Goal: Task Accomplishment & Management: Complete application form

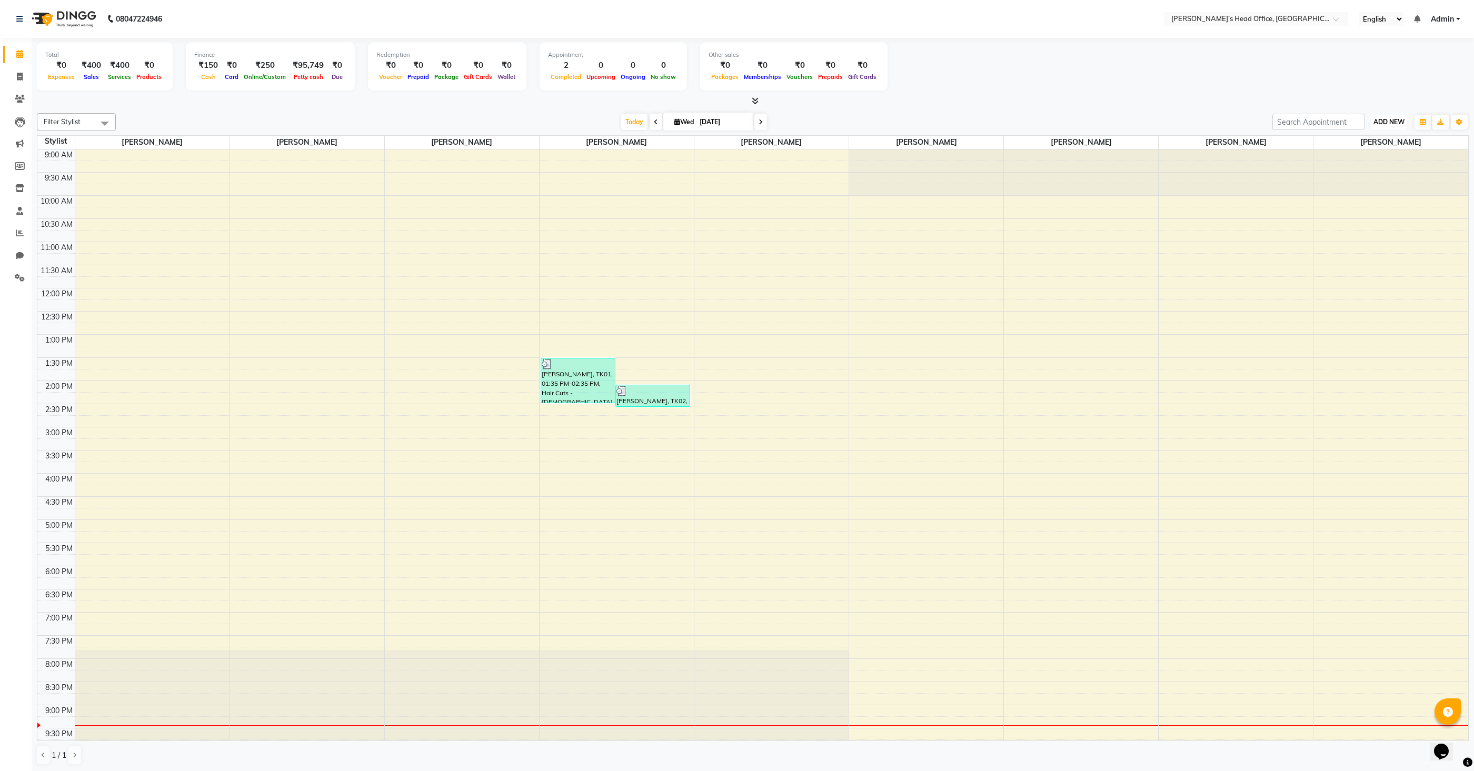
click at [1390, 124] on span "ADD NEW" at bounding box center [1388, 122] width 31 height 8
click at [1356, 155] on link "Add Invoice" at bounding box center [1364, 155] width 83 height 14
select select "7682"
select select "service"
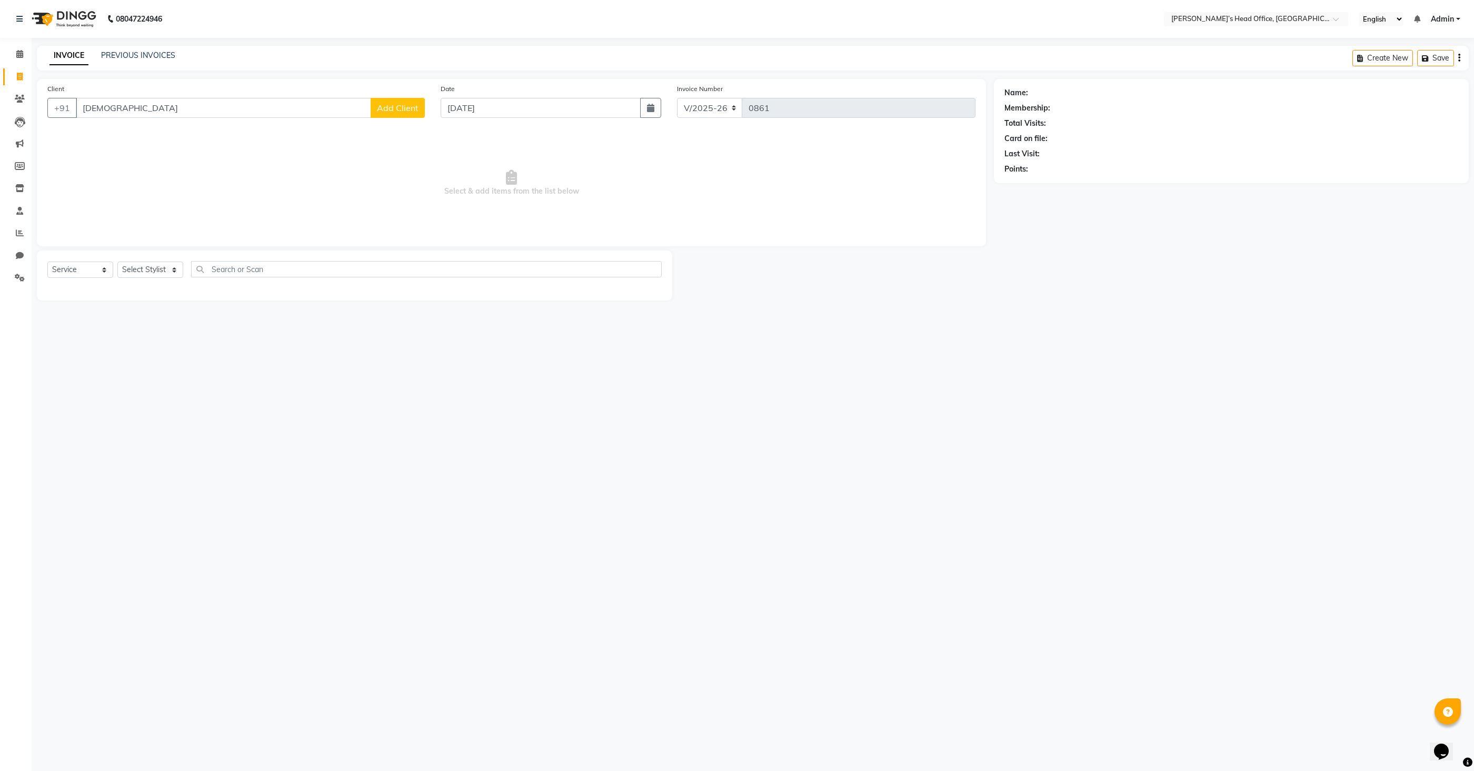
type input "[DEMOGRAPHIC_DATA]"
click at [415, 106] on span "Add Client" at bounding box center [398, 108] width 42 height 11
click at [817, 246] on input "text" at bounding box center [834, 244] width 91 height 16
type input "7057490793"
click at [825, 281] on select "Select [DEMOGRAPHIC_DATA] [DEMOGRAPHIC_DATA] Other Prefer Not To Say" at bounding box center [838, 280] width 186 height 16
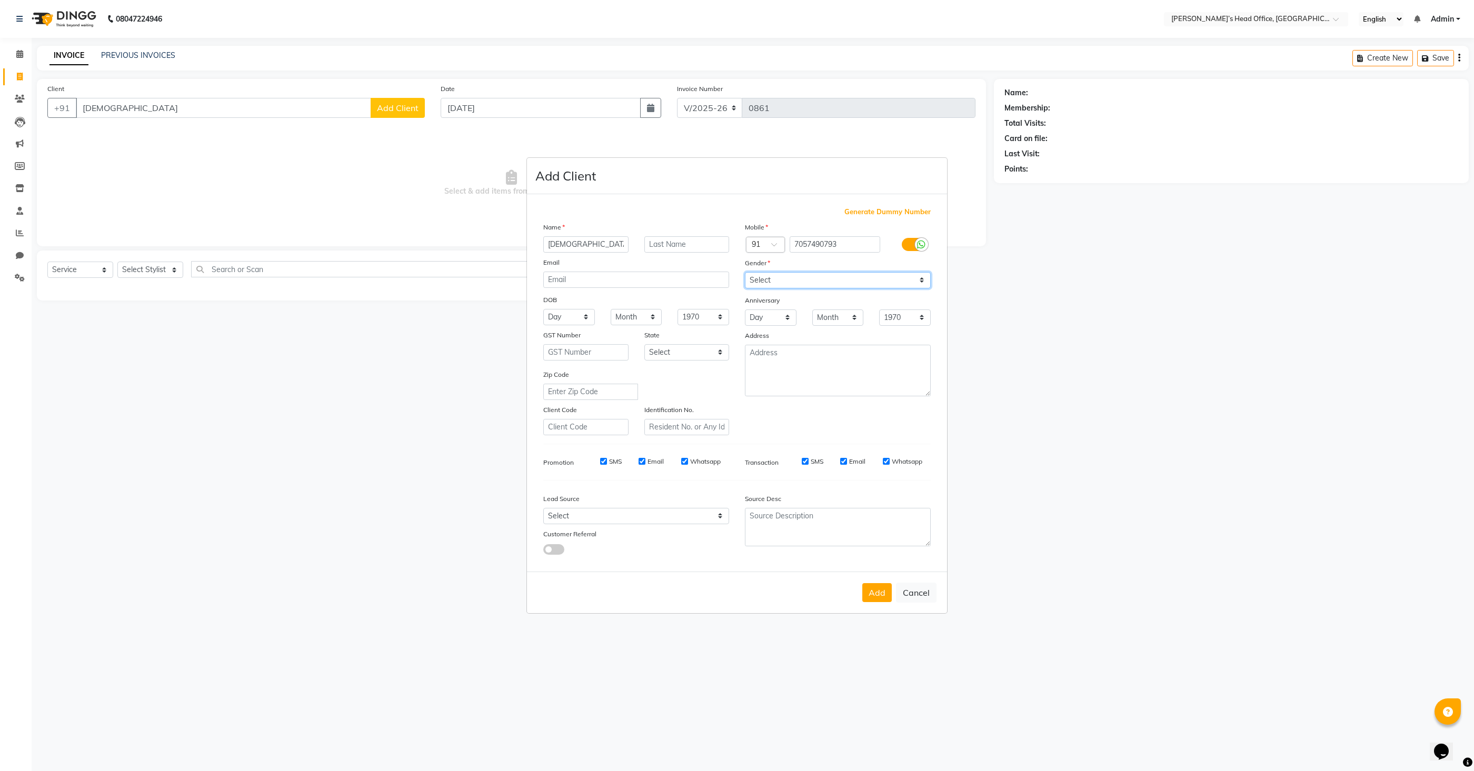
select select "[DEMOGRAPHIC_DATA]"
click at [745, 272] on select "Select [DEMOGRAPHIC_DATA] [DEMOGRAPHIC_DATA] Other Prefer Not To Say" at bounding box center [838, 280] width 186 height 16
click at [667, 520] on select "Select Walk-in Referral Internet Friend Word of Mouth Advertisement Facebook Ju…" at bounding box center [636, 516] width 186 height 16
select select "51859"
click at [543, 508] on select "Select Walk-in Referral Internet Friend Word of Mouth Advertisement Facebook Ju…" at bounding box center [636, 516] width 186 height 16
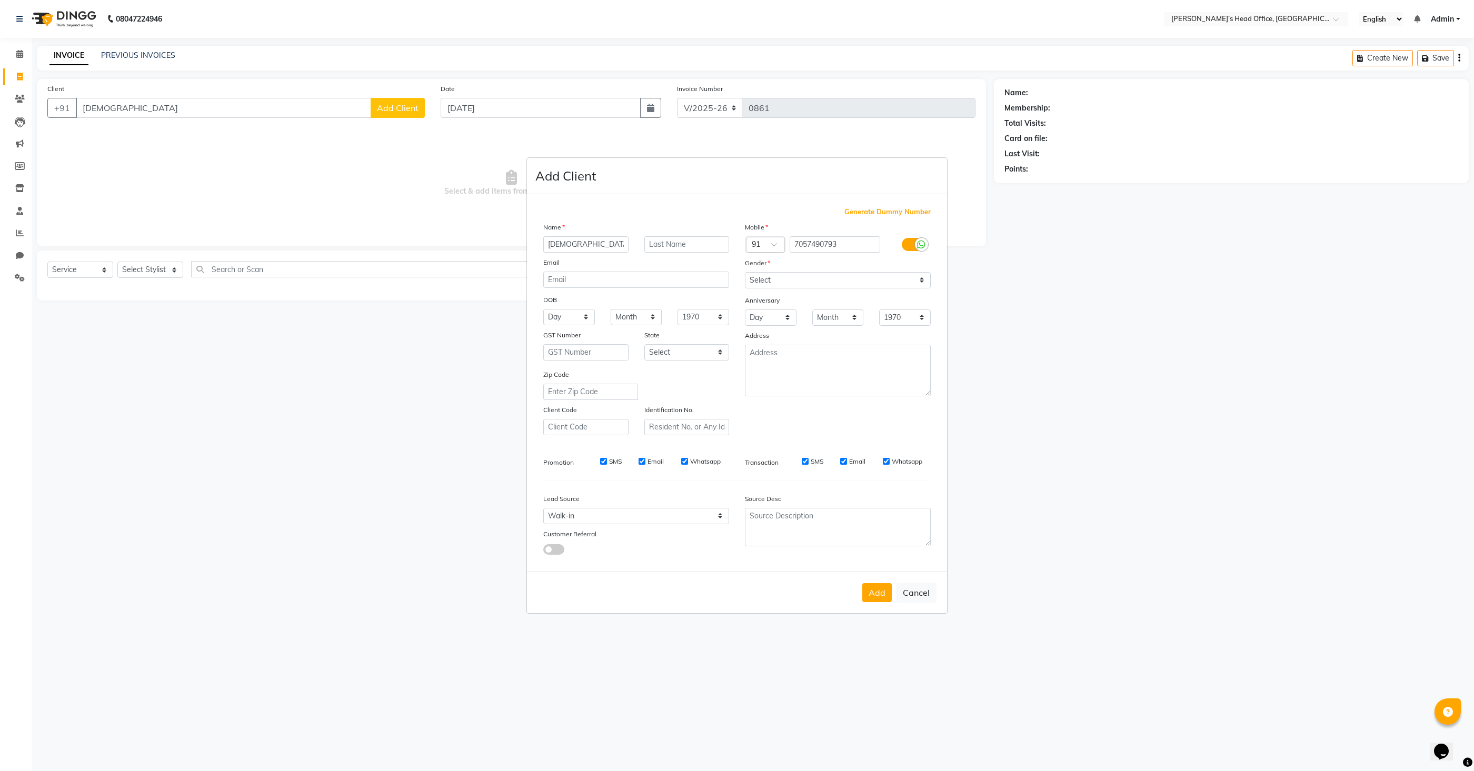
click at [877, 596] on button "Add" at bounding box center [876, 592] width 29 height 19
type input "7057490793"
select select
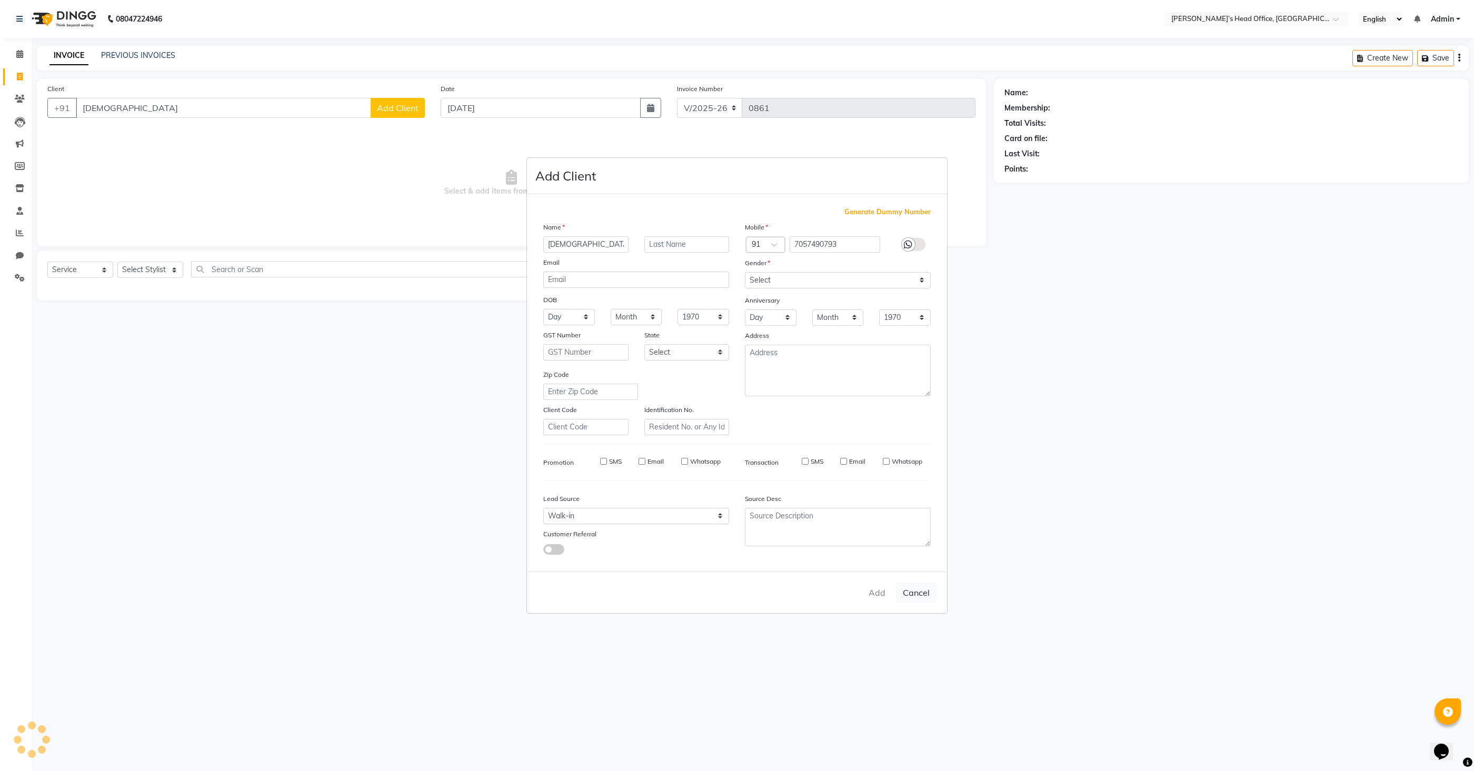
select select
checkbox input "false"
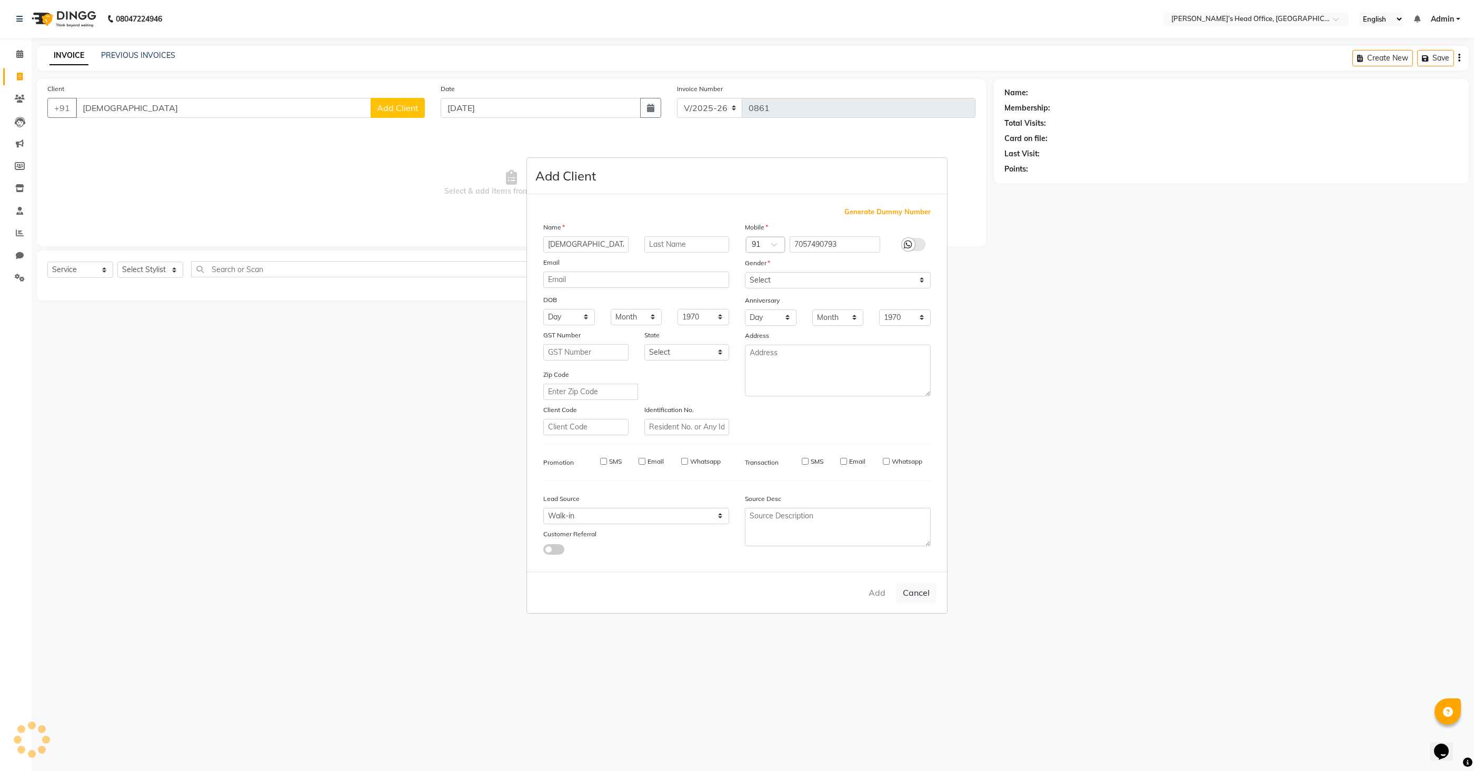
checkbox input "false"
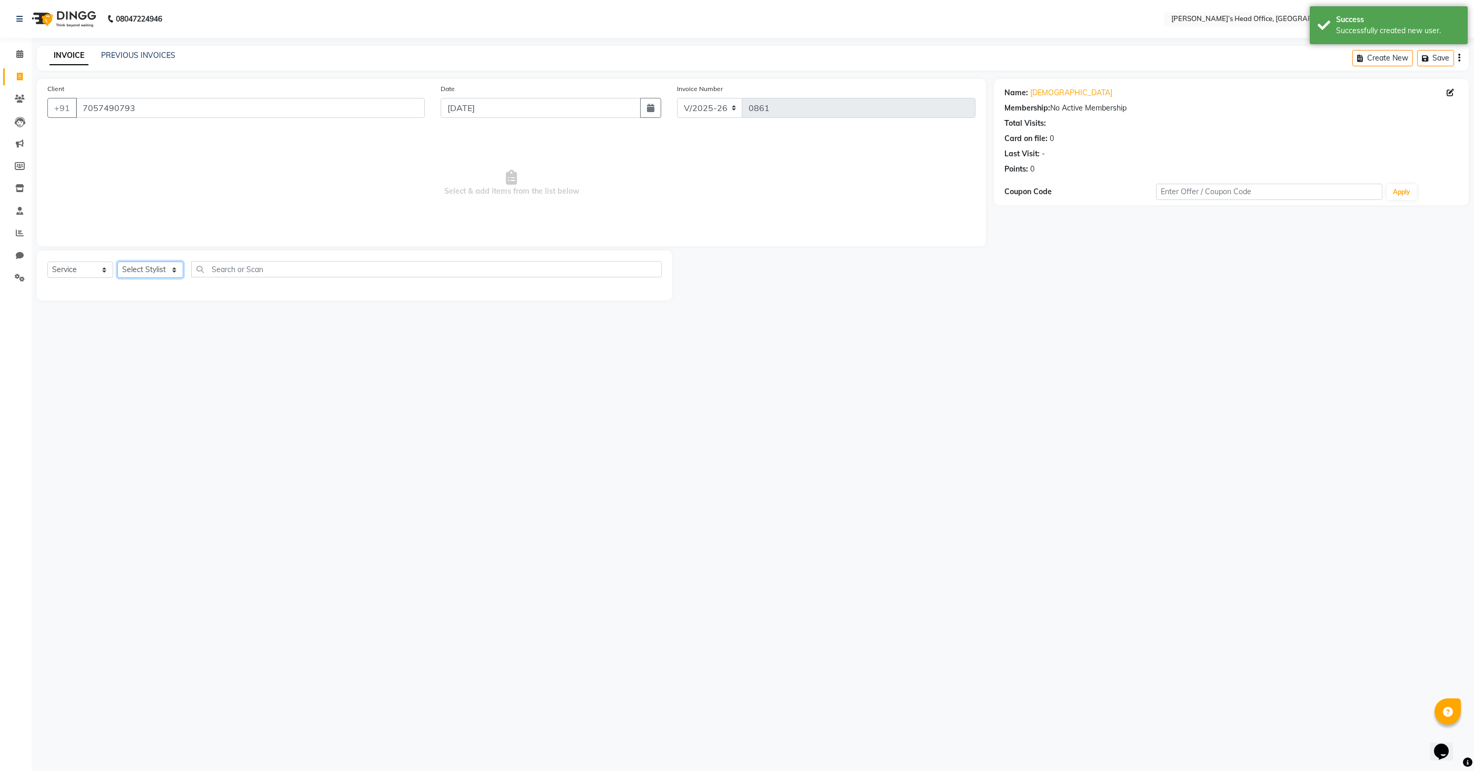
click at [141, 271] on select "Select Stylist [PERSON_NAME] [PERSON_NAME] [PERSON_NAME] [PERSON_NAME] [PERSON_…" at bounding box center [150, 270] width 66 height 16
select select "79775"
click at [117, 262] on select "Select Stylist [PERSON_NAME] [PERSON_NAME] [PERSON_NAME] [PERSON_NAME] [PERSON_…" at bounding box center [150, 270] width 66 height 16
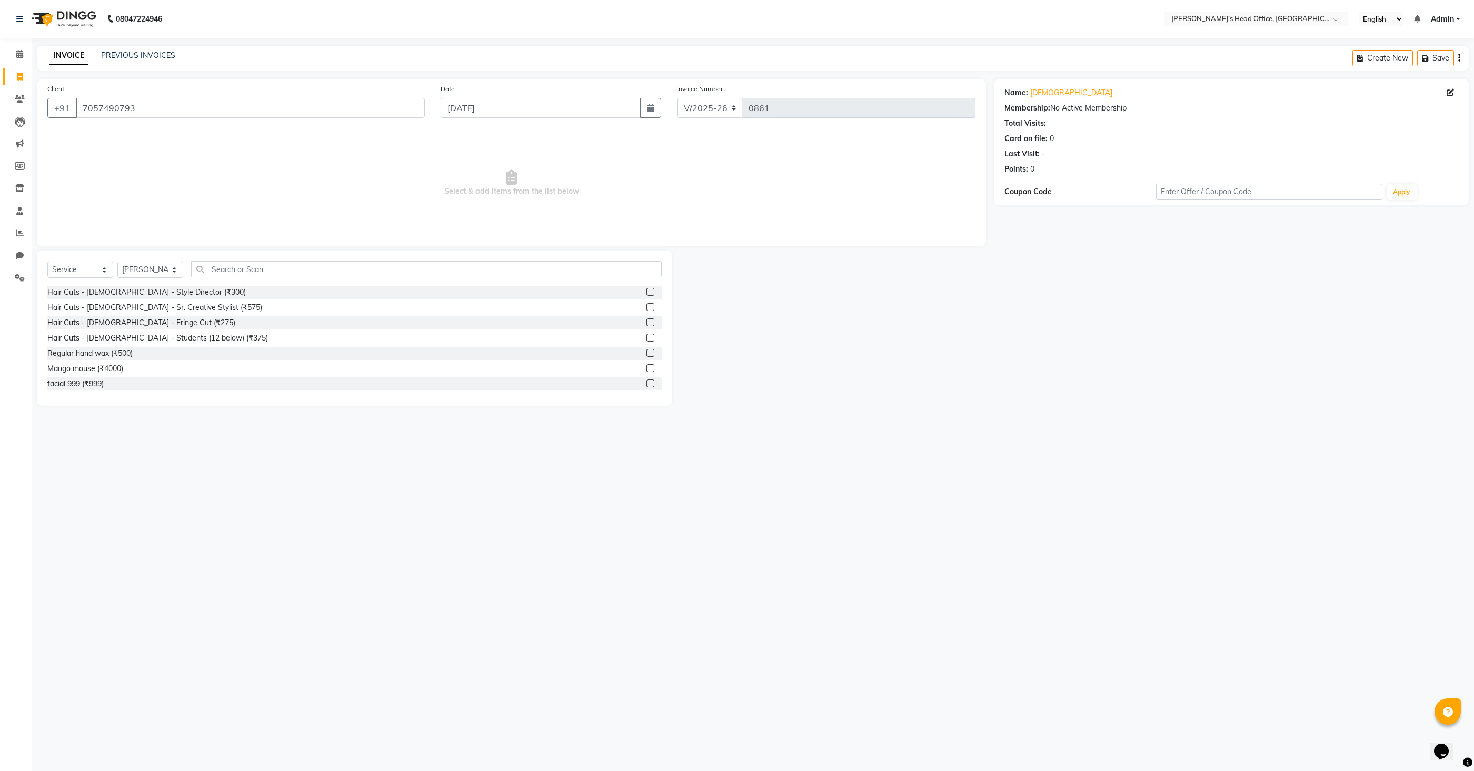
click at [654, 292] on label at bounding box center [650, 292] width 8 height 8
click at [653, 292] on input "checkbox" at bounding box center [649, 292] width 7 height 7
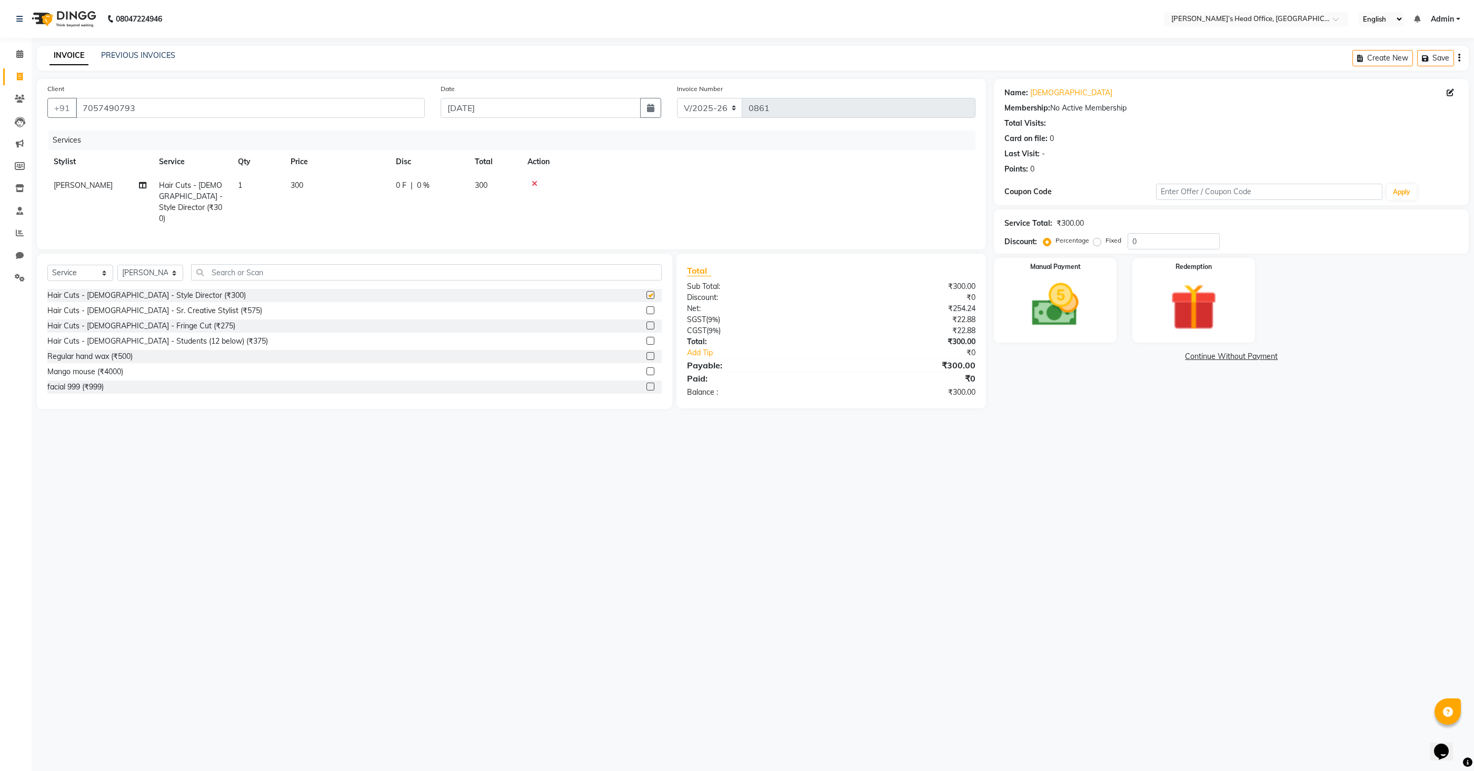
checkbox input "false"
click at [648, 346] on label at bounding box center [650, 348] width 8 height 8
click at [648, 346] on input "checkbox" at bounding box center [649, 348] width 7 height 7
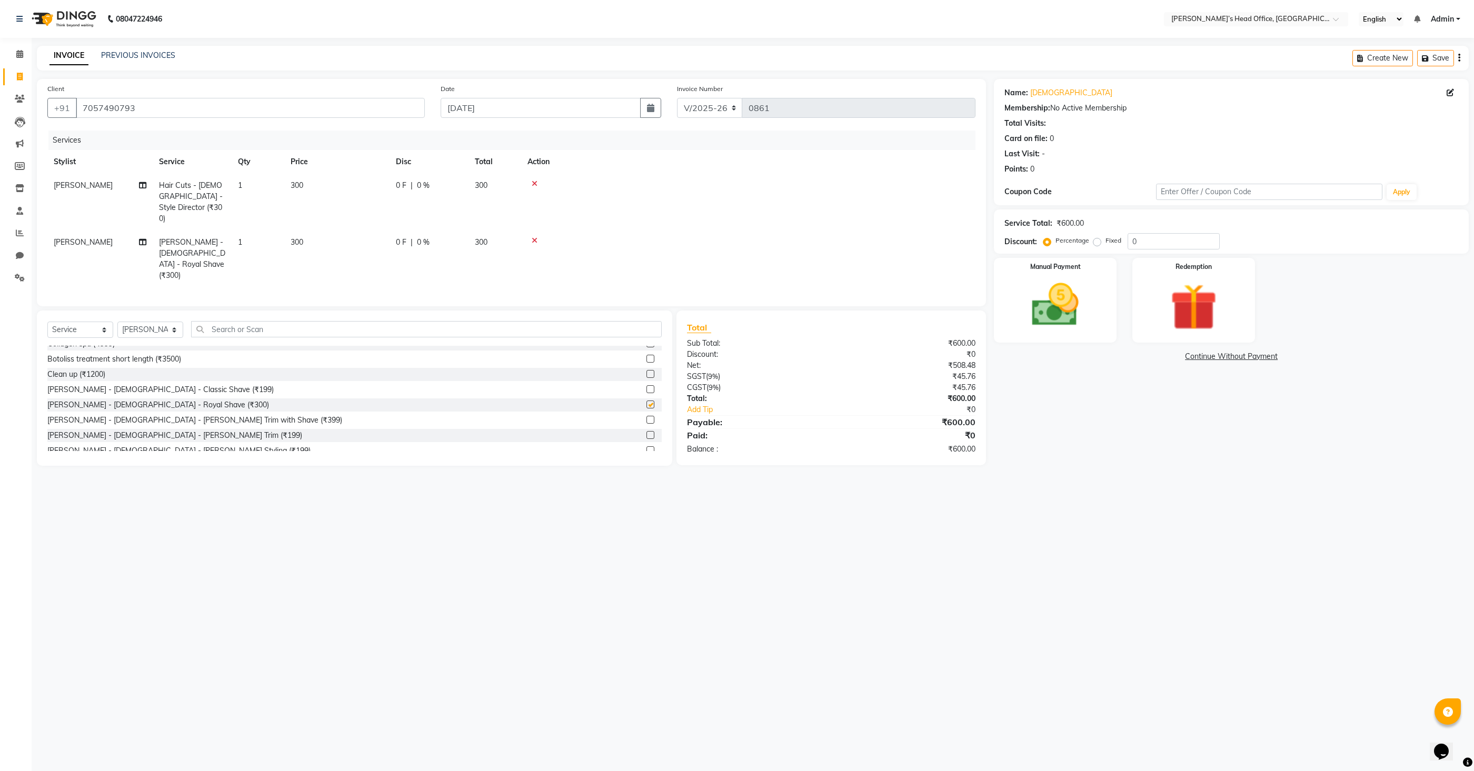
checkbox input "false"
click at [306, 187] on td "300" at bounding box center [336, 202] width 105 height 57
select select "79775"
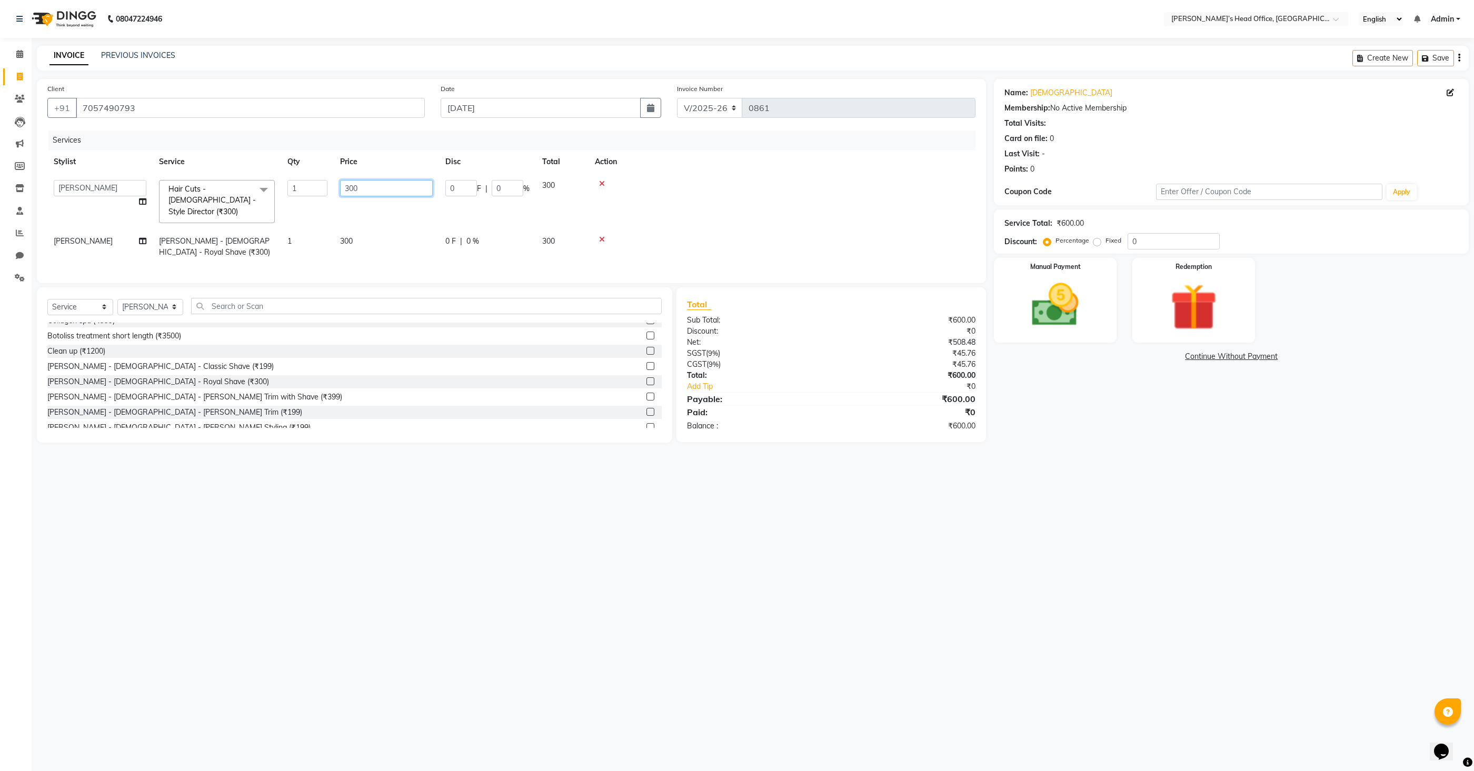
drag, startPoint x: 374, startPoint y: 191, endPoint x: 322, endPoint y: 181, distance: 53.2
click at [322, 181] on tr "[PERSON_NAME] [PERSON_NAME] [PERSON_NAME] [PERSON_NAME] [PERSON_NAME] [PERSON_N…" at bounding box center [511, 202] width 928 height 56
type input "150"
click at [372, 229] on td "300" at bounding box center [386, 246] width 105 height 35
select select "79775"
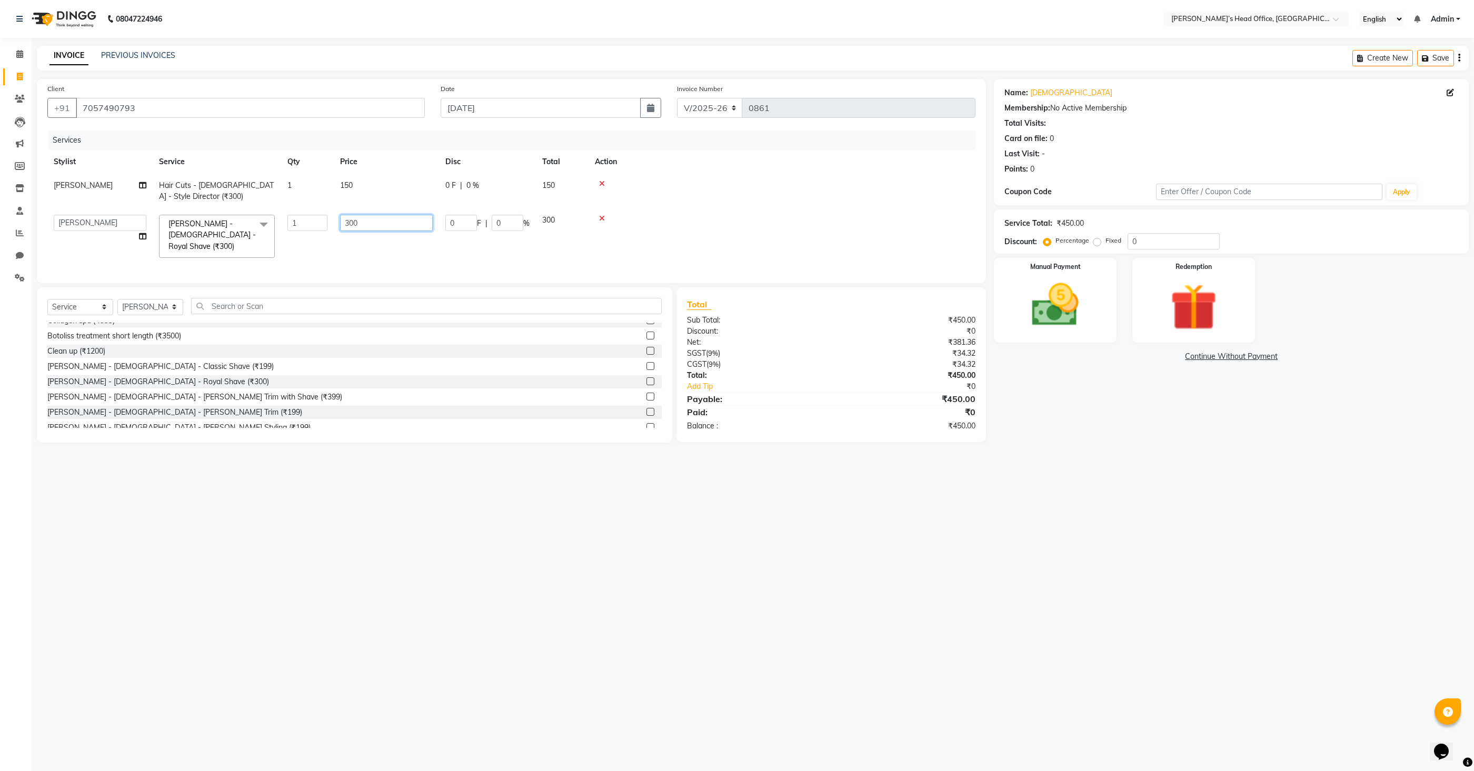
click at [372, 228] on input "300" at bounding box center [386, 223] width 93 height 16
click at [373, 228] on input "300" at bounding box center [386, 223] width 93 height 16
type input "150"
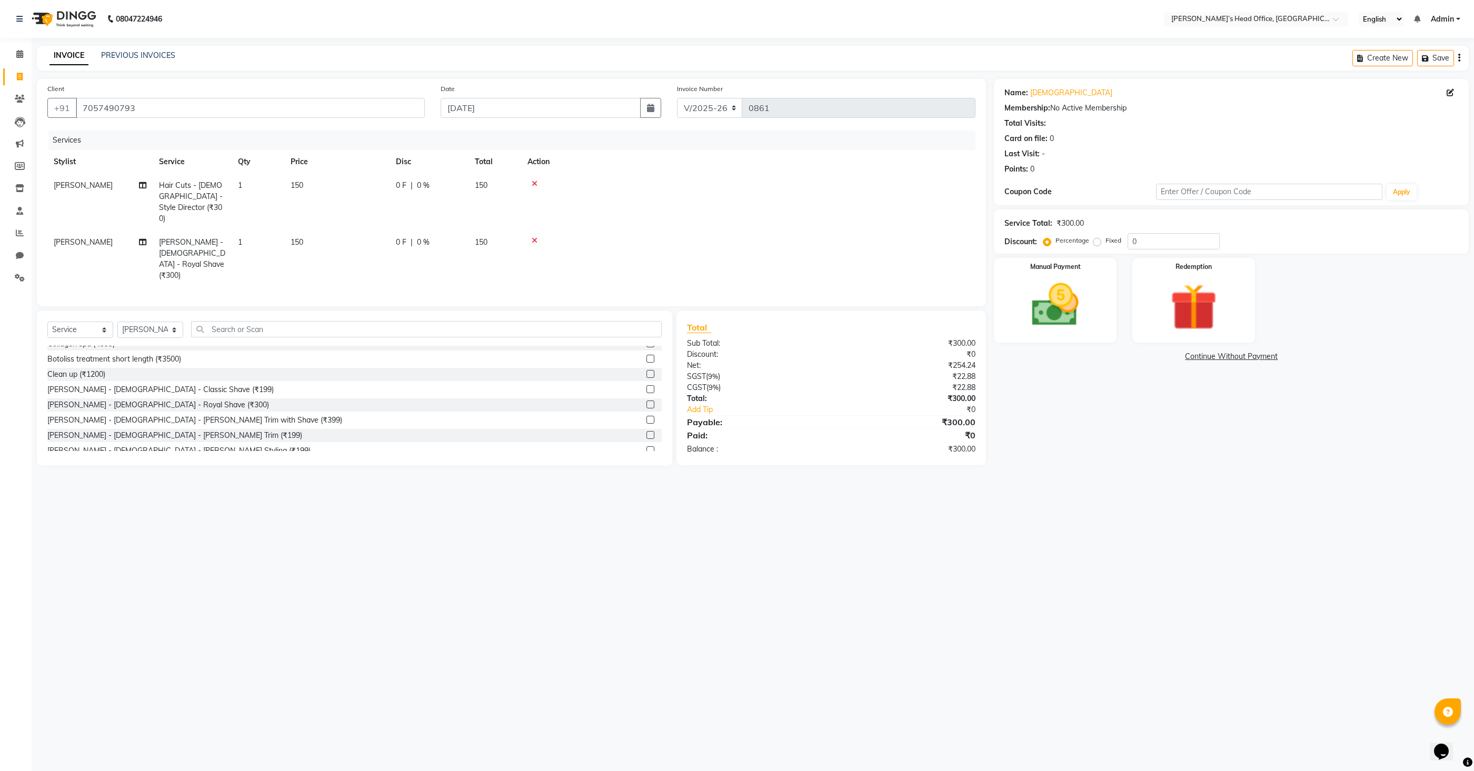
click at [391, 252] on tr "[PERSON_NAME] - [DEMOGRAPHIC_DATA] - Royal Shave (₹300) 1 150 0 F | 0 % 150" at bounding box center [511, 259] width 928 height 57
click at [1055, 311] on img at bounding box center [1055, 305] width 79 height 56
click at [1218, 354] on span "CASH" at bounding box center [1226, 357] width 23 height 12
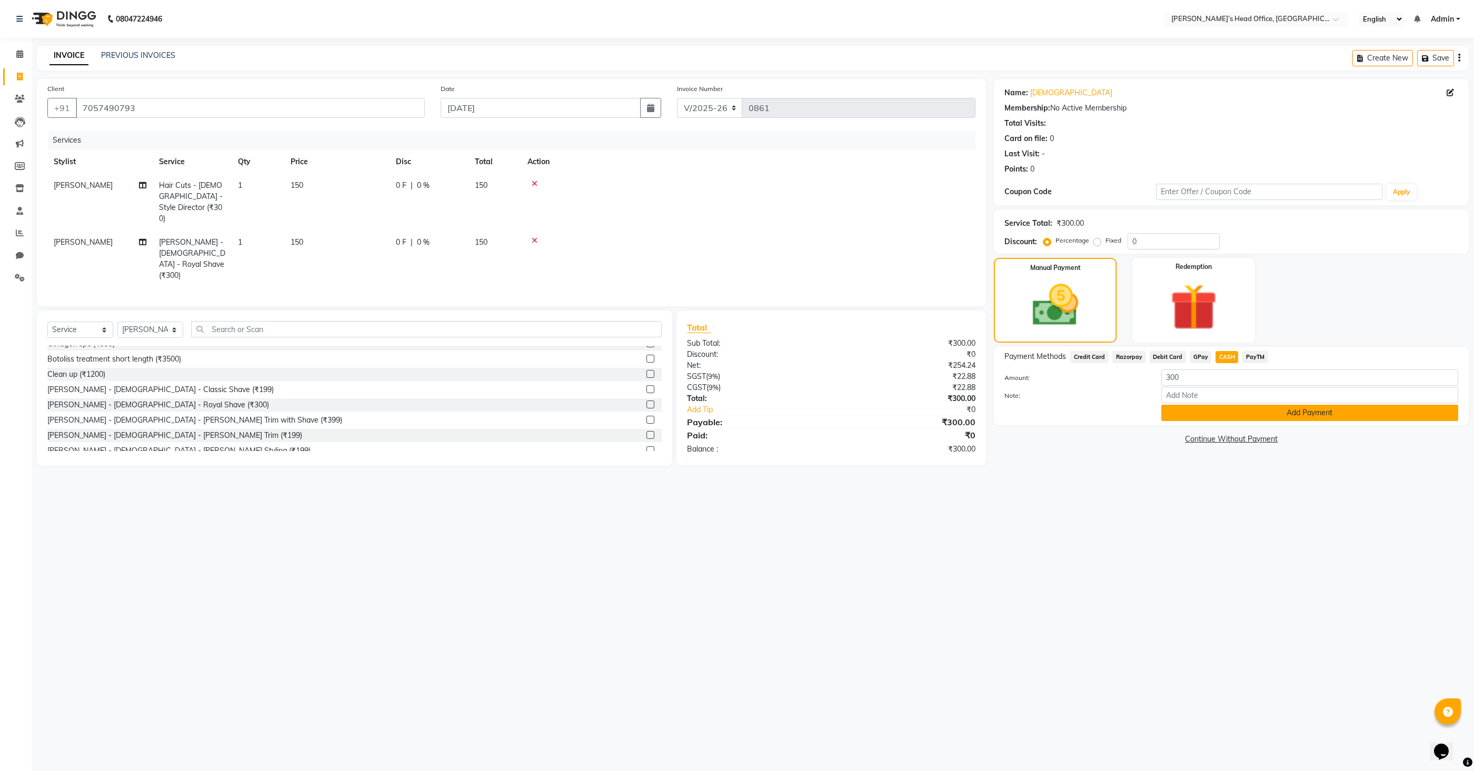
click at [1182, 418] on button "Add Payment" at bounding box center [1309, 413] width 297 height 16
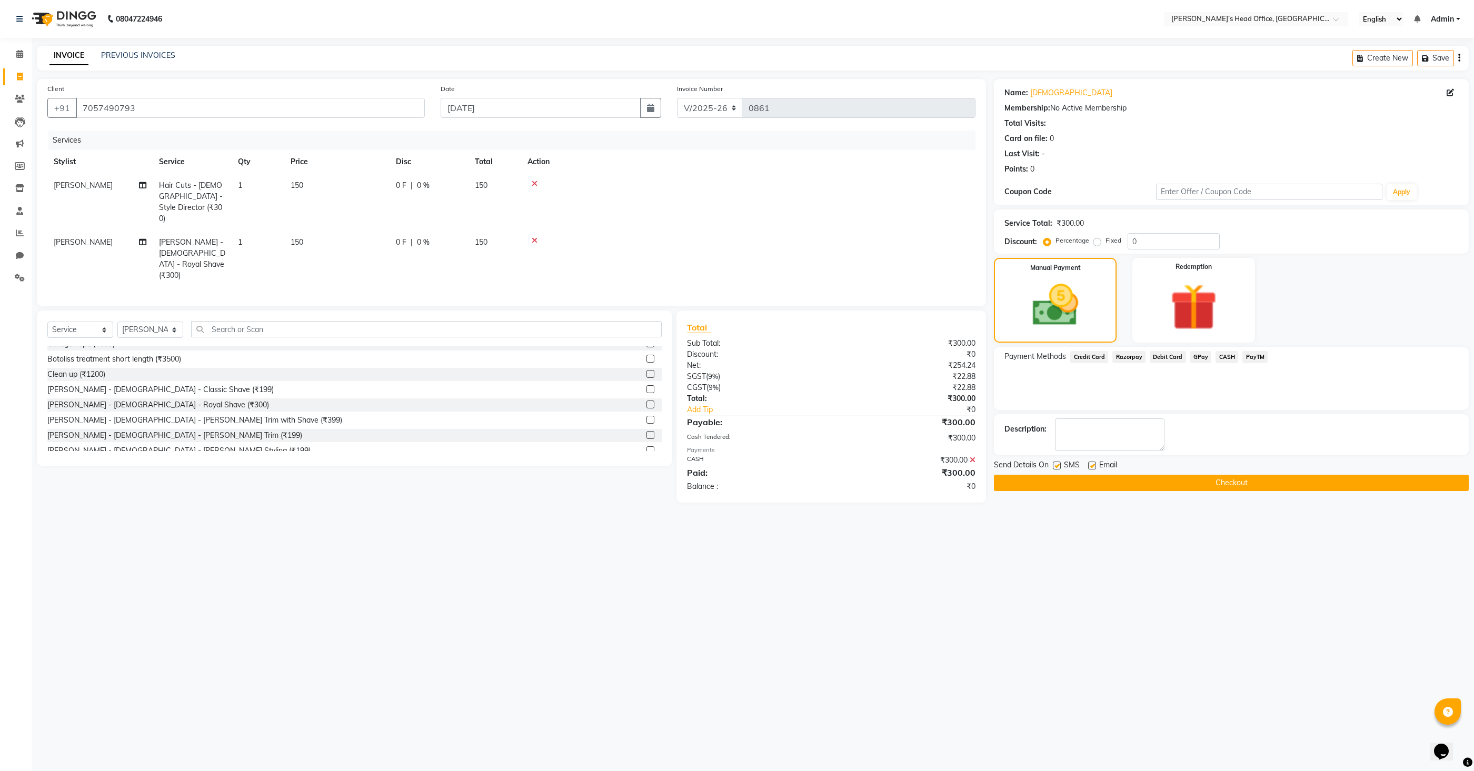
click at [1129, 481] on button "Checkout" at bounding box center [1231, 483] width 475 height 16
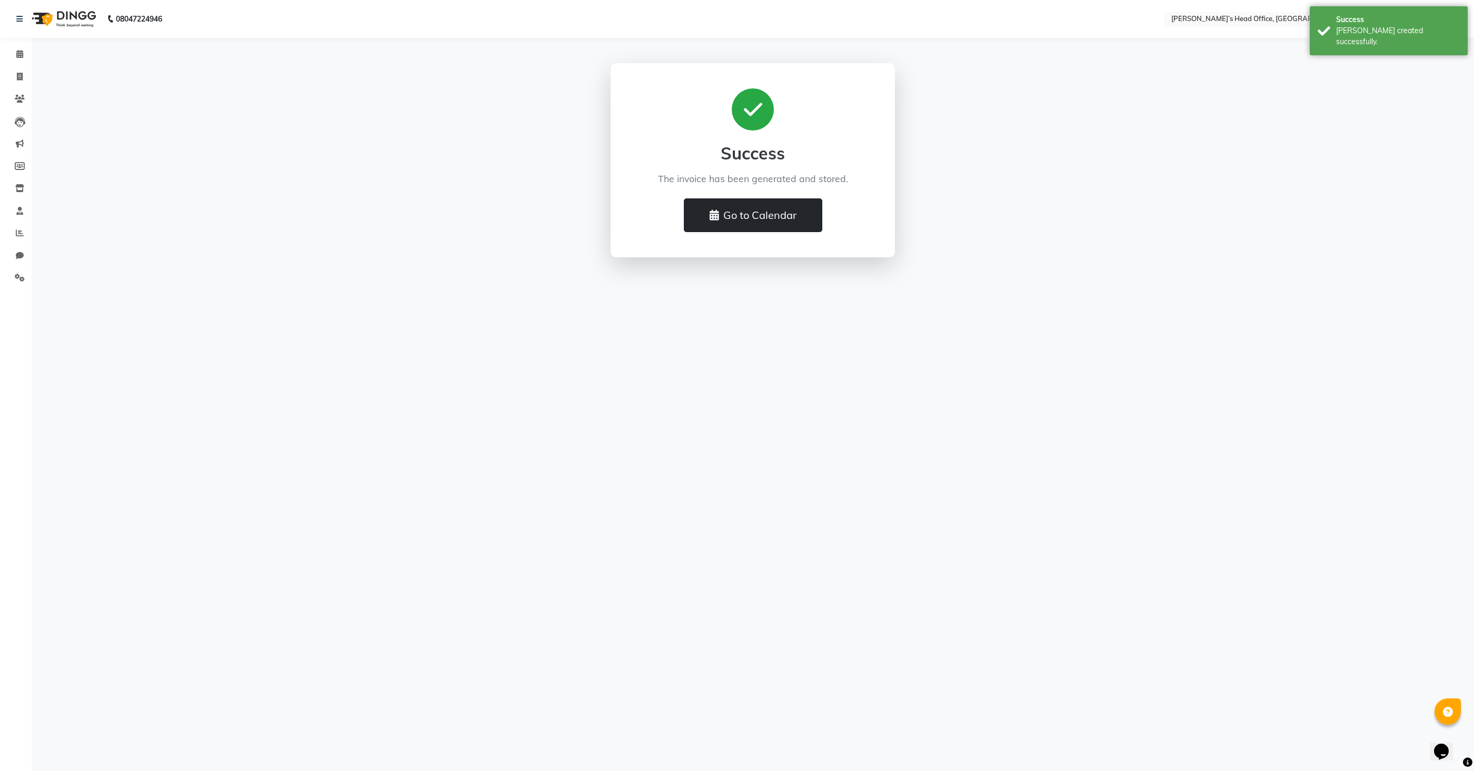
click at [743, 215] on button "Go to Calendar" at bounding box center [753, 215] width 138 height 34
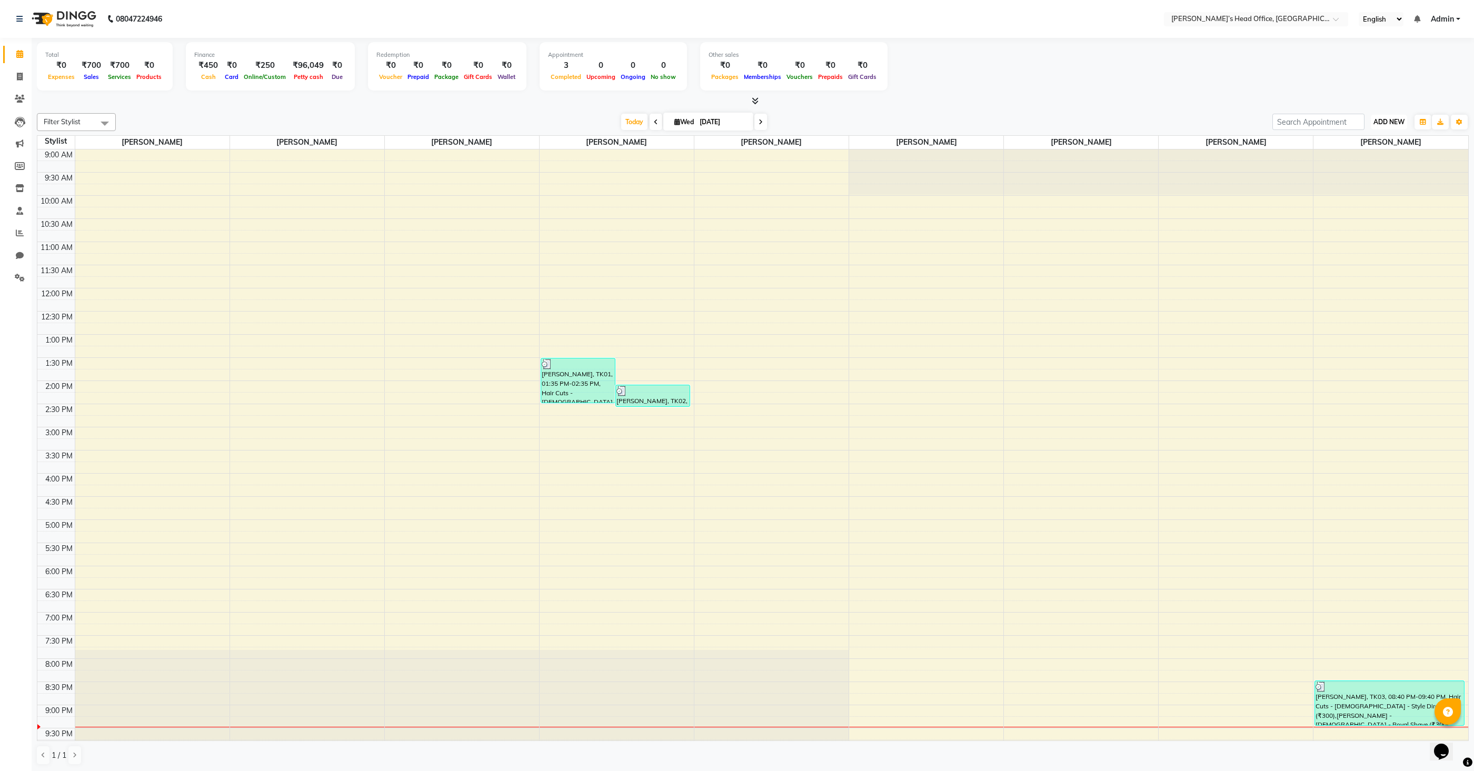
click at [1380, 126] on button "ADD NEW Toggle Dropdown" at bounding box center [1389, 122] width 36 height 15
click at [1358, 154] on link "Add Invoice" at bounding box center [1364, 155] width 83 height 14
select select "service"
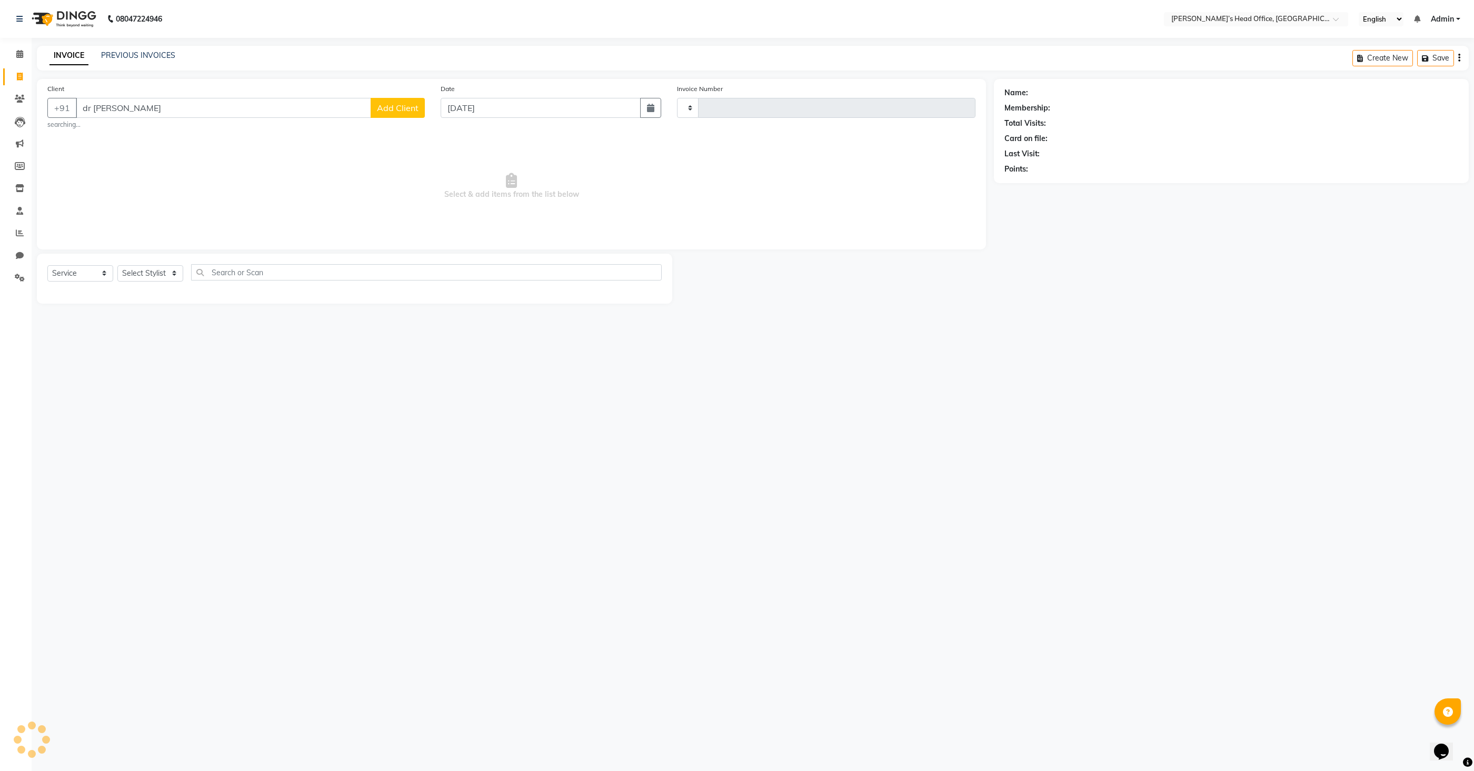
type input "[PERSON_NAME]"
type input "0862"
type input "[PERSON_NAME]"
select select "7682"
click at [167, 133] on ngb-highlight "8426709363" at bounding box center [184, 132] width 53 height 11
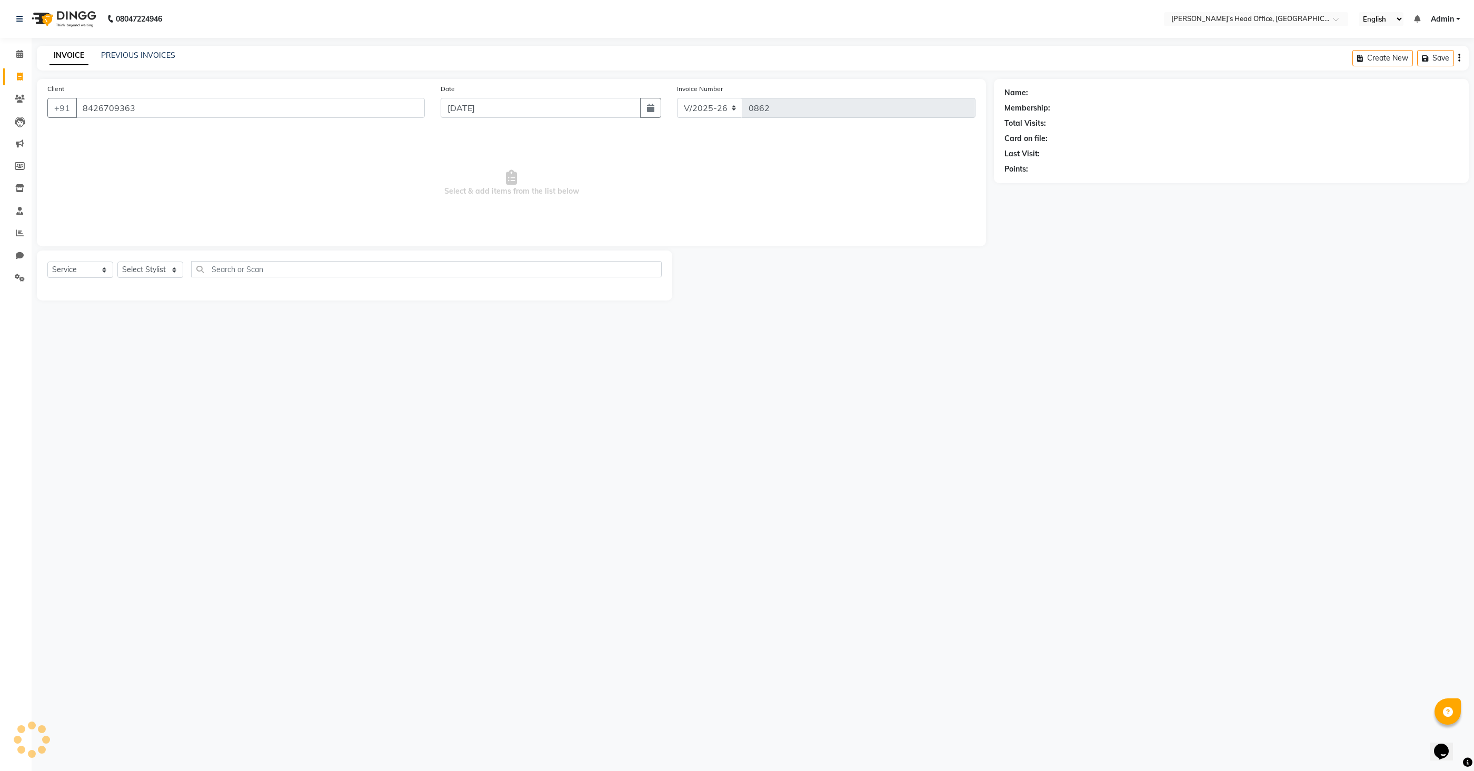
type input "8426709363"
click at [161, 269] on select "Select Stylist [PERSON_NAME] [PERSON_NAME] [PERSON_NAME] [PERSON_NAME] [PERSON_…" at bounding box center [150, 270] width 66 height 16
select select "79775"
click at [117, 262] on select "Select Stylist [PERSON_NAME] [PERSON_NAME] [PERSON_NAME] [PERSON_NAME] [PERSON_…" at bounding box center [150, 270] width 66 height 16
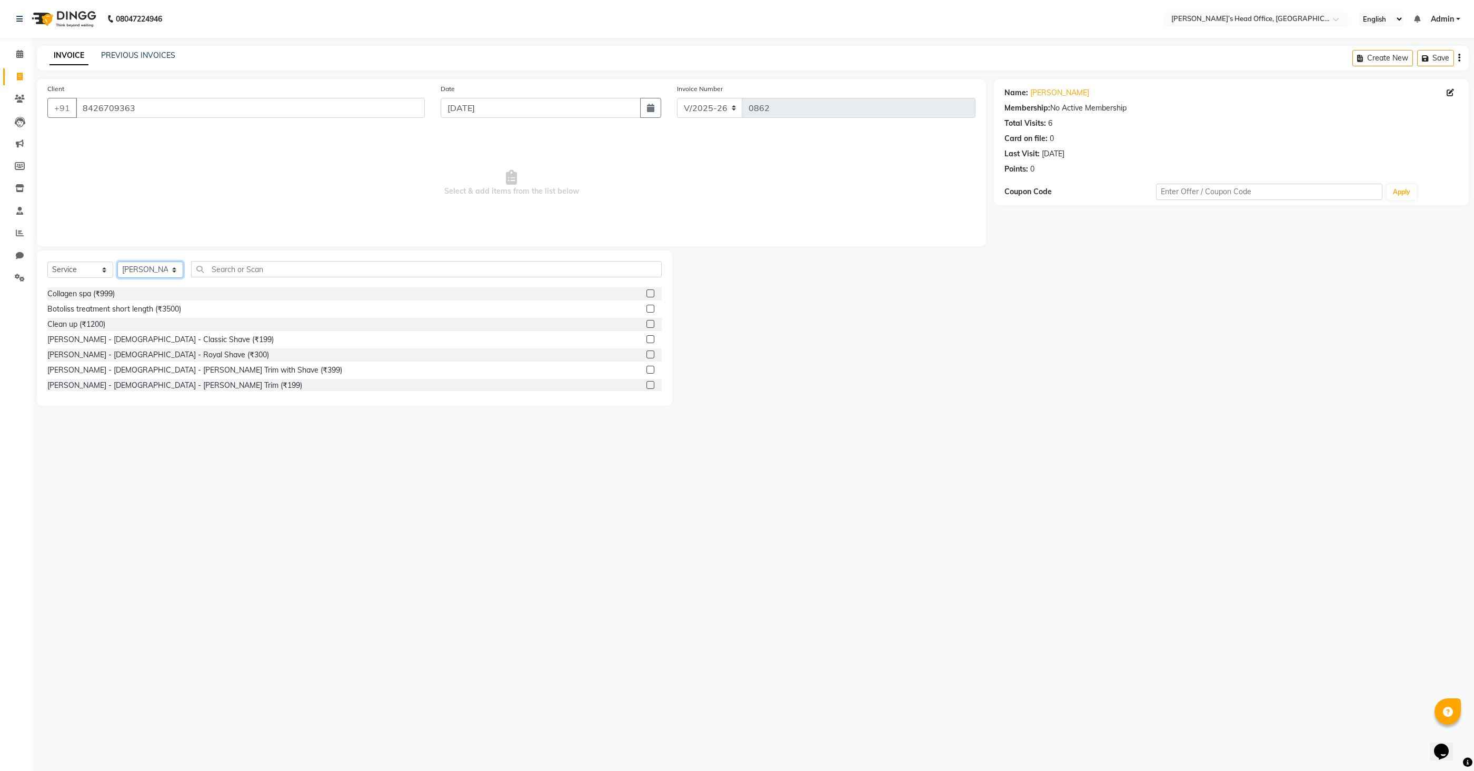
scroll to position [214, 0]
click at [652, 352] on label at bounding box center [650, 352] width 8 height 8
click at [652, 352] on input "checkbox" at bounding box center [649, 352] width 7 height 7
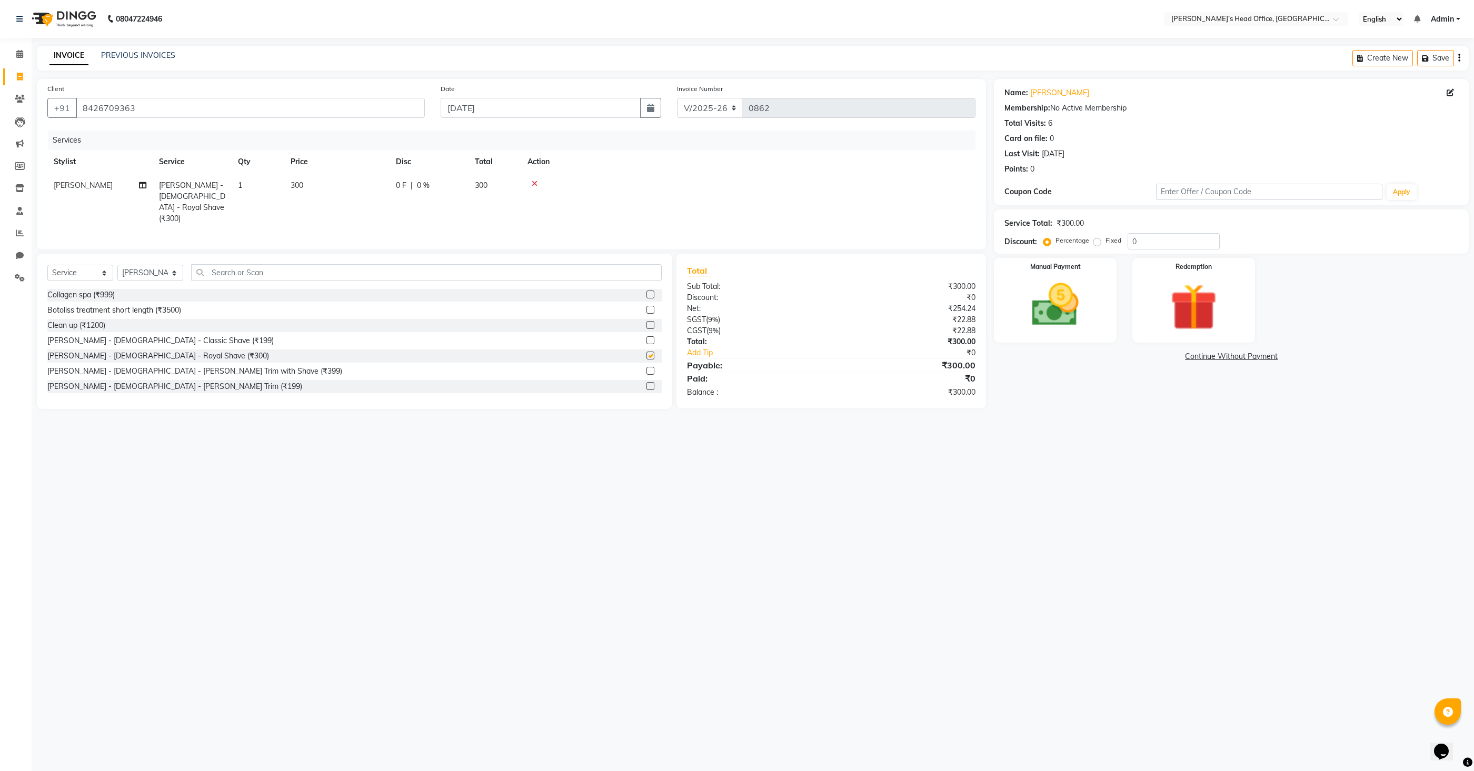
checkbox input "false"
click at [297, 188] on span "300" at bounding box center [297, 185] width 13 height 9
select select "79775"
drag, startPoint x: 364, startPoint y: 190, endPoint x: 316, endPoint y: 188, distance: 48.4
click at [316, 188] on tr "[PERSON_NAME] [PERSON_NAME] [PERSON_NAME] [PERSON_NAME] [PERSON_NAME] [PERSON_N…" at bounding box center [511, 202] width 928 height 56
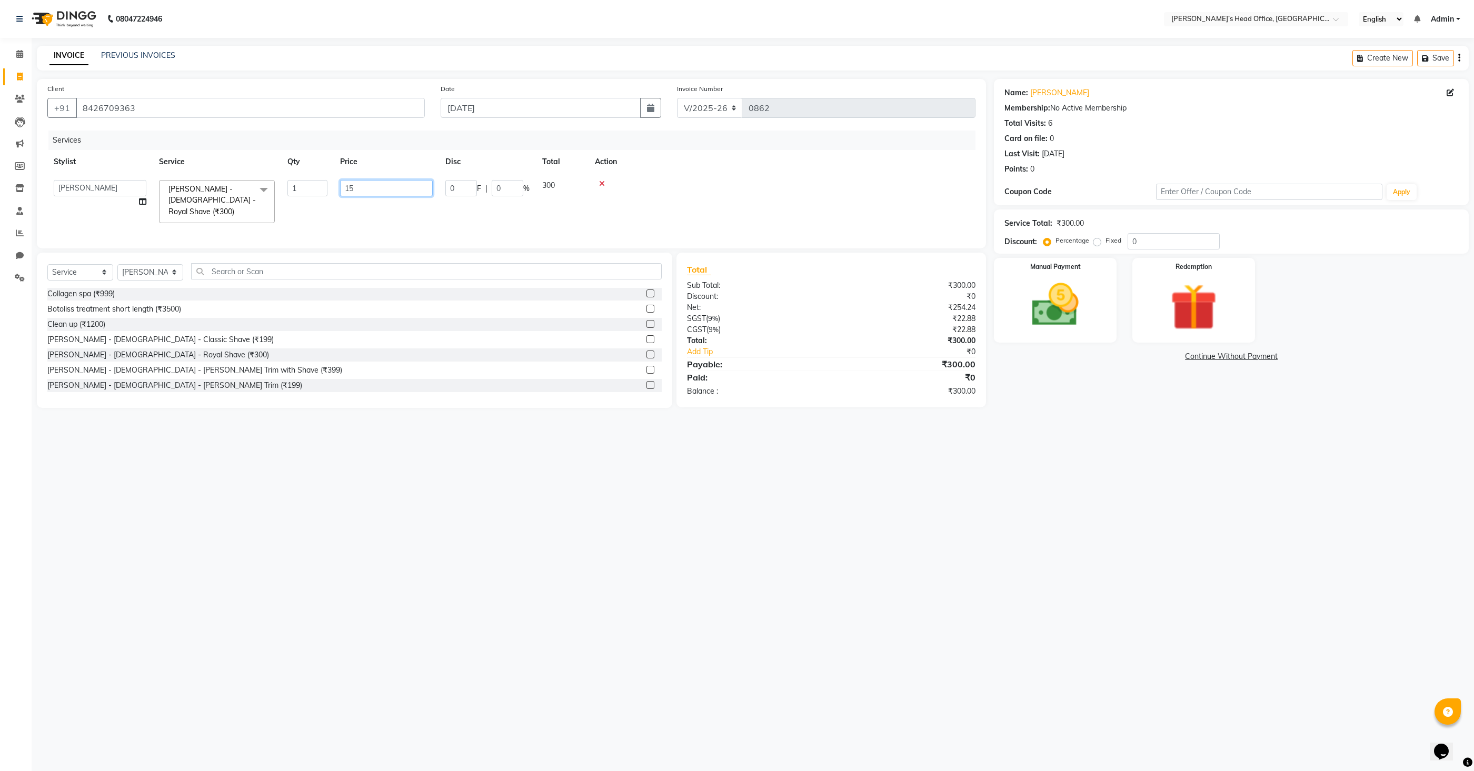
type input "150"
click at [339, 207] on td "150" at bounding box center [386, 202] width 105 height 56
select select "79775"
click at [1063, 319] on img at bounding box center [1055, 305] width 79 height 56
click at [1221, 355] on span "CASH" at bounding box center [1226, 357] width 23 height 12
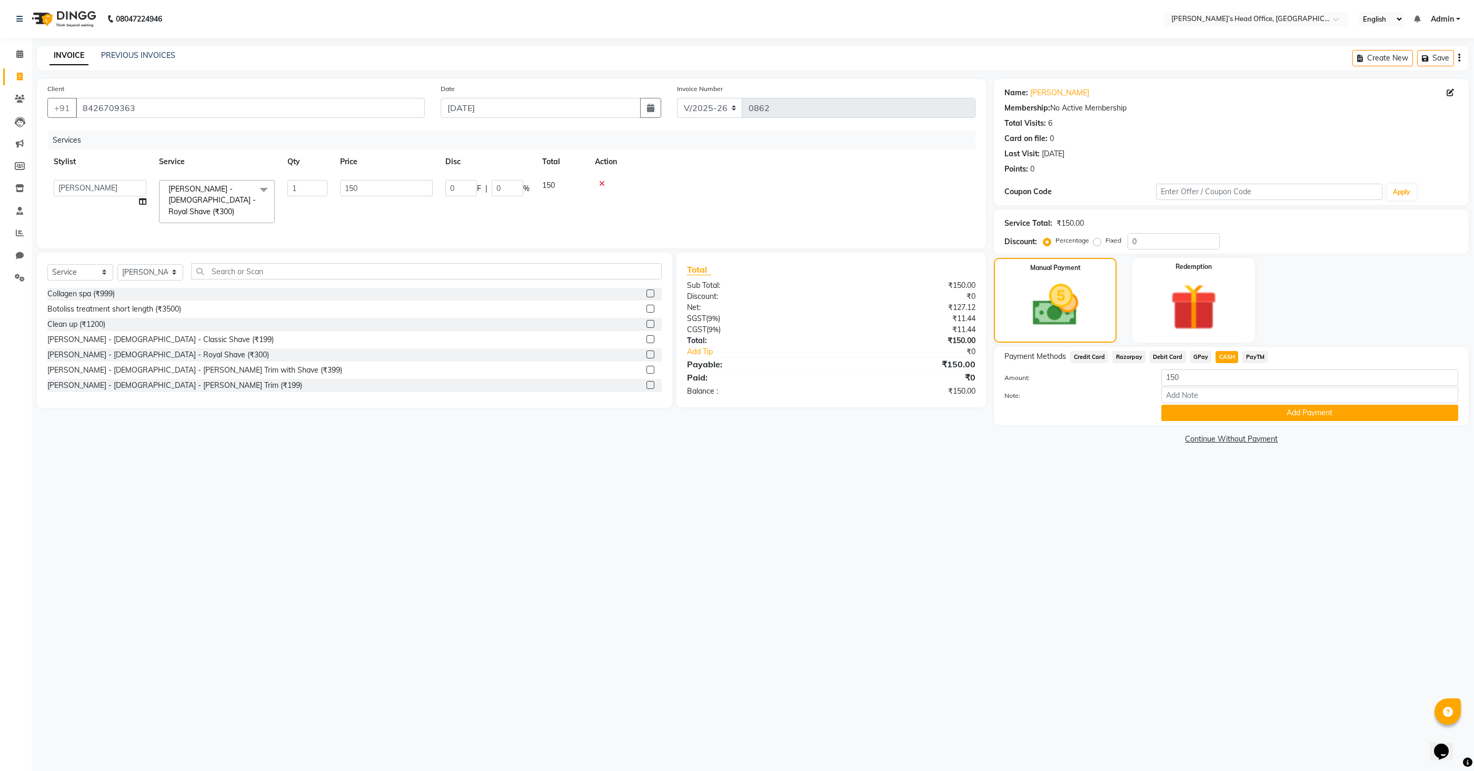
click at [1214, 405] on button "Add Payment" at bounding box center [1309, 413] width 297 height 16
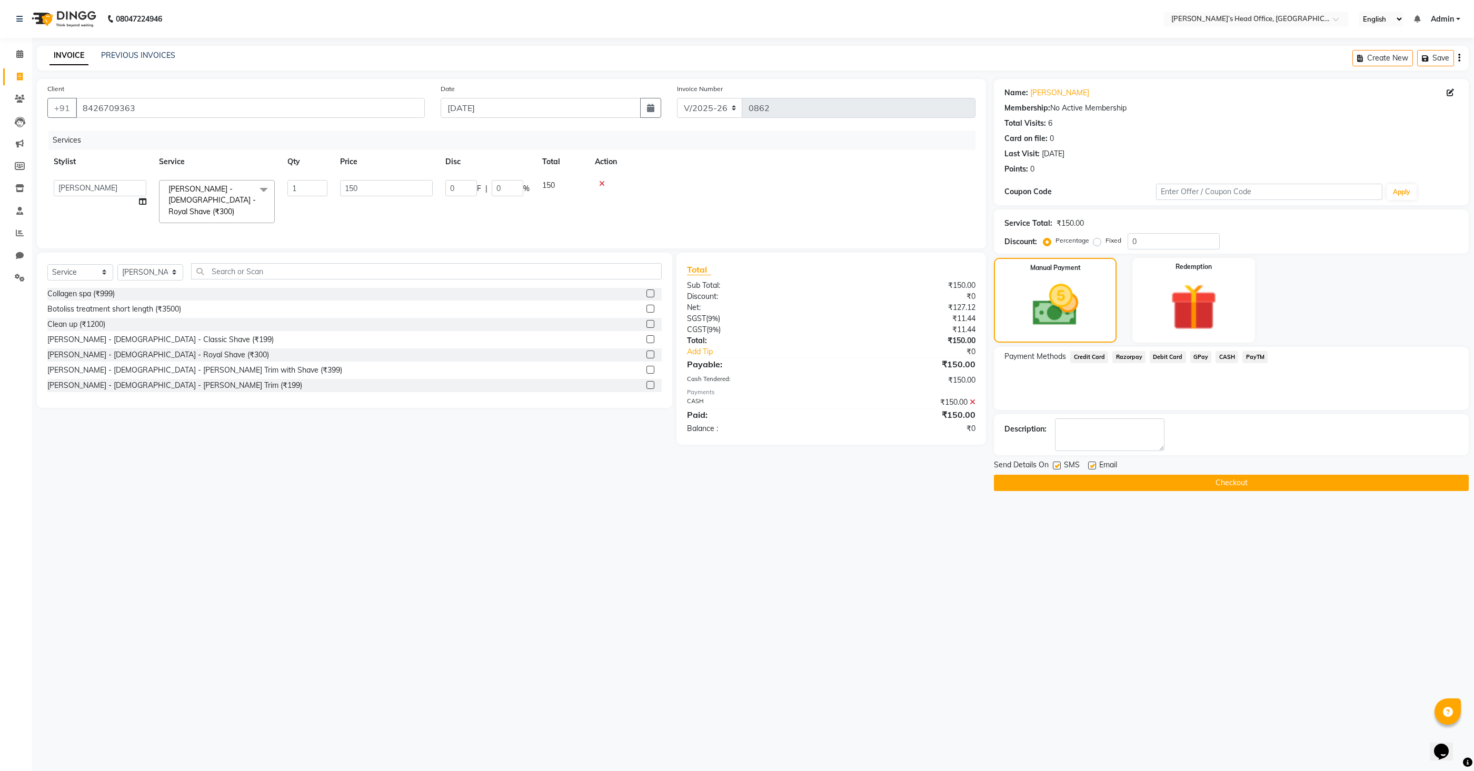
click at [1193, 479] on button "Checkout" at bounding box center [1231, 483] width 475 height 16
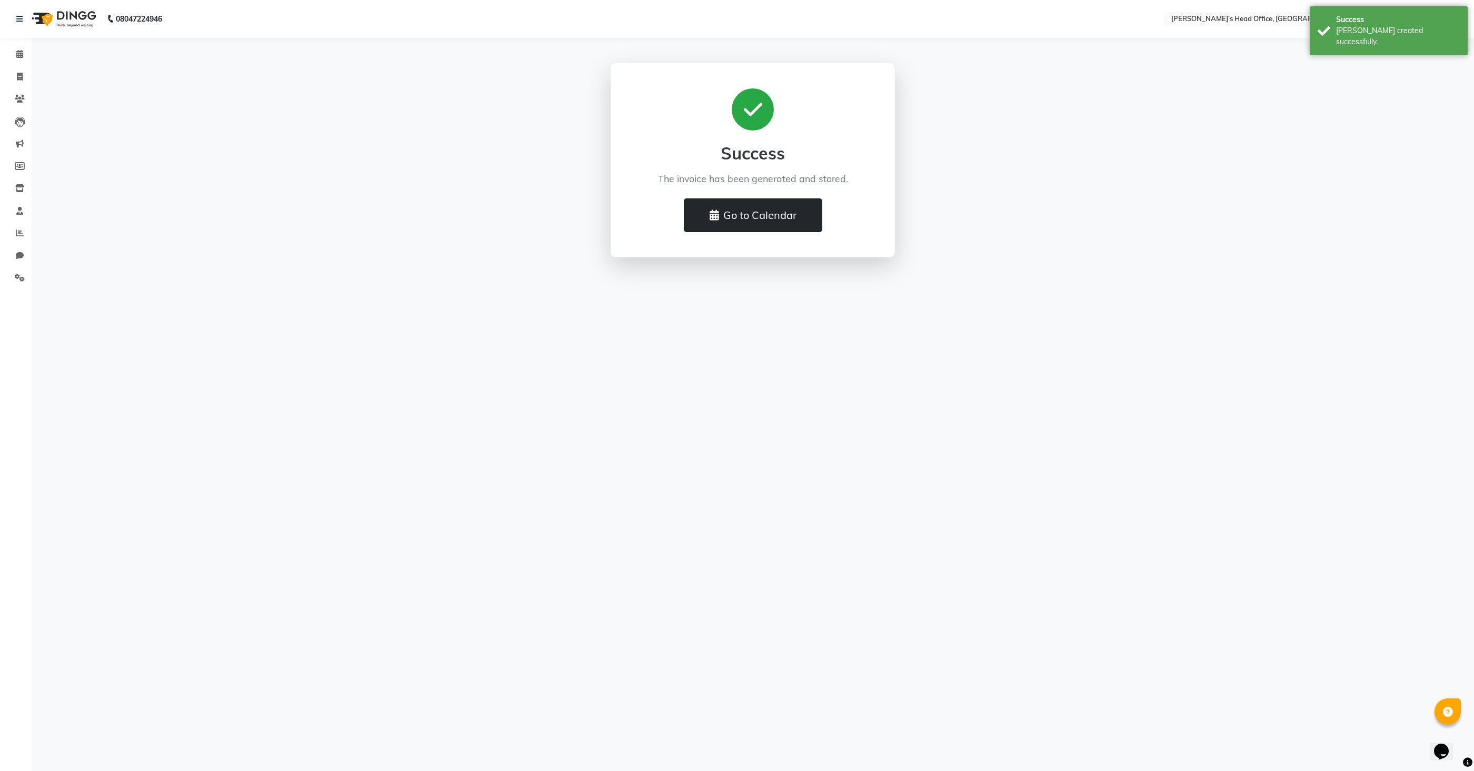
click at [792, 212] on button "Go to Calendar" at bounding box center [753, 215] width 138 height 34
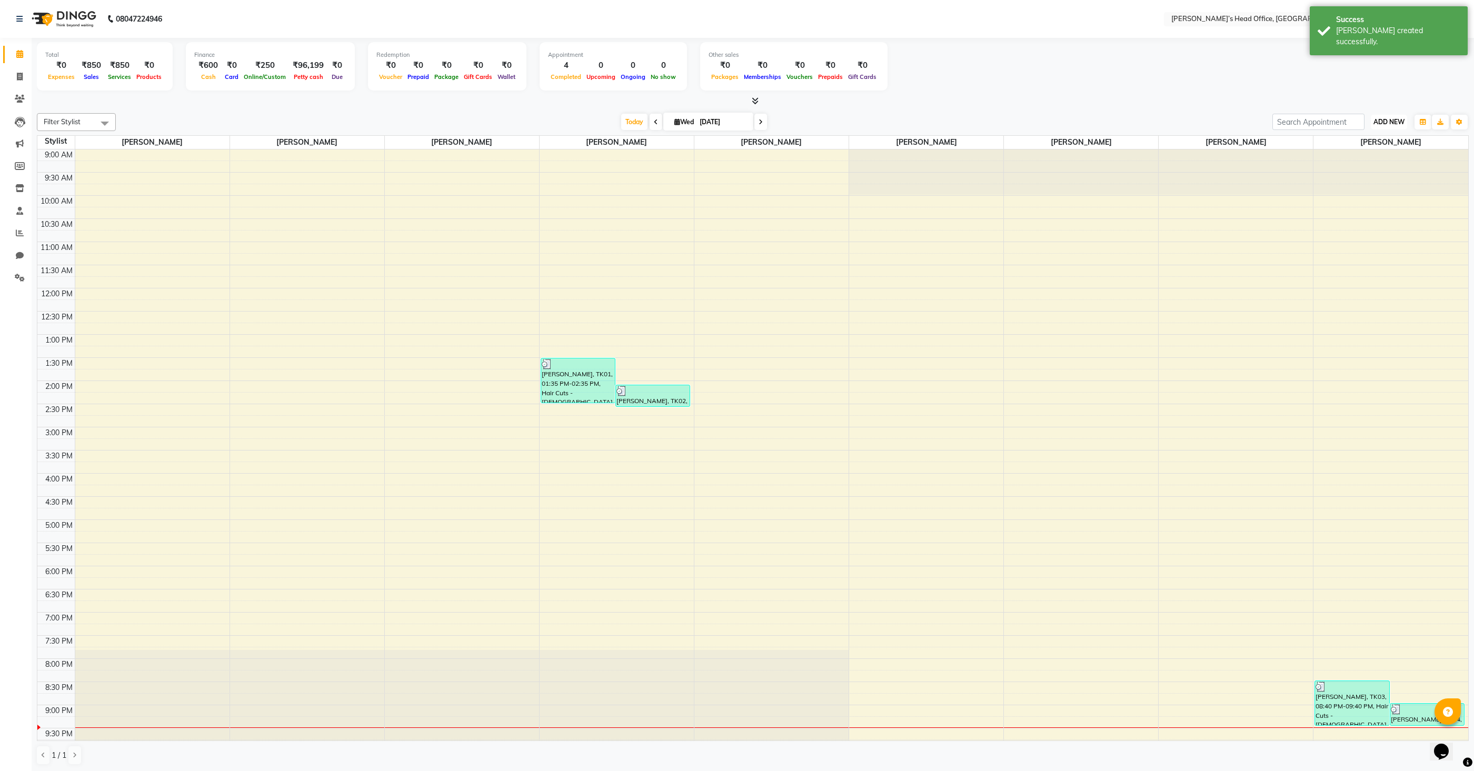
click at [1391, 122] on span "ADD NEW" at bounding box center [1388, 122] width 31 height 8
click at [1357, 153] on link "Add Invoice" at bounding box center [1364, 155] width 83 height 14
select select "7682"
select select "service"
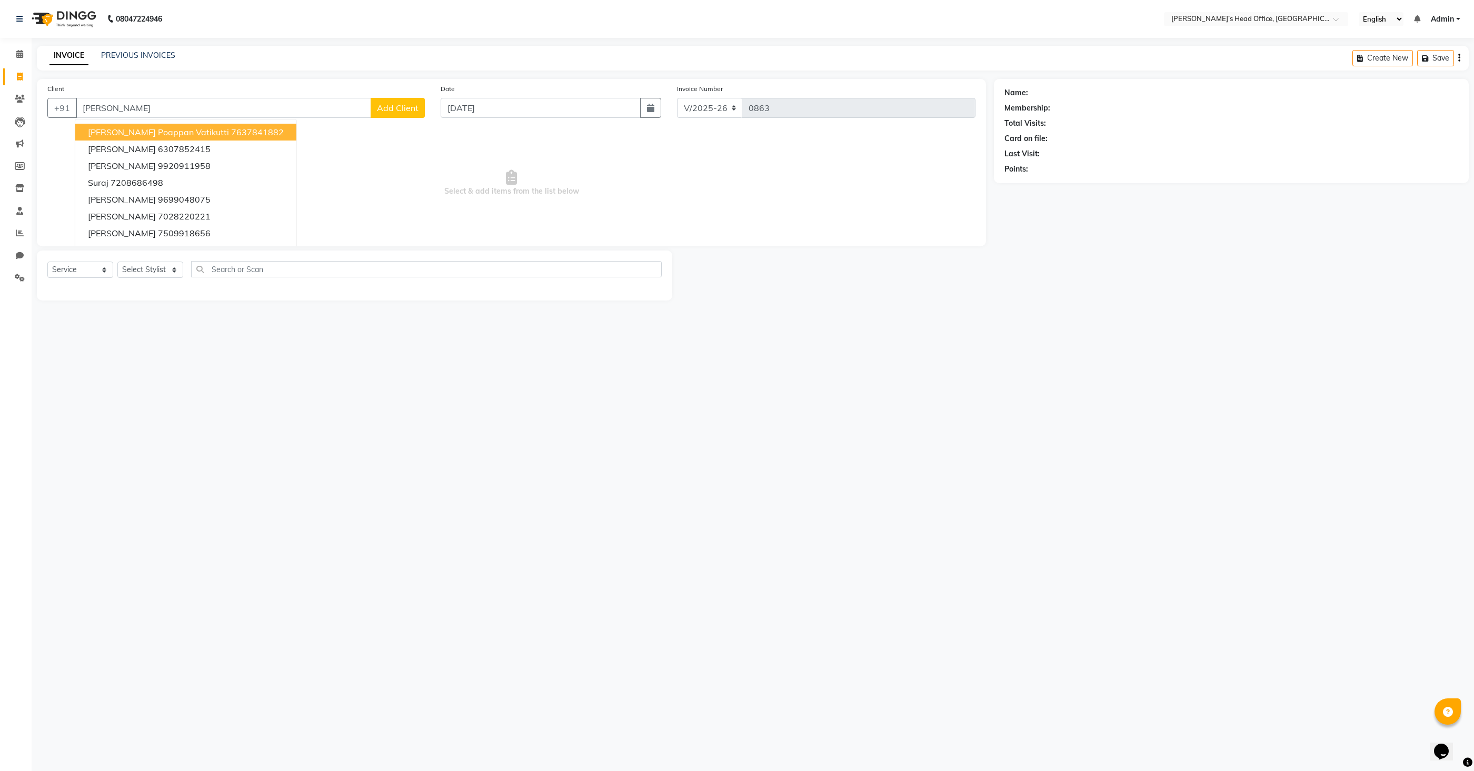
type input "[PERSON_NAME]"
click at [403, 104] on span "Add Client" at bounding box center [398, 108] width 42 height 11
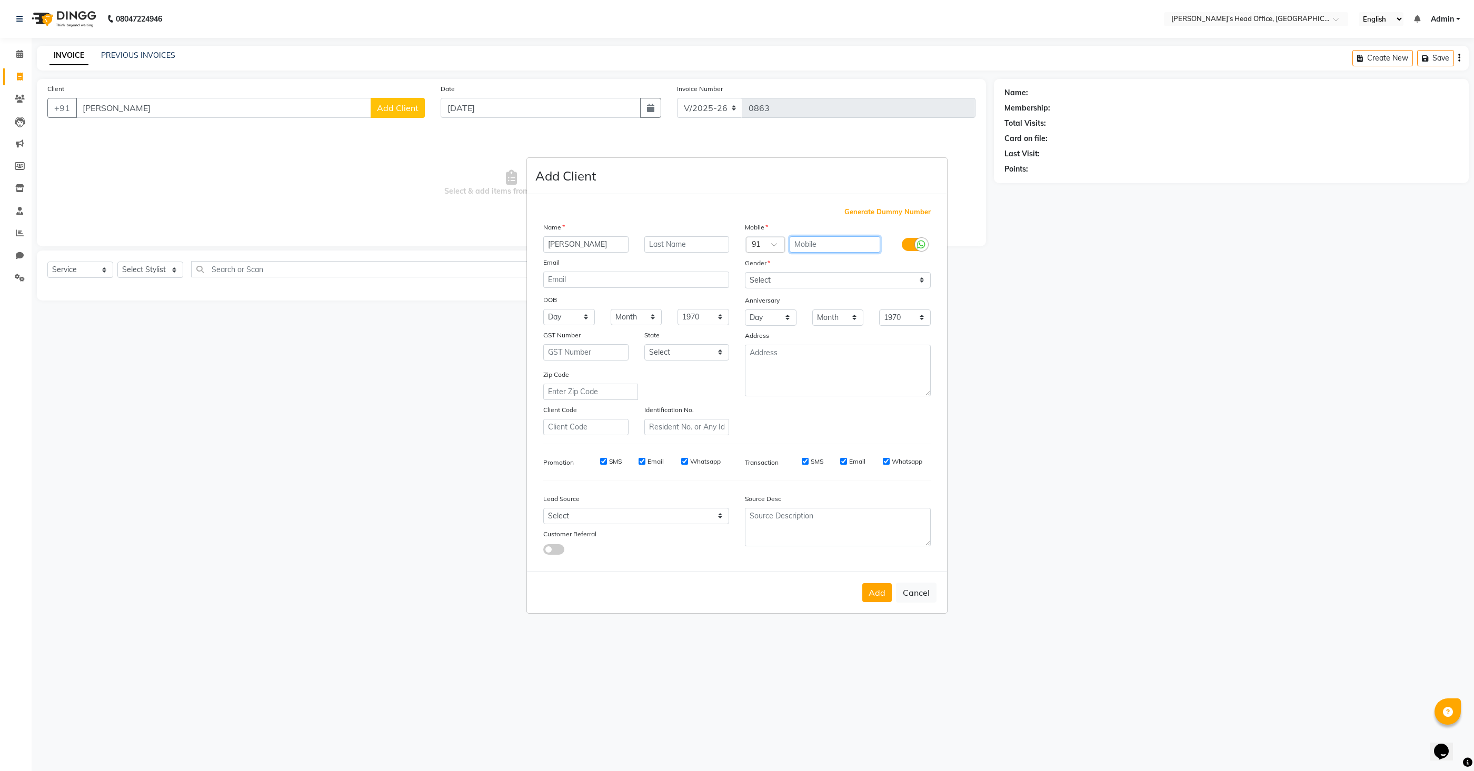
click at [834, 245] on input "text" at bounding box center [834, 244] width 91 height 16
type input "9024008021"
click at [827, 280] on select "Select [DEMOGRAPHIC_DATA] [DEMOGRAPHIC_DATA] Other Prefer Not To Say" at bounding box center [838, 280] width 186 height 16
select select "[DEMOGRAPHIC_DATA]"
click at [745, 272] on select "Select [DEMOGRAPHIC_DATA] [DEMOGRAPHIC_DATA] Other Prefer Not To Say" at bounding box center [838, 280] width 186 height 16
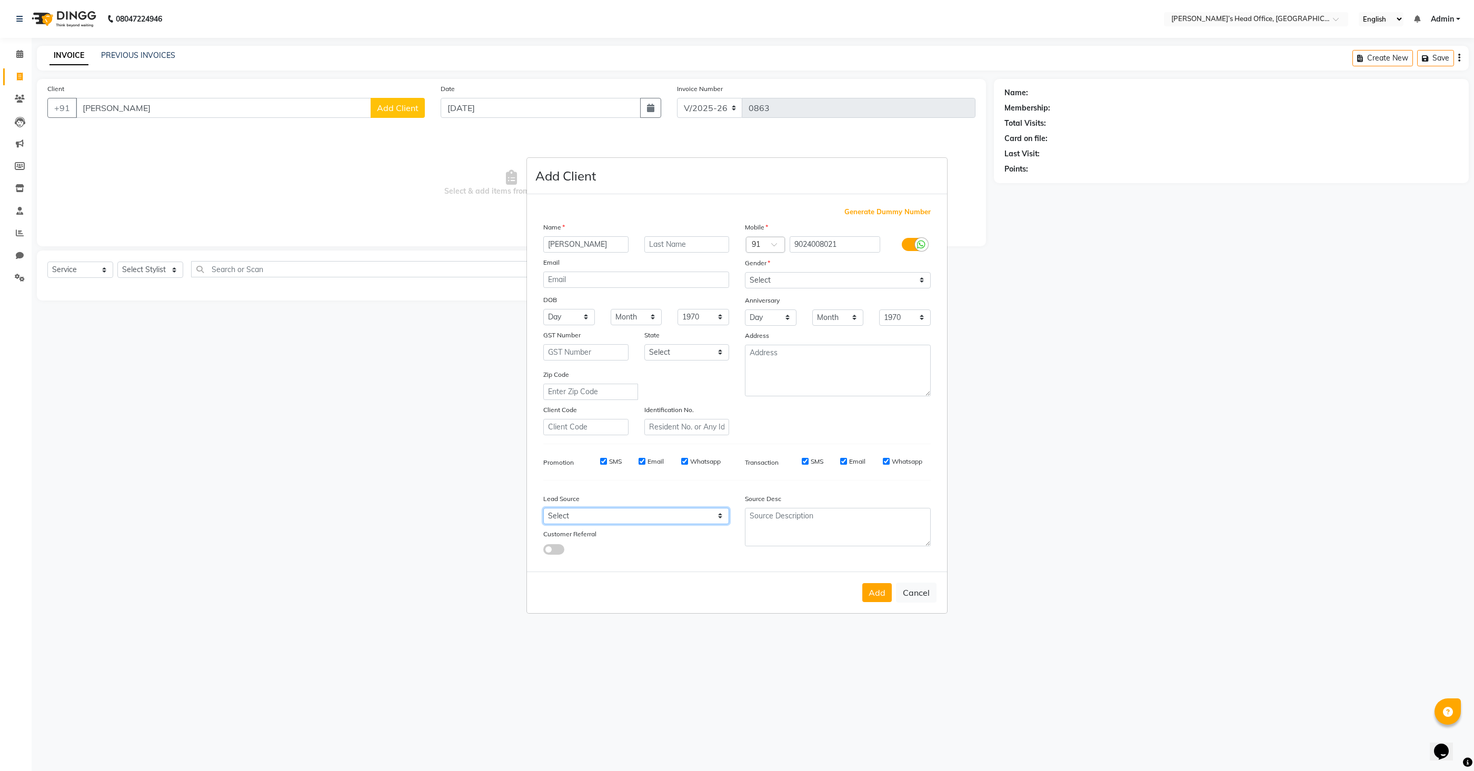
click at [637, 515] on select "Select Walk-in Referral Internet Friend Word of Mouth Advertisement Facebook Ju…" at bounding box center [636, 516] width 186 height 16
select select "51859"
click at [543, 508] on select "Select Walk-in Referral Internet Friend Word of Mouth Advertisement Facebook Ju…" at bounding box center [636, 516] width 186 height 16
click at [874, 594] on button "Add" at bounding box center [876, 592] width 29 height 19
type input "9024008021"
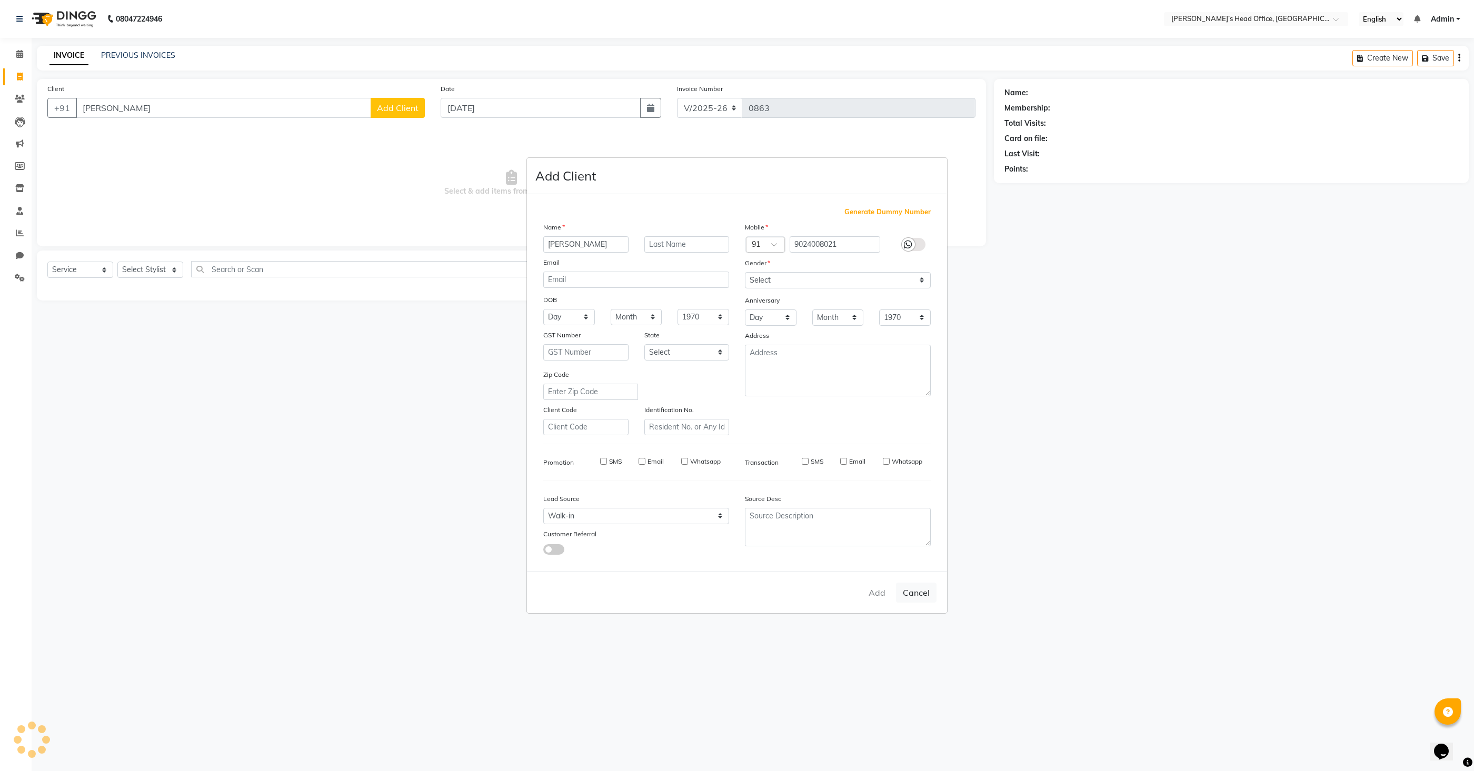
select select
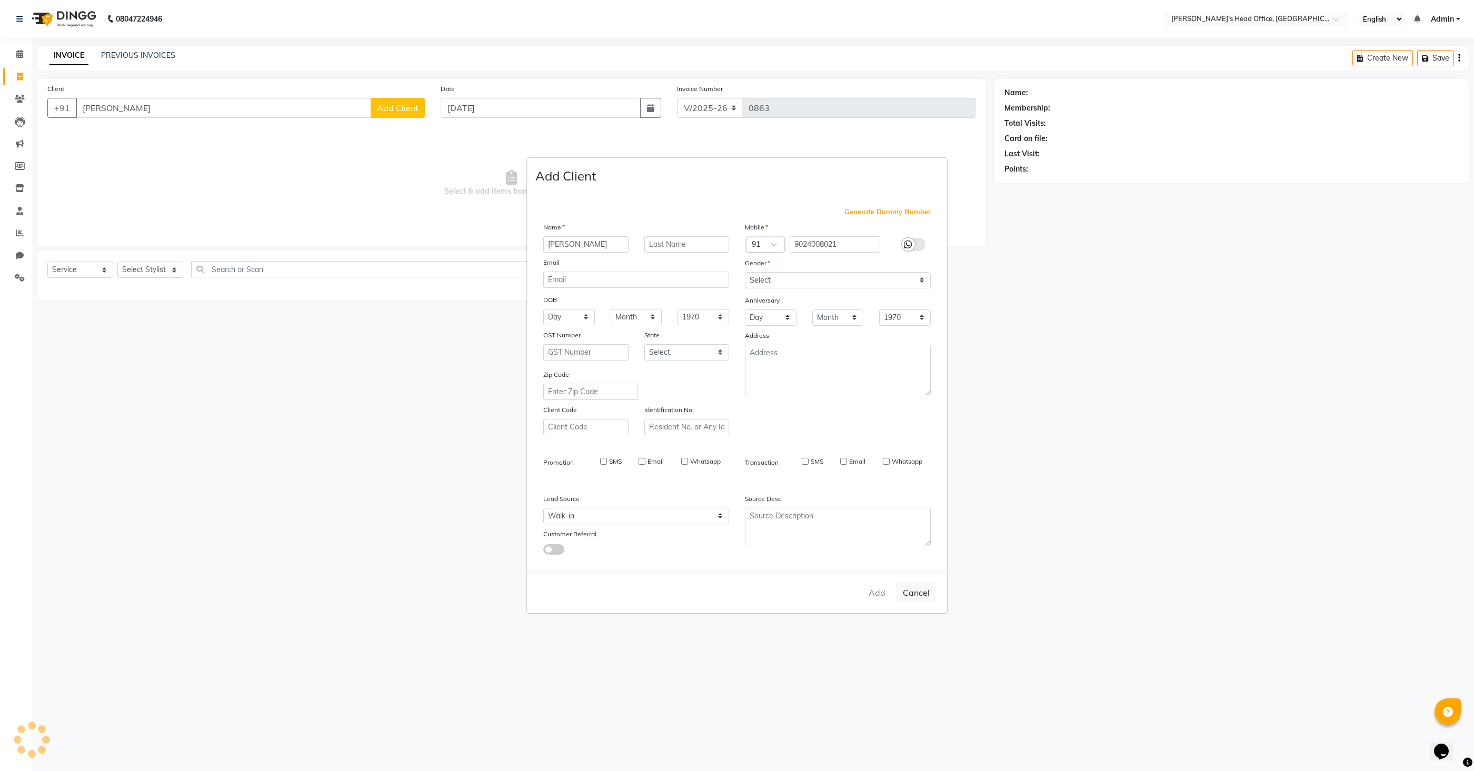
select select
checkbox input "false"
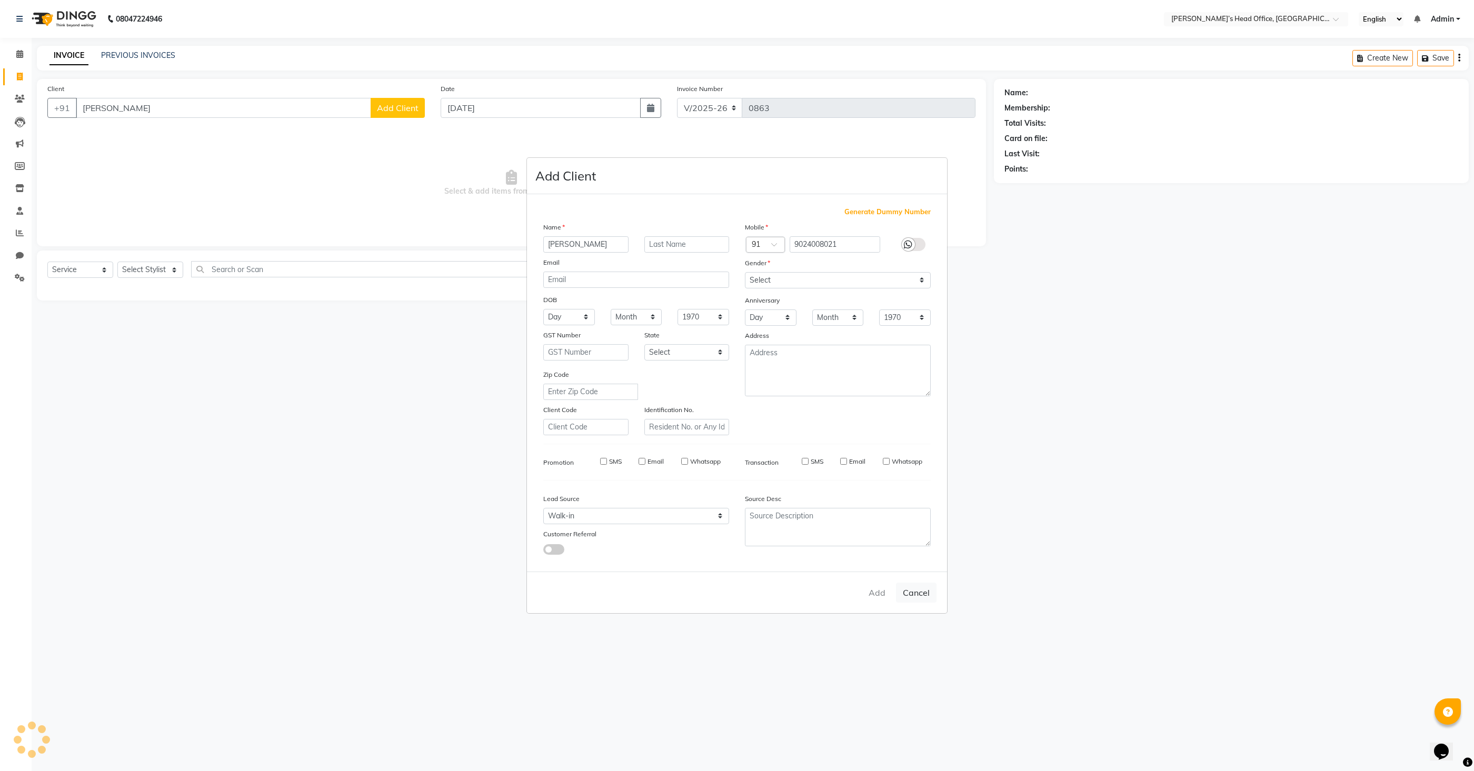
checkbox input "false"
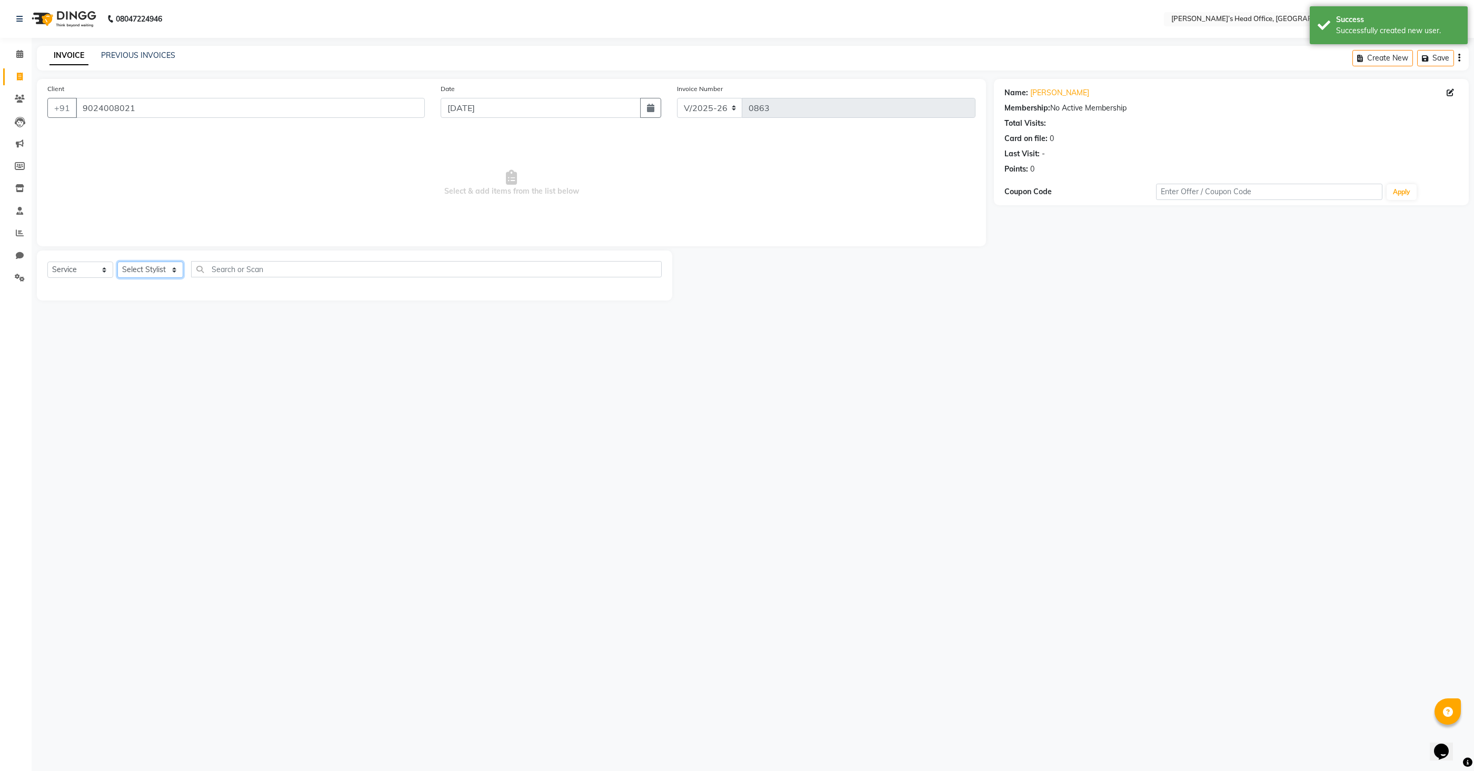
click at [143, 272] on select "Select Stylist [PERSON_NAME] [PERSON_NAME] [PERSON_NAME] [PERSON_NAME] [PERSON_…" at bounding box center [150, 270] width 66 height 16
select select "68762"
click at [117, 262] on select "Select Stylist [PERSON_NAME] [PERSON_NAME] [PERSON_NAME] [PERSON_NAME] [PERSON_…" at bounding box center [150, 270] width 66 height 16
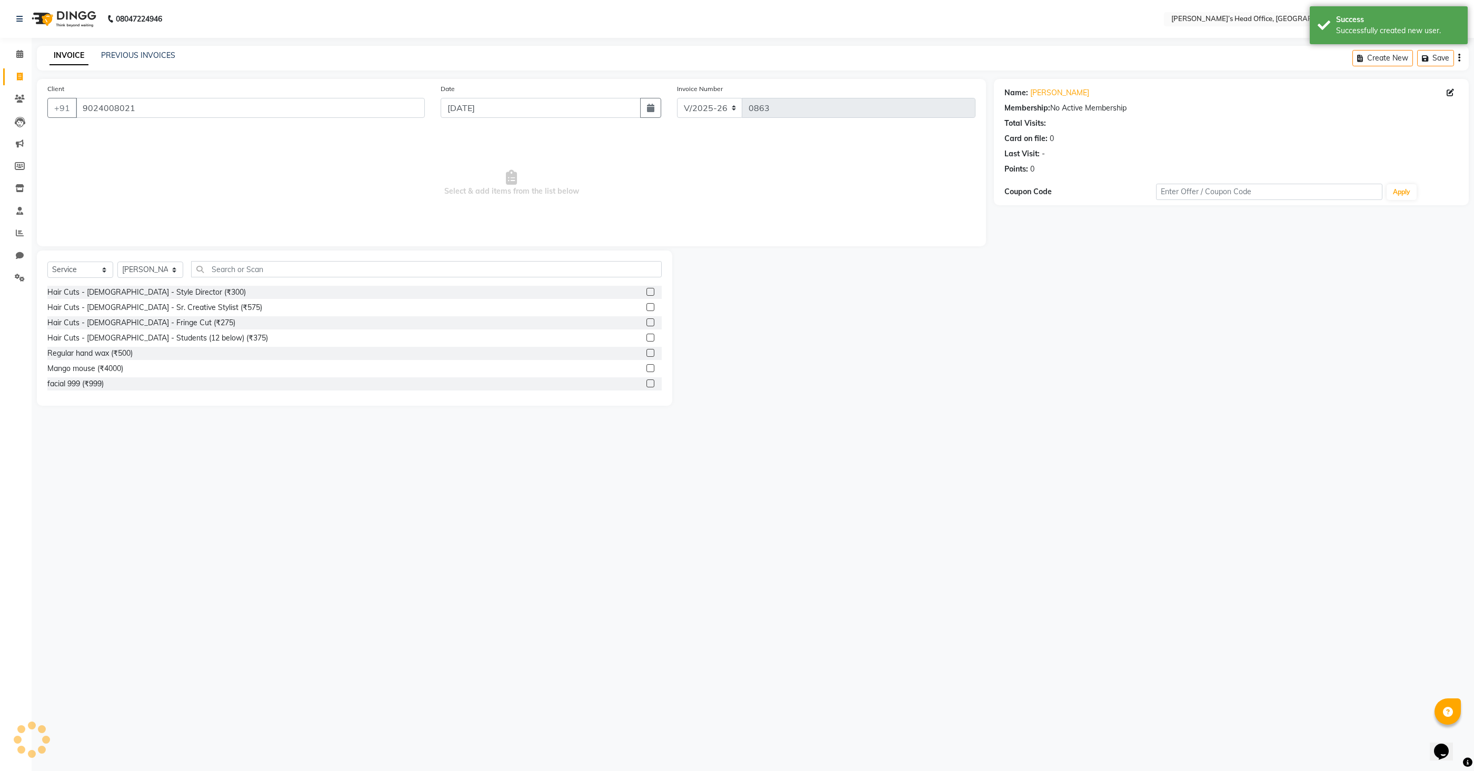
click at [651, 292] on label at bounding box center [650, 292] width 8 height 8
click at [651, 292] on input "checkbox" at bounding box center [649, 292] width 7 height 7
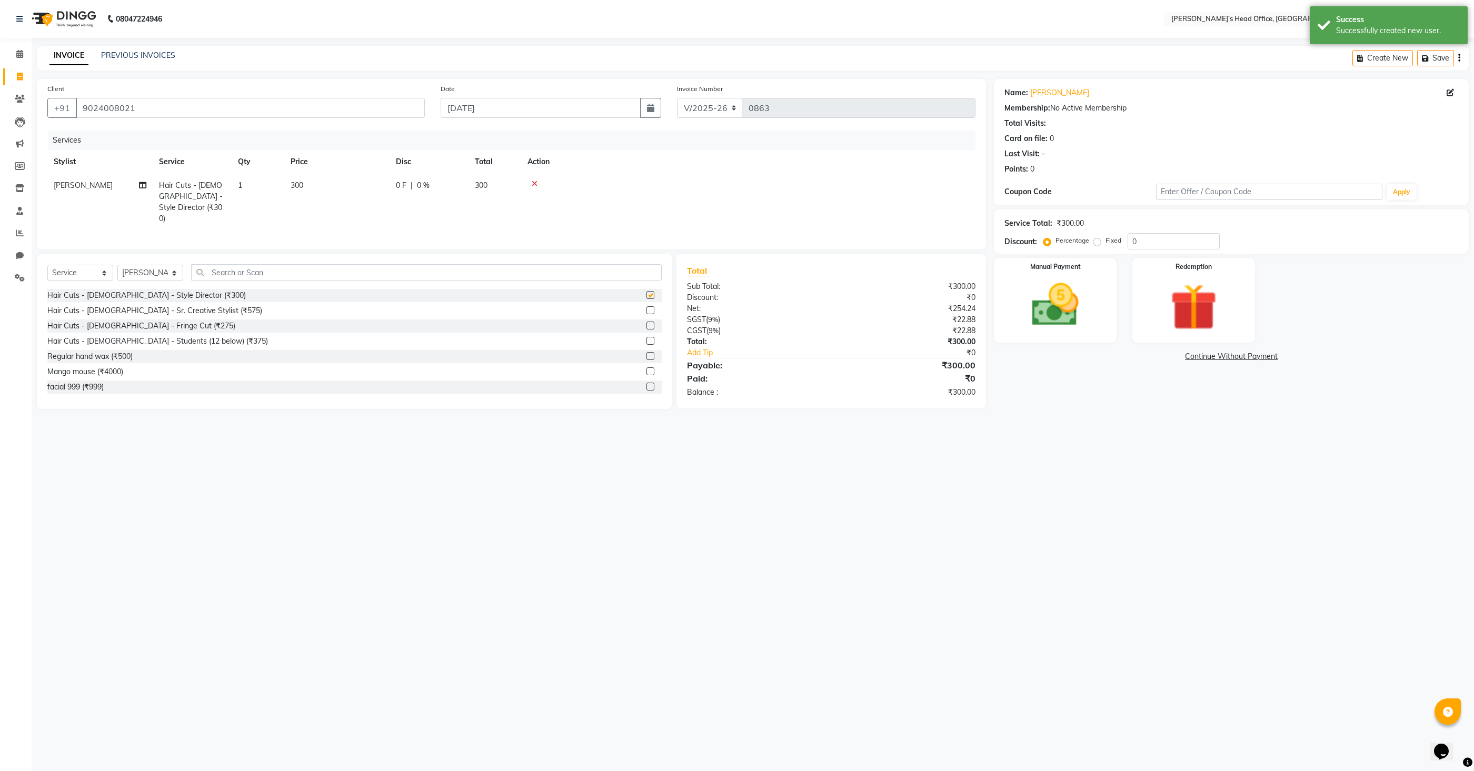
checkbox input "false"
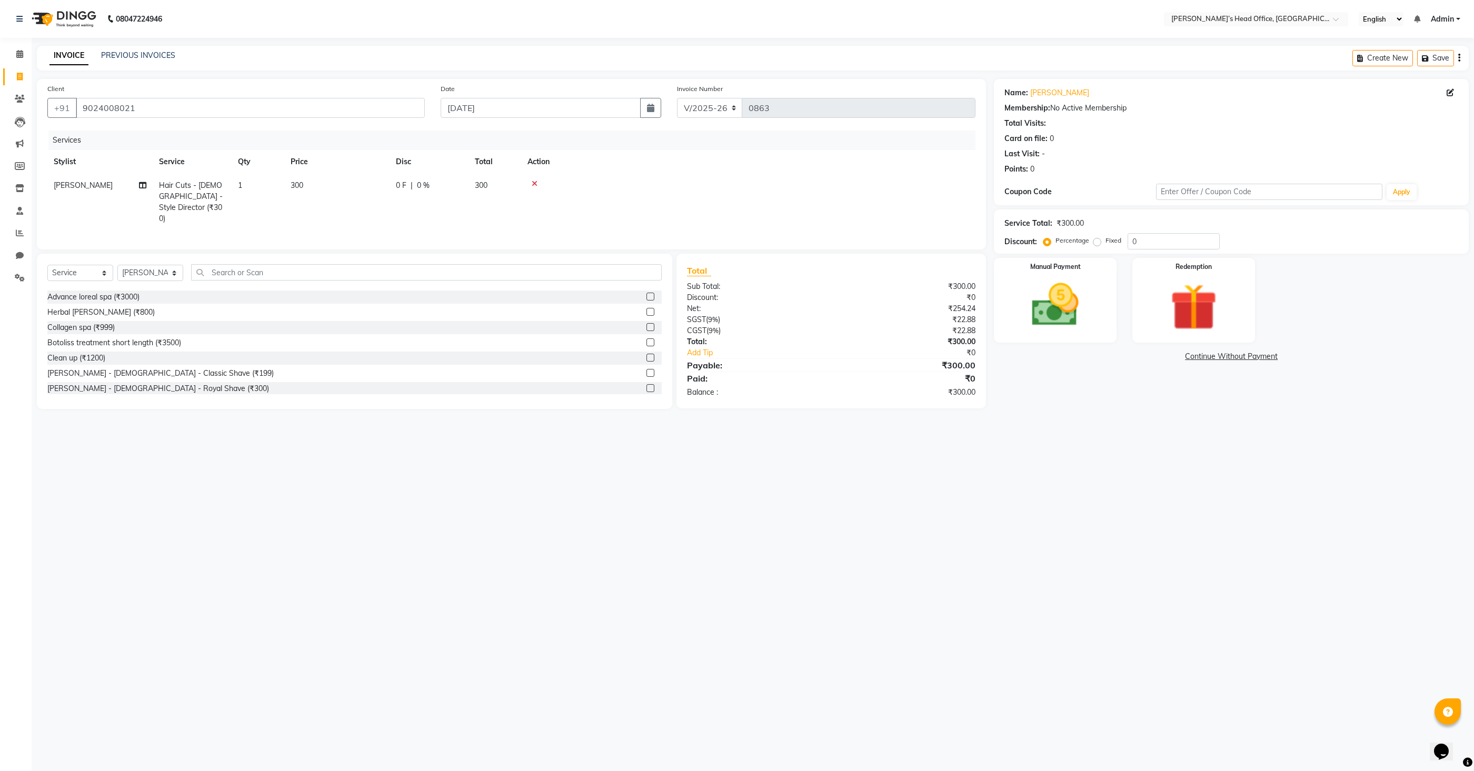
scroll to position [220, 0]
click at [649, 346] on label at bounding box center [650, 350] width 8 height 8
click at [649, 347] on input "checkbox" at bounding box center [649, 350] width 7 height 7
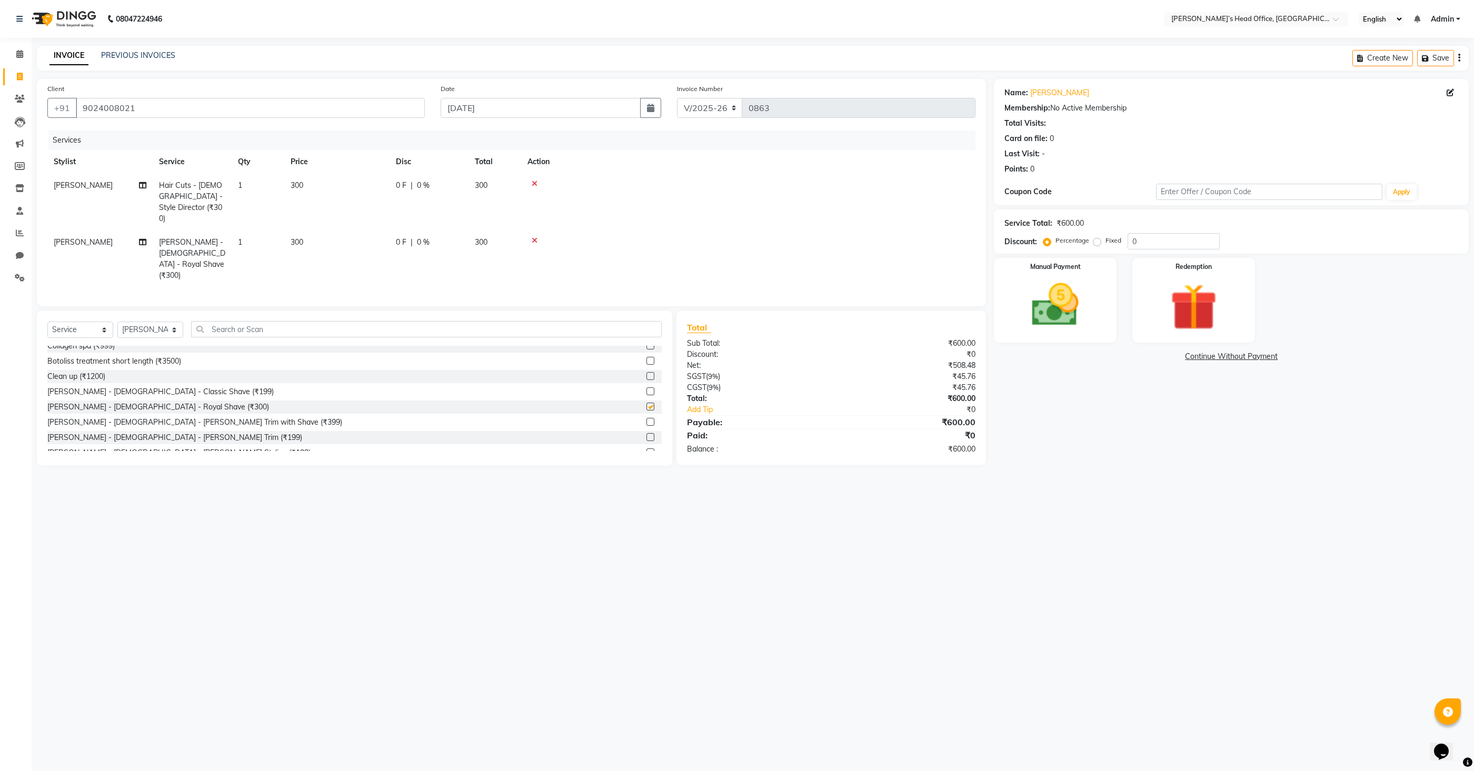
checkbox input "false"
click at [274, 321] on input "text" at bounding box center [426, 329] width 471 height 16
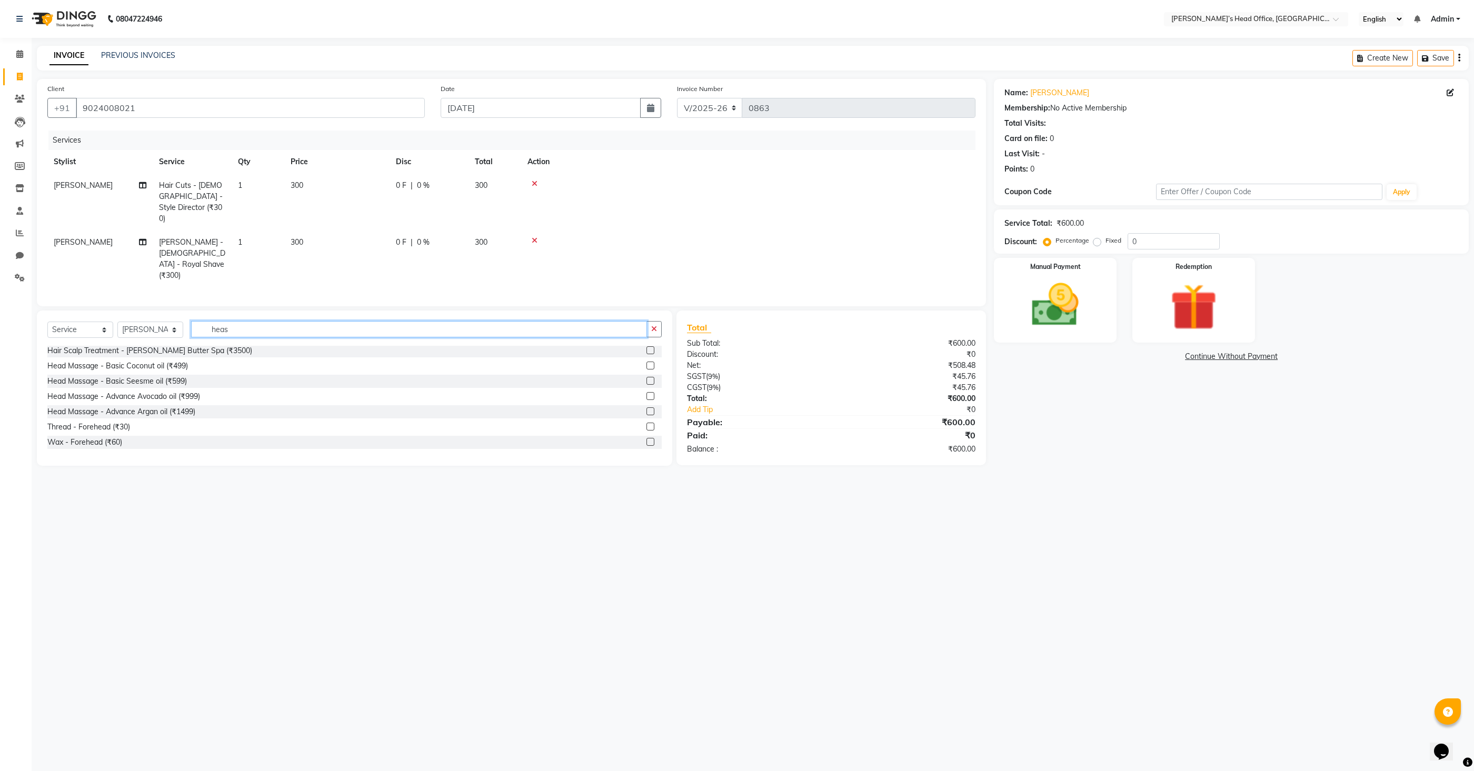
scroll to position [0, 0]
type input "head"
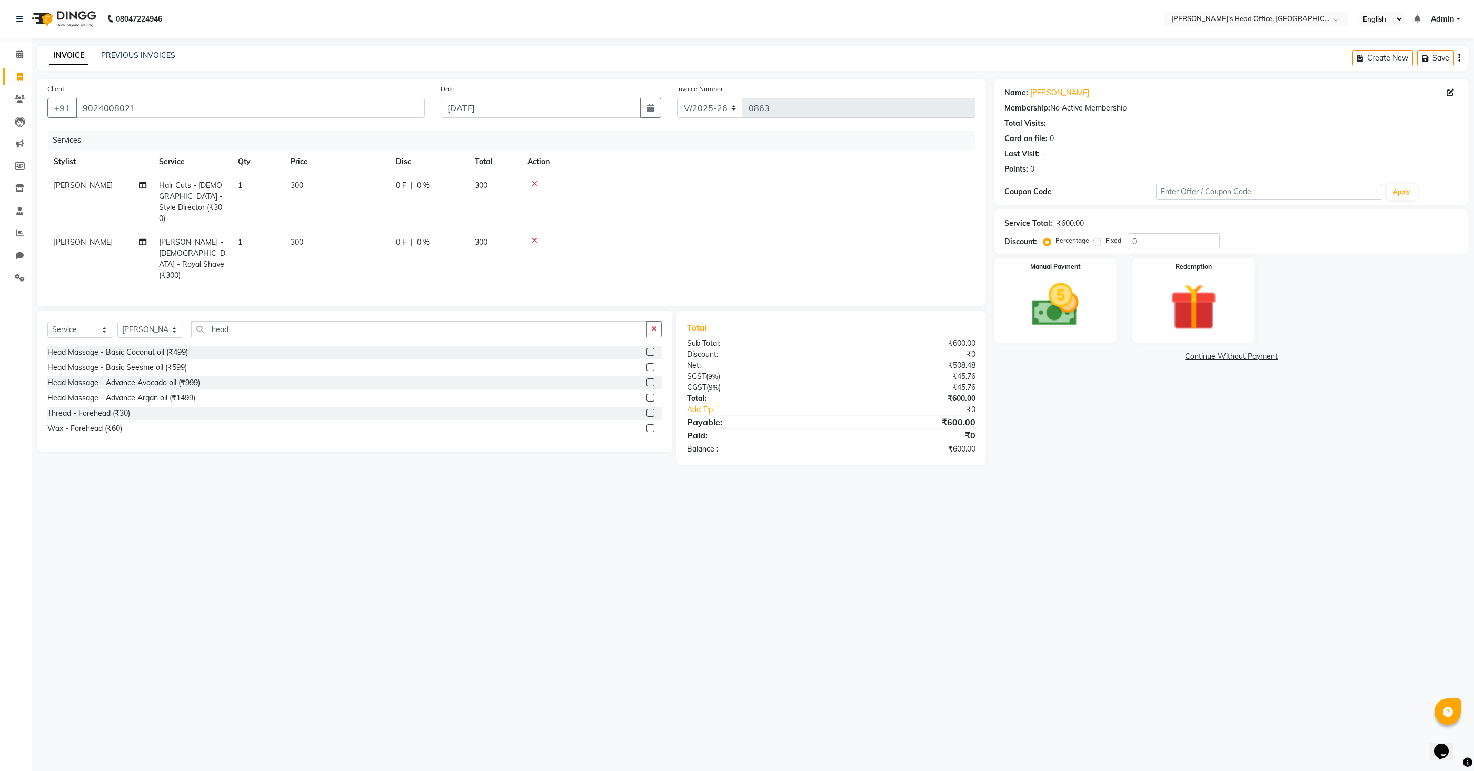
click at [648, 348] on label at bounding box center [650, 352] width 8 height 8
click at [648, 349] on input "checkbox" at bounding box center [649, 352] width 7 height 7
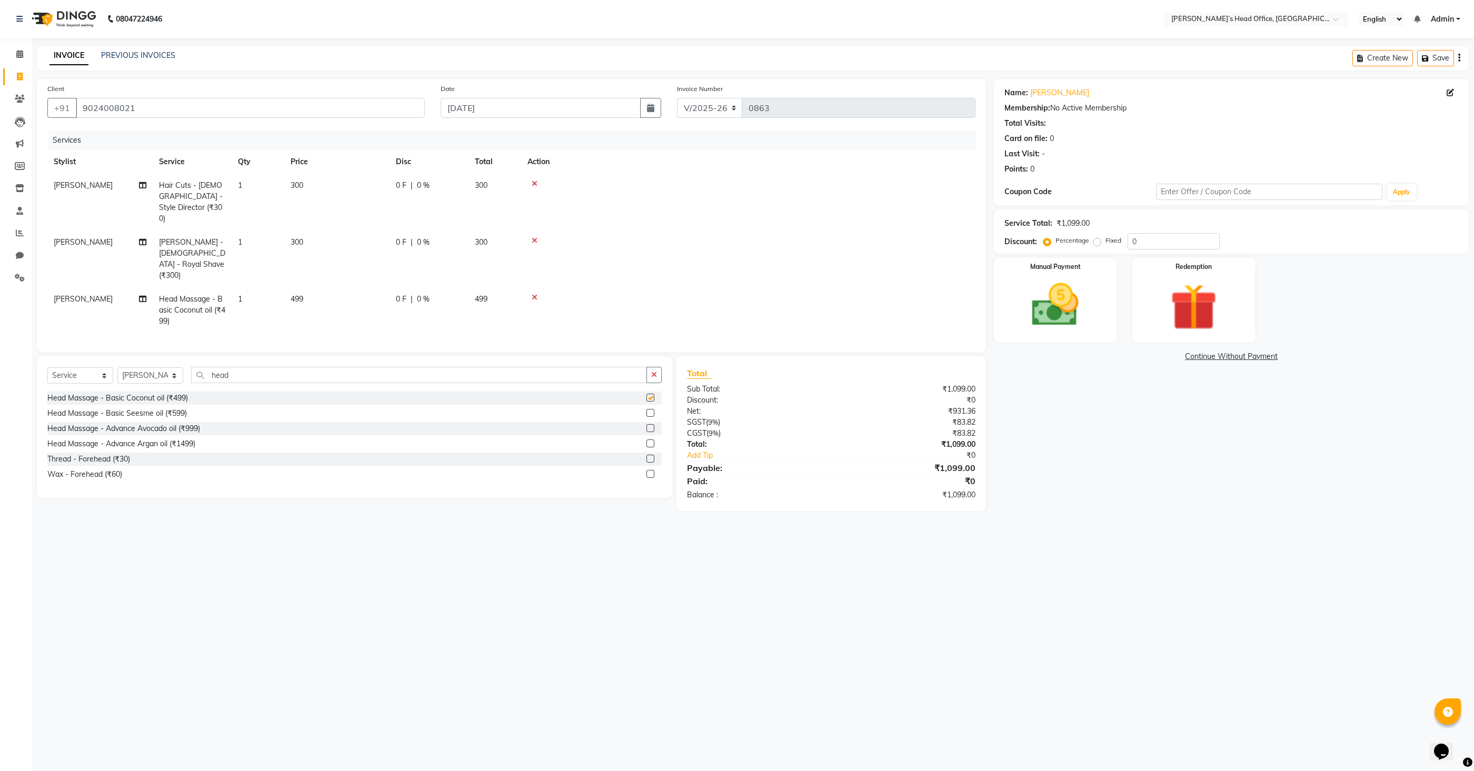
checkbox input "false"
click at [328, 185] on td "300" at bounding box center [336, 202] width 105 height 57
select select "68762"
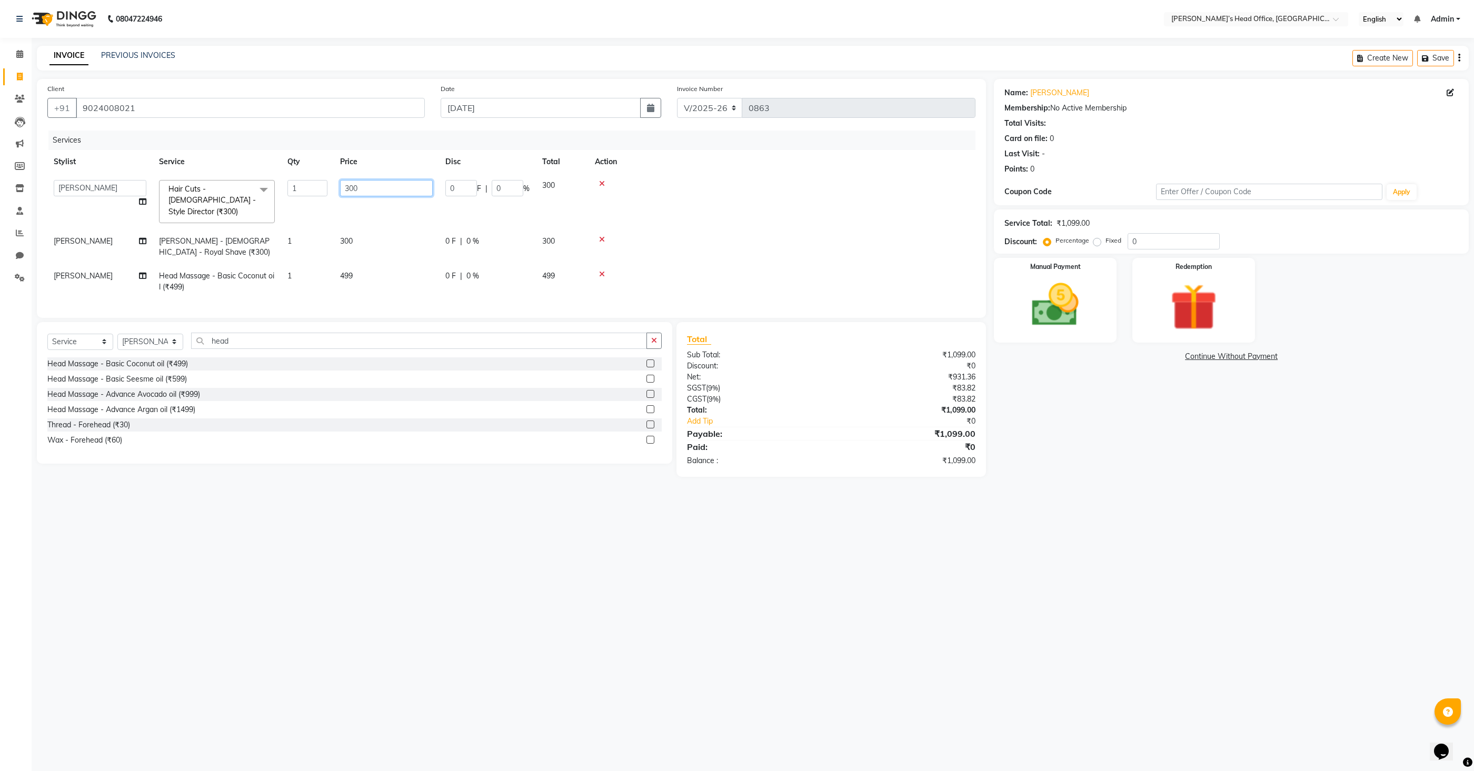
click at [331, 185] on tr "[PERSON_NAME] [PERSON_NAME] [PERSON_NAME] [PERSON_NAME] [PERSON_NAME] [PERSON_N…" at bounding box center [511, 202] width 928 height 56
type input "150"
click at [374, 232] on td "300" at bounding box center [386, 246] width 105 height 35
select select "68762"
drag, startPoint x: 396, startPoint y: 229, endPoint x: 319, endPoint y: 223, distance: 77.1
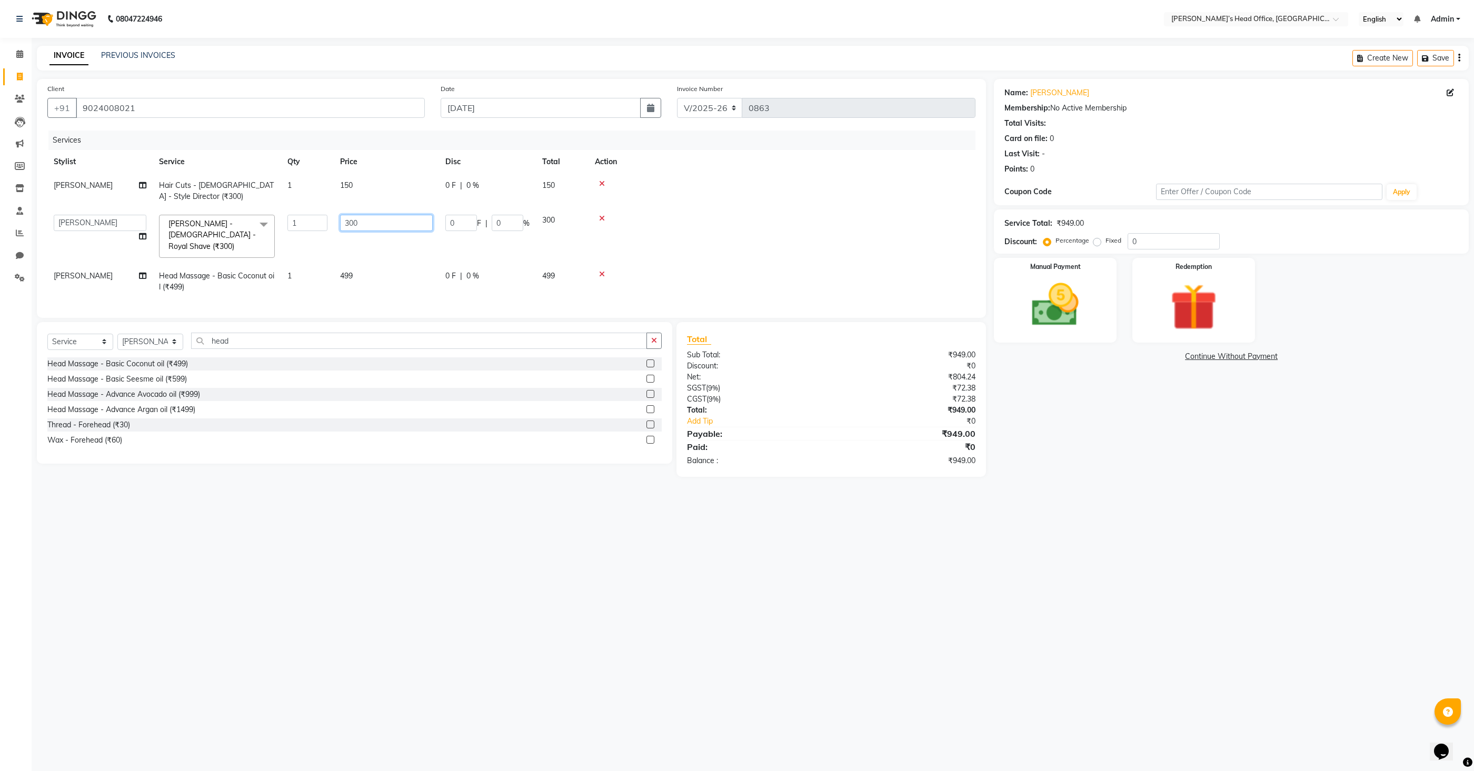
click at [319, 223] on tr "[PERSON_NAME] [PERSON_NAME] [PERSON_NAME] [PERSON_NAME] [PERSON_NAME] [PERSON_N…" at bounding box center [511, 236] width 928 height 56
type input "150"
click at [372, 239] on td "150" at bounding box center [386, 236] width 105 height 56
select select "68762"
click at [1067, 317] on img at bounding box center [1055, 305] width 79 height 56
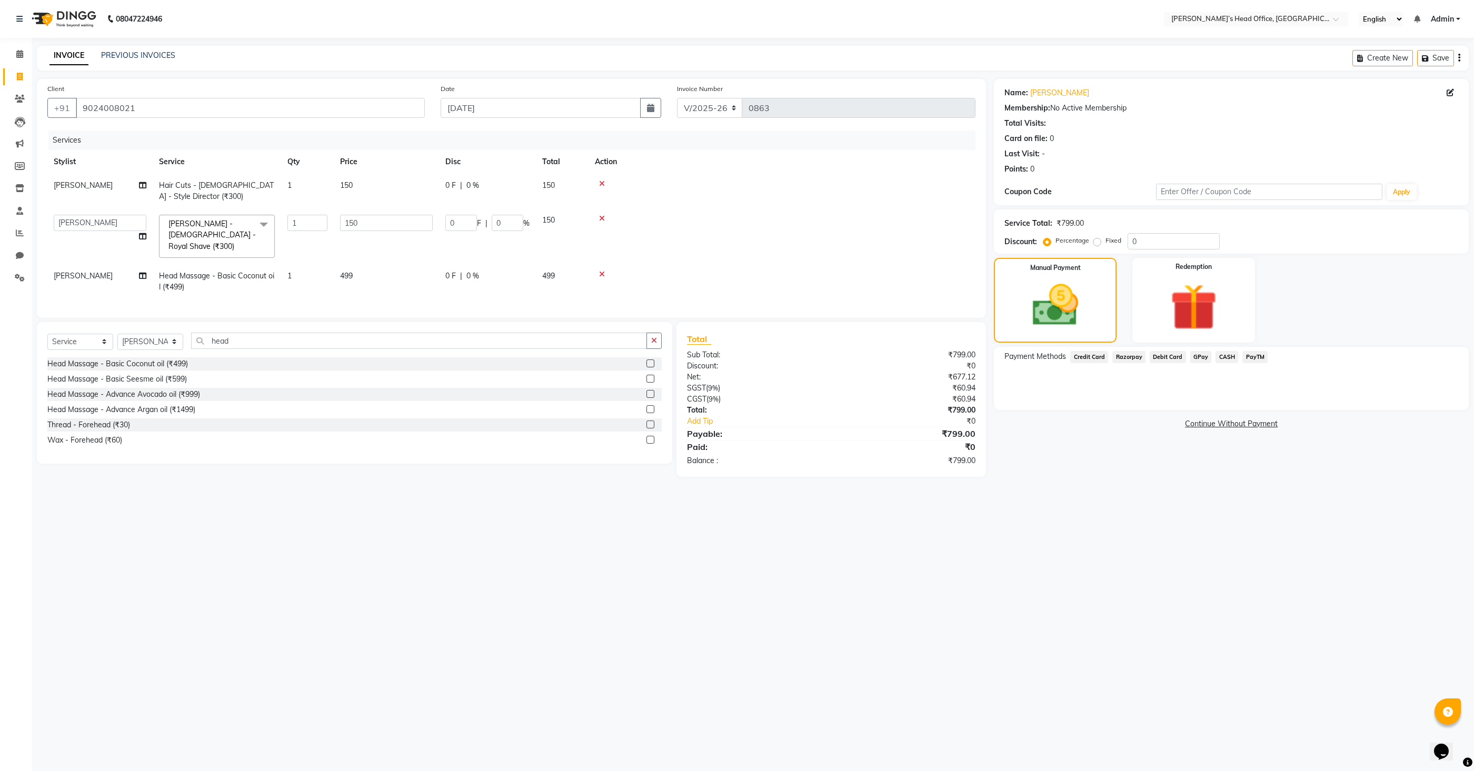
click at [1221, 357] on span "CASH" at bounding box center [1226, 357] width 23 height 12
click at [1196, 415] on button "Add Payment" at bounding box center [1309, 413] width 297 height 16
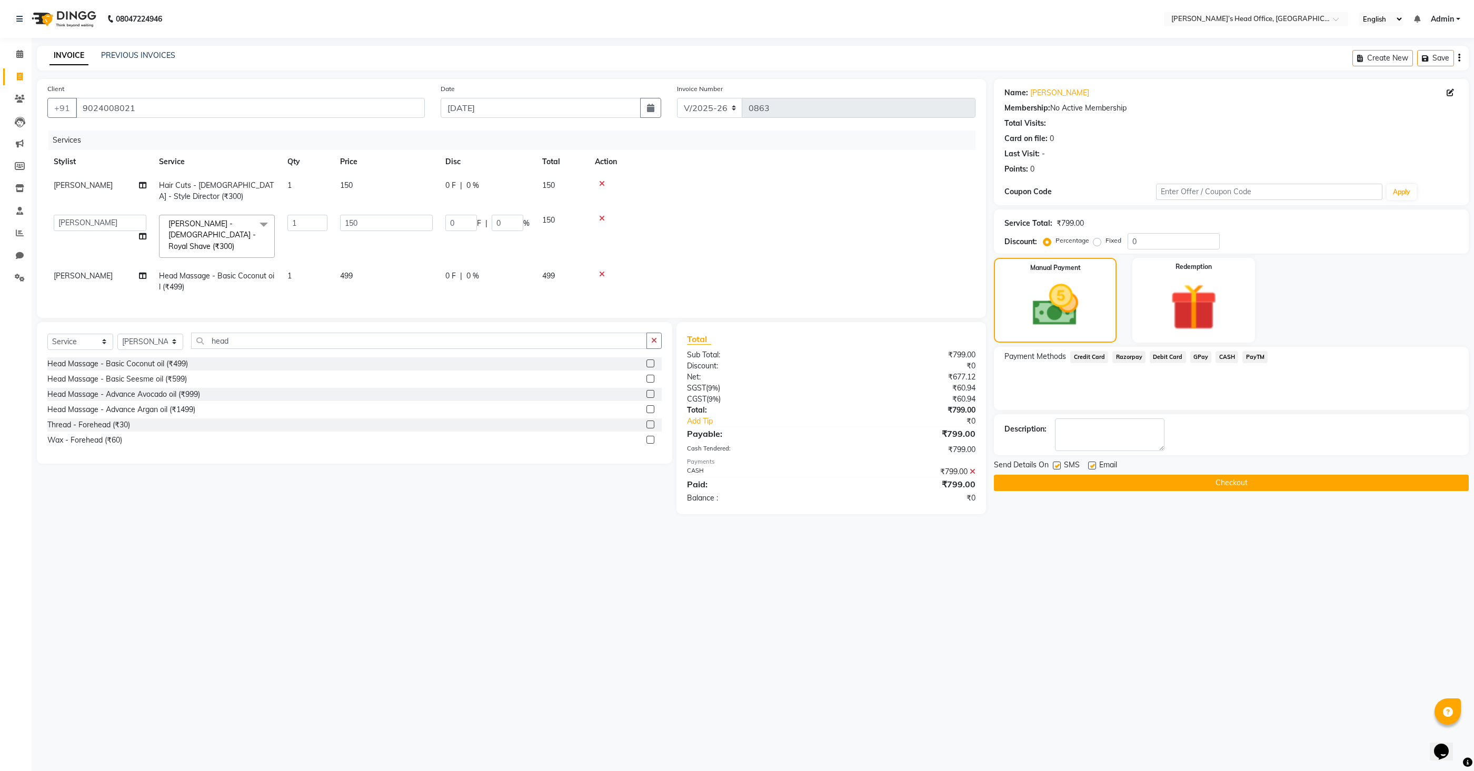
click at [1135, 484] on button "Checkout" at bounding box center [1231, 483] width 475 height 16
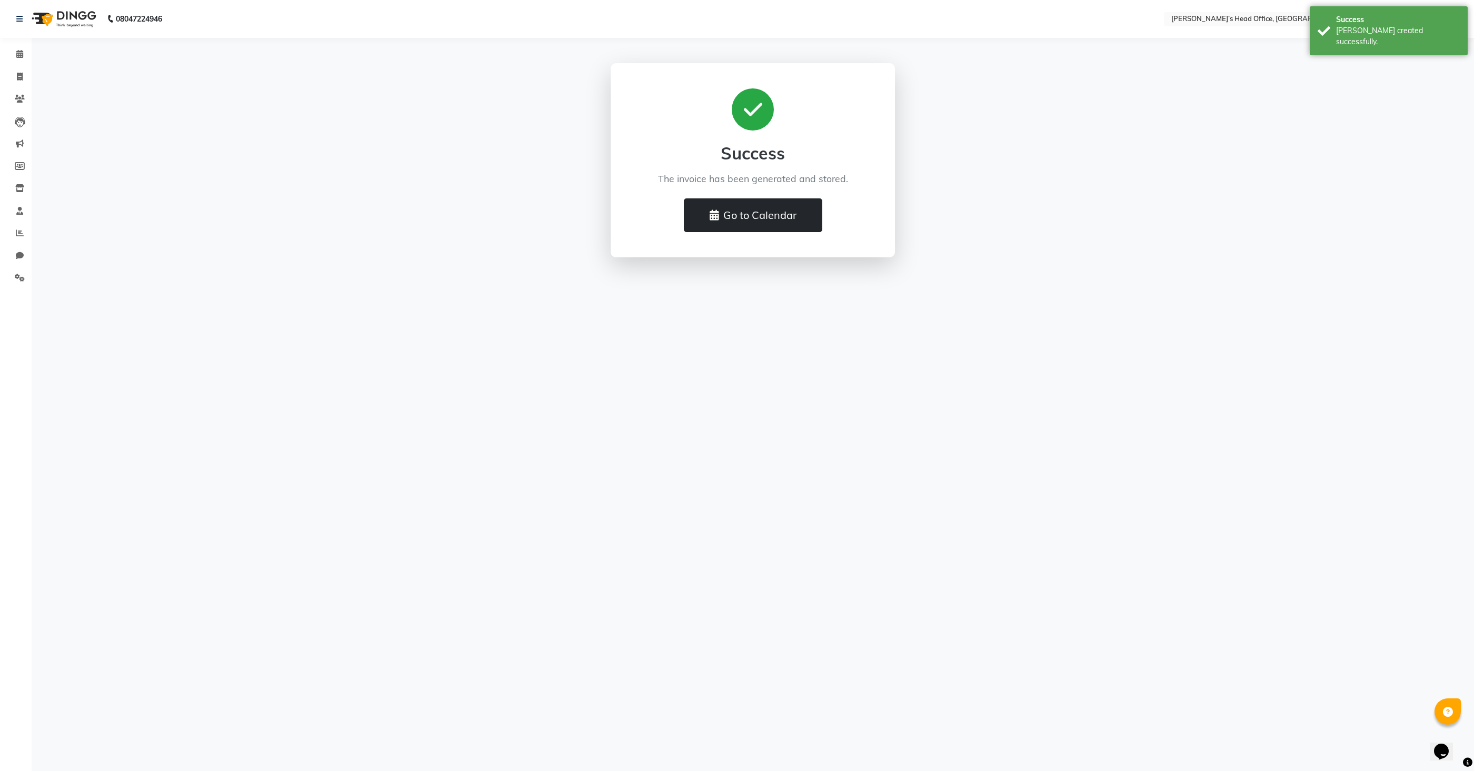
click at [762, 229] on button "Go to Calendar" at bounding box center [753, 215] width 138 height 34
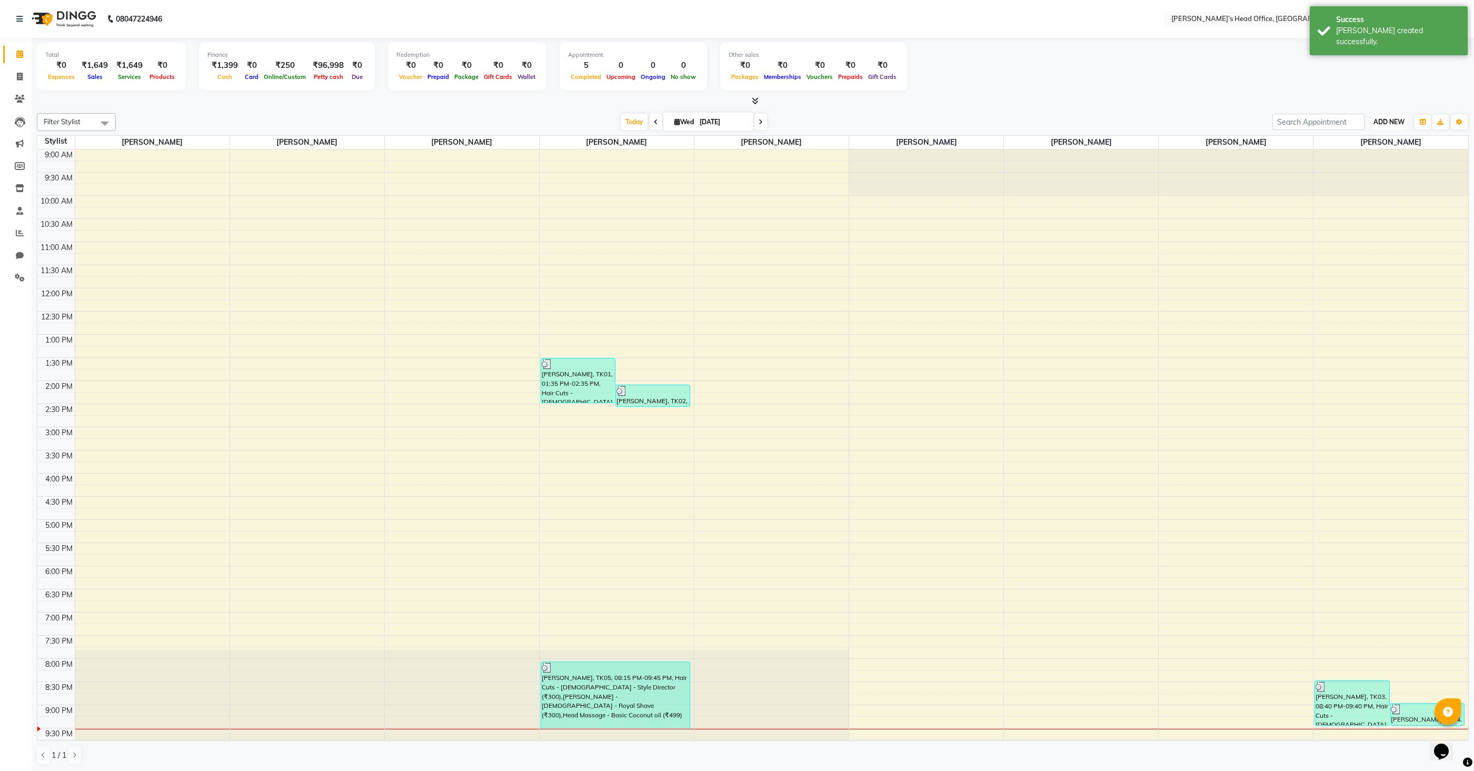
click at [1383, 121] on span "ADD NEW" at bounding box center [1388, 122] width 31 height 8
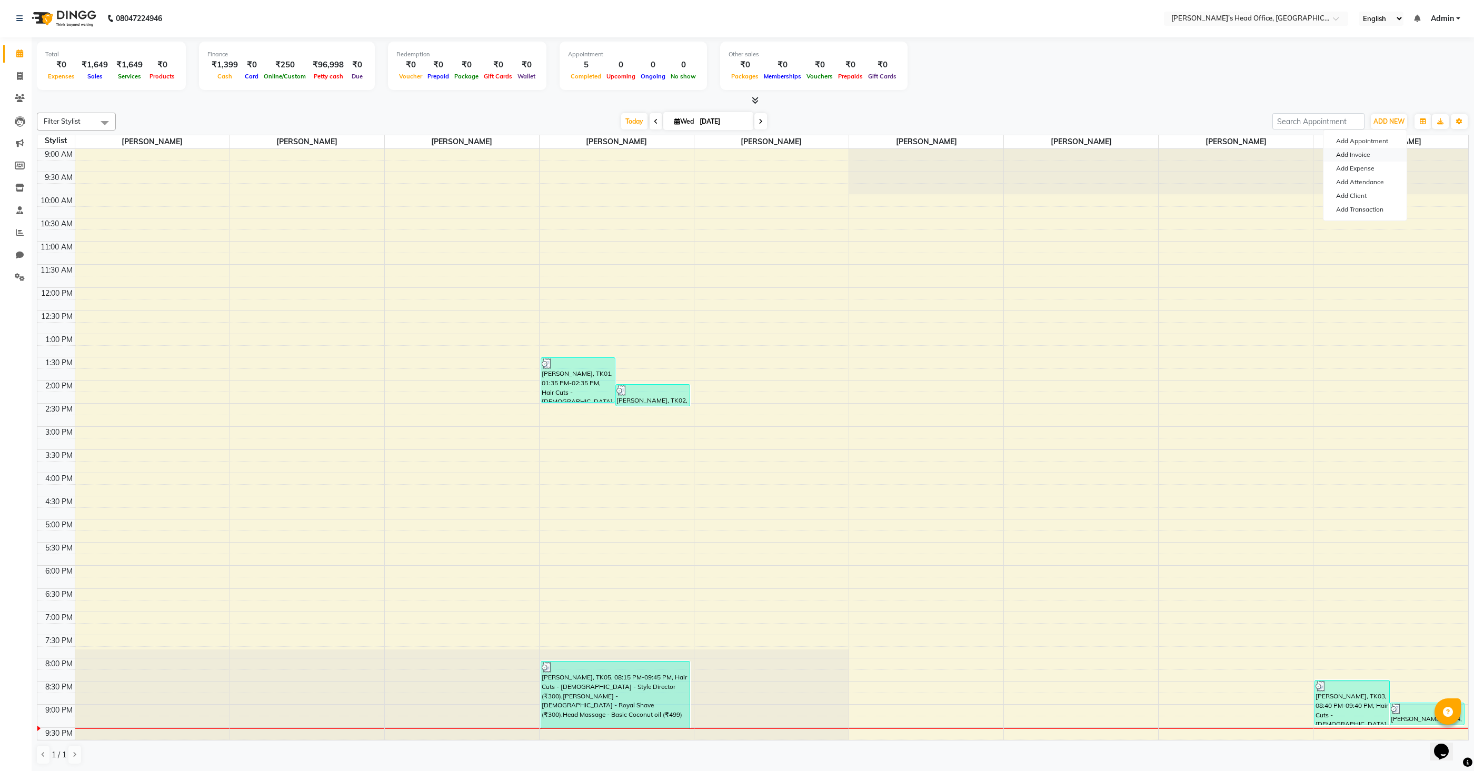
click at [1357, 157] on link "Add Invoice" at bounding box center [1364, 155] width 83 height 14
select select "7682"
select select "service"
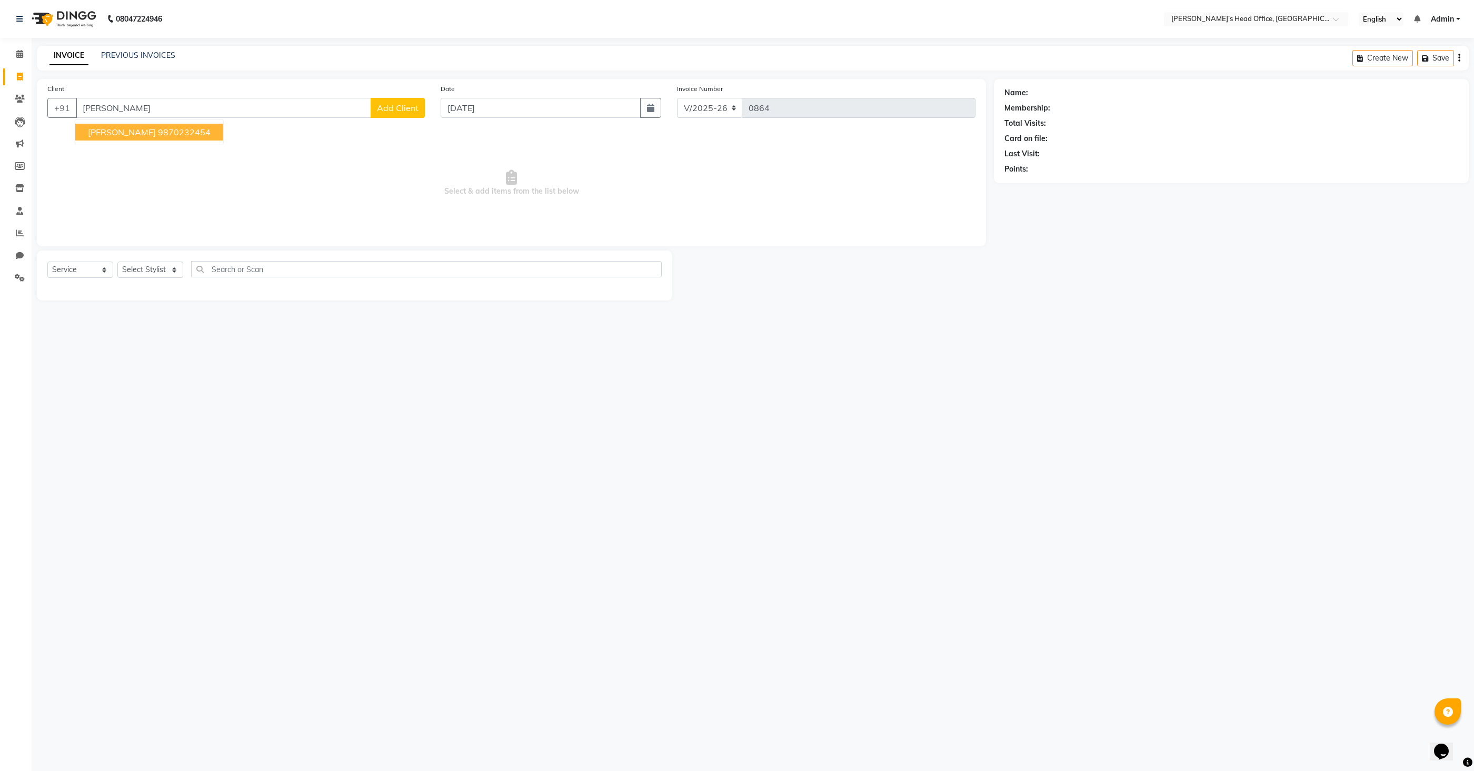
type input "[PERSON_NAME]"
click at [391, 113] on span "Add Client" at bounding box center [398, 108] width 42 height 11
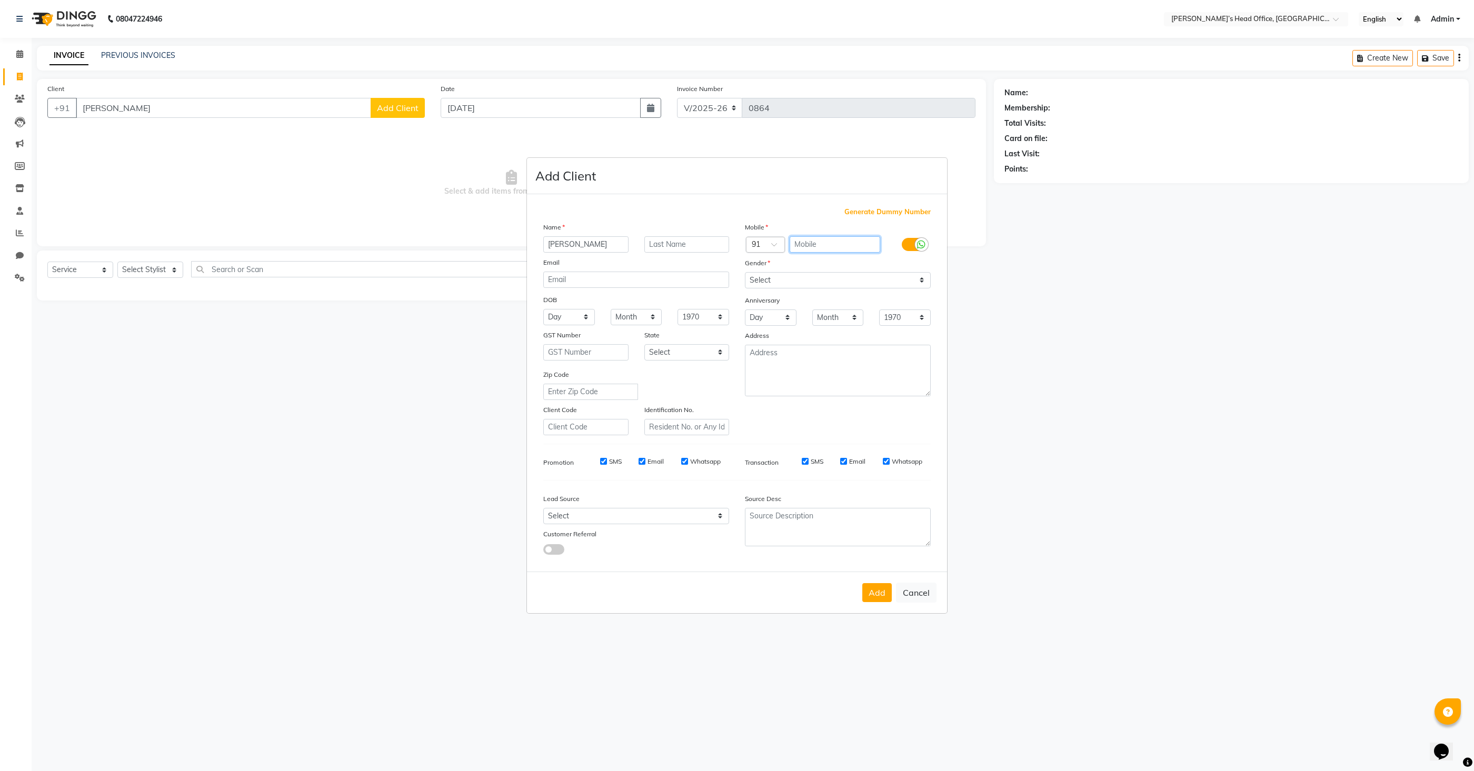
click at [831, 246] on input "text" at bounding box center [834, 244] width 91 height 16
type input "9373470288"
click at [805, 282] on select "Select [DEMOGRAPHIC_DATA] [DEMOGRAPHIC_DATA] Other Prefer Not To Say" at bounding box center [838, 280] width 186 height 16
select select "[DEMOGRAPHIC_DATA]"
click at [745, 272] on select "Select [DEMOGRAPHIC_DATA] [DEMOGRAPHIC_DATA] Other Prefer Not To Say" at bounding box center [838, 280] width 186 height 16
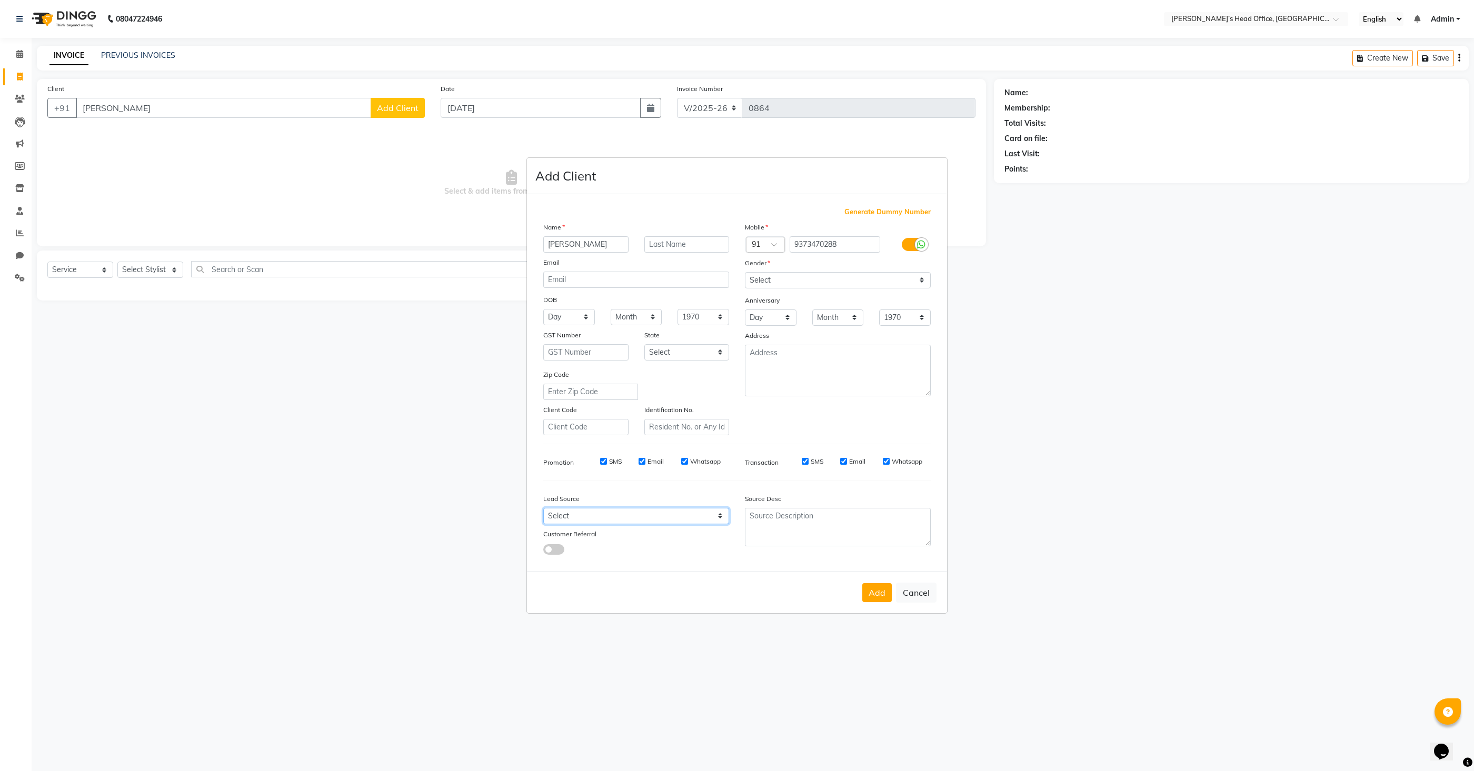
click at [637, 522] on select "Select Walk-in Referral Internet Friend Word of Mouth Advertisement Facebook Ju…" at bounding box center [636, 516] width 186 height 16
select select "51859"
click at [543, 508] on select "Select Walk-in Referral Internet Friend Word of Mouth Advertisement Facebook Ju…" at bounding box center [636, 516] width 186 height 16
click at [876, 591] on button "Add" at bounding box center [876, 592] width 29 height 19
type input "9373470288"
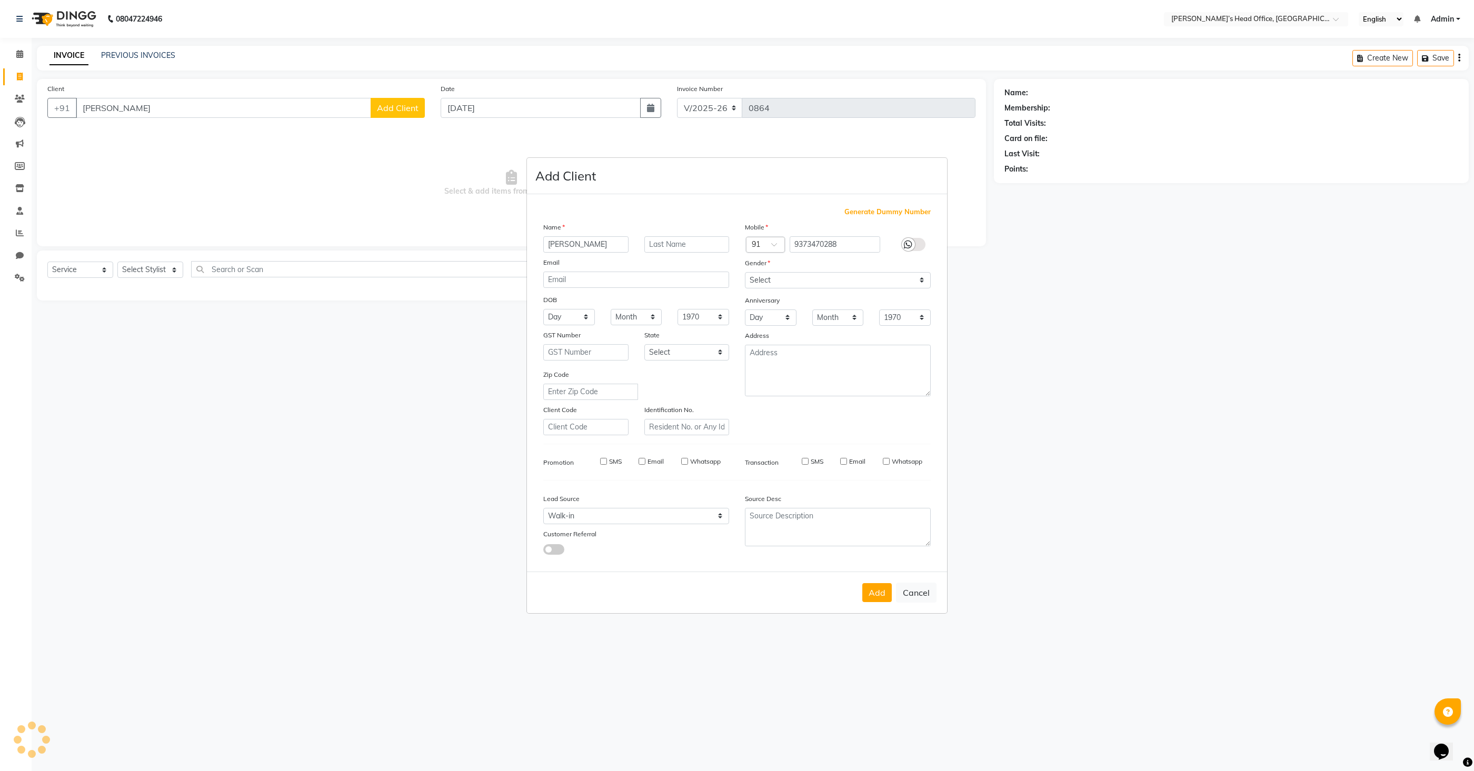
select select
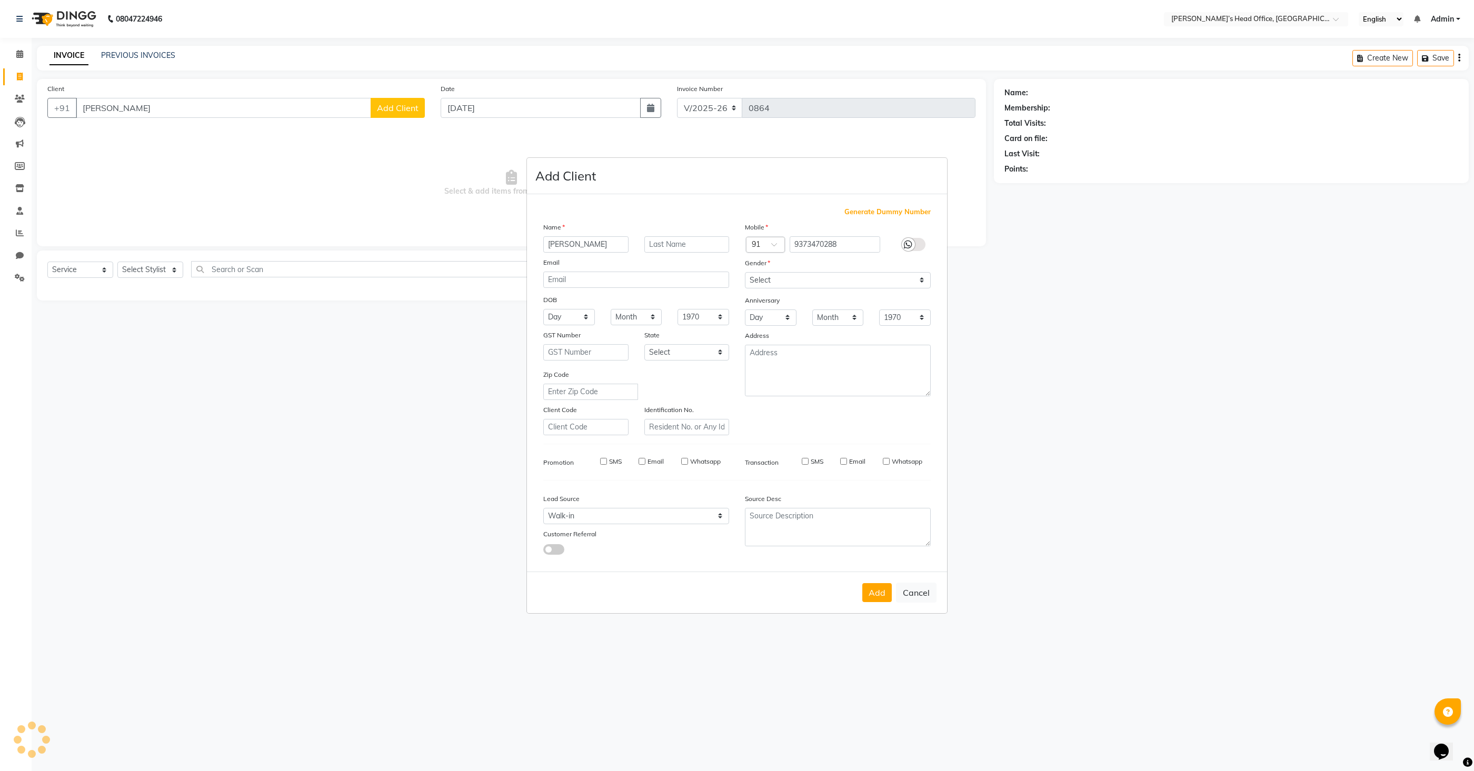
select select
checkbox input "false"
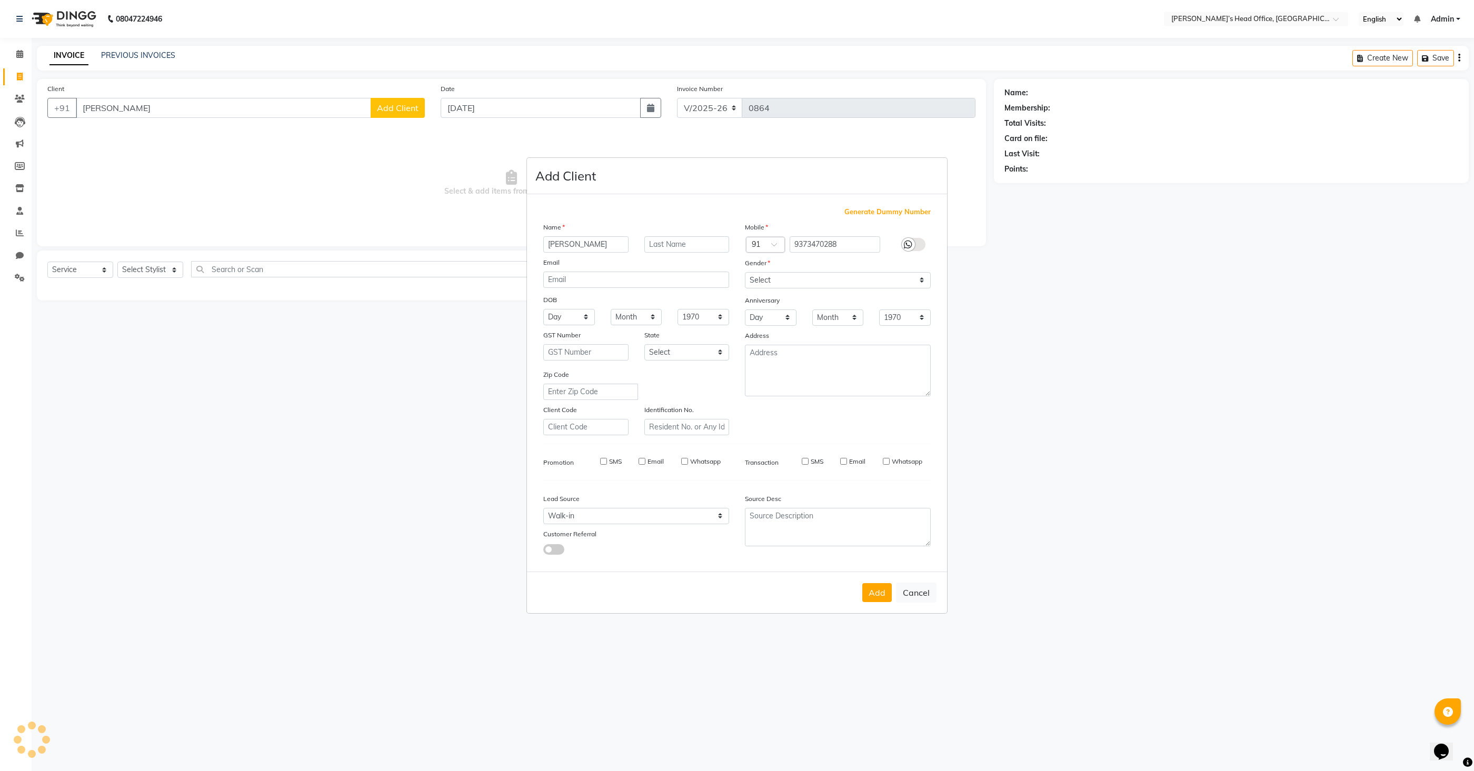
checkbox input "false"
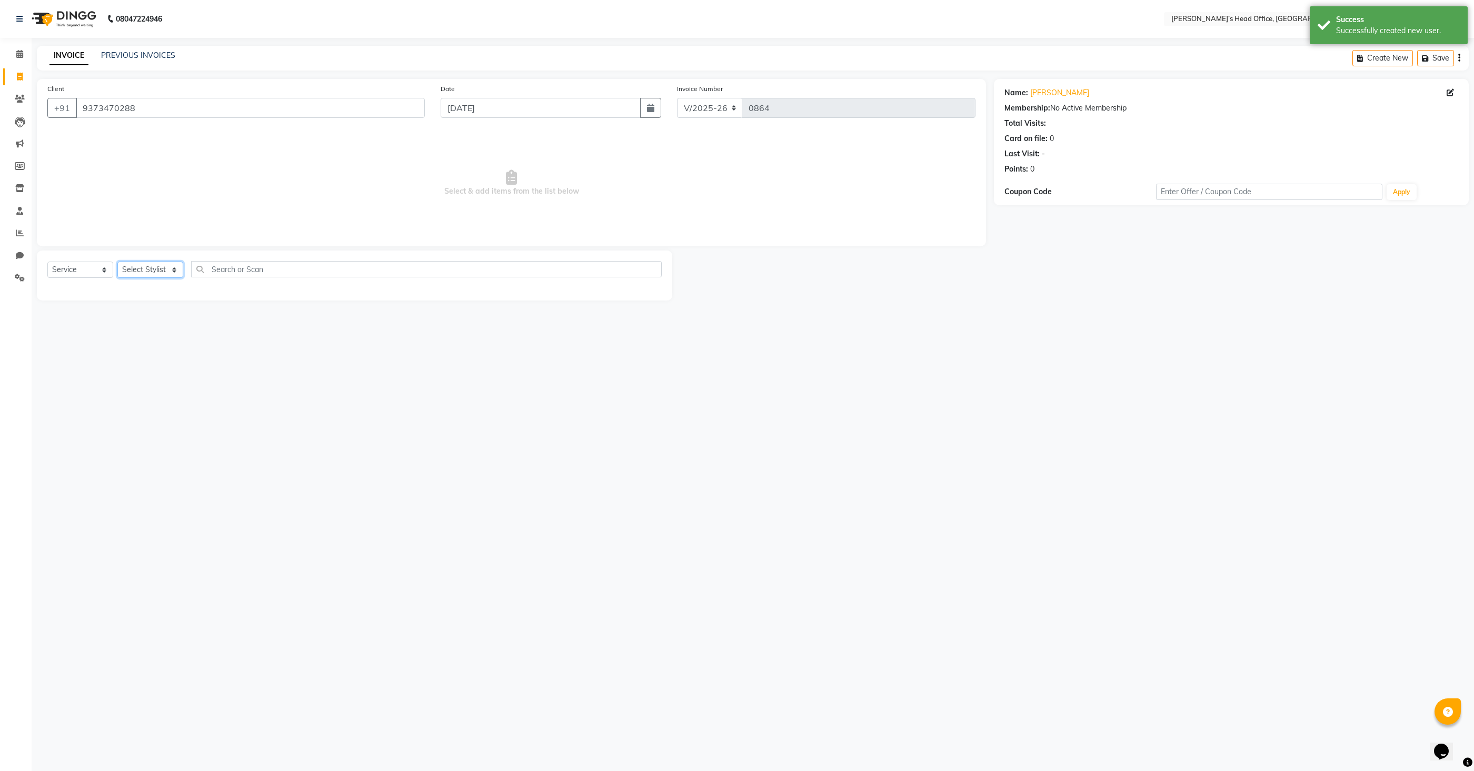
click at [164, 273] on select "Select Stylist [PERSON_NAME] [PERSON_NAME] [PERSON_NAME] [PERSON_NAME] [PERSON_…" at bounding box center [150, 270] width 66 height 16
select select "79775"
click at [117, 262] on select "Select Stylist [PERSON_NAME] [PERSON_NAME] [PERSON_NAME] [PERSON_NAME] [PERSON_…" at bounding box center [150, 270] width 66 height 16
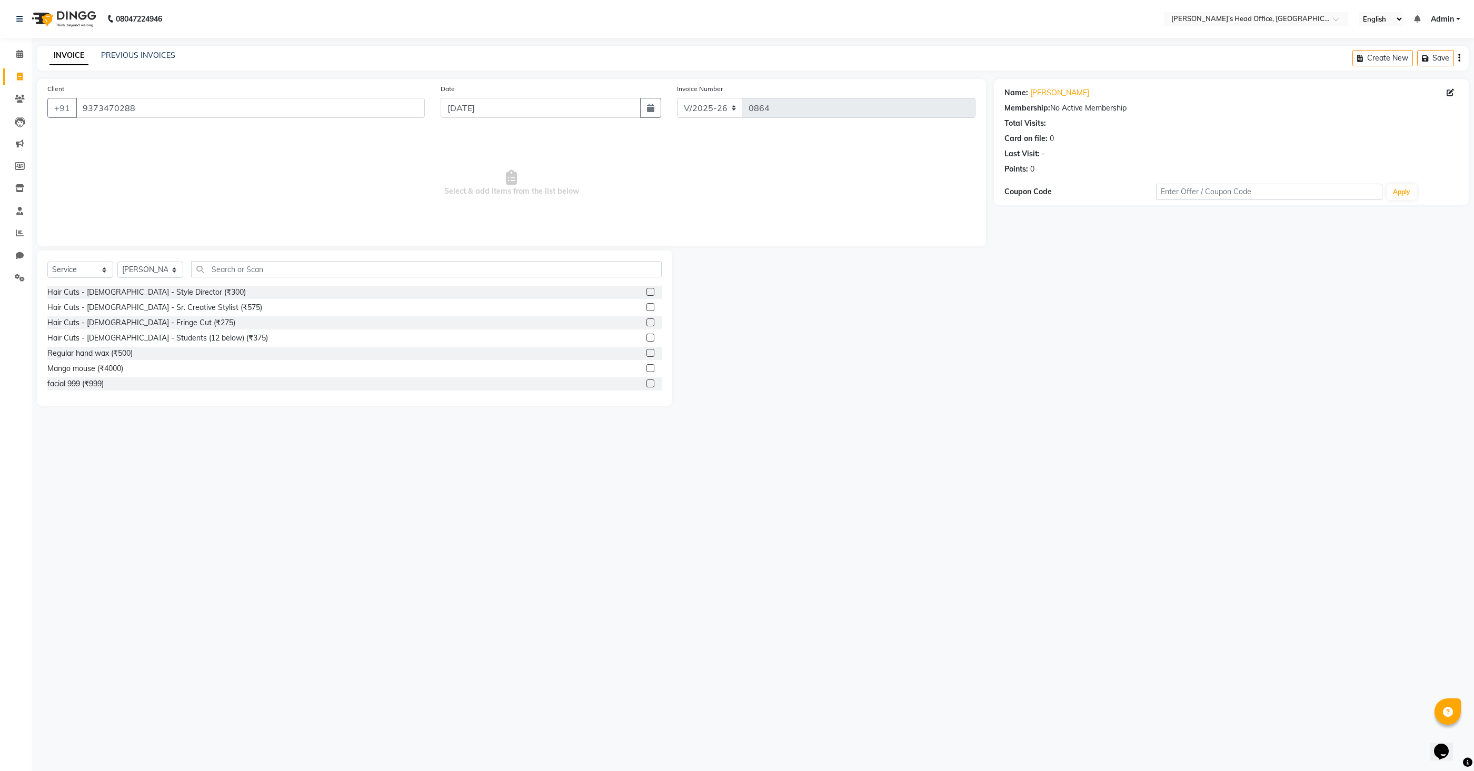
click at [651, 307] on label at bounding box center [650, 307] width 8 height 8
click at [651, 307] on input "checkbox" at bounding box center [649, 307] width 7 height 7
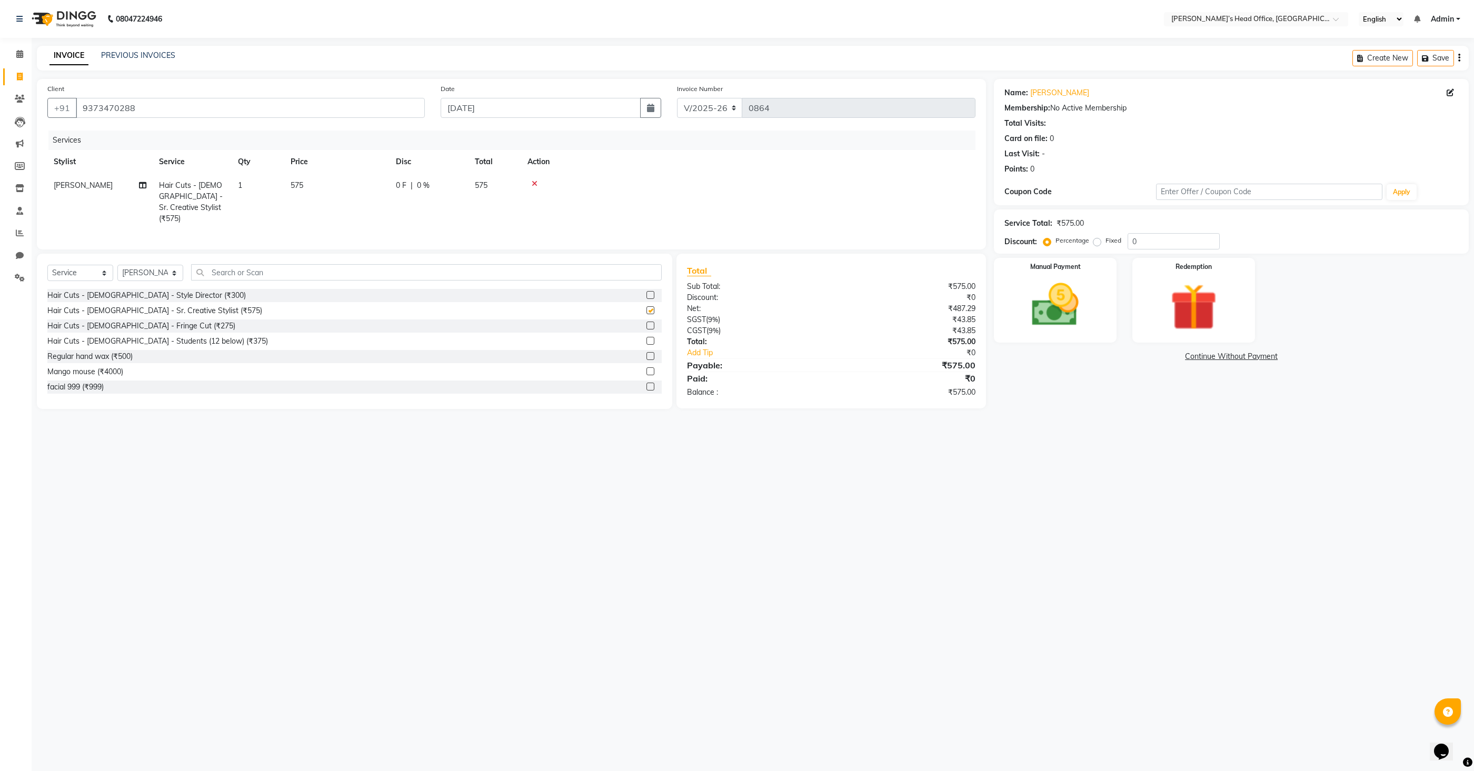
checkbox input "false"
click at [339, 201] on td "575" at bounding box center [336, 202] width 105 height 57
select select "79775"
drag, startPoint x: 373, startPoint y: 183, endPoint x: 321, endPoint y: 178, distance: 52.8
click at [321, 178] on tr "[PERSON_NAME] [PERSON_NAME] [PERSON_NAME] [PERSON_NAME] [PERSON_NAME] [PERSON_N…" at bounding box center [511, 207] width 928 height 67
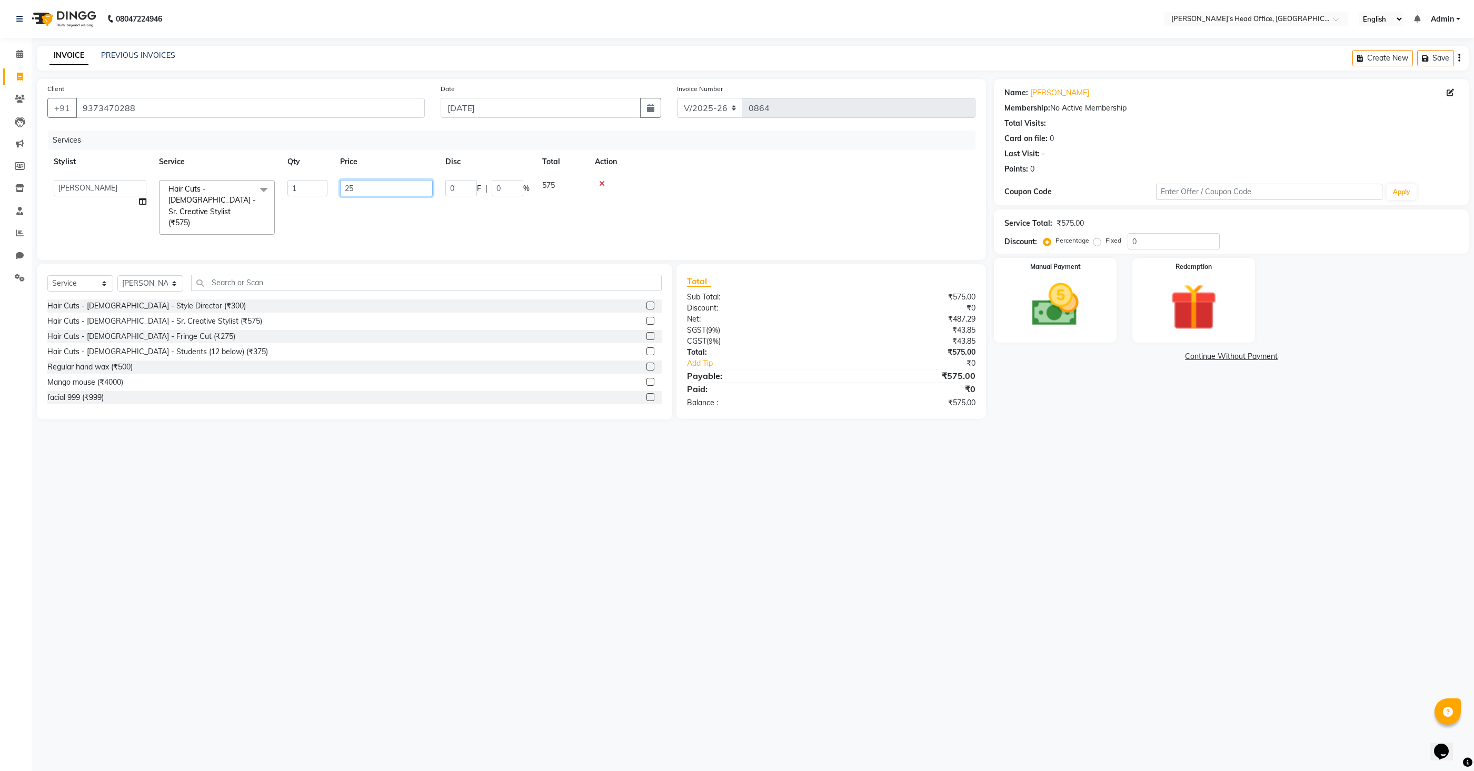
type input "250"
click at [866, 182] on div at bounding box center [782, 183] width 374 height 7
click at [1050, 309] on img at bounding box center [1055, 305] width 79 height 56
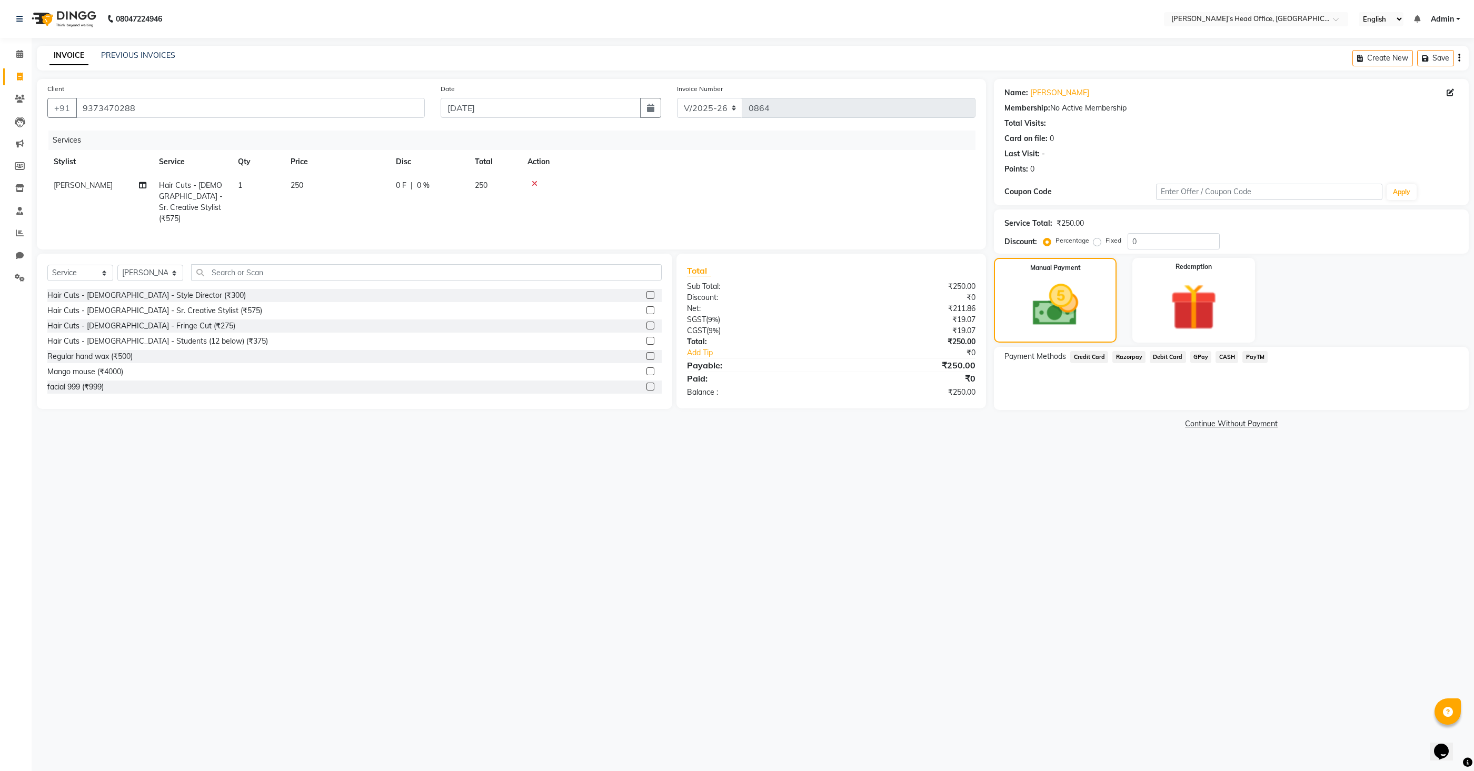
click at [1219, 356] on span "CASH" at bounding box center [1226, 357] width 23 height 12
click at [1209, 412] on button "Add Payment" at bounding box center [1309, 413] width 297 height 16
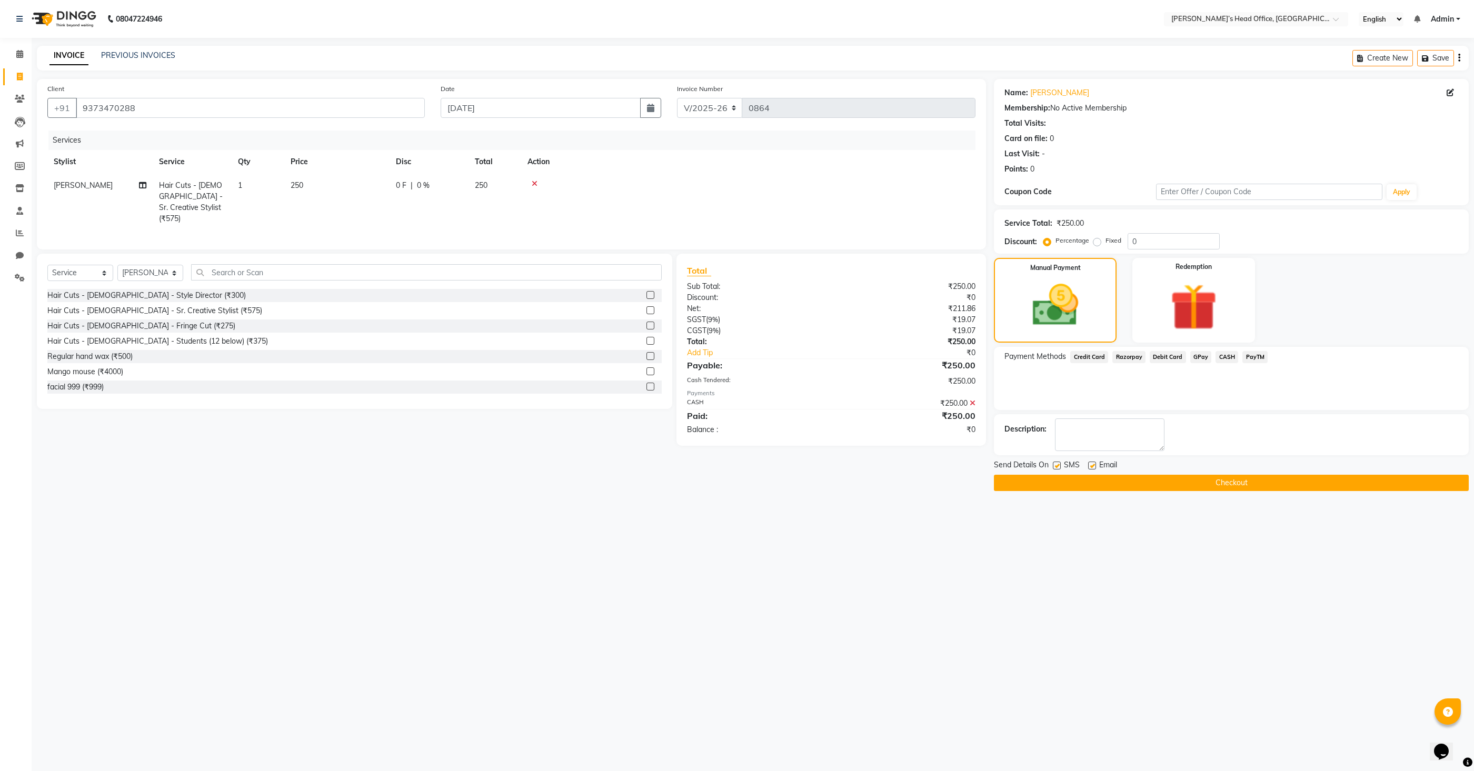
click at [1170, 481] on button "Checkout" at bounding box center [1231, 483] width 475 height 16
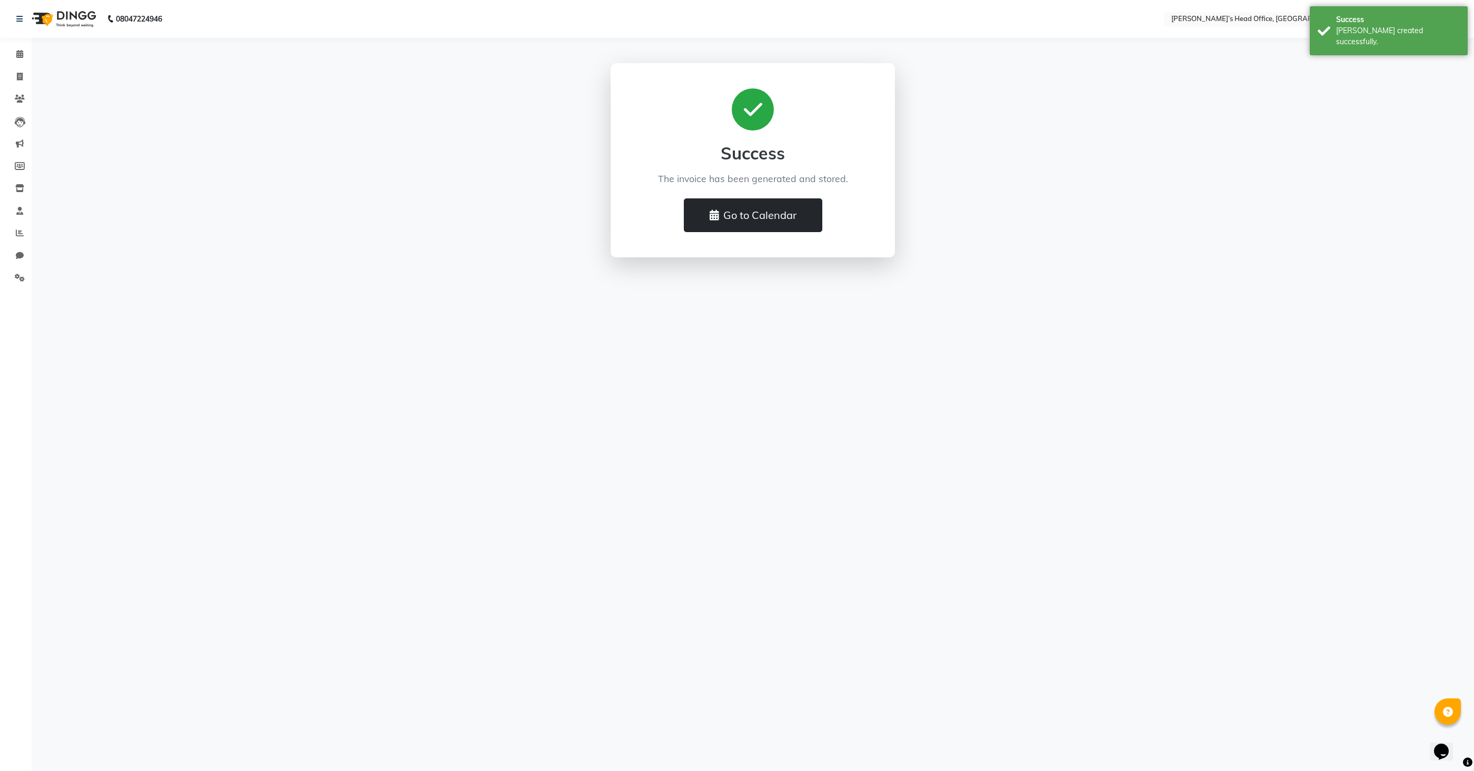
click at [794, 224] on button "Go to Calendar" at bounding box center [753, 215] width 138 height 34
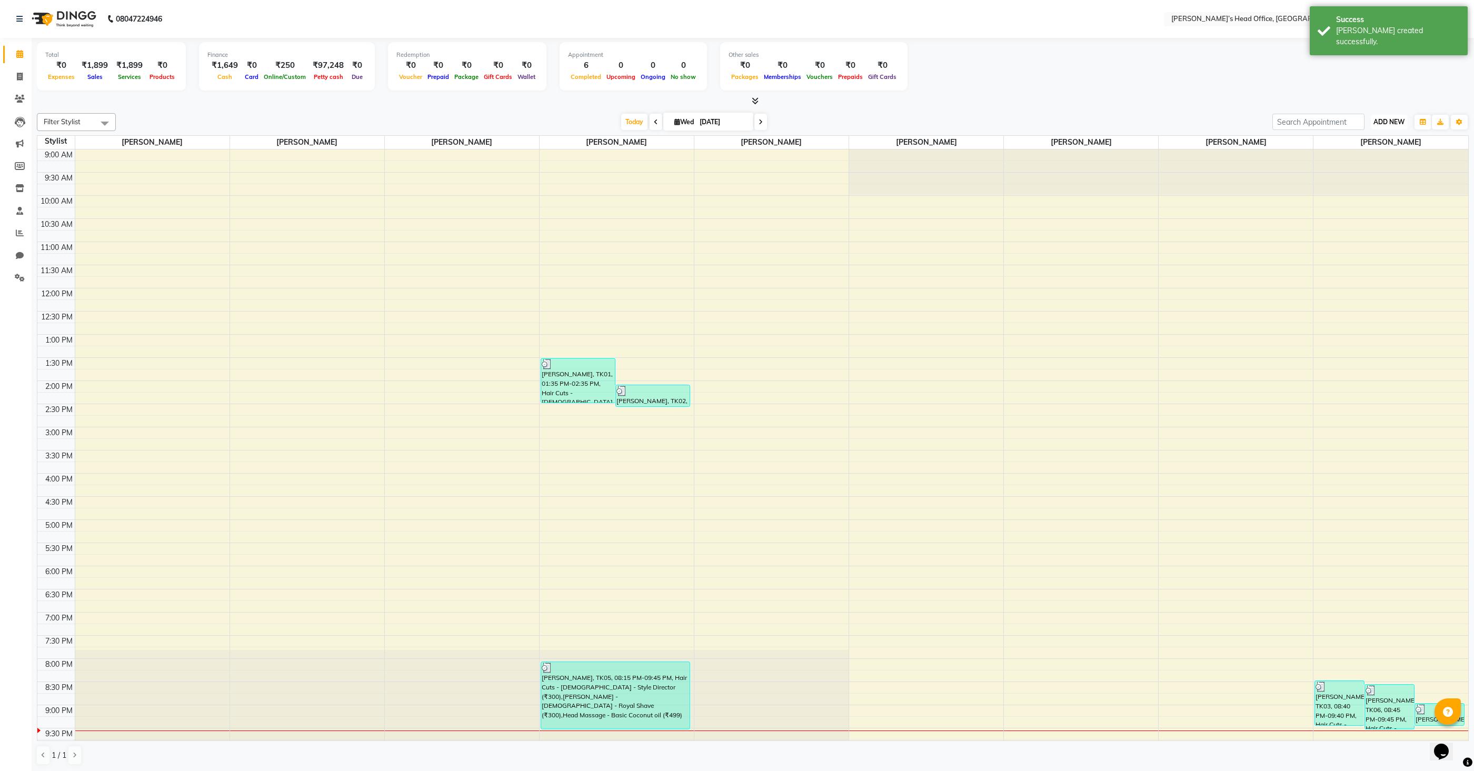
click at [1384, 117] on button "ADD NEW Toggle Dropdown" at bounding box center [1389, 122] width 36 height 15
click at [1361, 156] on link "Add Invoice" at bounding box center [1364, 155] width 83 height 14
select select "7682"
select select "service"
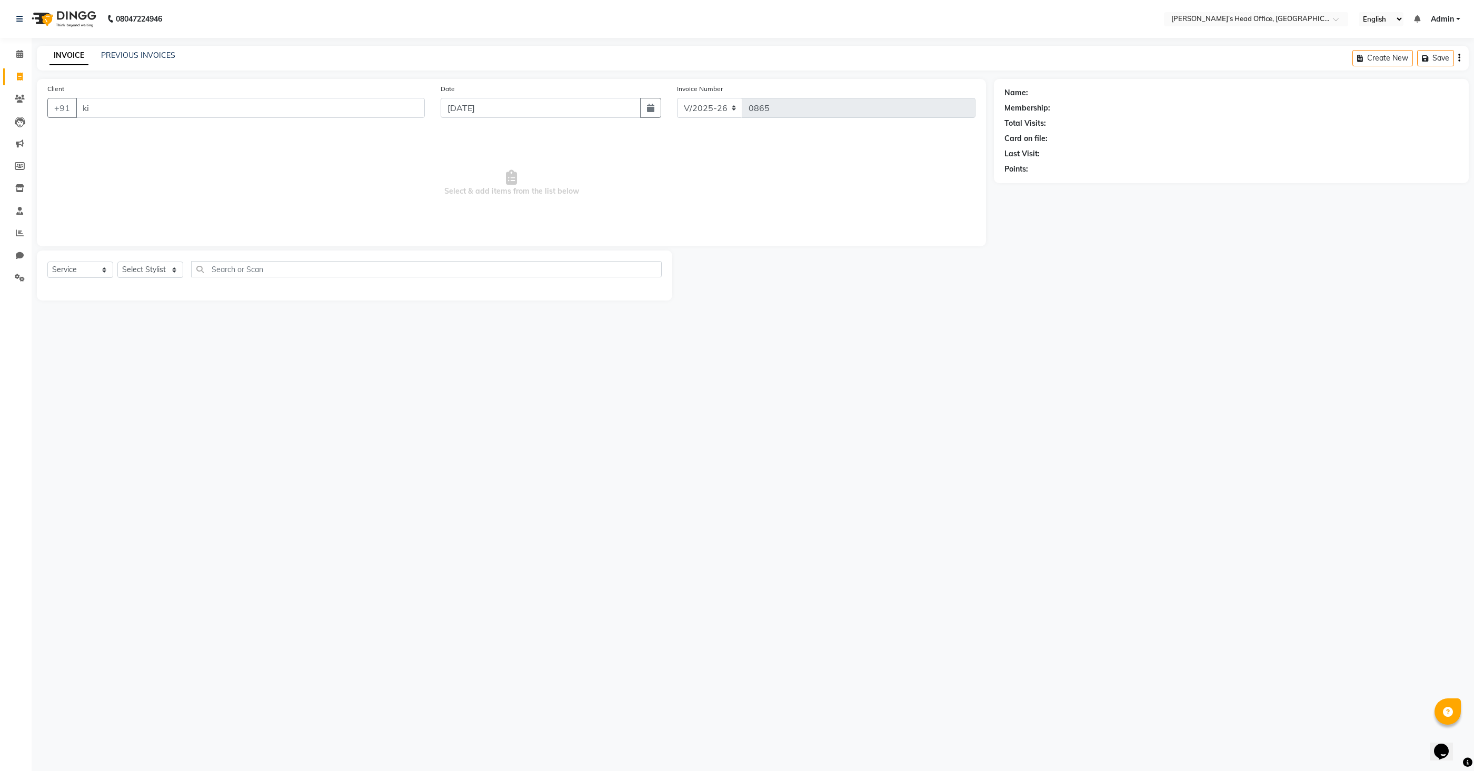
type input "k"
click at [158, 134] on ngb-highlight "7387831056" at bounding box center [184, 132] width 53 height 11
type input "7387831056"
click at [143, 273] on select "Select Stylist [PERSON_NAME] [PERSON_NAME] [PERSON_NAME] [PERSON_NAME] [PERSON_…" at bounding box center [150, 270] width 66 height 16
select select "68762"
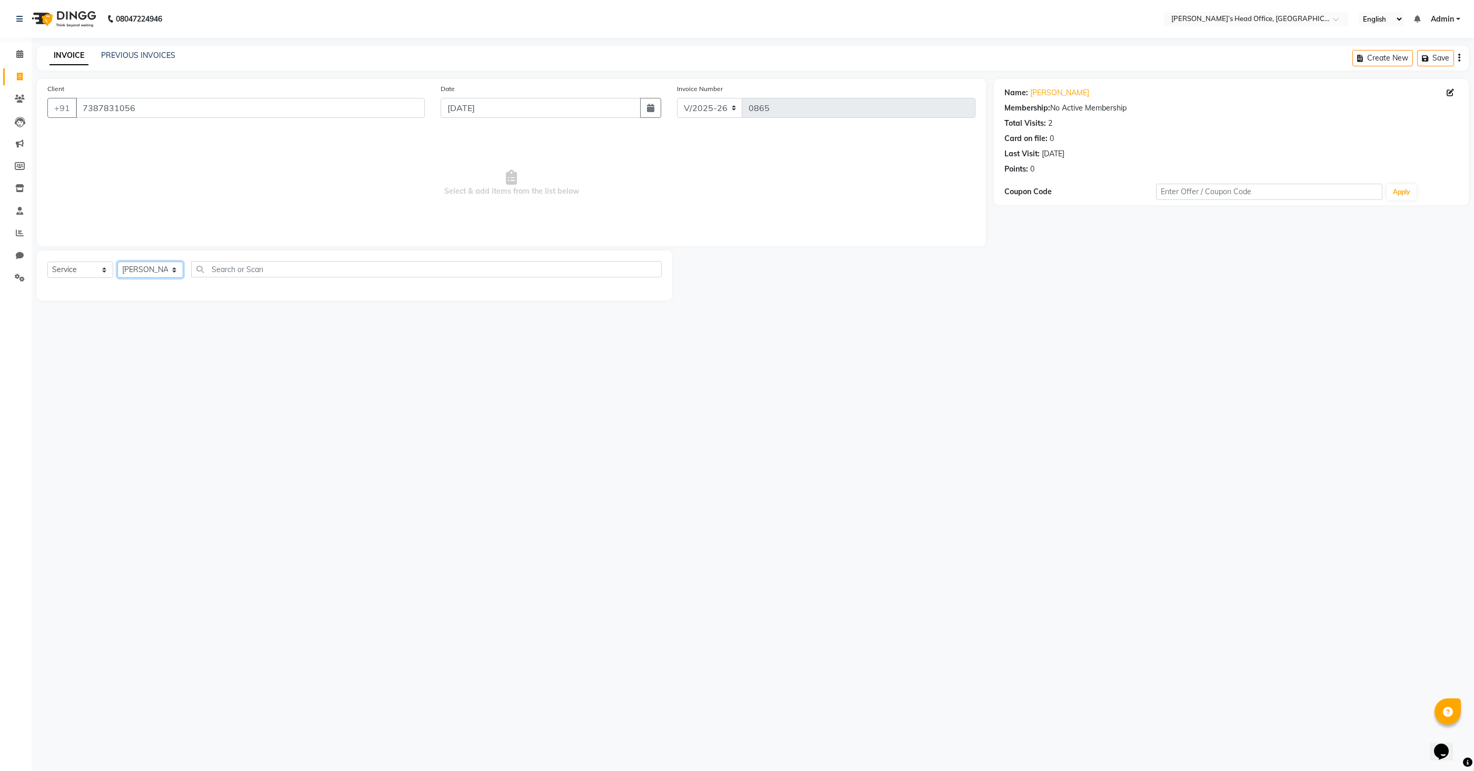
click at [117, 262] on select "Select Stylist [PERSON_NAME] [PERSON_NAME] [PERSON_NAME] [PERSON_NAME] [PERSON_…" at bounding box center [150, 270] width 66 height 16
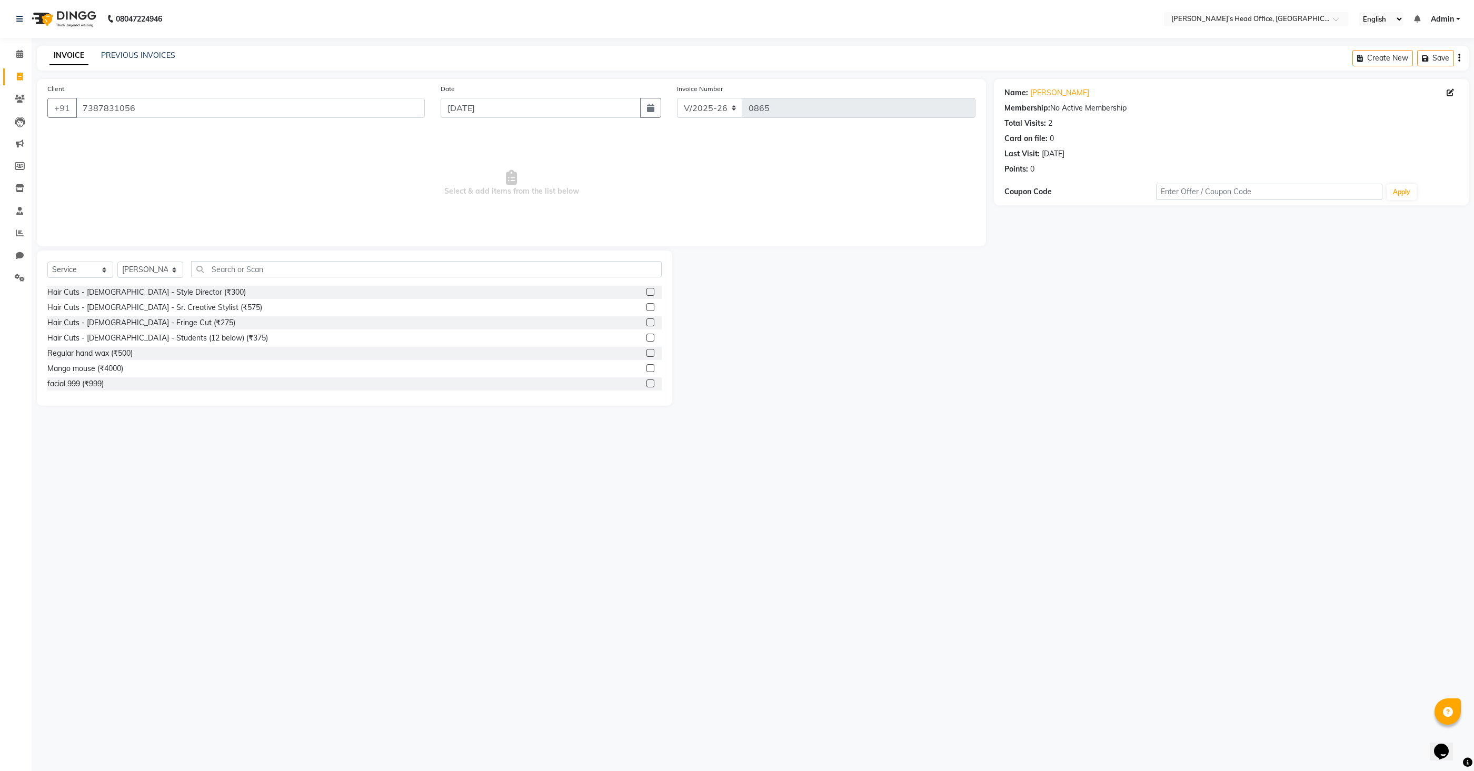
click at [651, 293] on label at bounding box center [650, 292] width 8 height 8
click at [651, 293] on input "checkbox" at bounding box center [649, 292] width 7 height 7
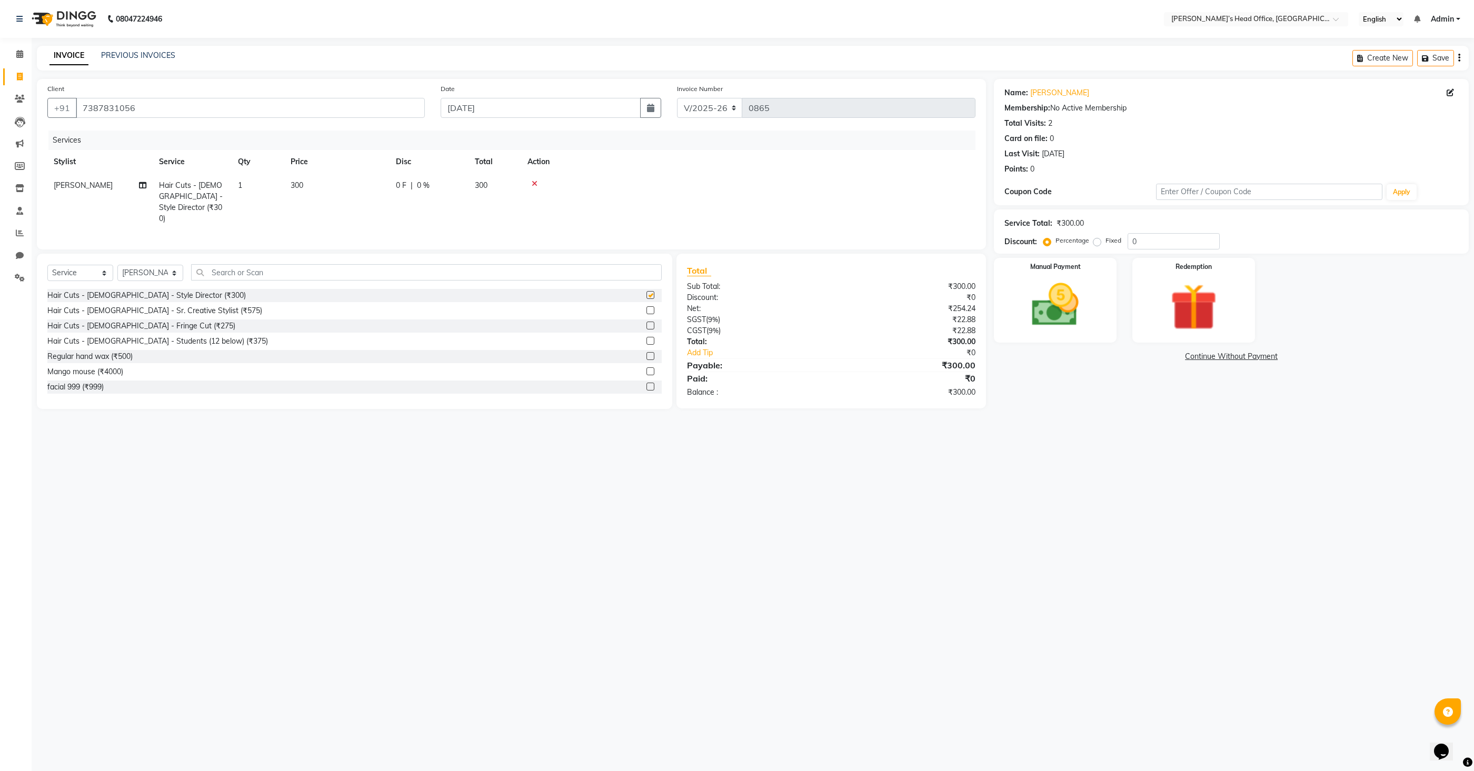
checkbox input "false"
click at [311, 181] on td "300" at bounding box center [336, 202] width 105 height 57
select select "68762"
drag, startPoint x: 355, startPoint y: 186, endPoint x: 342, endPoint y: 185, distance: 12.6
click at [342, 185] on input "300" at bounding box center [386, 188] width 93 height 16
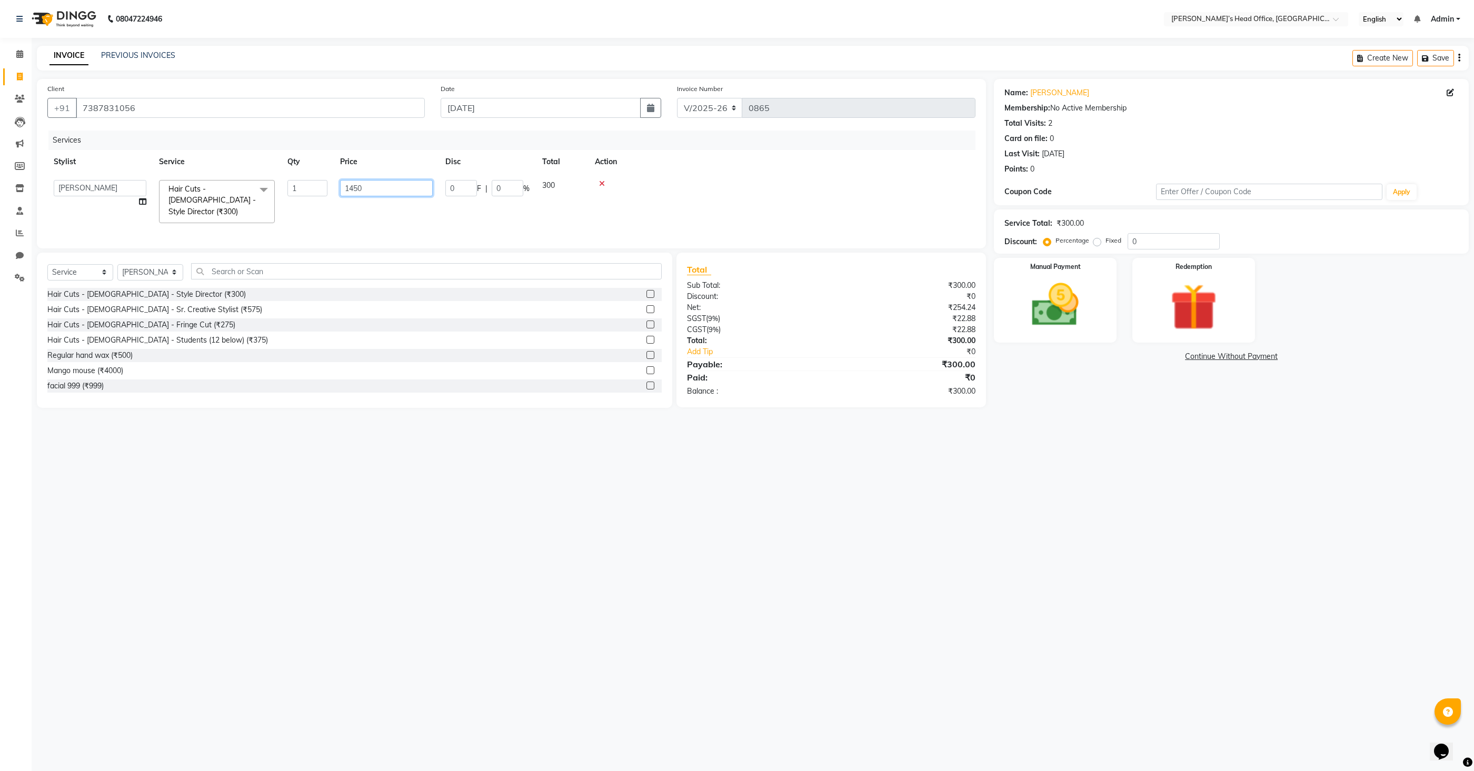
scroll to position [0, 8]
type input "150"
click at [627, 218] on div "Services Stylist Service Qty Price Disc Total Action [PERSON_NAME] Hair Cuts - …" at bounding box center [511, 185] width 928 height 108
click at [1059, 317] on img at bounding box center [1055, 305] width 79 height 56
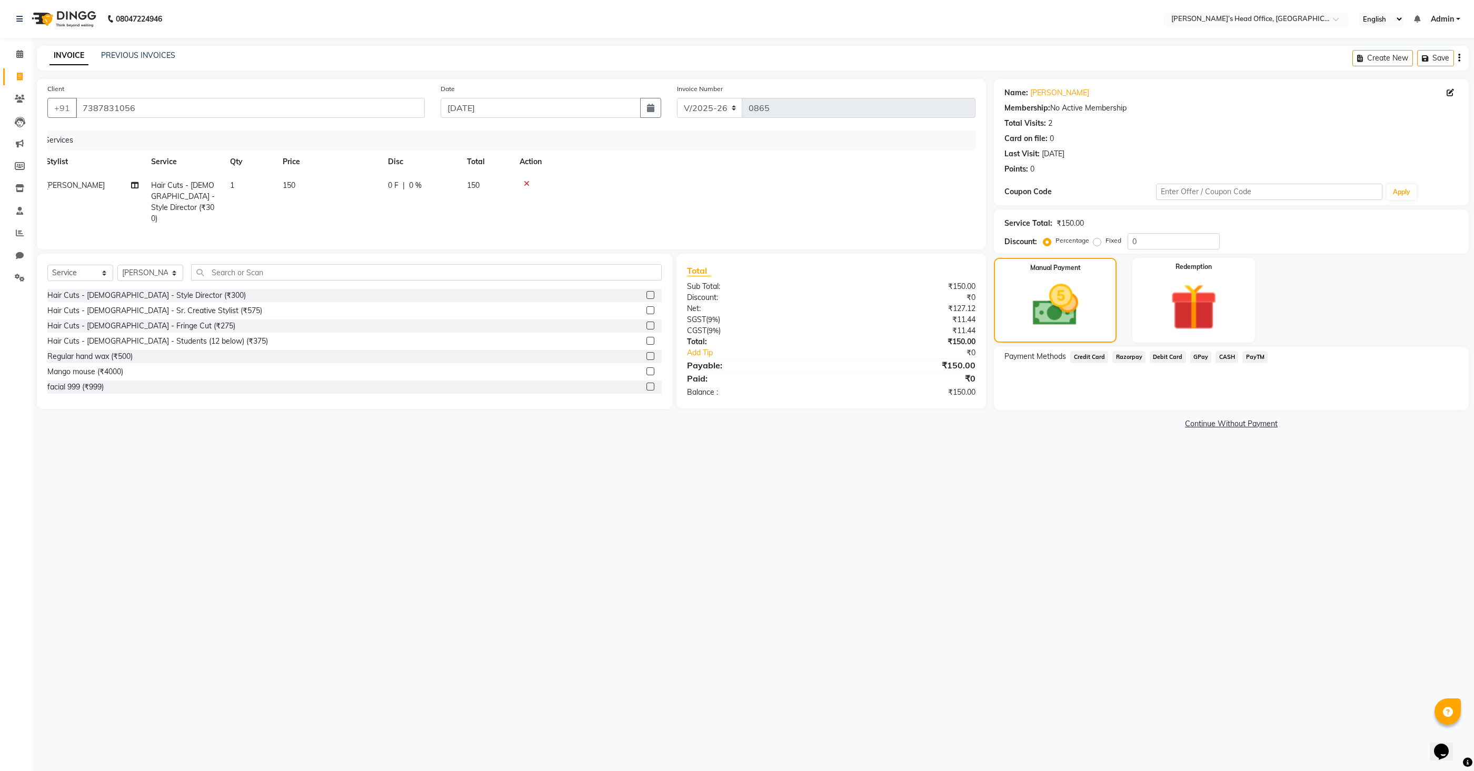
click at [1193, 356] on span "GPay" at bounding box center [1201, 357] width 22 height 12
click at [1186, 413] on button "Add Payment" at bounding box center [1309, 413] width 297 height 16
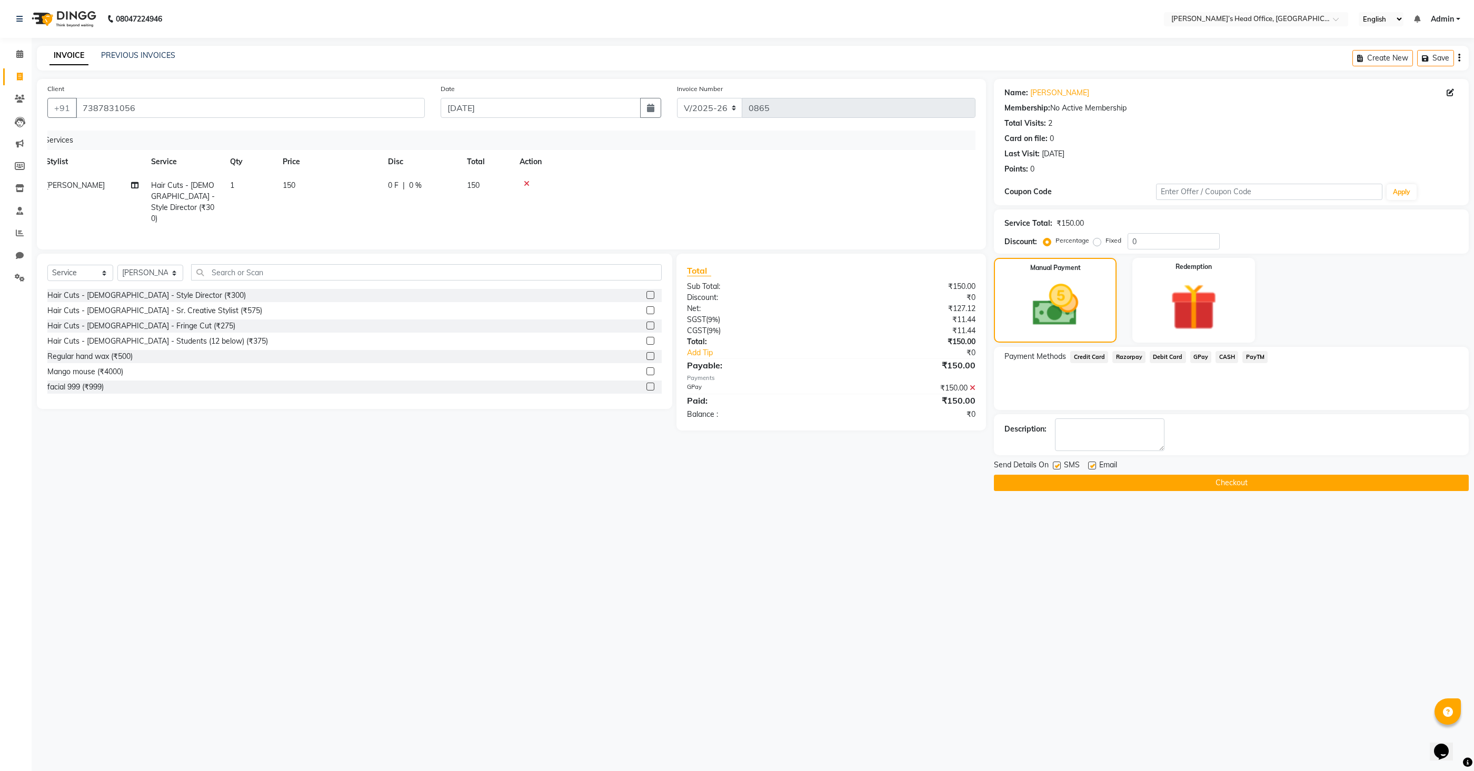
click at [1152, 481] on button "Checkout" at bounding box center [1231, 483] width 475 height 16
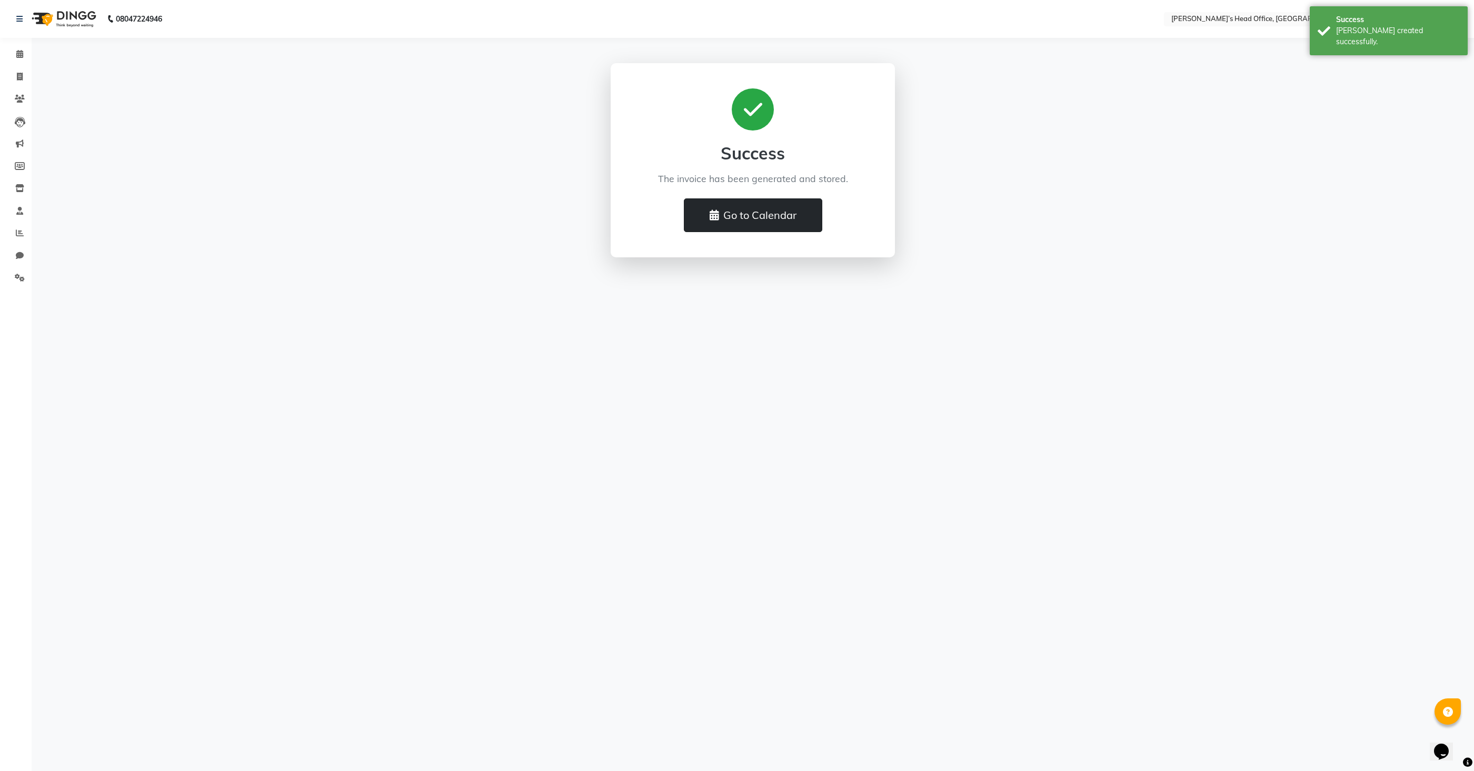
click at [808, 227] on button "Go to Calendar" at bounding box center [753, 215] width 138 height 34
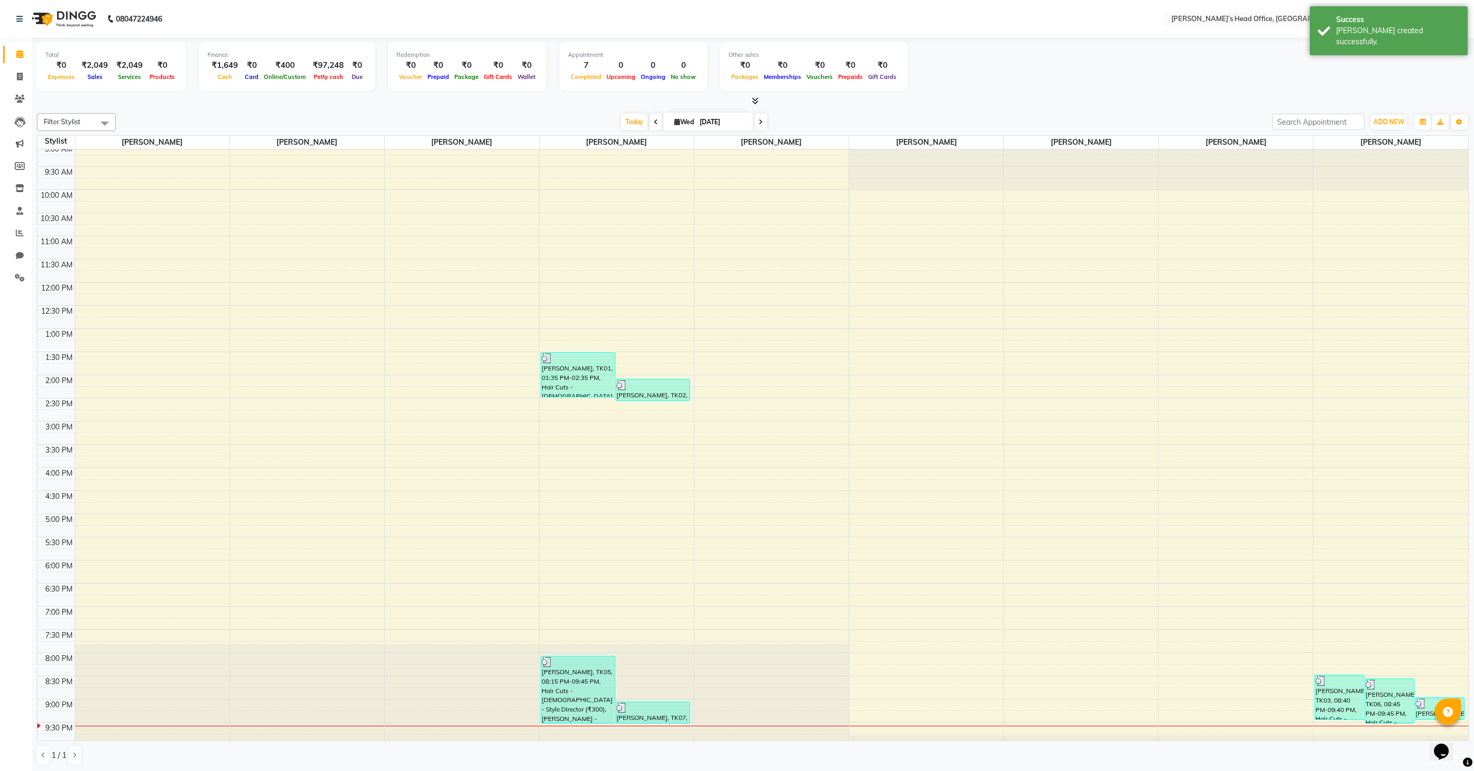
scroll to position [9, 0]
click at [1386, 121] on span "ADD NEW" at bounding box center [1388, 122] width 31 height 8
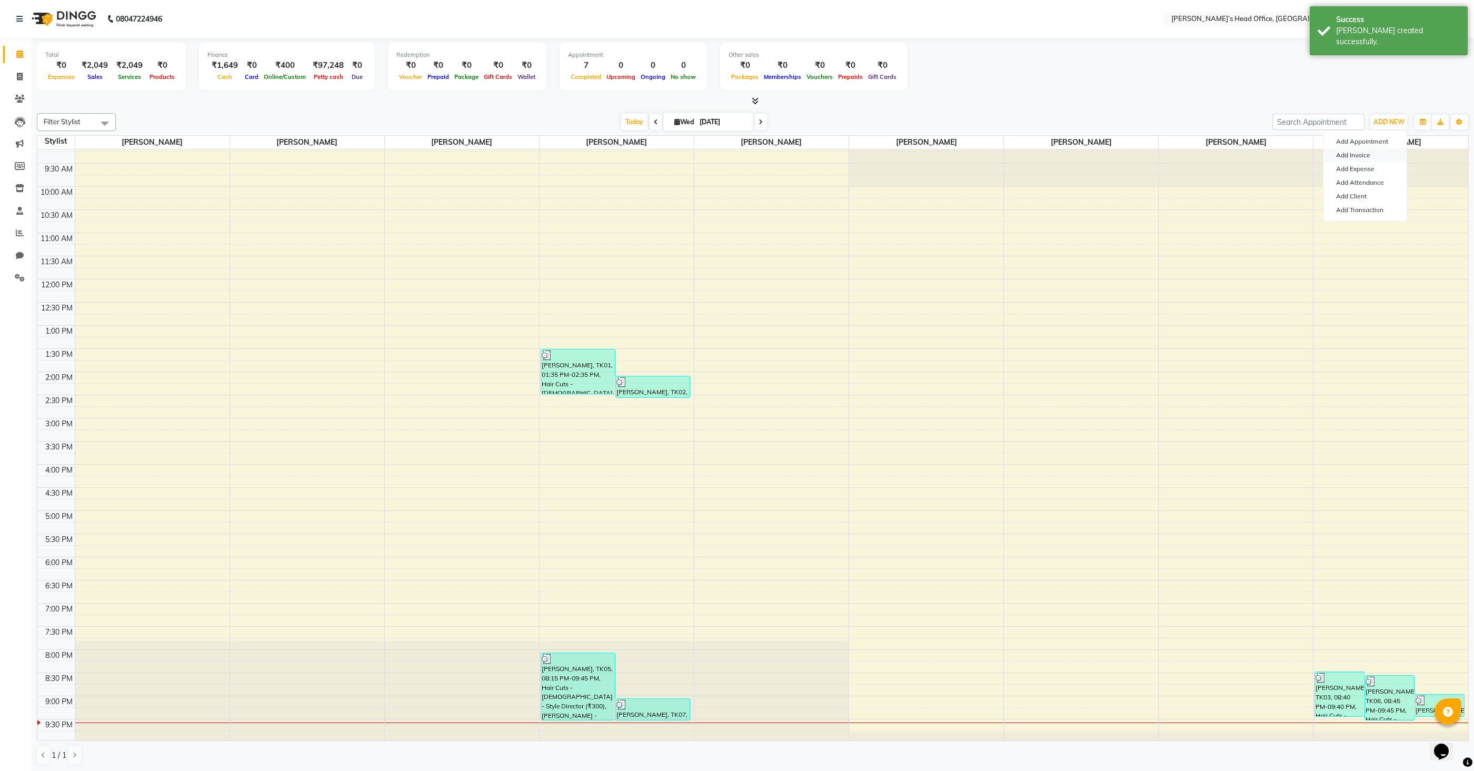
click at [1357, 156] on link "Add Invoice" at bounding box center [1364, 155] width 83 height 14
select select "service"
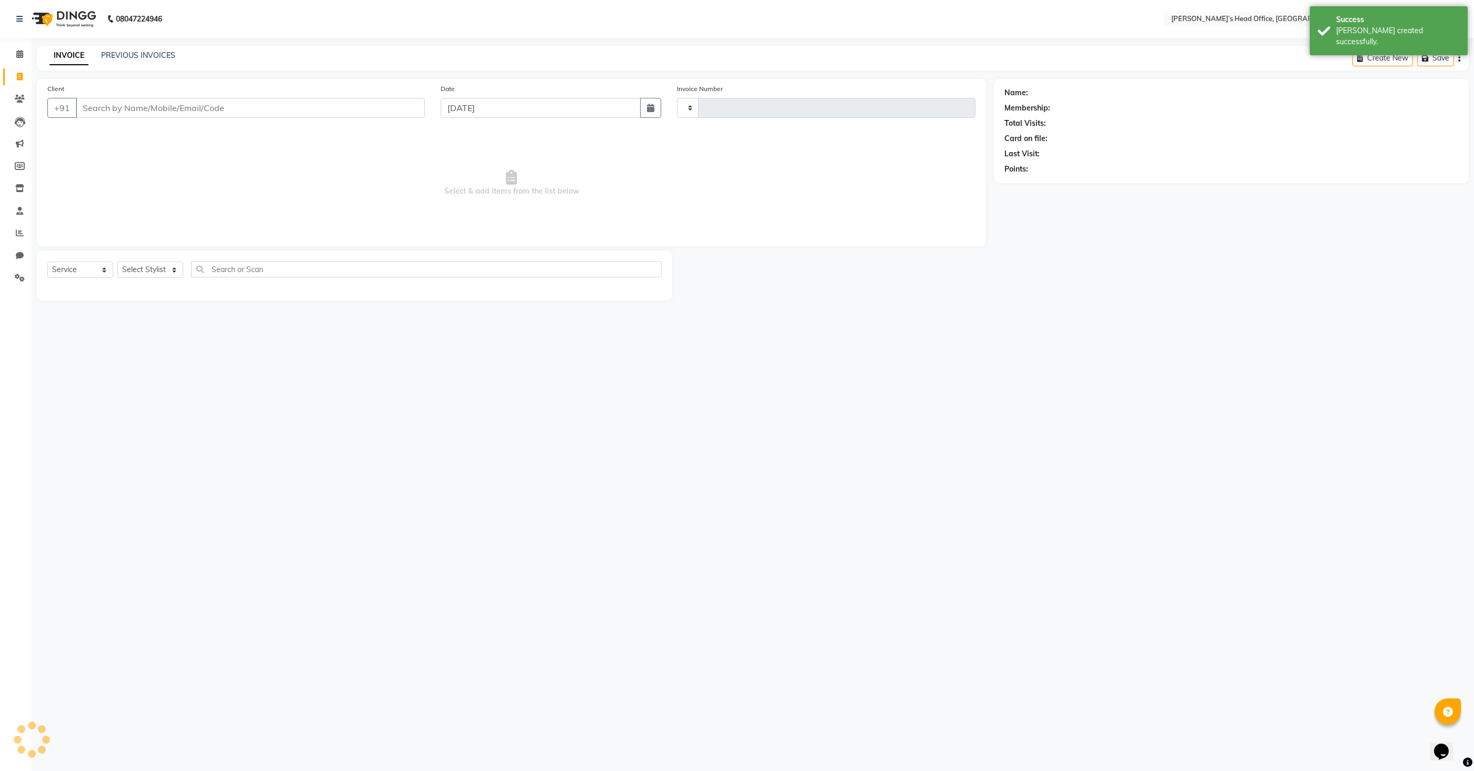
type input "0866"
select select "7682"
type input "Y"
type input "="
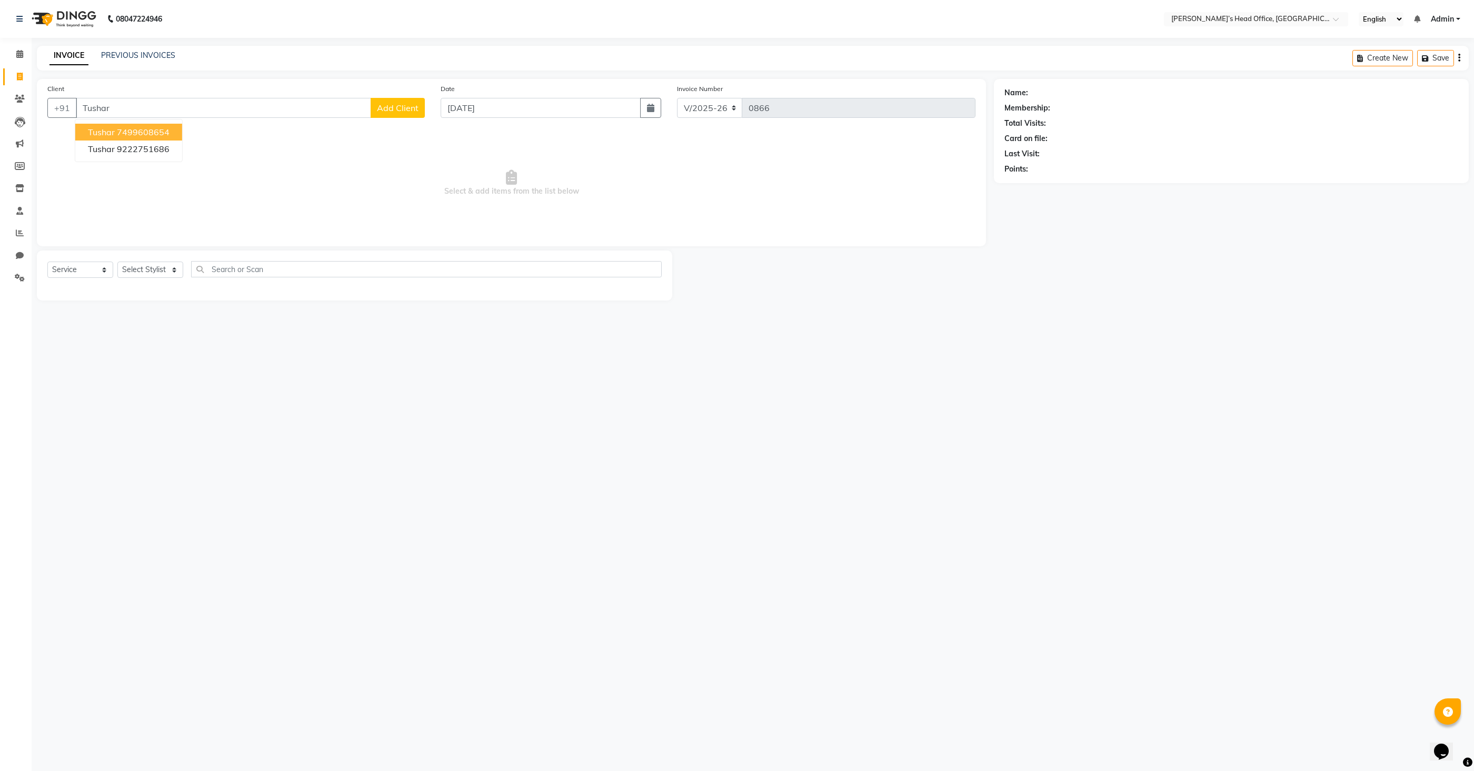
type input "Tushar"
click at [394, 112] on span "Add Client" at bounding box center [398, 108] width 42 height 11
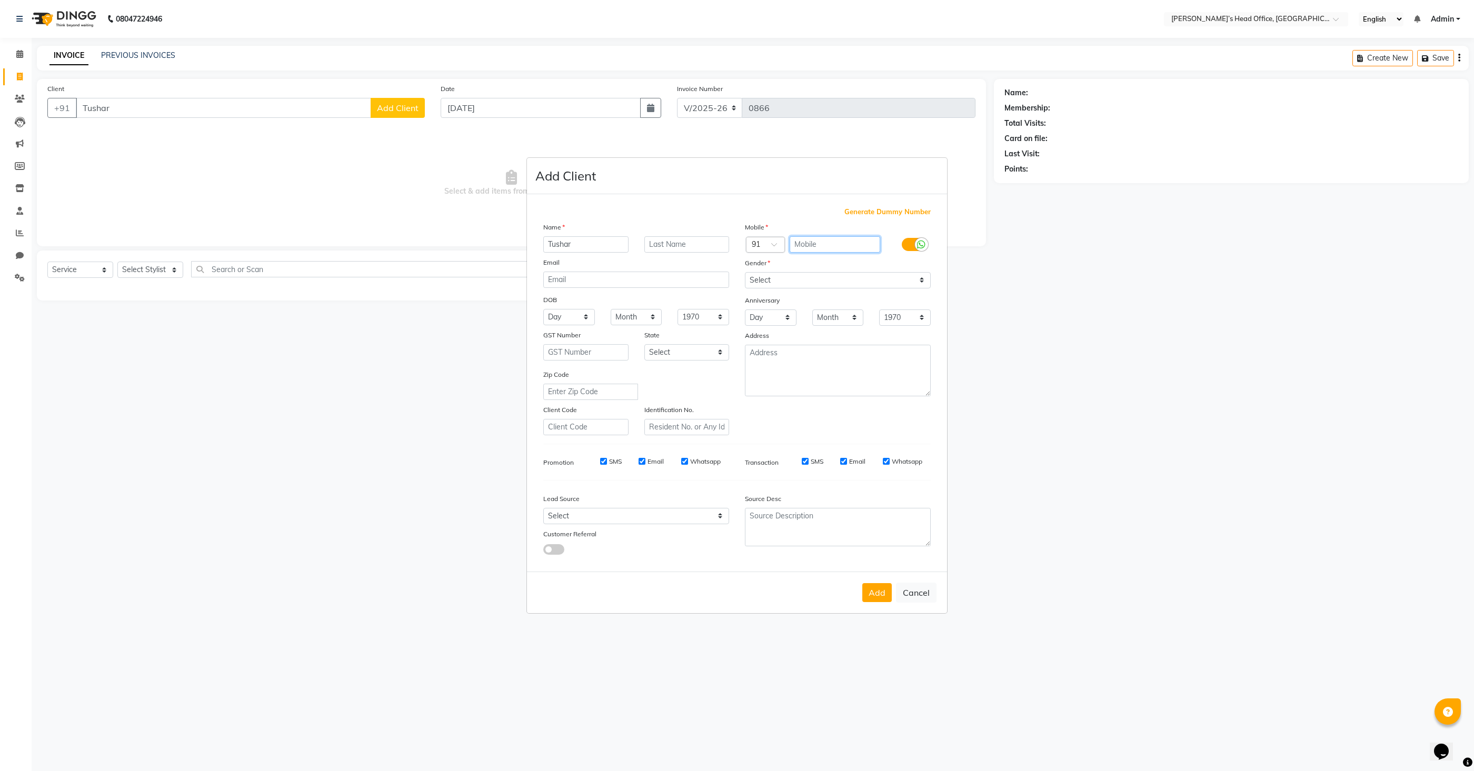
click at [835, 246] on input "text" at bounding box center [834, 244] width 91 height 16
type input "8208092283"
click at [809, 279] on select "Select [DEMOGRAPHIC_DATA] [DEMOGRAPHIC_DATA] Other Prefer Not To Say" at bounding box center [838, 280] width 186 height 16
select select "[DEMOGRAPHIC_DATA]"
click at [745, 272] on select "Select [DEMOGRAPHIC_DATA] [DEMOGRAPHIC_DATA] Other Prefer Not To Say" at bounding box center [838, 280] width 186 height 16
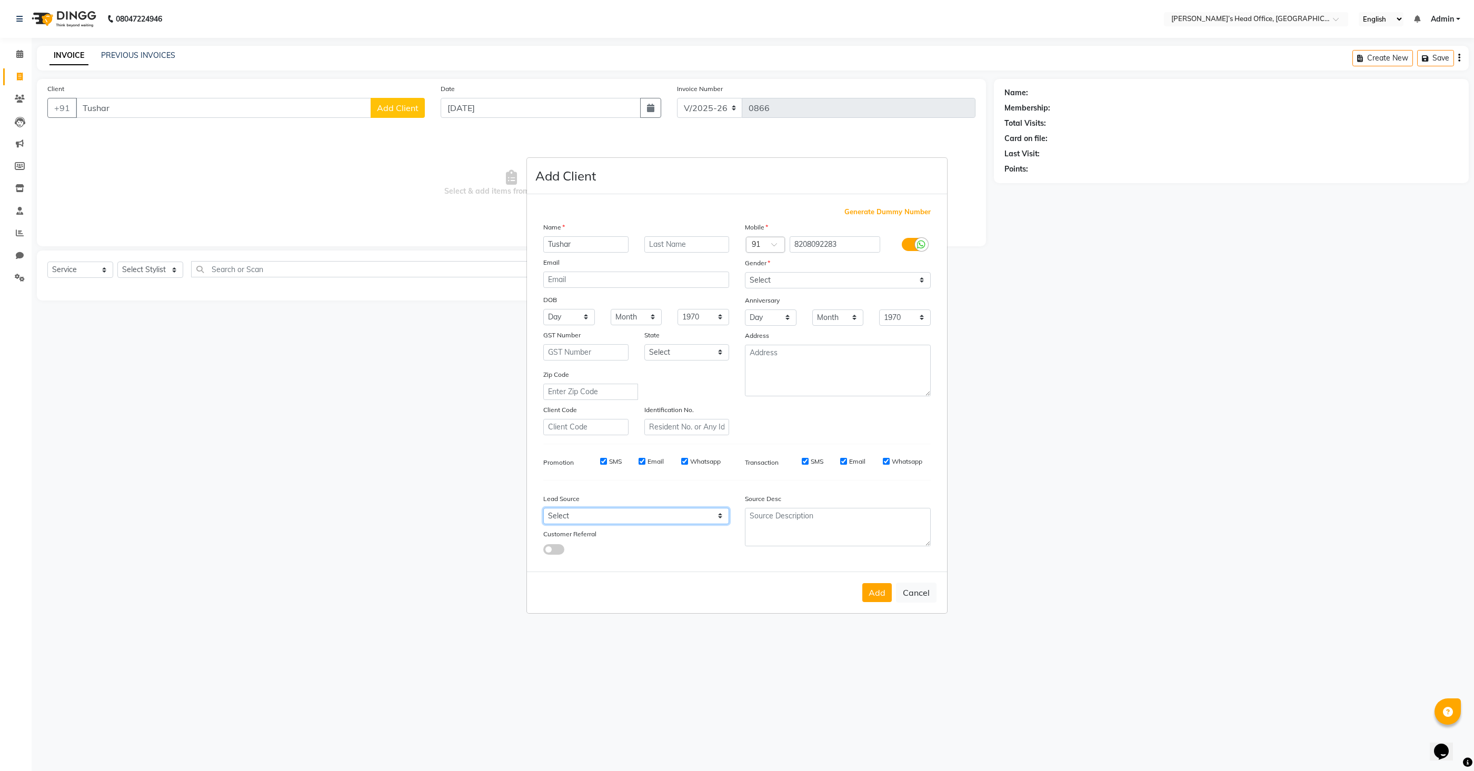
click at [570, 522] on select "Select Walk-in Referral Internet Friend Word of Mouth Advertisement Facebook Ju…" at bounding box center [636, 516] width 186 height 16
select select "51859"
click at [543, 508] on select "Select Walk-in Referral Internet Friend Word of Mouth Advertisement Facebook Ju…" at bounding box center [636, 516] width 186 height 16
click at [875, 593] on button "Add" at bounding box center [876, 592] width 29 height 19
type input "8208092283"
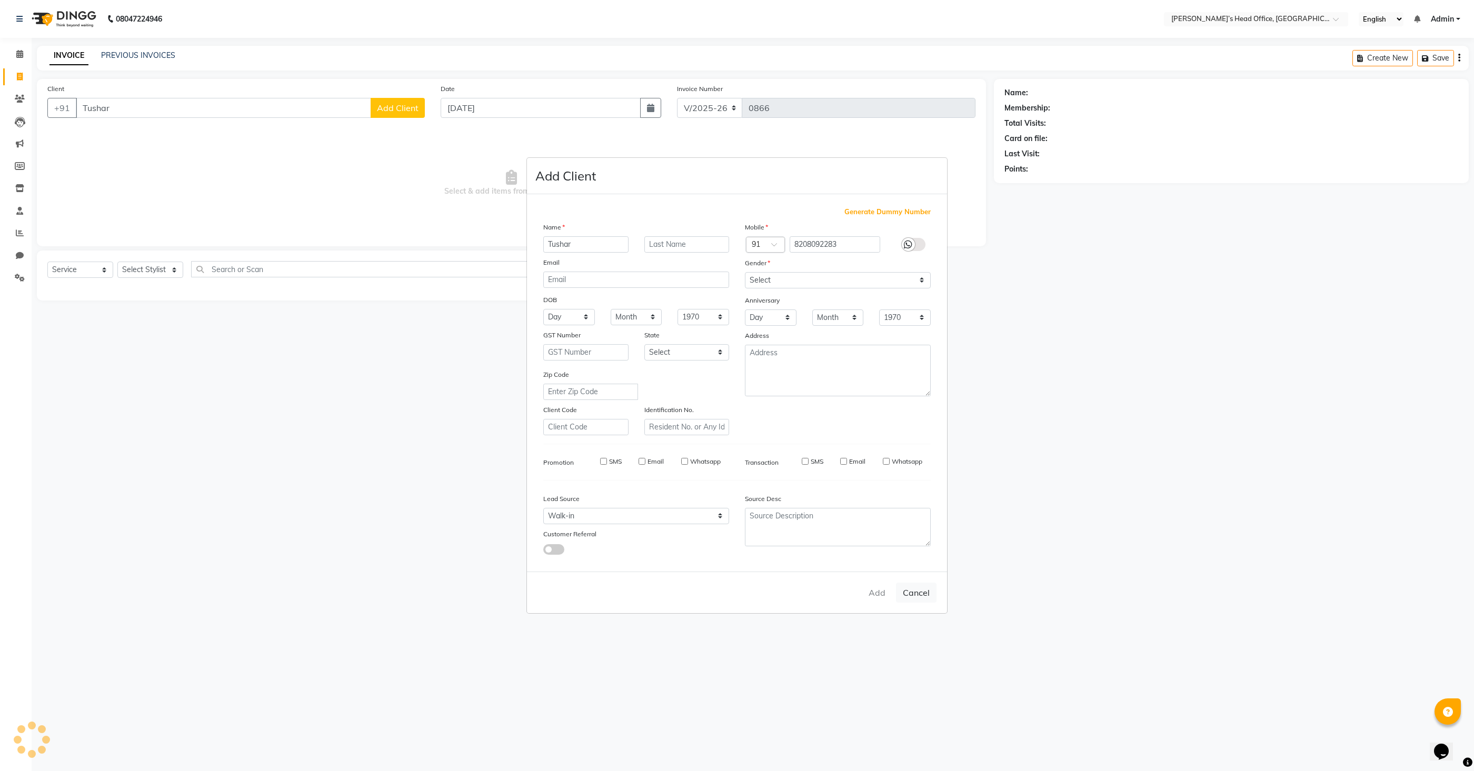
select select
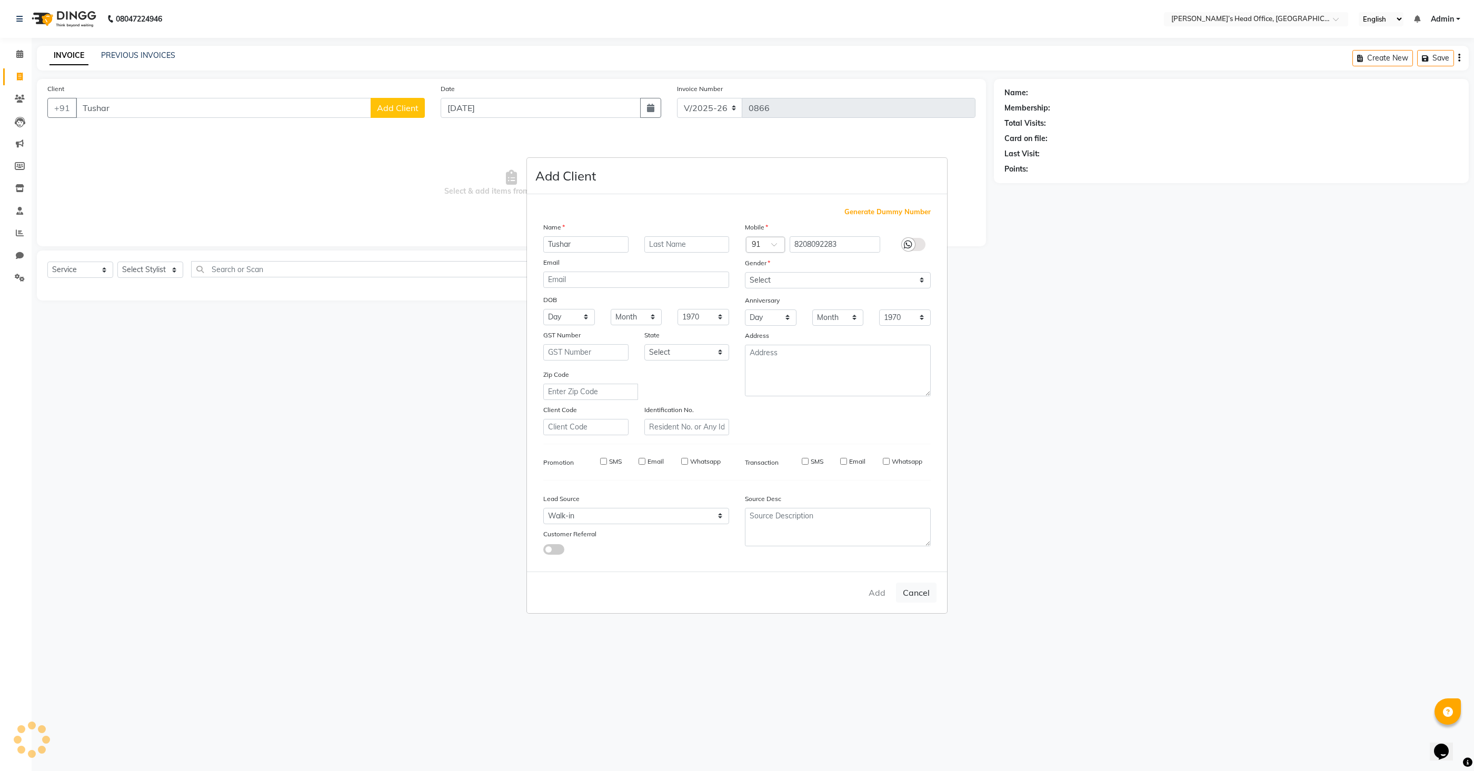
select select
checkbox input "false"
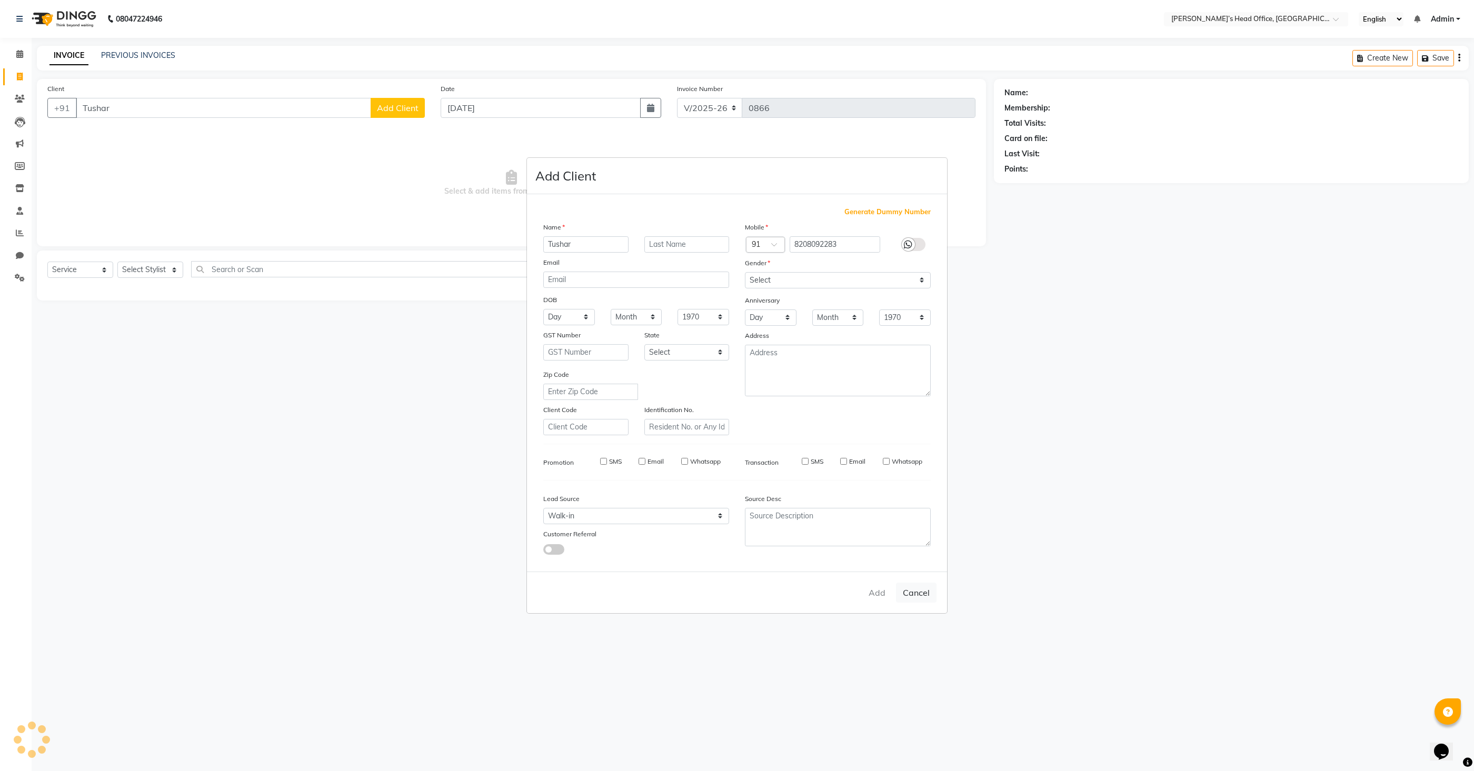
checkbox input "false"
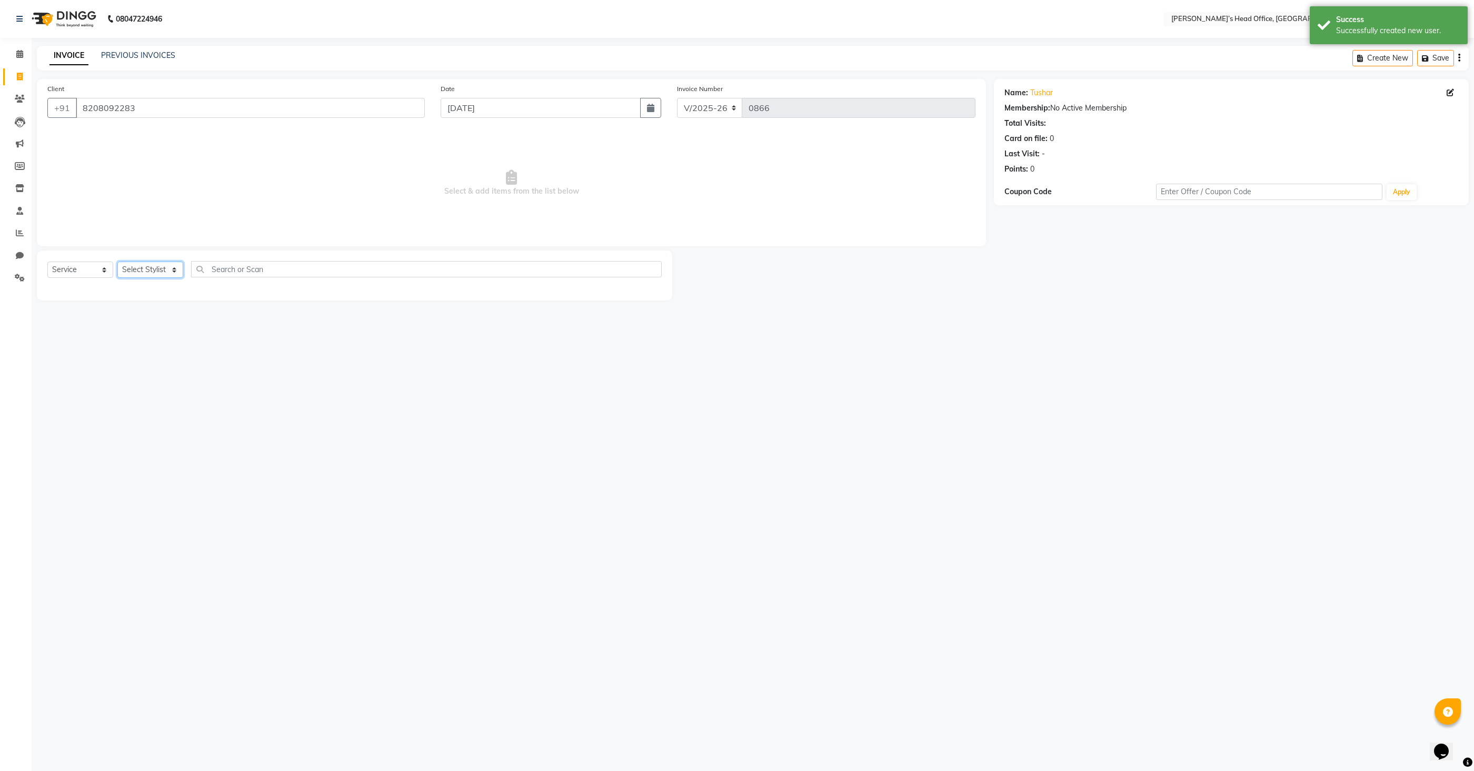
click at [154, 272] on select "Select Stylist [PERSON_NAME] [PERSON_NAME] [PERSON_NAME] [PERSON_NAME] [PERSON_…" at bounding box center [150, 270] width 66 height 16
select select "68762"
click at [117, 262] on select "Select Stylist [PERSON_NAME] [PERSON_NAME] [PERSON_NAME] [PERSON_NAME] [PERSON_…" at bounding box center [150, 270] width 66 height 16
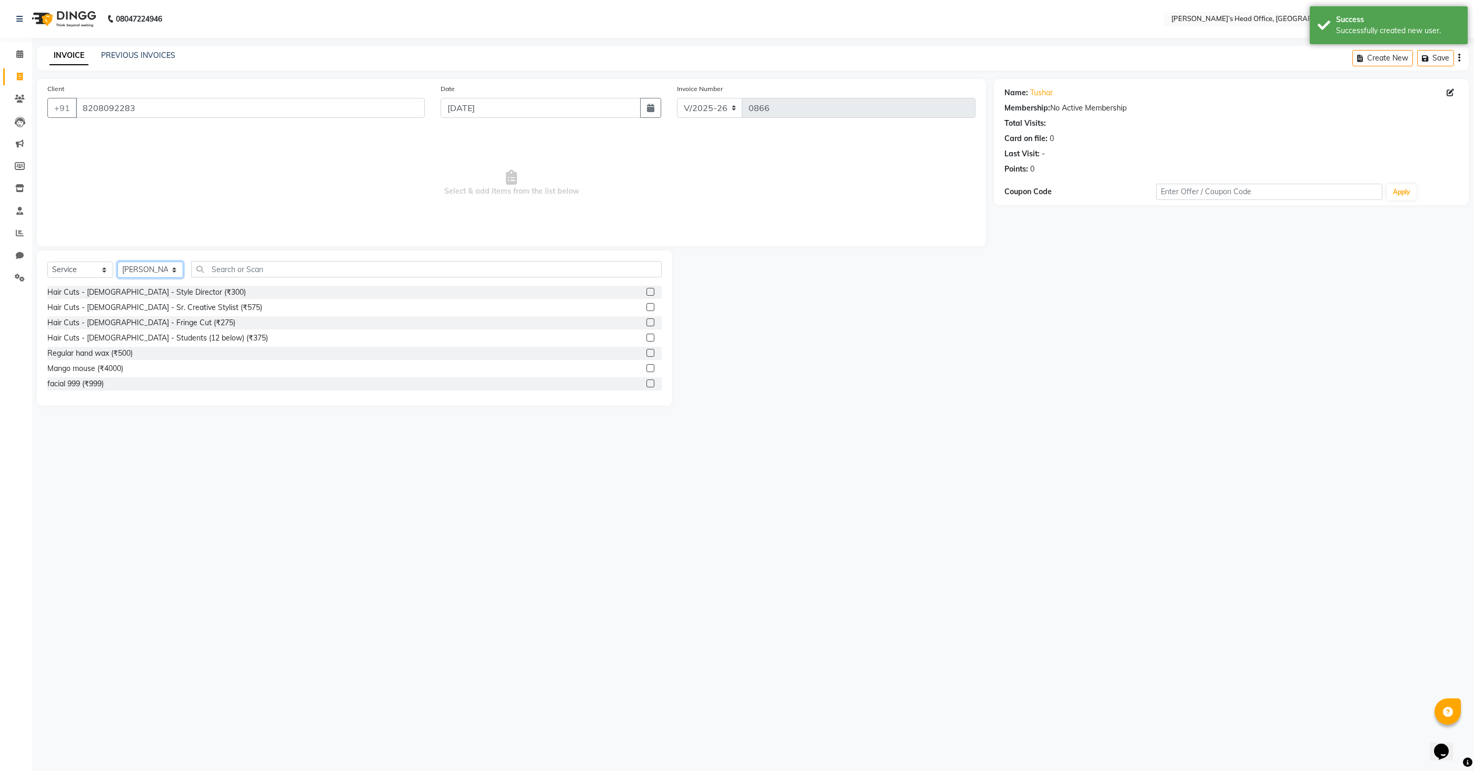
scroll to position [1, 0]
click at [651, 291] on label at bounding box center [650, 291] width 8 height 8
click at [651, 291] on input "checkbox" at bounding box center [649, 291] width 7 height 7
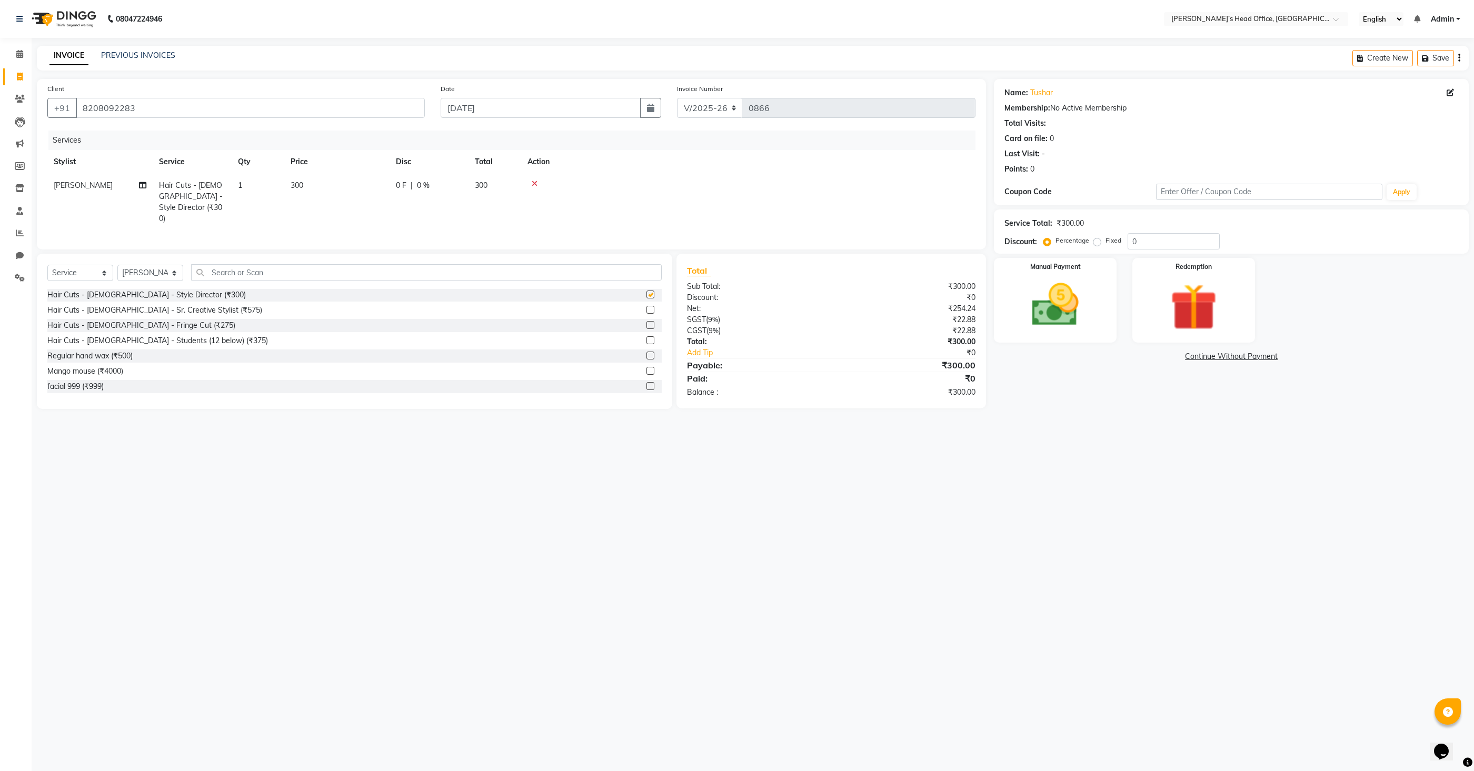
checkbox input "false"
click at [651, 349] on label at bounding box center [650, 352] width 8 height 8
click at [651, 349] on input "checkbox" at bounding box center [649, 352] width 7 height 7
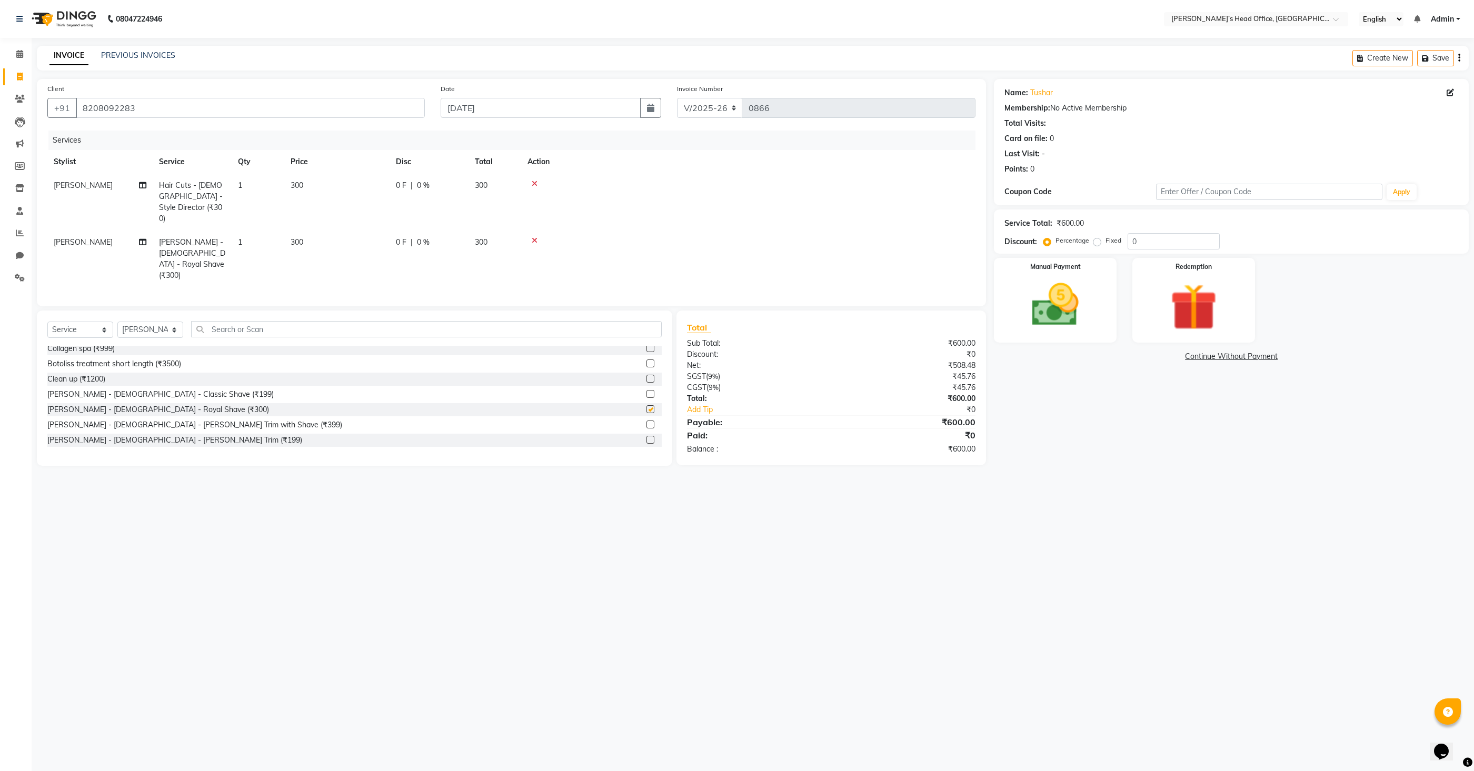
checkbox input "false"
click at [310, 182] on td "300" at bounding box center [336, 202] width 105 height 57
select select "68762"
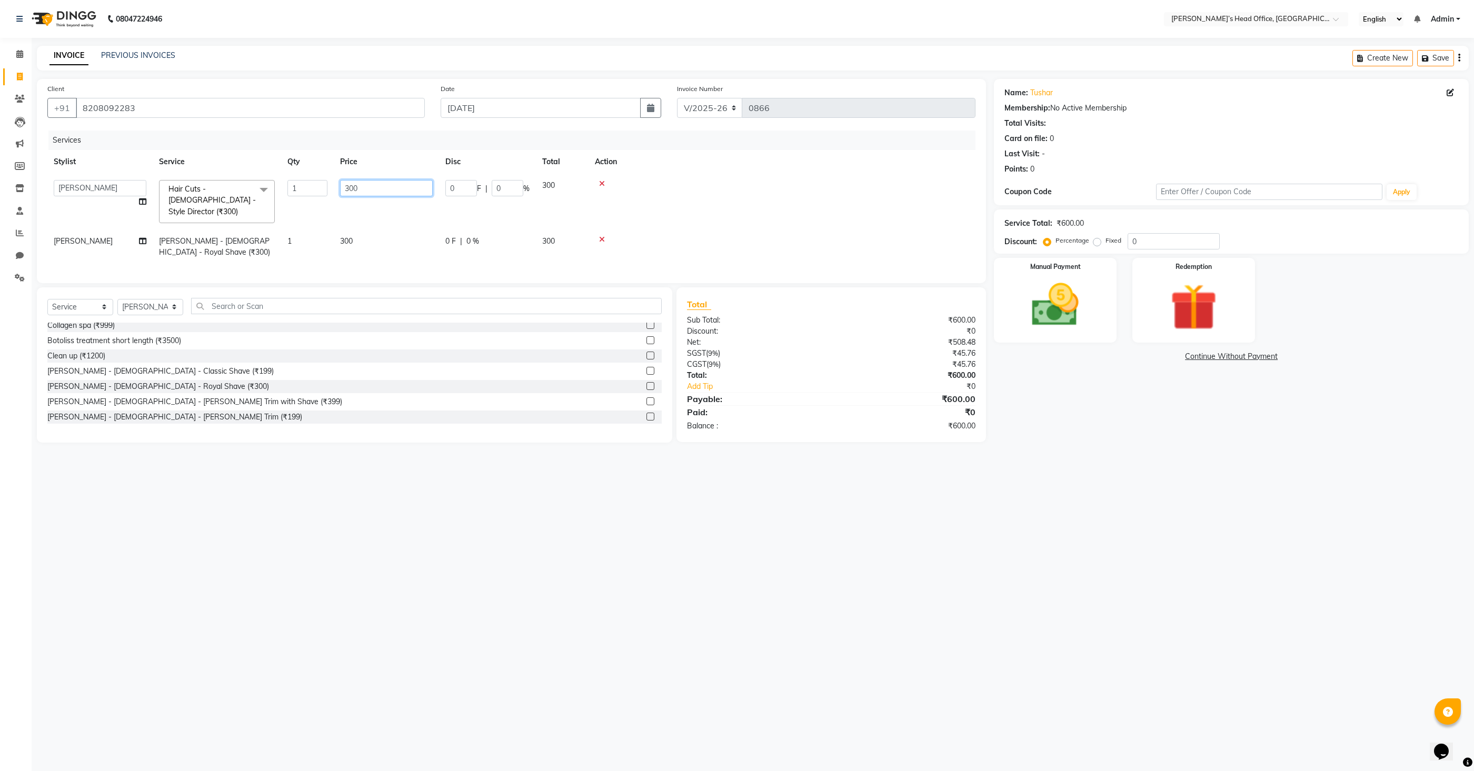
drag, startPoint x: 371, startPoint y: 185, endPoint x: 325, endPoint y: 186, distance: 46.3
click at [324, 186] on tr "[PERSON_NAME] [PERSON_NAME] [PERSON_NAME] [PERSON_NAME] [PERSON_NAME] [PERSON_N…" at bounding box center [511, 202] width 928 height 56
type input "150"
click at [376, 229] on td "300" at bounding box center [386, 246] width 105 height 35
select select "68762"
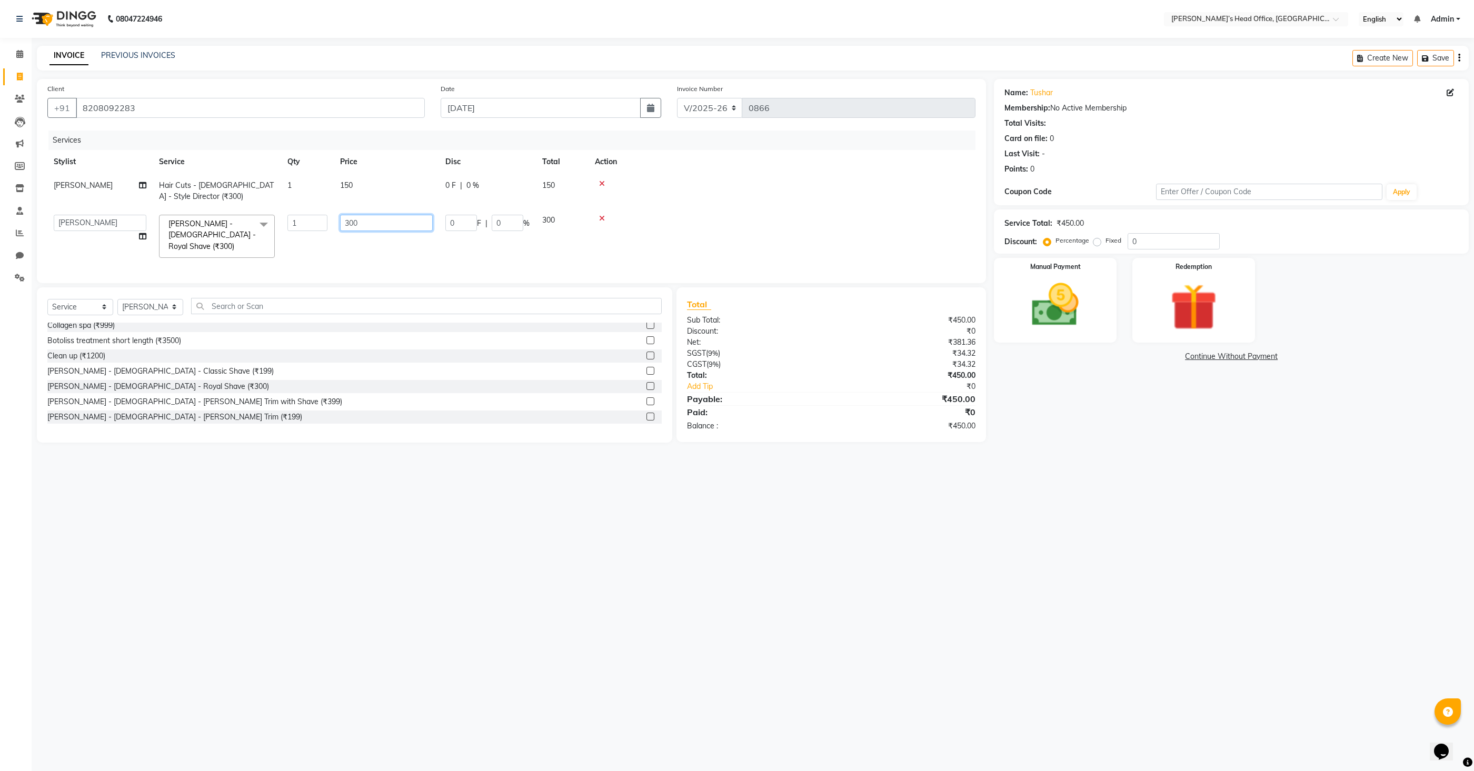
drag, startPoint x: 367, startPoint y: 222, endPoint x: 327, endPoint y: 222, distance: 40.0
click at [327, 222] on tr "[PERSON_NAME] [PERSON_NAME] [PERSON_NAME] [PERSON_NAME] [PERSON_NAME] [PERSON_N…" at bounding box center [511, 236] width 928 height 56
type input "150"
click at [349, 242] on td "150" at bounding box center [386, 236] width 105 height 56
select select "68762"
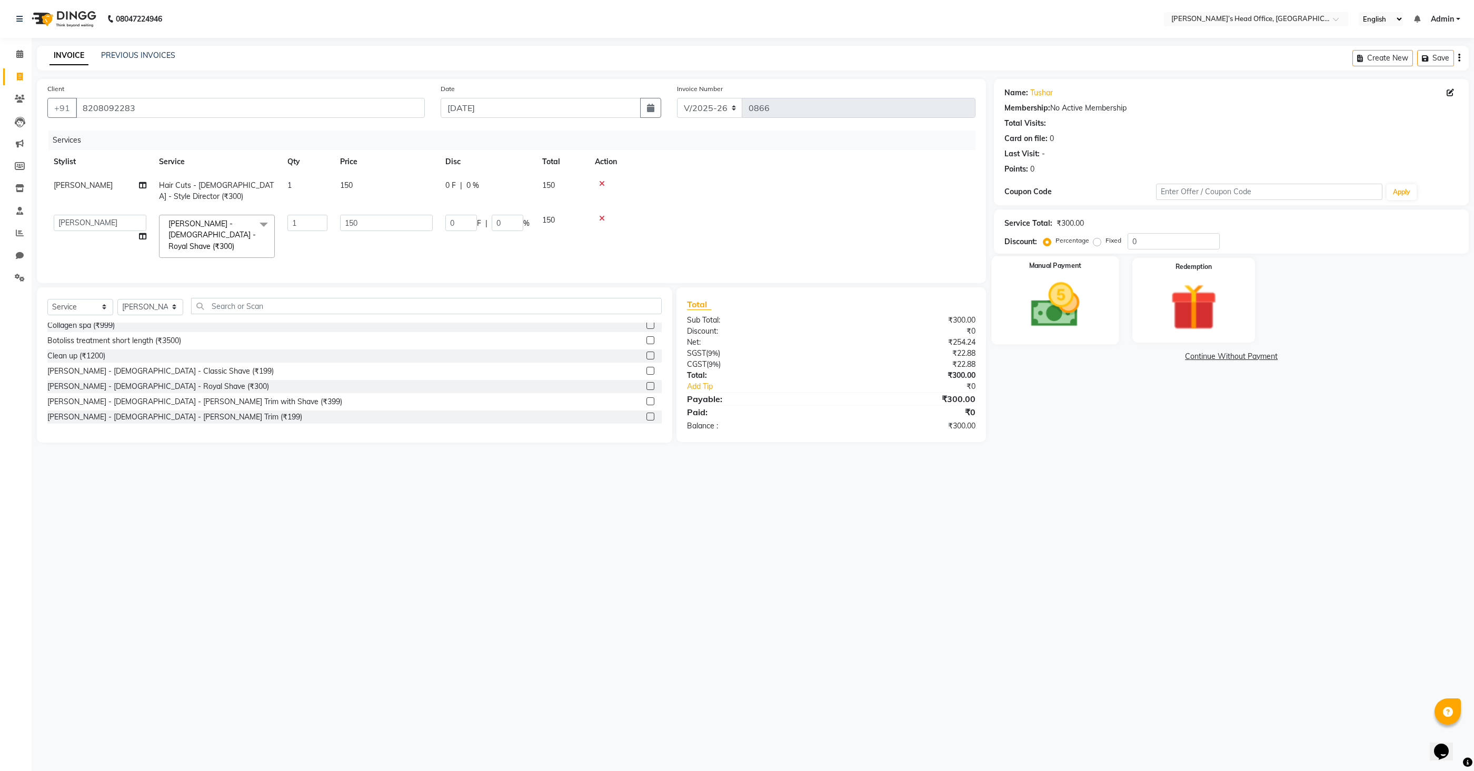
click at [1064, 314] on img at bounding box center [1055, 305] width 79 height 56
click at [1193, 354] on span "GPay" at bounding box center [1201, 357] width 22 height 12
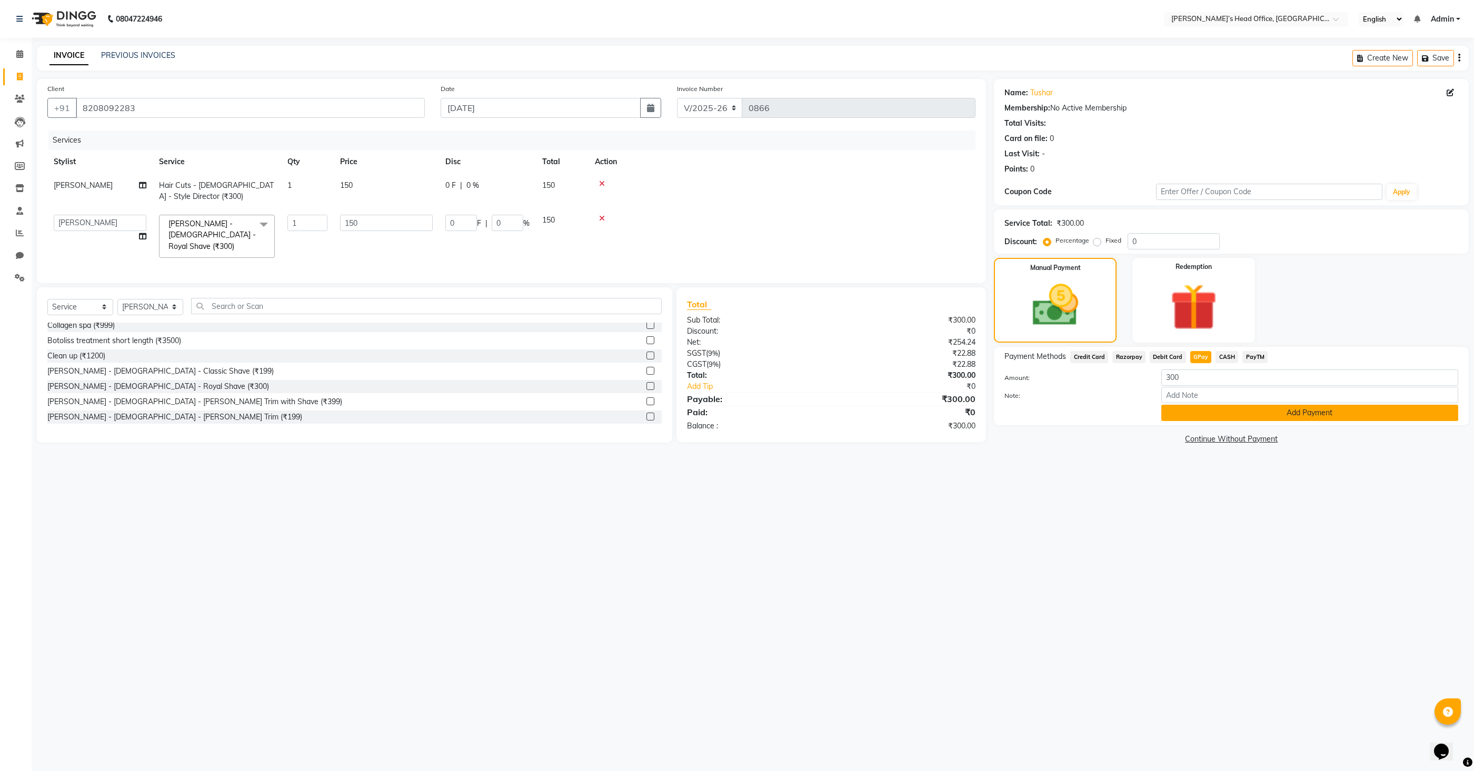
click at [1201, 415] on button "Add Payment" at bounding box center [1309, 413] width 297 height 16
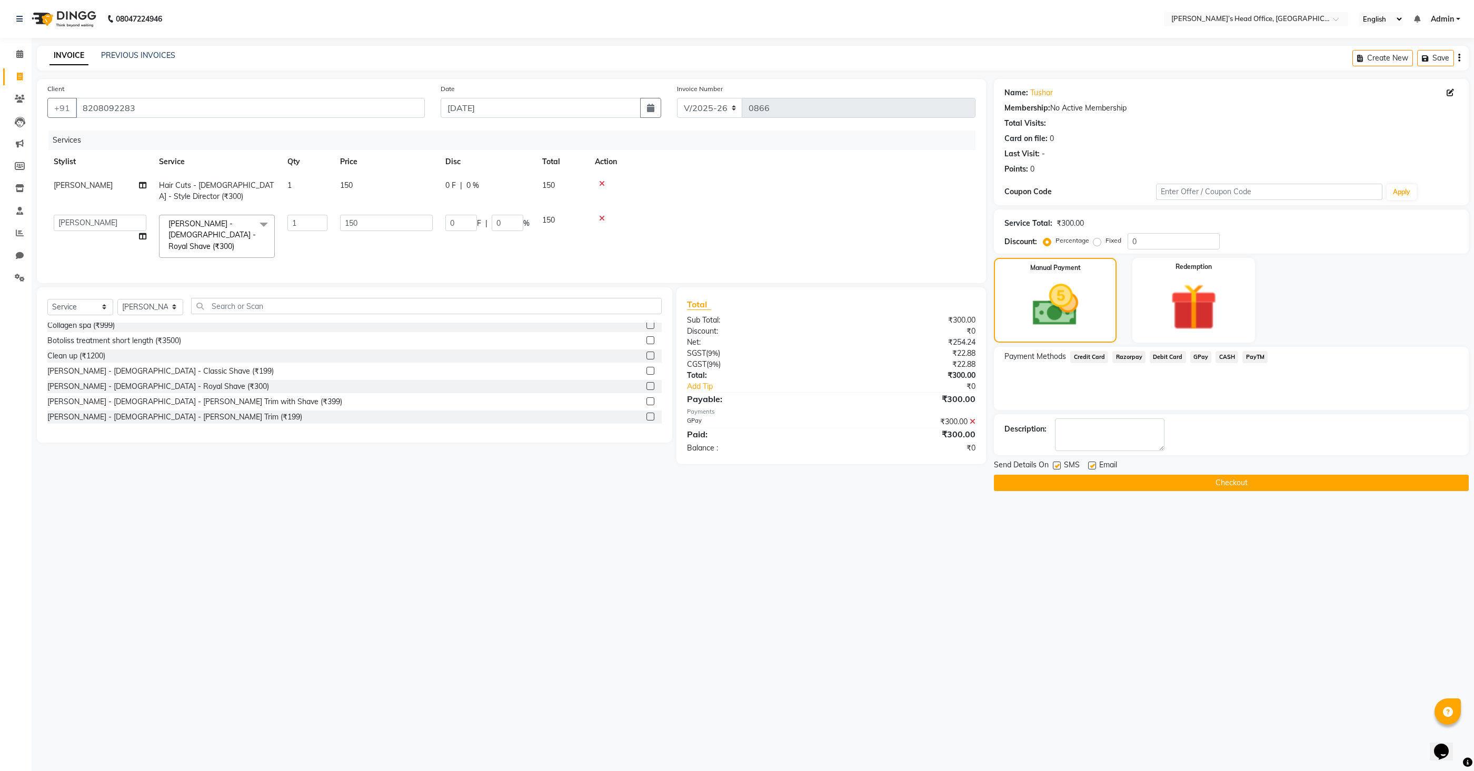
click at [1102, 485] on button "Checkout" at bounding box center [1231, 483] width 475 height 16
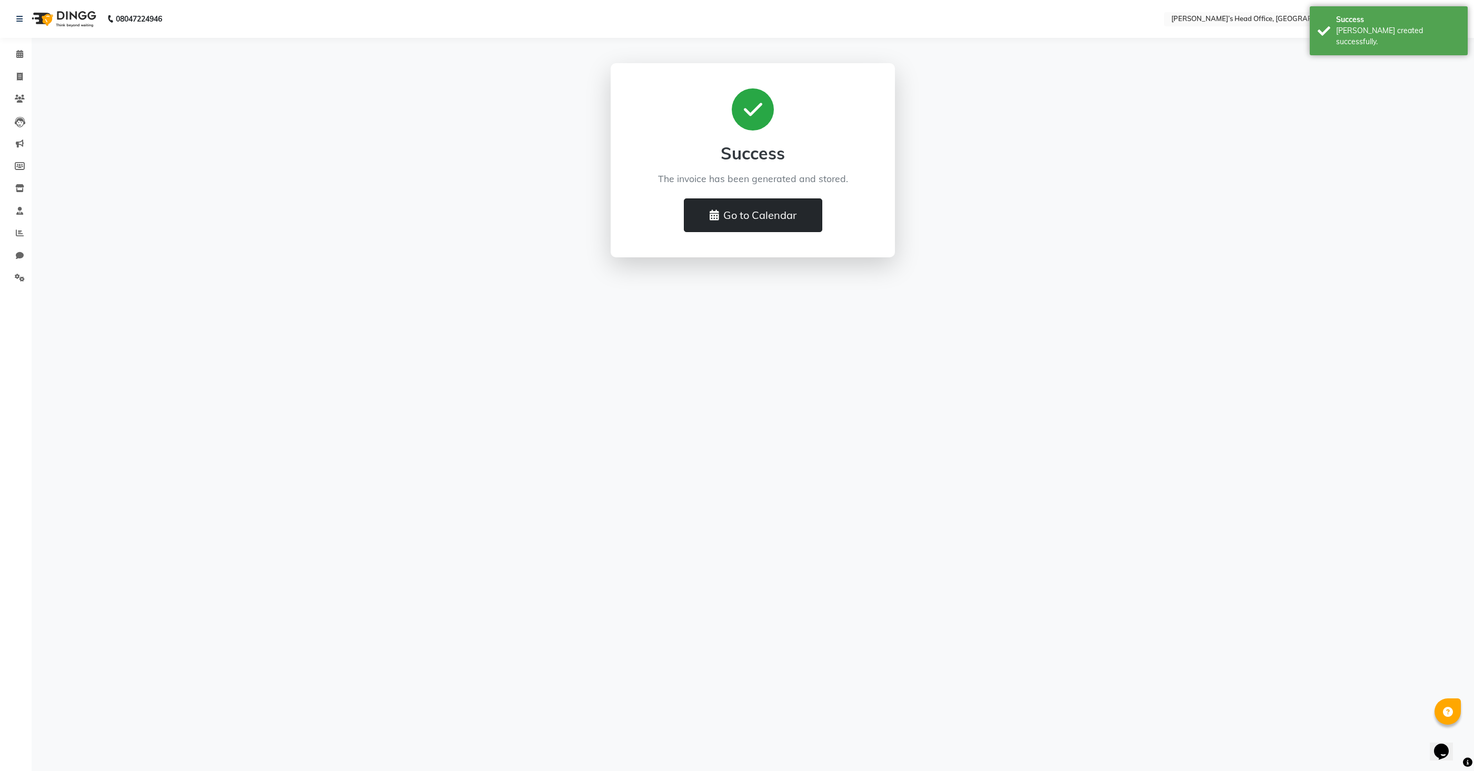
click at [792, 209] on button "Go to Calendar" at bounding box center [753, 215] width 138 height 34
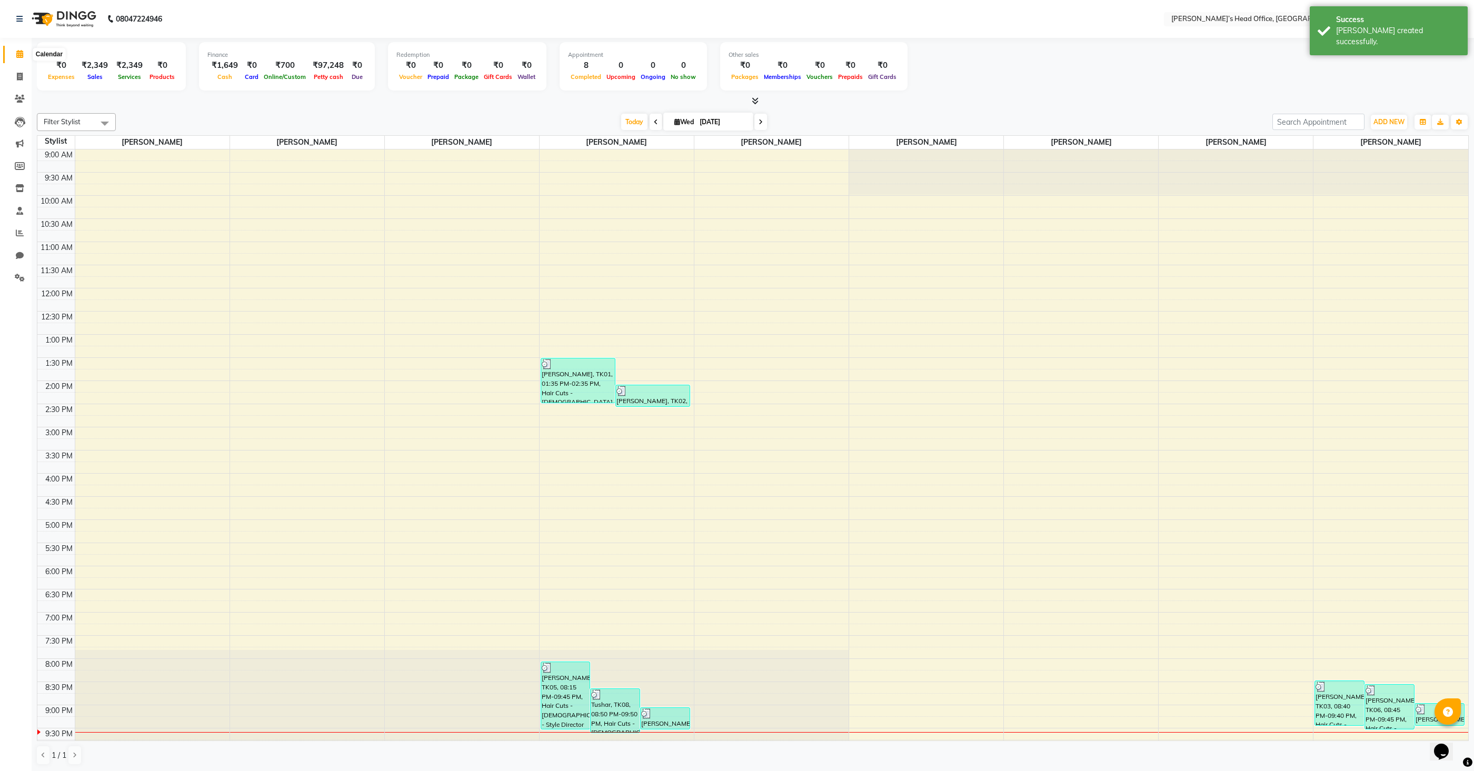
click at [21, 54] on icon at bounding box center [19, 54] width 7 height 8
click at [18, 54] on icon at bounding box center [19, 54] width 7 height 8
click at [19, 76] on icon at bounding box center [20, 77] width 6 height 8
select select "service"
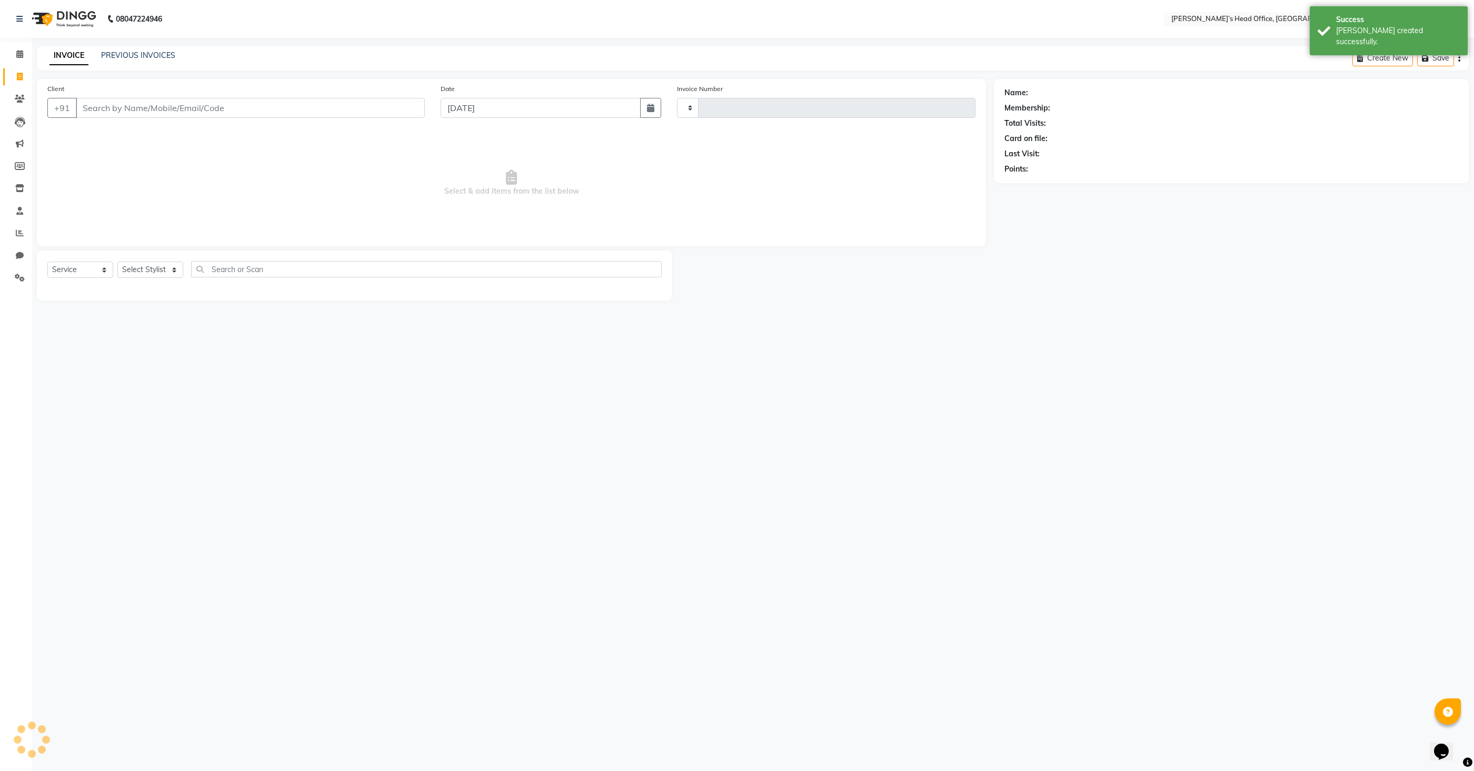
type input "0867"
select select "7682"
click at [155, 58] on link "PREVIOUS INVOICES" at bounding box center [138, 55] width 74 height 9
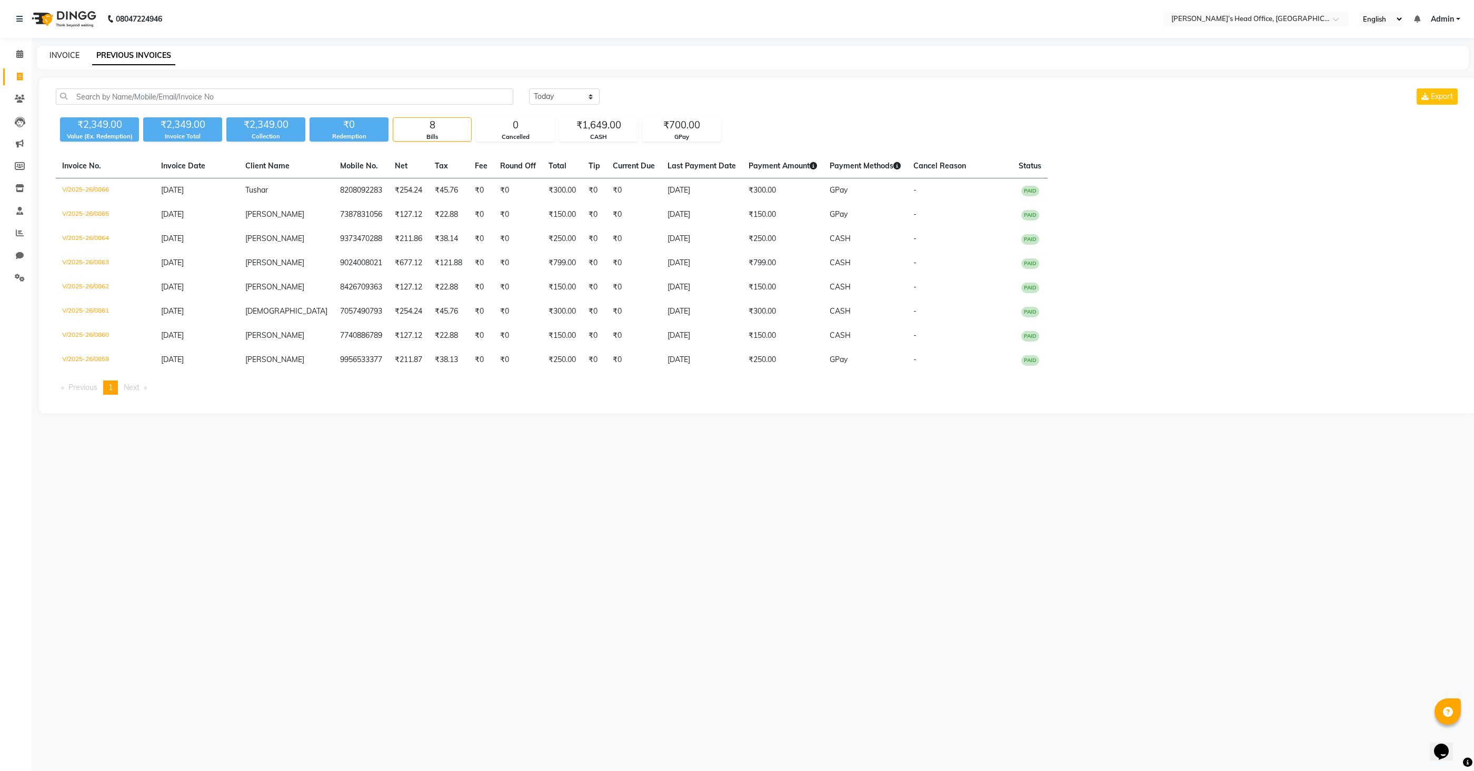
click at [61, 53] on link "INVOICE" at bounding box center [64, 55] width 30 height 9
select select "service"
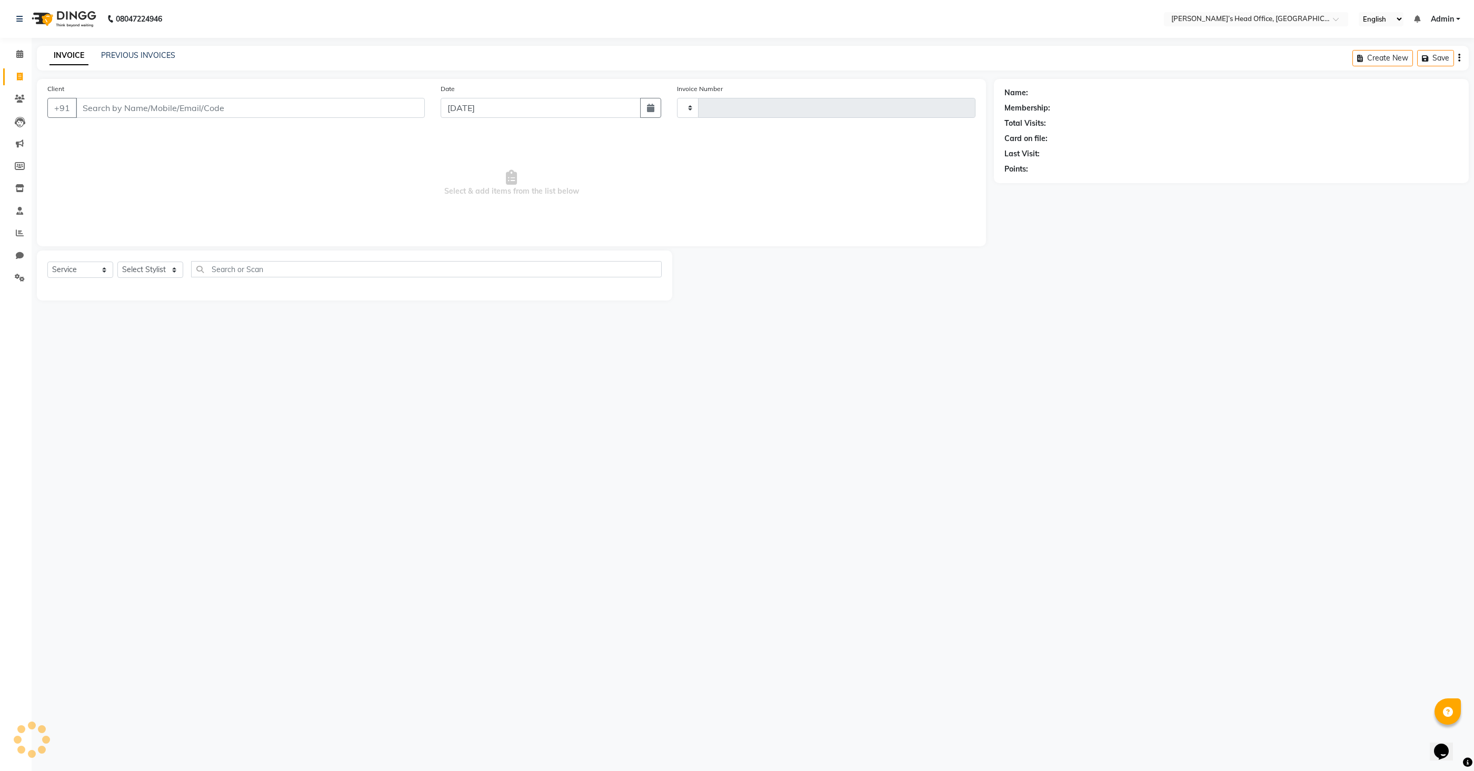
click at [367, 109] on input "Client" at bounding box center [250, 108] width 349 height 20
type input "Cl"
type input "0867"
select select "7682"
type input "Client 343464656"
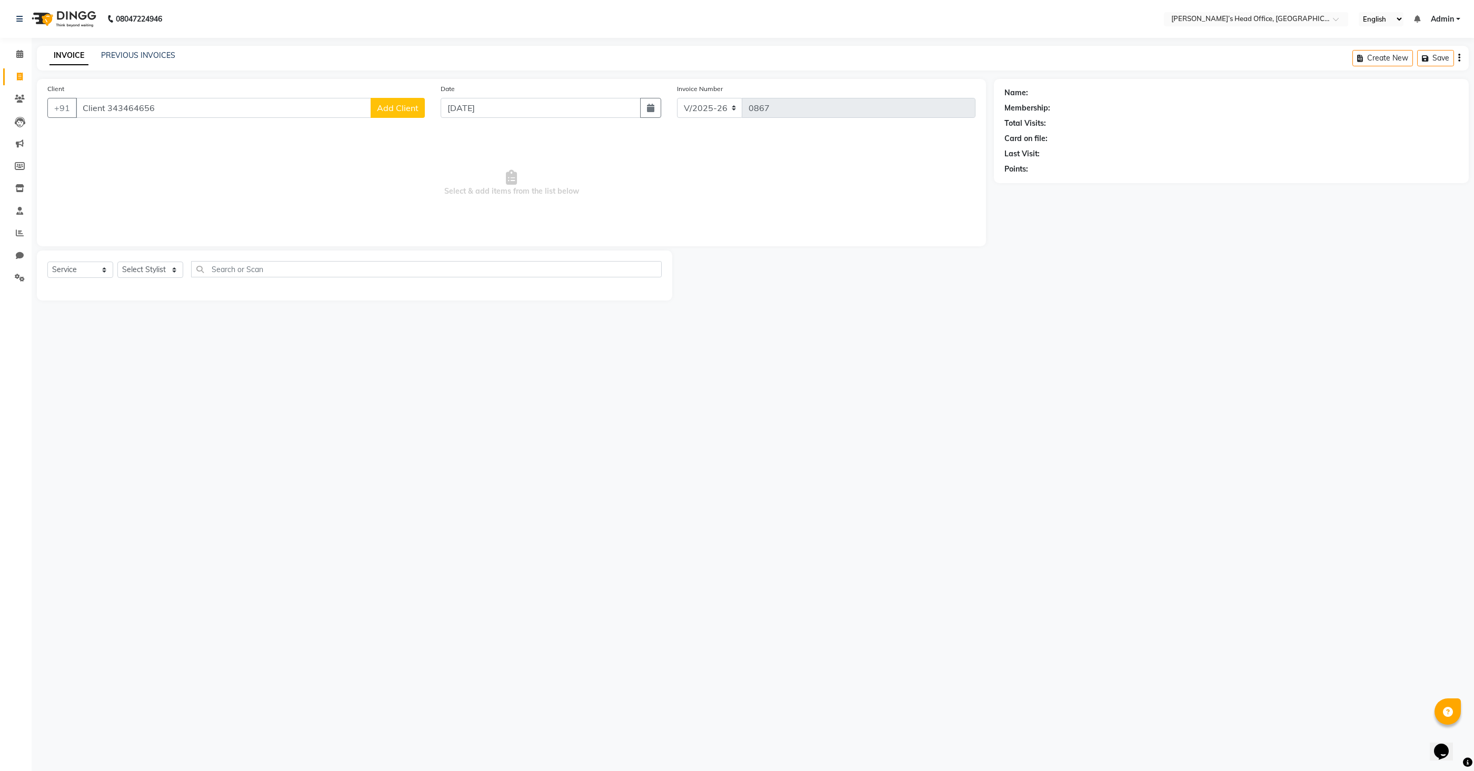
click at [397, 108] on span "Add Client" at bounding box center [398, 108] width 42 height 11
click at [809, 242] on input "text" at bounding box center [834, 244] width 91 height 16
drag, startPoint x: 617, startPoint y: 243, endPoint x: 569, endPoint y: 249, distance: 48.8
click at [570, 244] on input "Client 343464656" at bounding box center [585, 244] width 85 height 16
type input "Client"
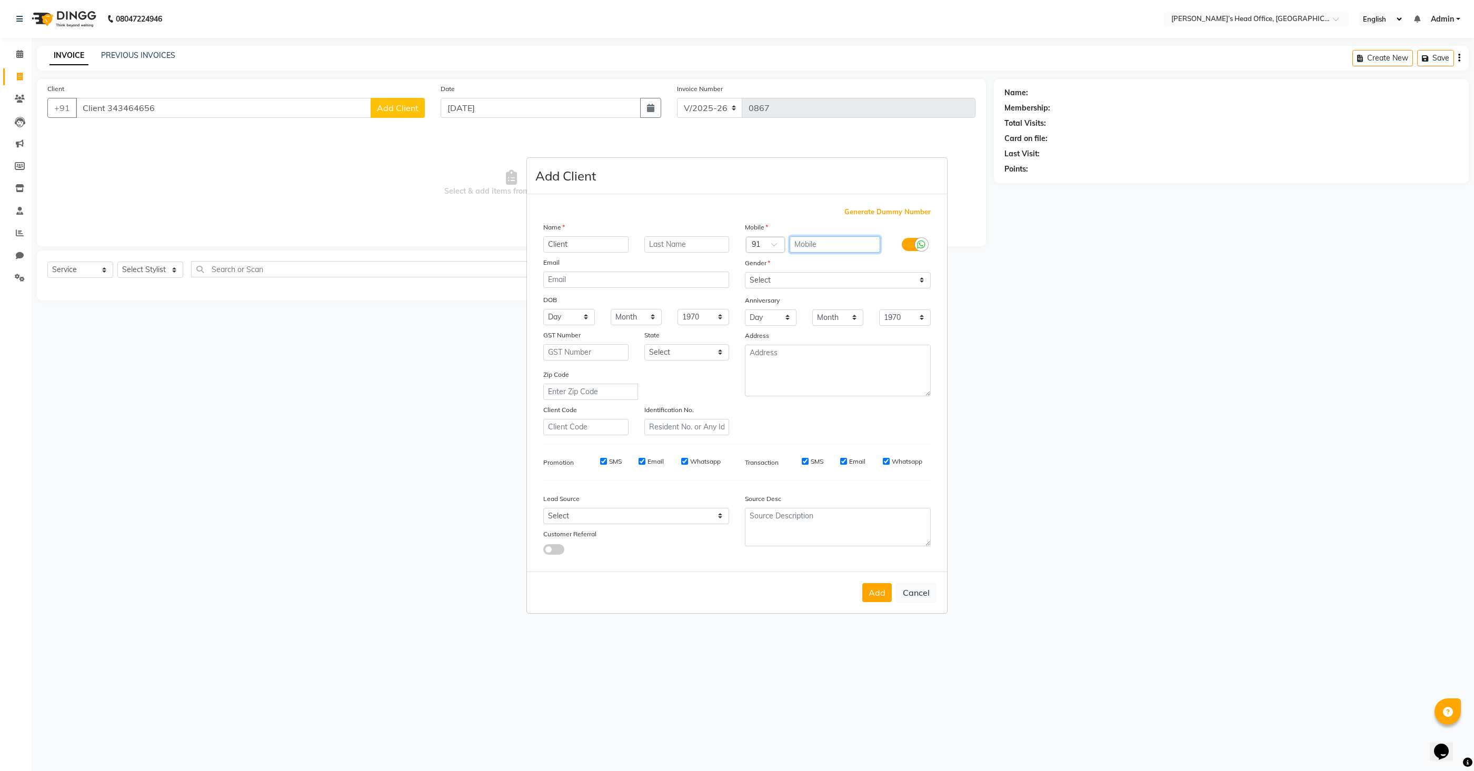
click at [796, 243] on input "text" at bounding box center [834, 244] width 91 height 16
type input "3546787788"
click at [787, 279] on select "Select [DEMOGRAPHIC_DATA] [DEMOGRAPHIC_DATA] Other Prefer Not To Say" at bounding box center [838, 280] width 186 height 16
select select "[DEMOGRAPHIC_DATA]"
click at [745, 272] on select "Select [DEMOGRAPHIC_DATA] [DEMOGRAPHIC_DATA] Other Prefer Not To Say" at bounding box center [838, 280] width 186 height 16
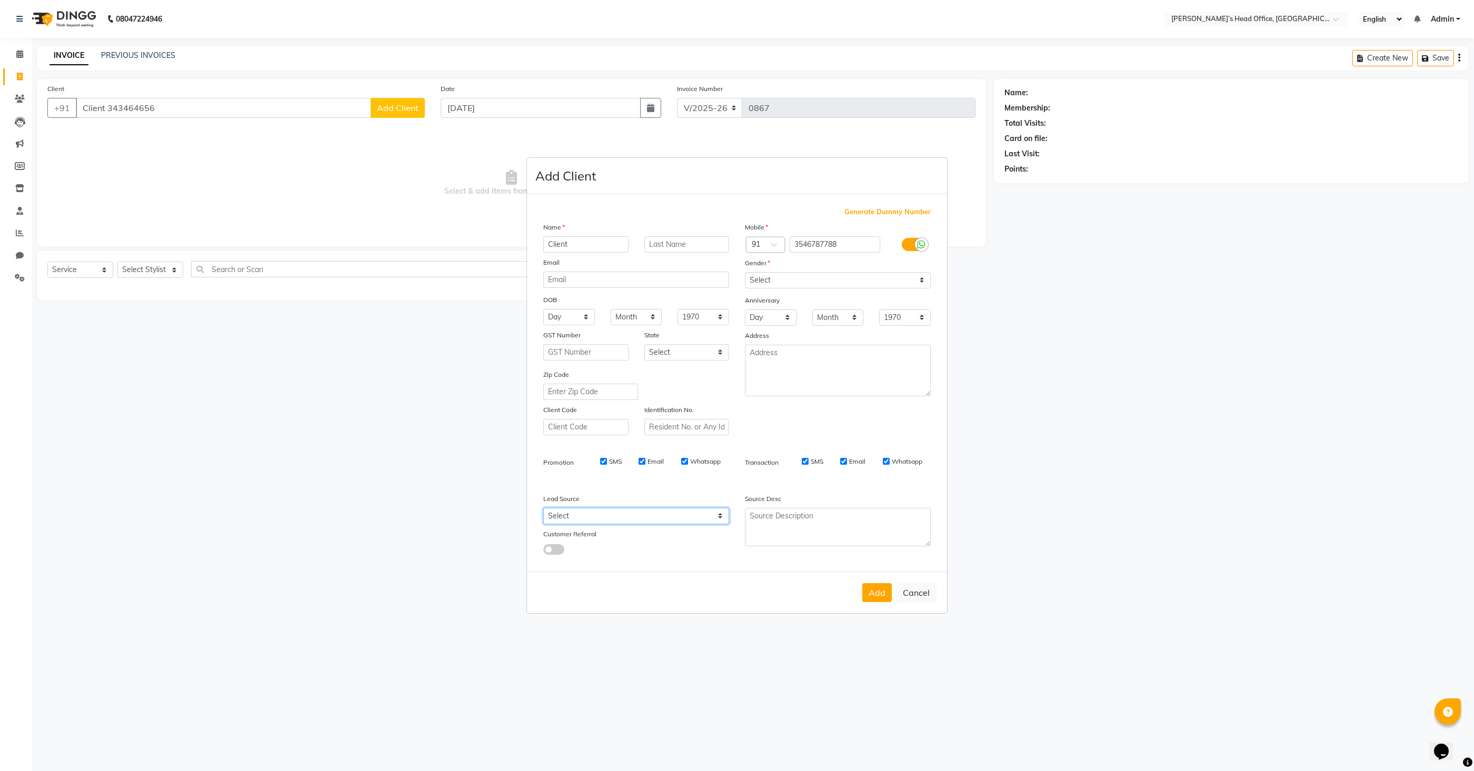
click at [593, 517] on select "Select Walk-in Referral Internet Friend Word of Mouth Advertisement Facebook Ju…" at bounding box center [636, 516] width 186 height 16
select select "51859"
click at [543, 508] on select "Select Walk-in Referral Internet Friend Word of Mouth Advertisement Facebook Ju…" at bounding box center [636, 516] width 186 height 16
click at [881, 598] on button "Add" at bounding box center [876, 592] width 29 height 19
type input "3546787788"
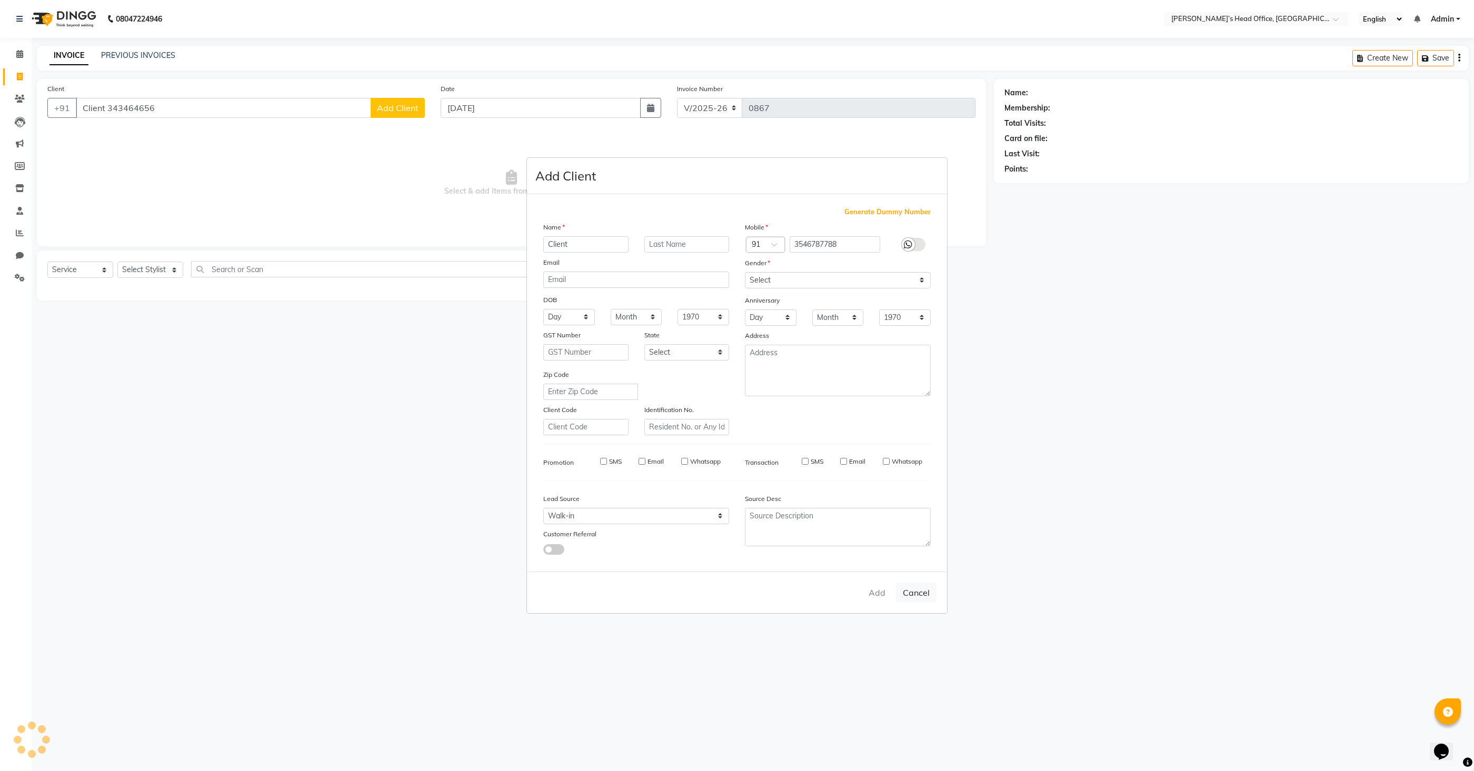
select select
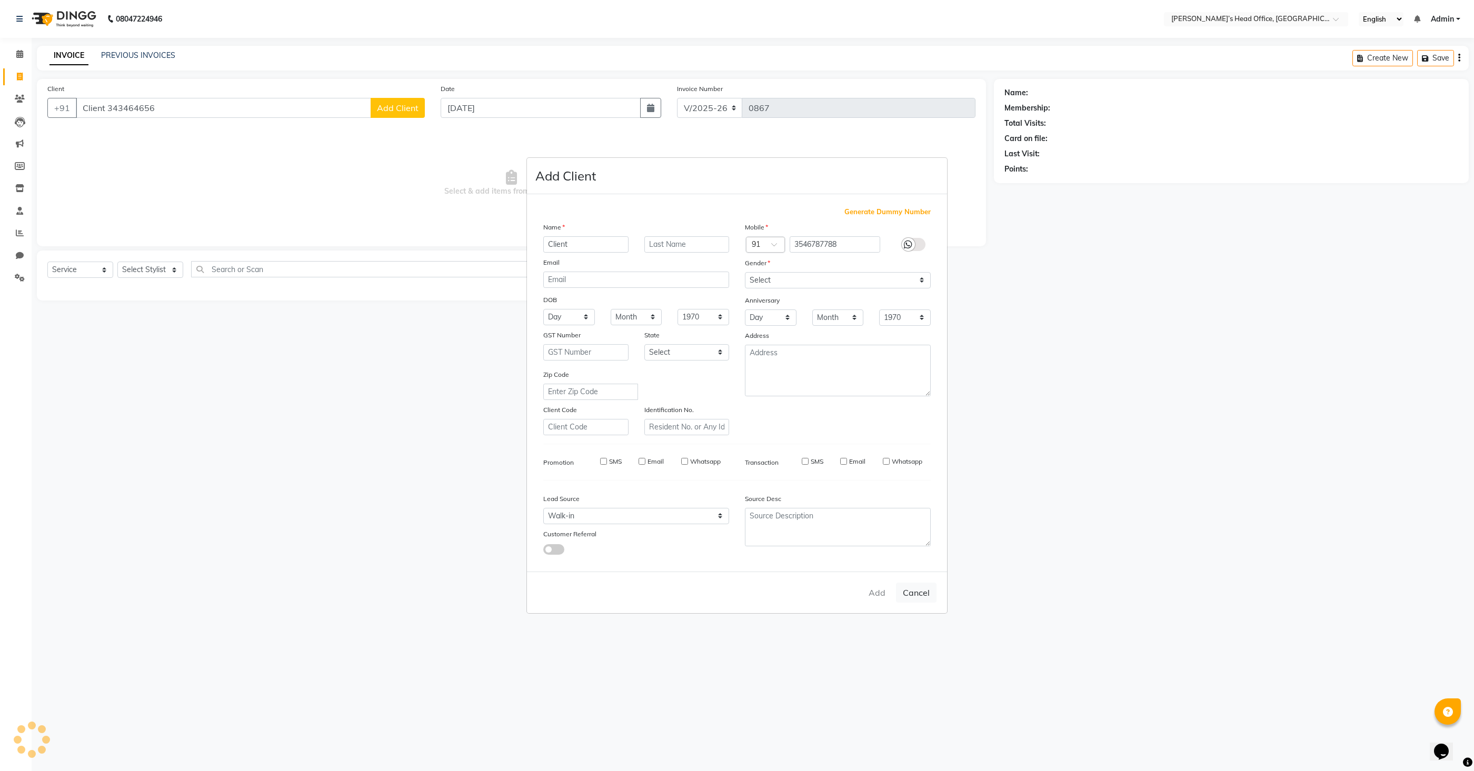
select select
checkbox input "false"
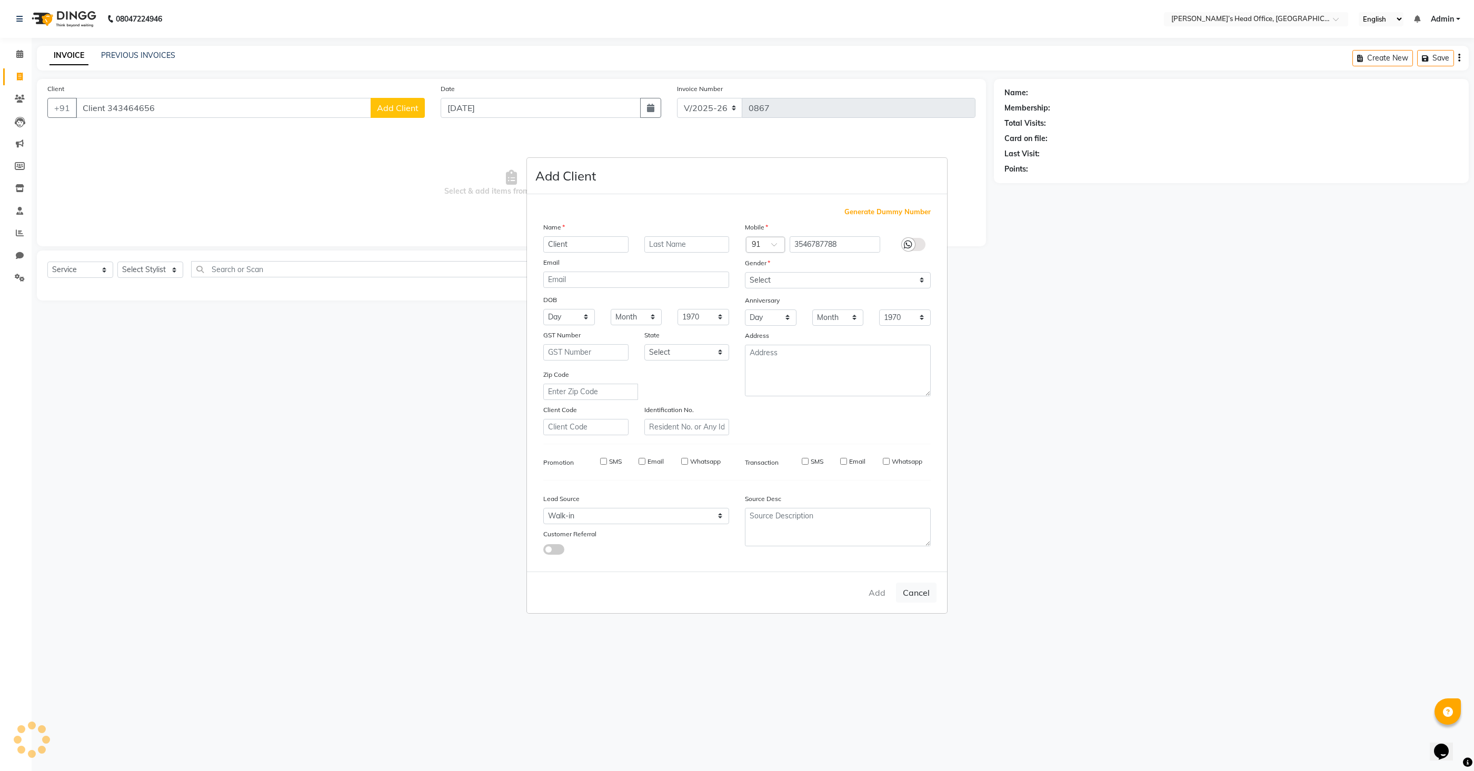
checkbox input "false"
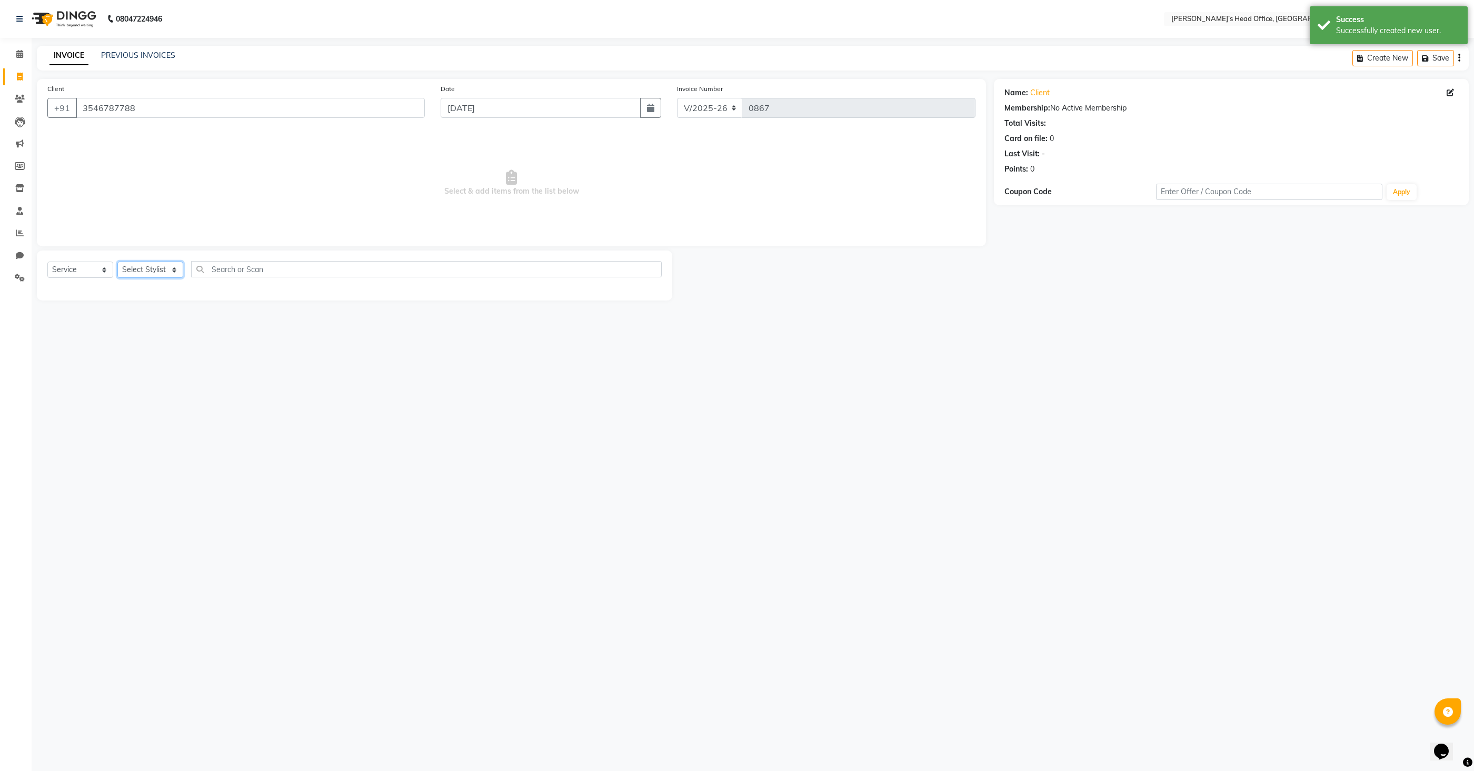
click at [166, 269] on select "Select Stylist [PERSON_NAME] [PERSON_NAME] [PERSON_NAME] [PERSON_NAME] [PERSON_…" at bounding box center [150, 270] width 66 height 16
select select "68762"
click at [117, 262] on select "Select Stylist [PERSON_NAME] [PERSON_NAME] [PERSON_NAME] [PERSON_NAME] [PERSON_…" at bounding box center [150, 270] width 66 height 16
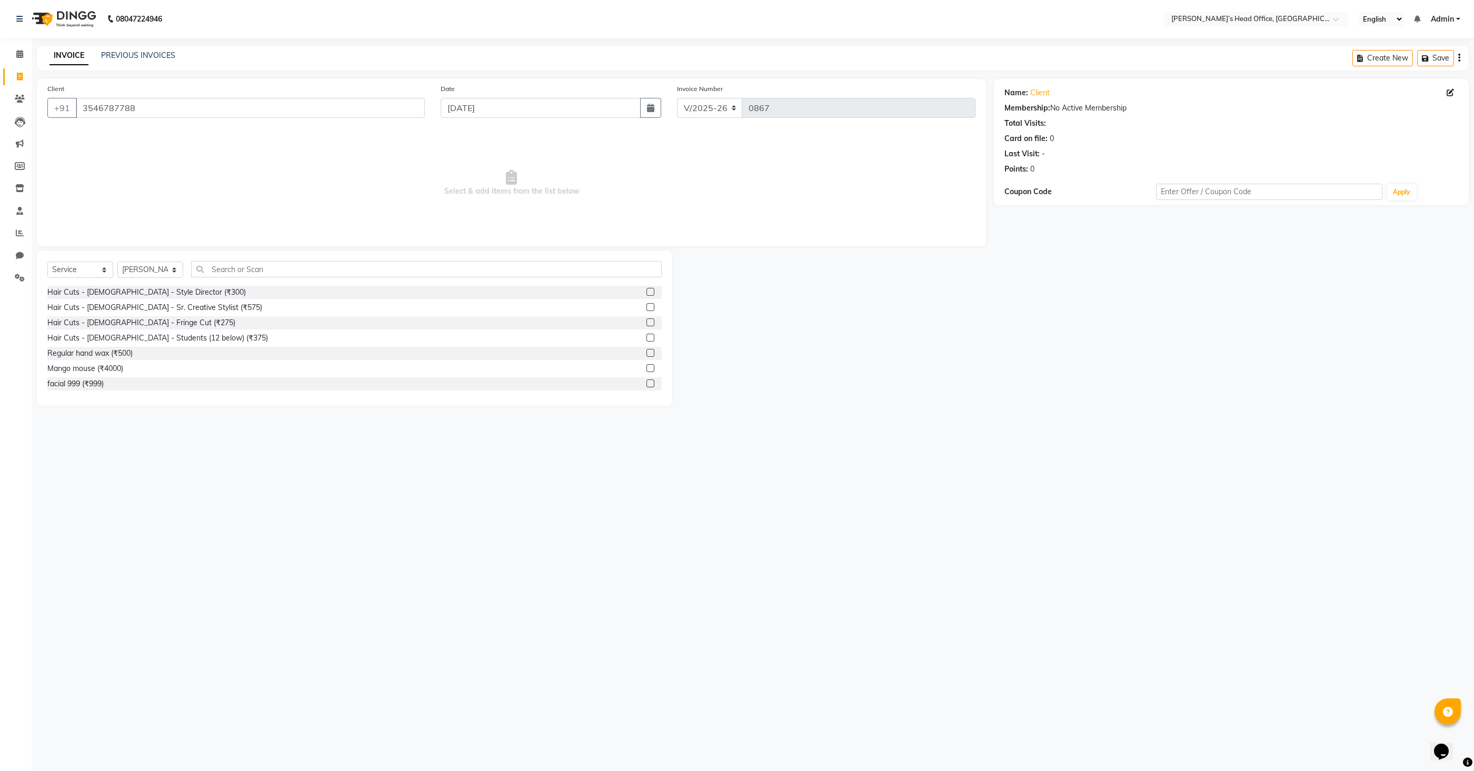
drag, startPoint x: 648, startPoint y: 291, endPoint x: 644, endPoint y: 295, distance: 6.3
click at [648, 291] on label at bounding box center [650, 292] width 8 height 8
click at [648, 291] on input "checkbox" at bounding box center [649, 292] width 7 height 7
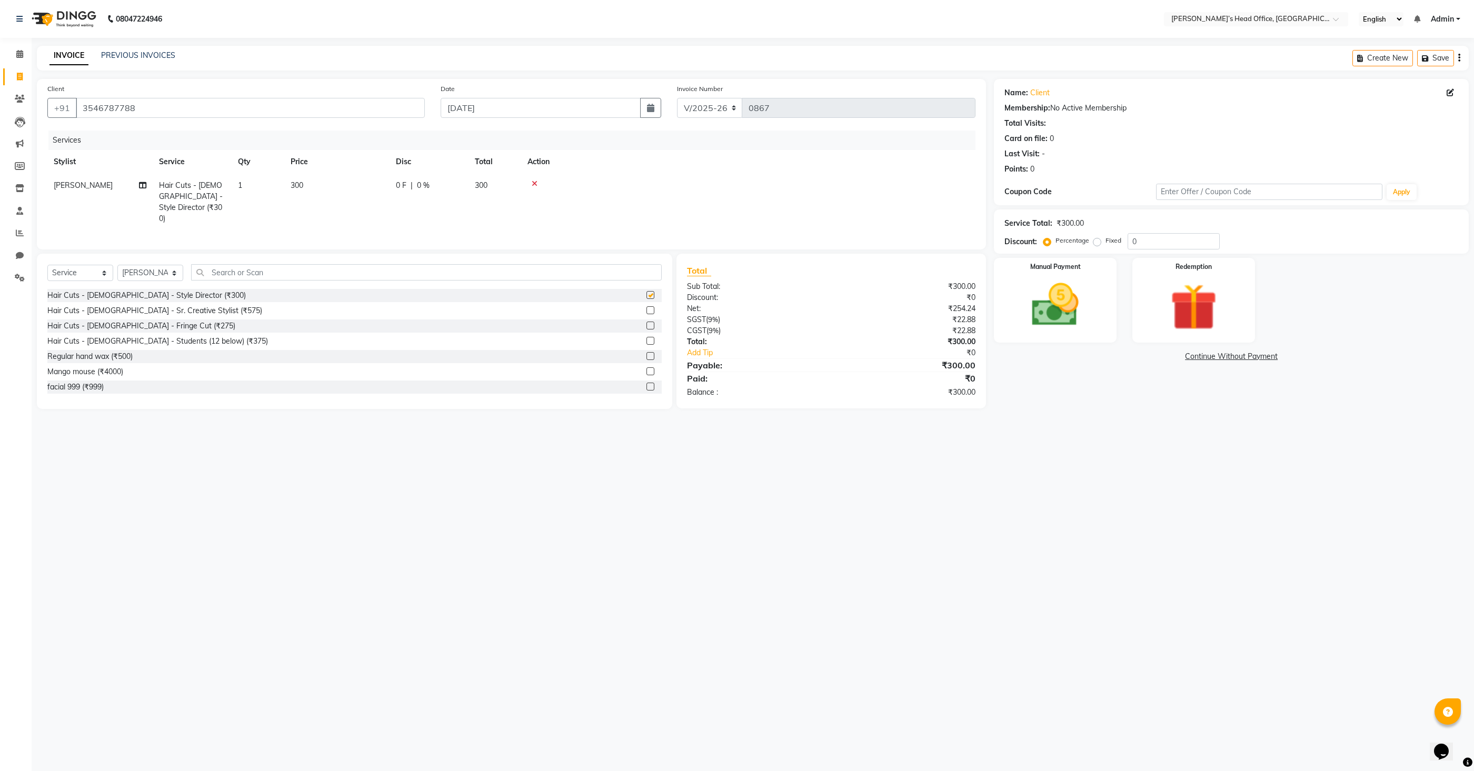
checkbox input "false"
click at [318, 267] on input "text" at bounding box center [426, 272] width 471 height 16
type input "hair spa"
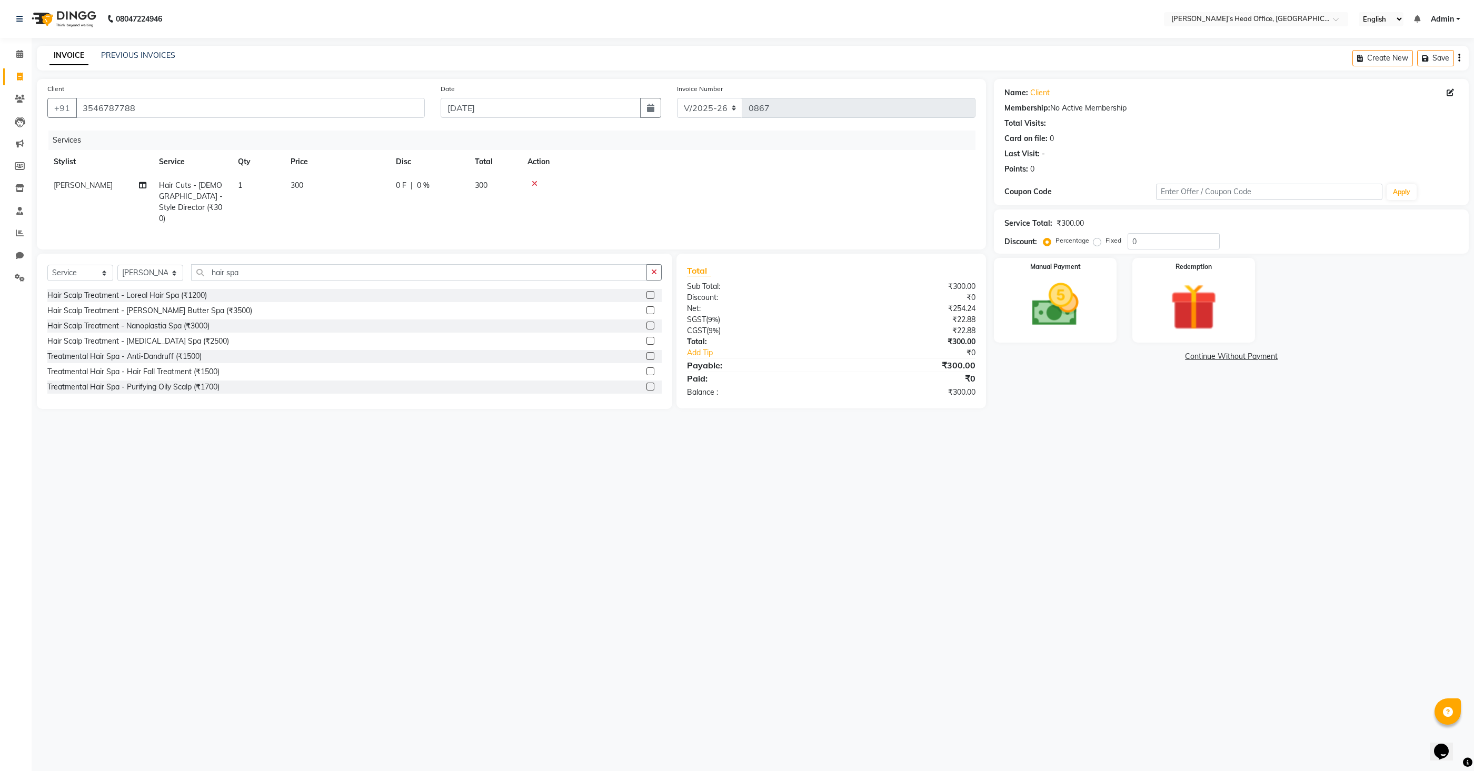
click at [650, 352] on label at bounding box center [650, 356] width 8 height 8
click at [650, 353] on input "checkbox" at bounding box center [649, 356] width 7 height 7
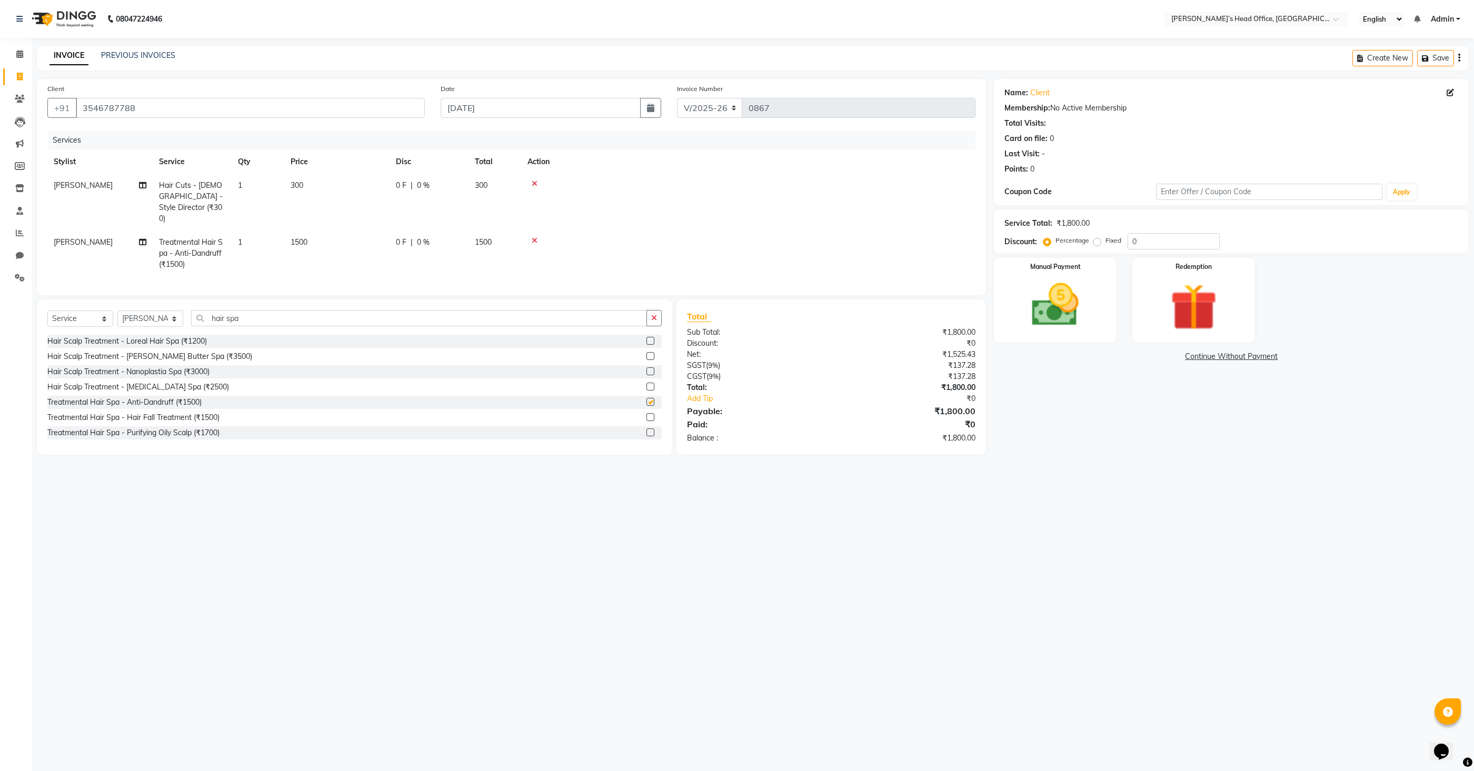
checkbox input "false"
click at [328, 231] on td "1500" at bounding box center [336, 254] width 105 height 46
select select "68762"
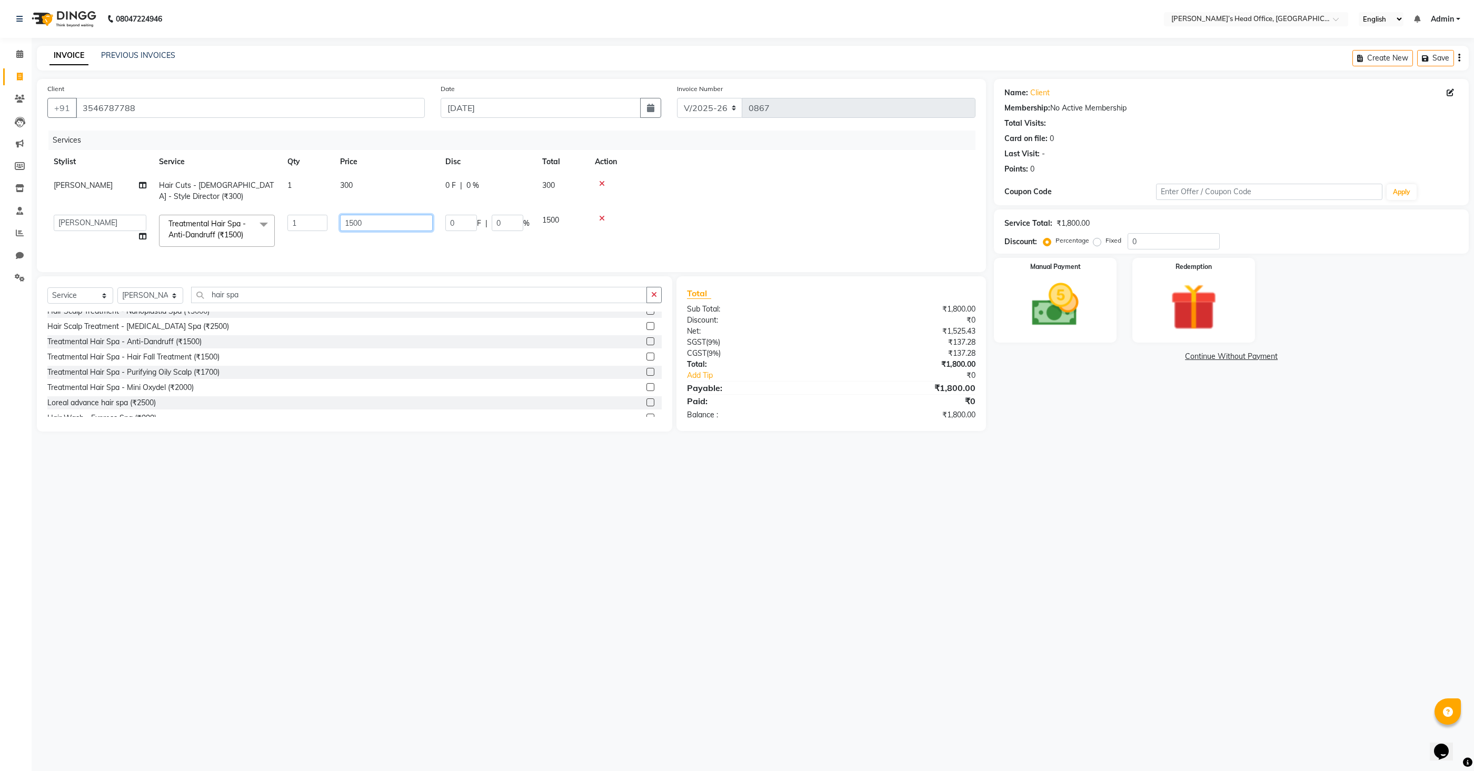
drag, startPoint x: 371, startPoint y: 224, endPoint x: 314, endPoint y: 221, distance: 56.4
click at [314, 221] on tr "[PERSON_NAME] [PERSON_NAME] [PERSON_NAME] [PERSON_NAME] [PERSON_NAME] [PERSON_N…" at bounding box center [511, 230] width 928 height 45
type input "1200"
click at [354, 246] on td "1200" at bounding box center [386, 230] width 105 height 45
select select "68762"
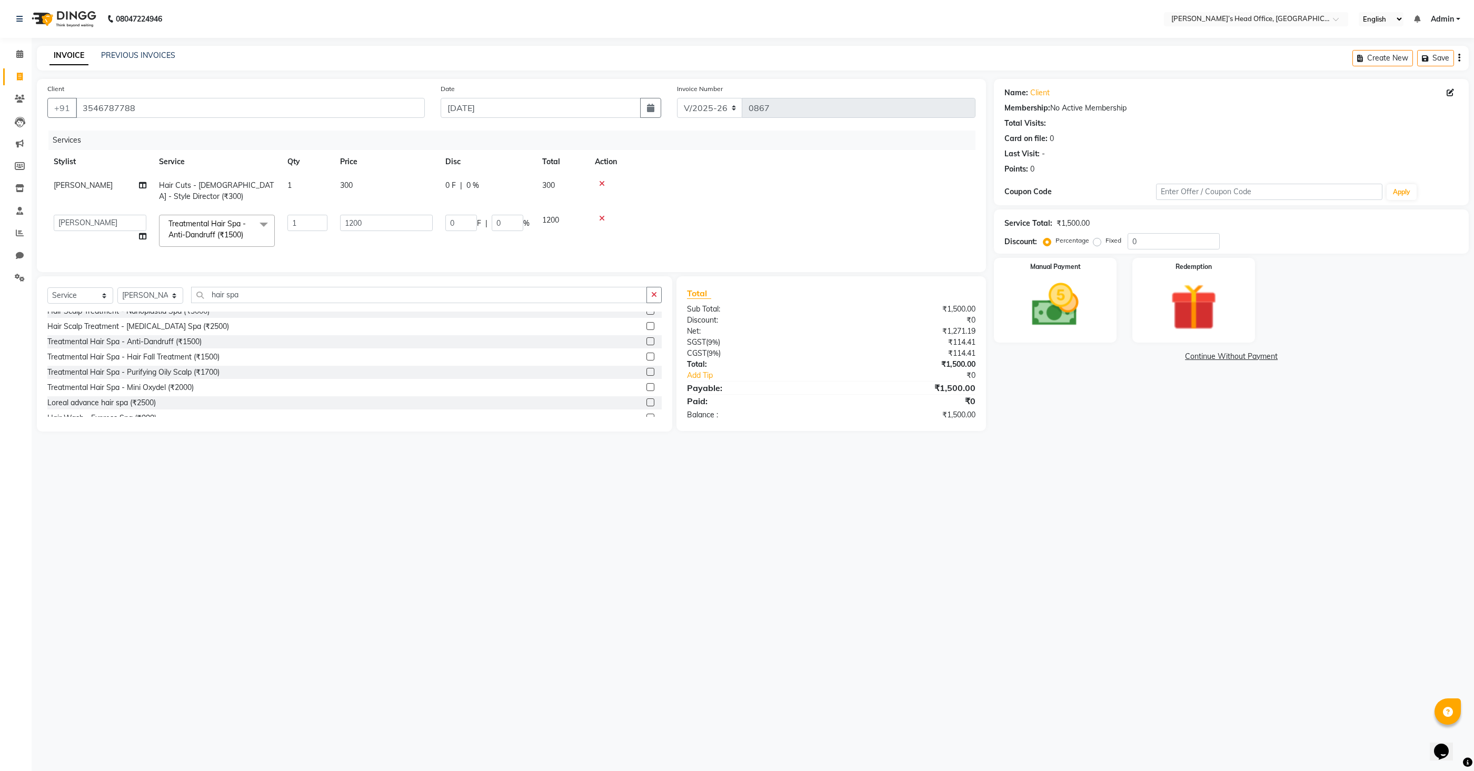
scroll to position [0, 3]
click at [365, 222] on input "1200" at bounding box center [383, 223] width 93 height 16
type input "1100"
click at [639, 217] on tbody "[PERSON_NAME] Hair Cuts - [DEMOGRAPHIC_DATA] - Style Director (₹300) 1 300 0 F …" at bounding box center [508, 213] width 928 height 79
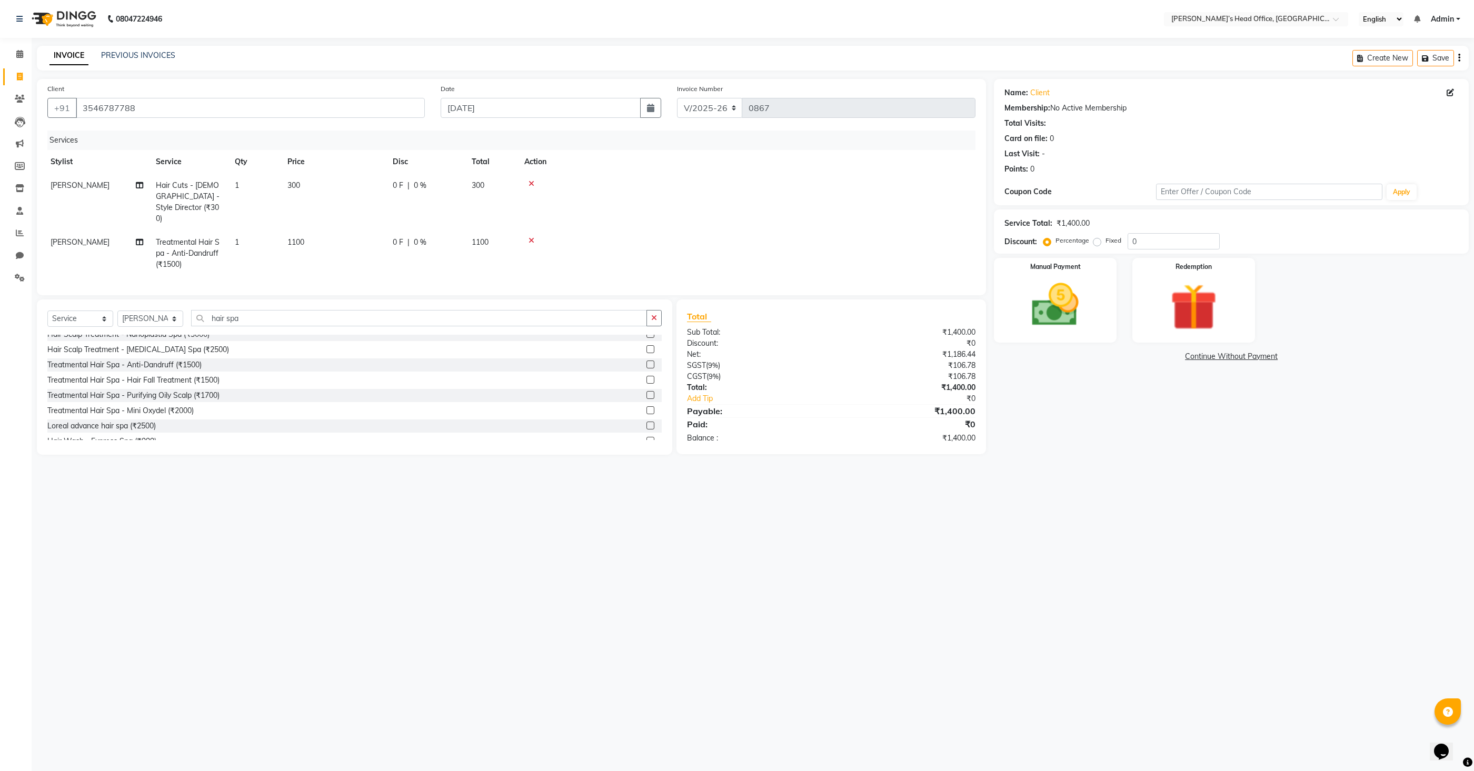
drag, startPoint x: 325, startPoint y: 186, endPoint x: 336, endPoint y: 188, distance: 11.3
click at [326, 186] on td "300" at bounding box center [333, 202] width 105 height 57
select select "68762"
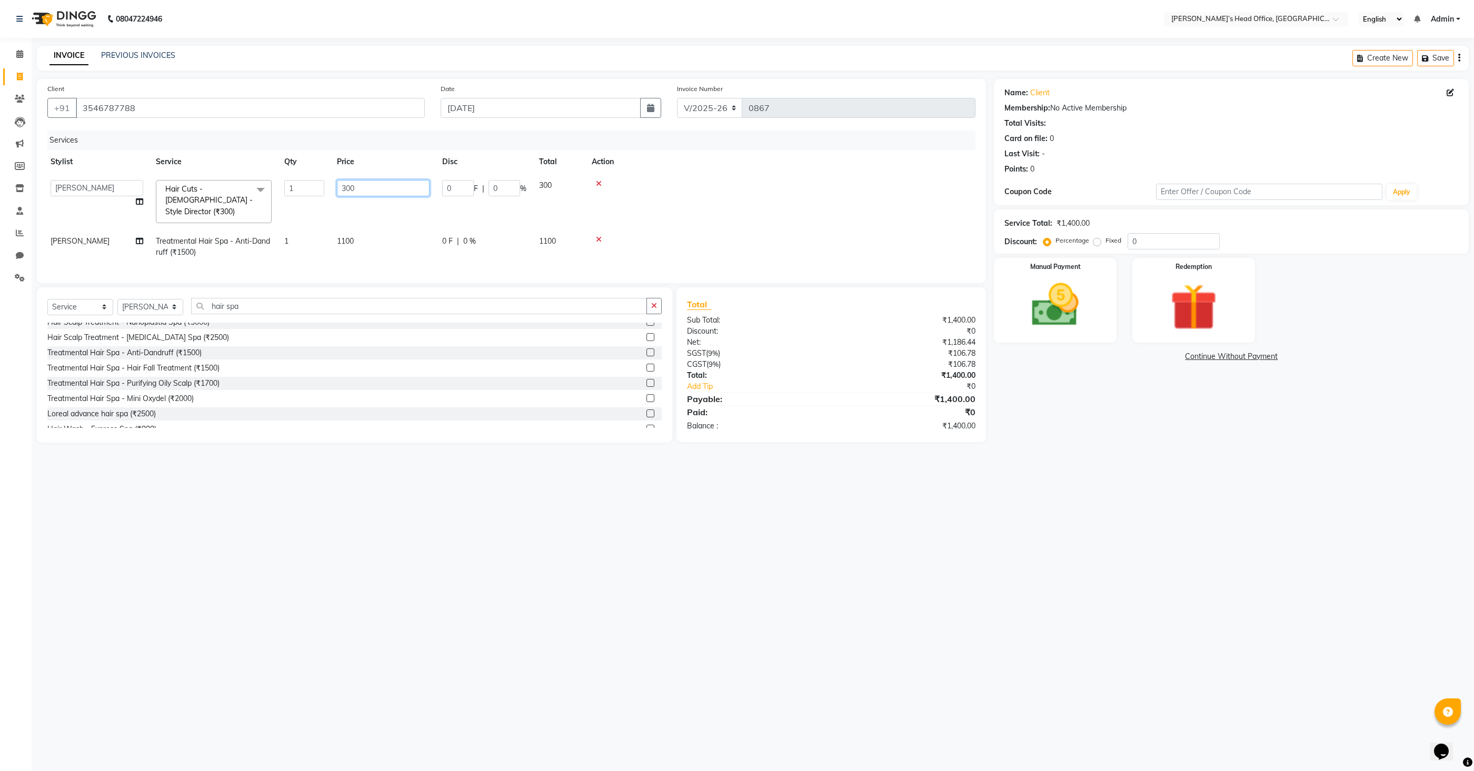
drag, startPoint x: 346, startPoint y: 187, endPoint x: 338, endPoint y: 187, distance: 7.9
click at [338, 187] on input "300" at bounding box center [383, 188] width 93 height 16
type input "150"
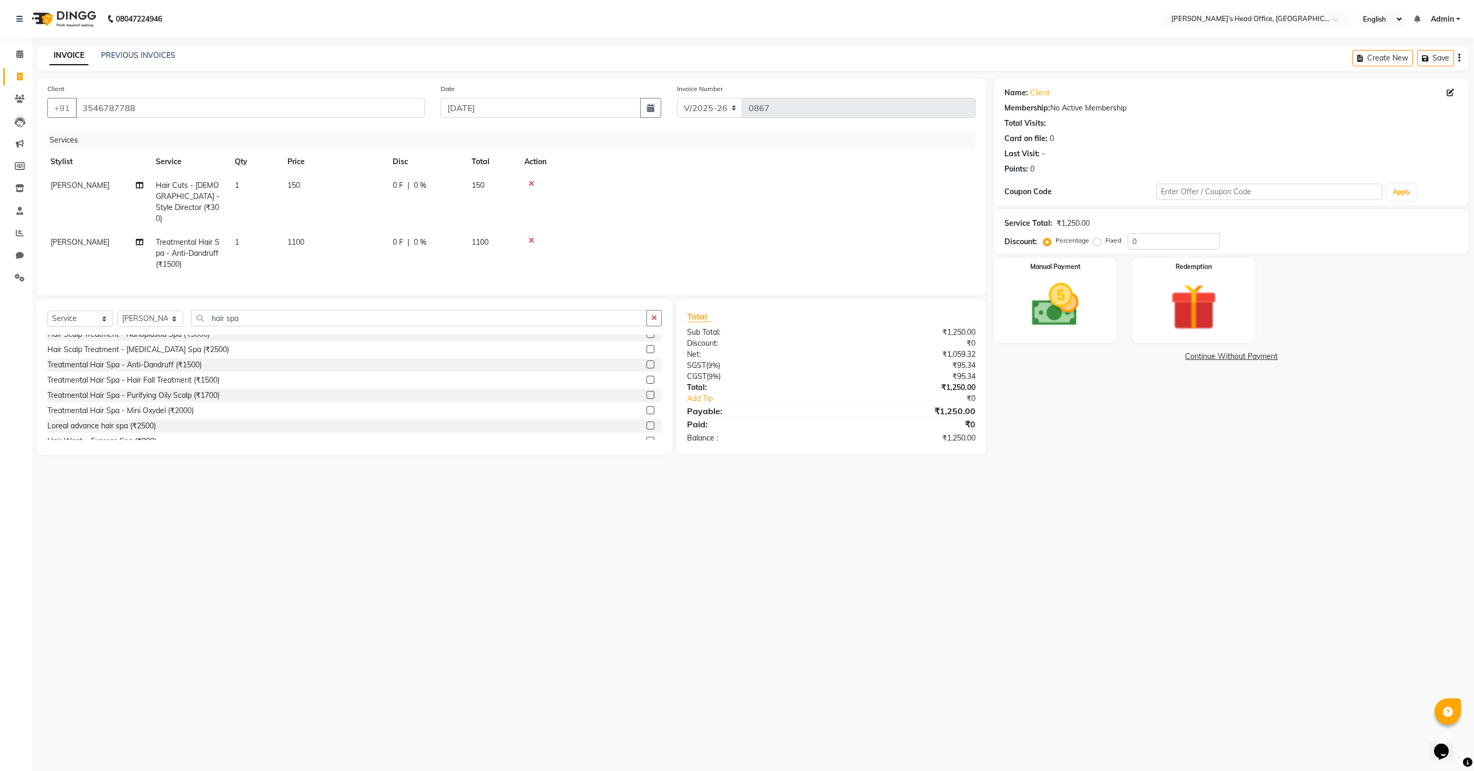
click at [830, 207] on td at bounding box center [745, 202] width 454 height 57
click at [1059, 313] on img at bounding box center [1055, 305] width 79 height 56
click at [1200, 357] on span "GPay" at bounding box center [1201, 357] width 22 height 12
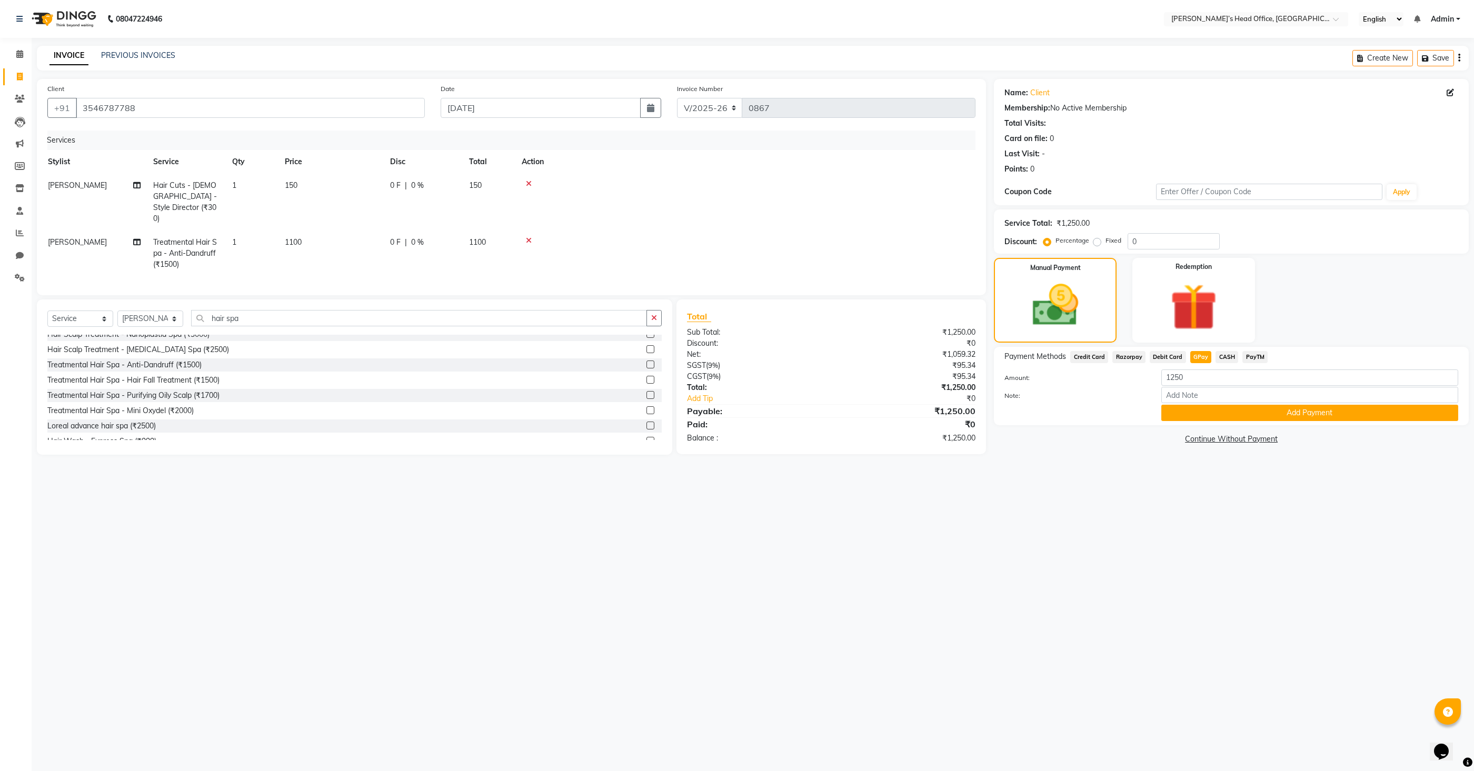
click at [1189, 406] on button "Add Payment" at bounding box center [1309, 413] width 297 height 16
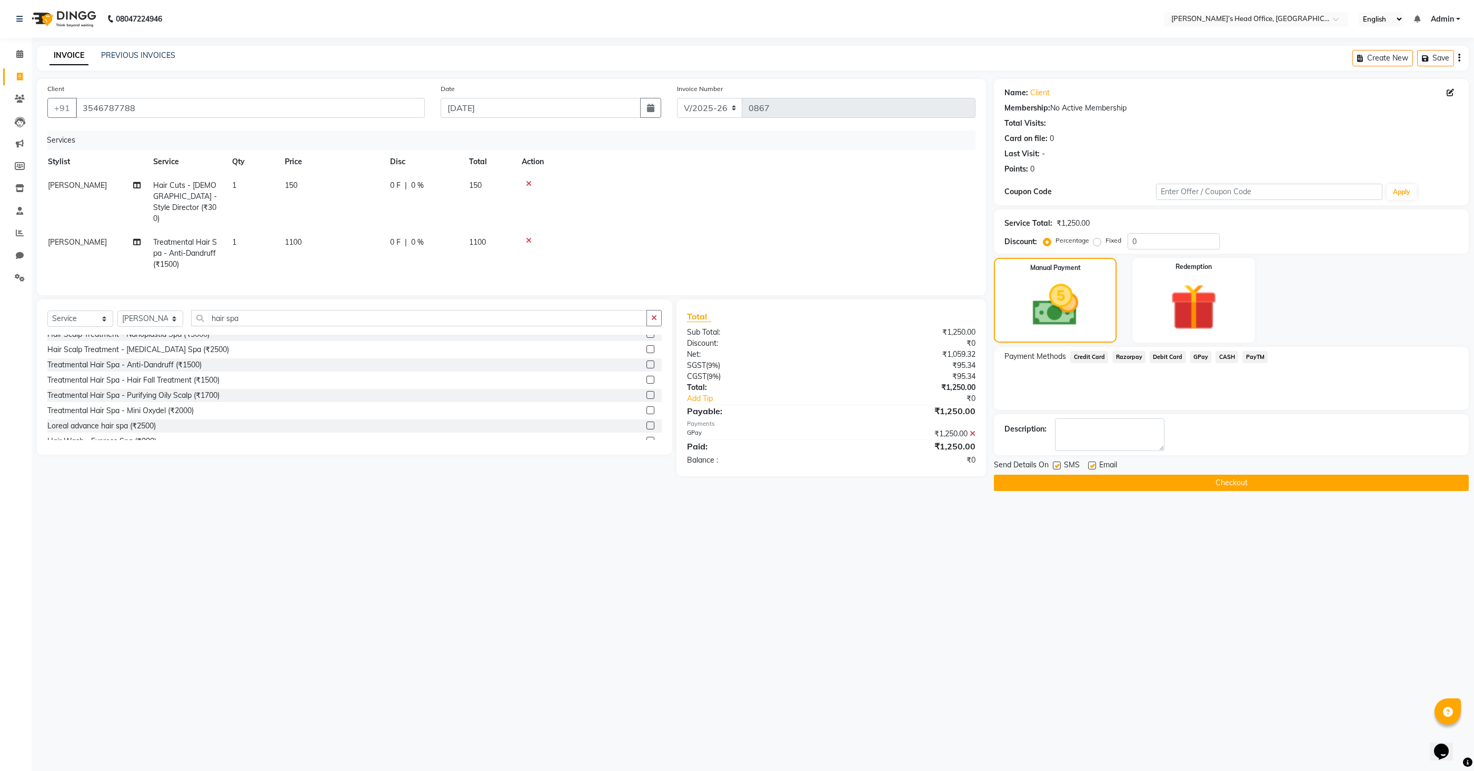
click at [1175, 482] on button "Checkout" at bounding box center [1231, 483] width 475 height 16
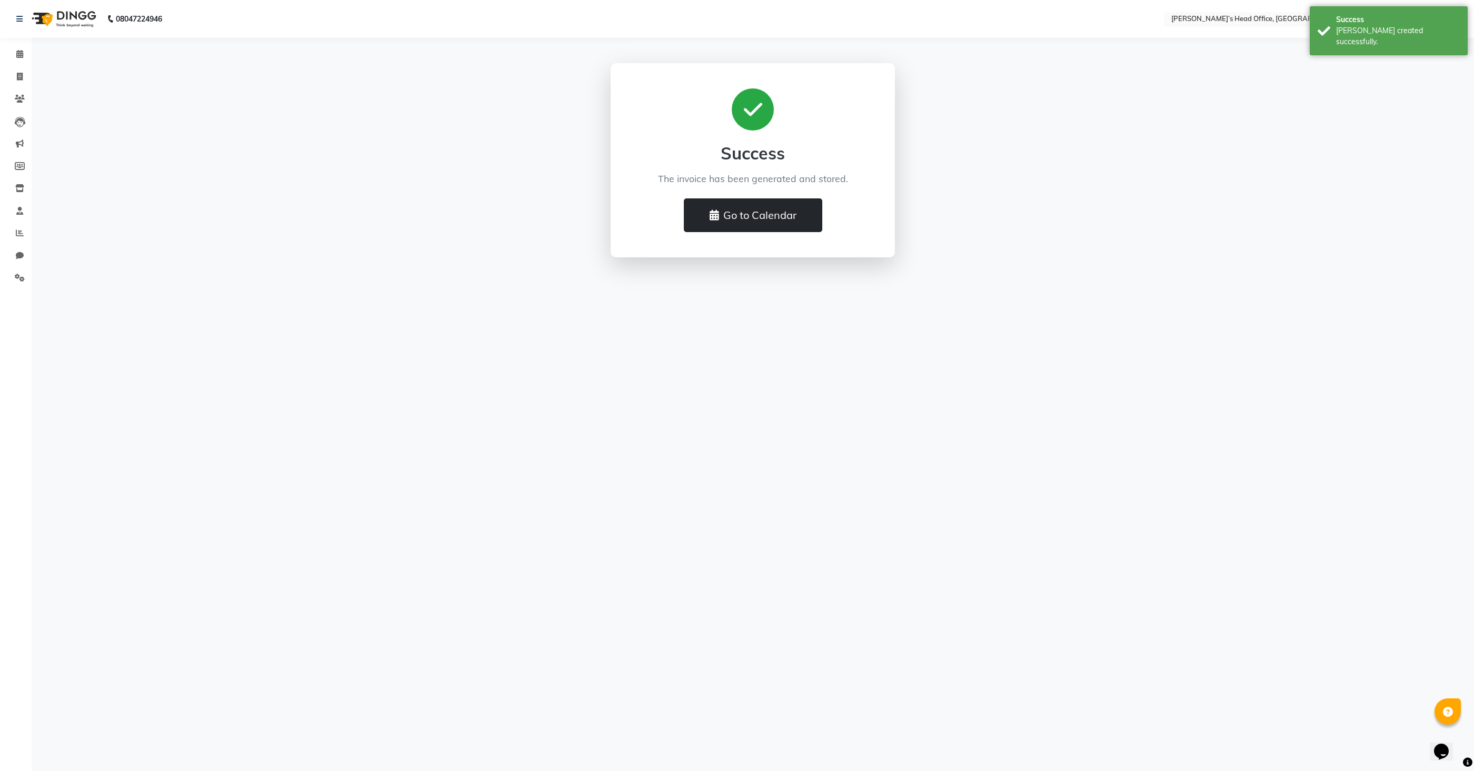
click at [740, 225] on button "Go to Calendar" at bounding box center [753, 215] width 138 height 34
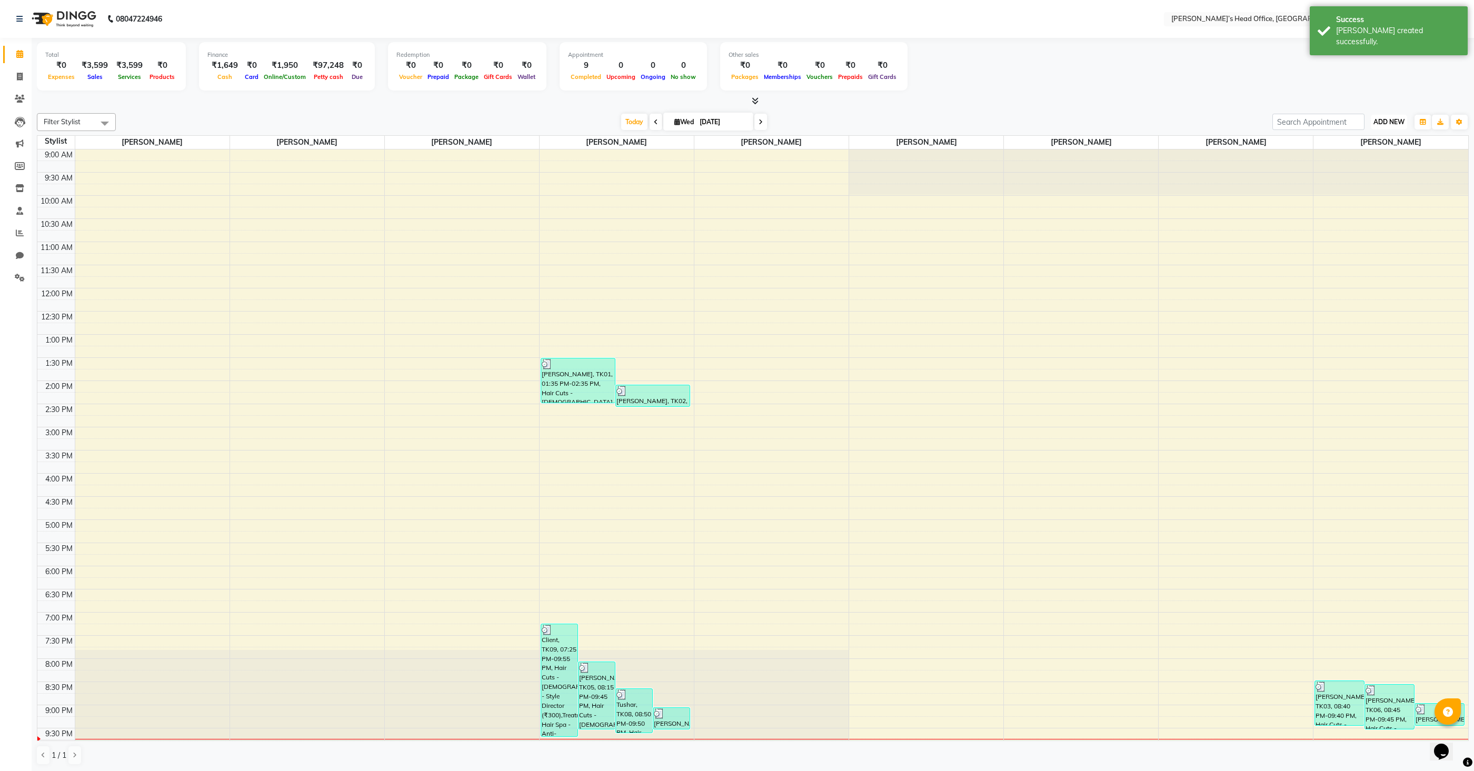
click at [1398, 124] on span "ADD NEW" at bounding box center [1388, 122] width 31 height 8
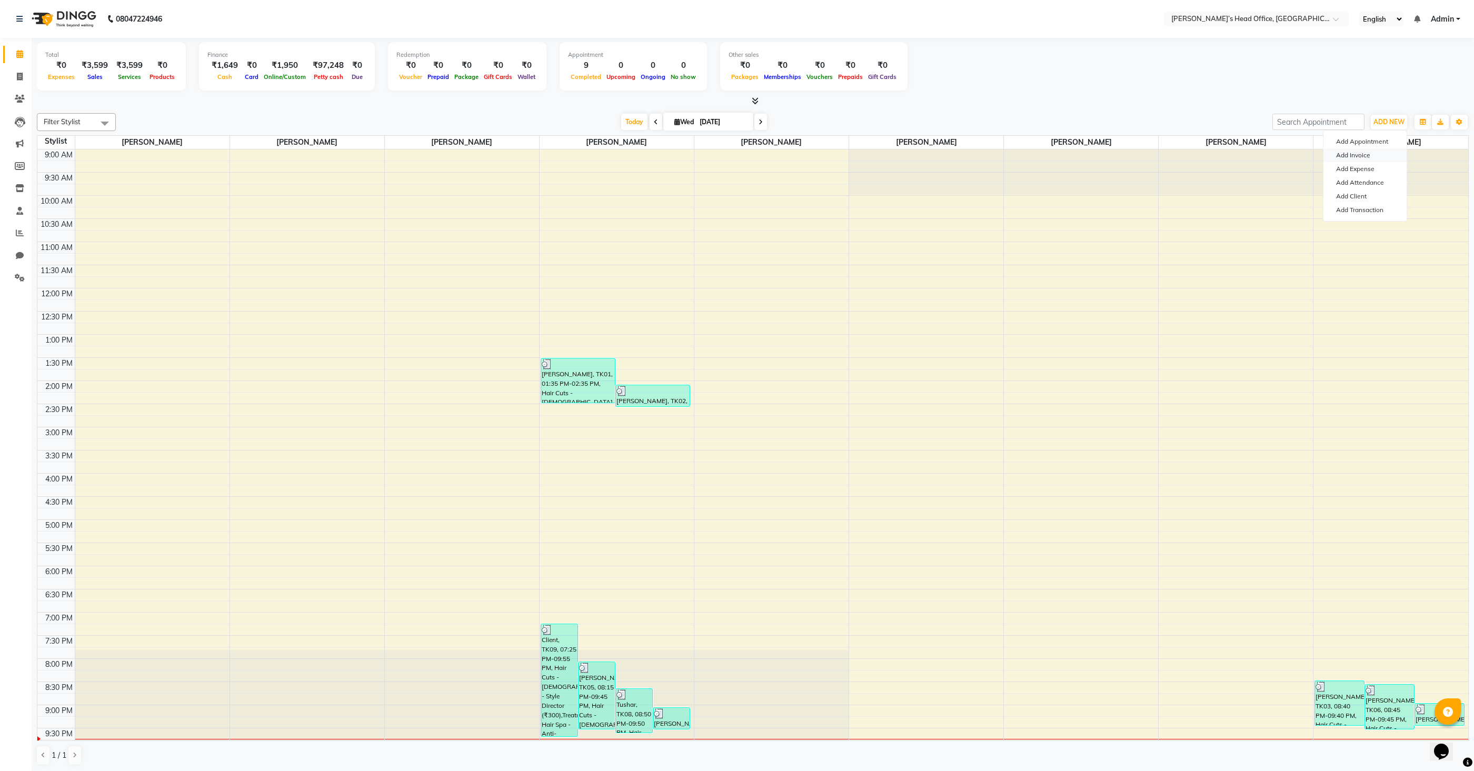
click at [1361, 157] on link "Add Invoice" at bounding box center [1364, 155] width 83 height 14
select select "service"
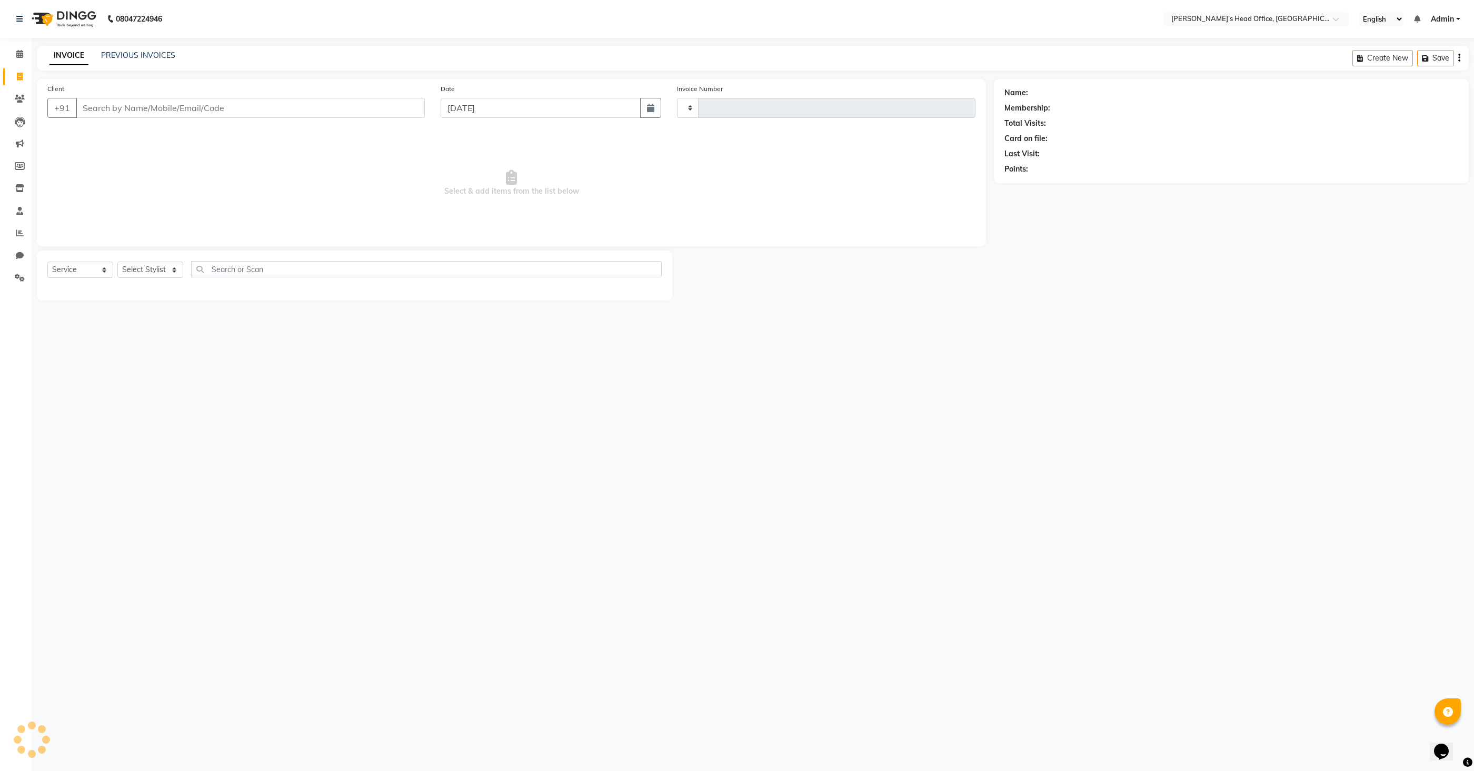
type input "0868"
select select "7682"
type input "Aman"
click at [416, 110] on span "Add Client" at bounding box center [398, 108] width 42 height 11
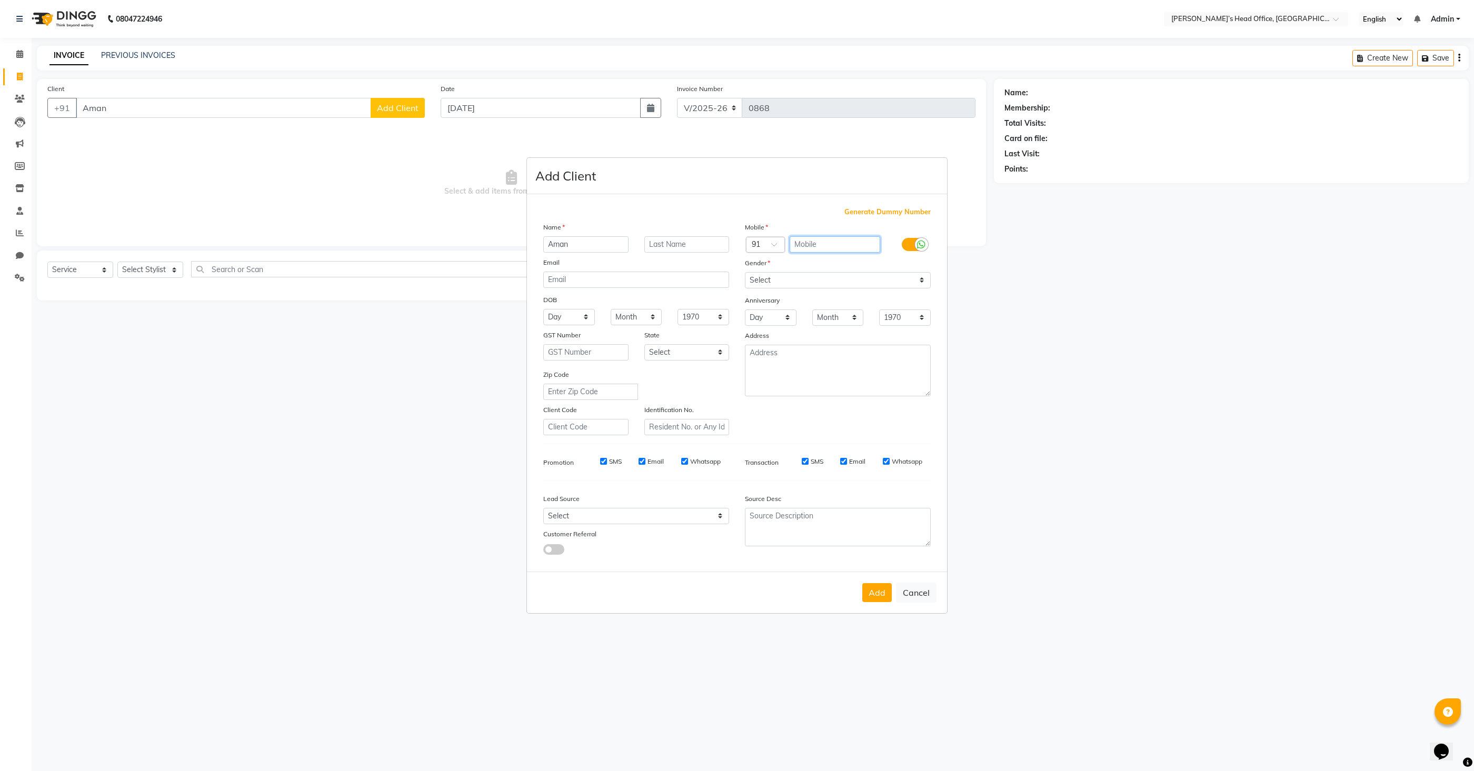
click at [830, 243] on input "text" at bounding box center [834, 244] width 91 height 16
type input "12323232"
click at [817, 283] on select "Select [DEMOGRAPHIC_DATA] [DEMOGRAPHIC_DATA] Other Prefer Not To Say" at bounding box center [838, 280] width 186 height 16
select select "[DEMOGRAPHIC_DATA]"
click at [745, 272] on select "Select [DEMOGRAPHIC_DATA] [DEMOGRAPHIC_DATA] Other Prefer Not To Say" at bounding box center [838, 280] width 186 height 16
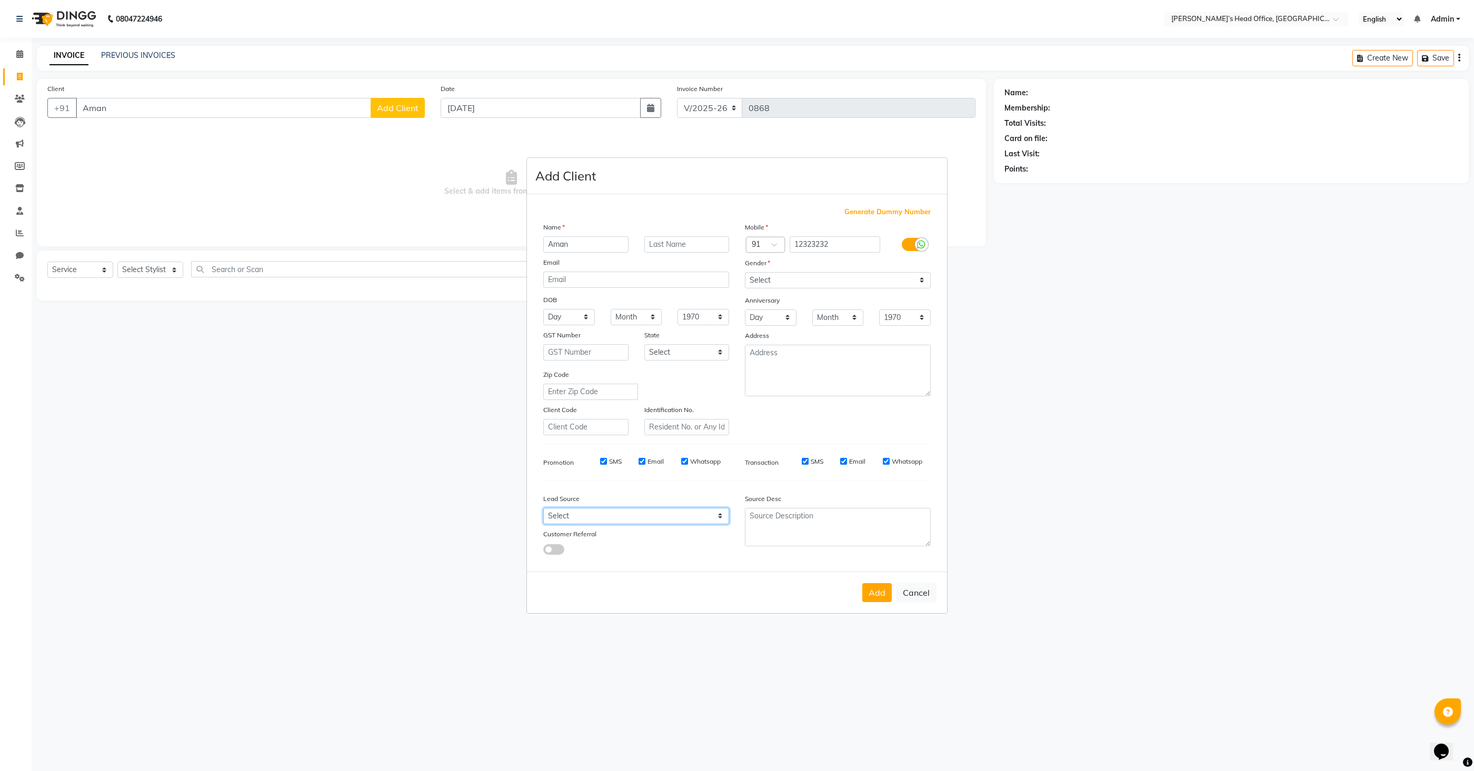
click at [601, 514] on select "Select Walk-in Referral Internet Friend Word of Mouth Advertisement Facebook Ju…" at bounding box center [636, 516] width 186 height 16
select select "51859"
click at [543, 508] on select "Select Walk-in Referral Internet Friend Word of Mouth Advertisement Facebook Ju…" at bounding box center [636, 516] width 186 height 16
click at [873, 597] on button "Add" at bounding box center [876, 592] width 29 height 19
type input "12323232"
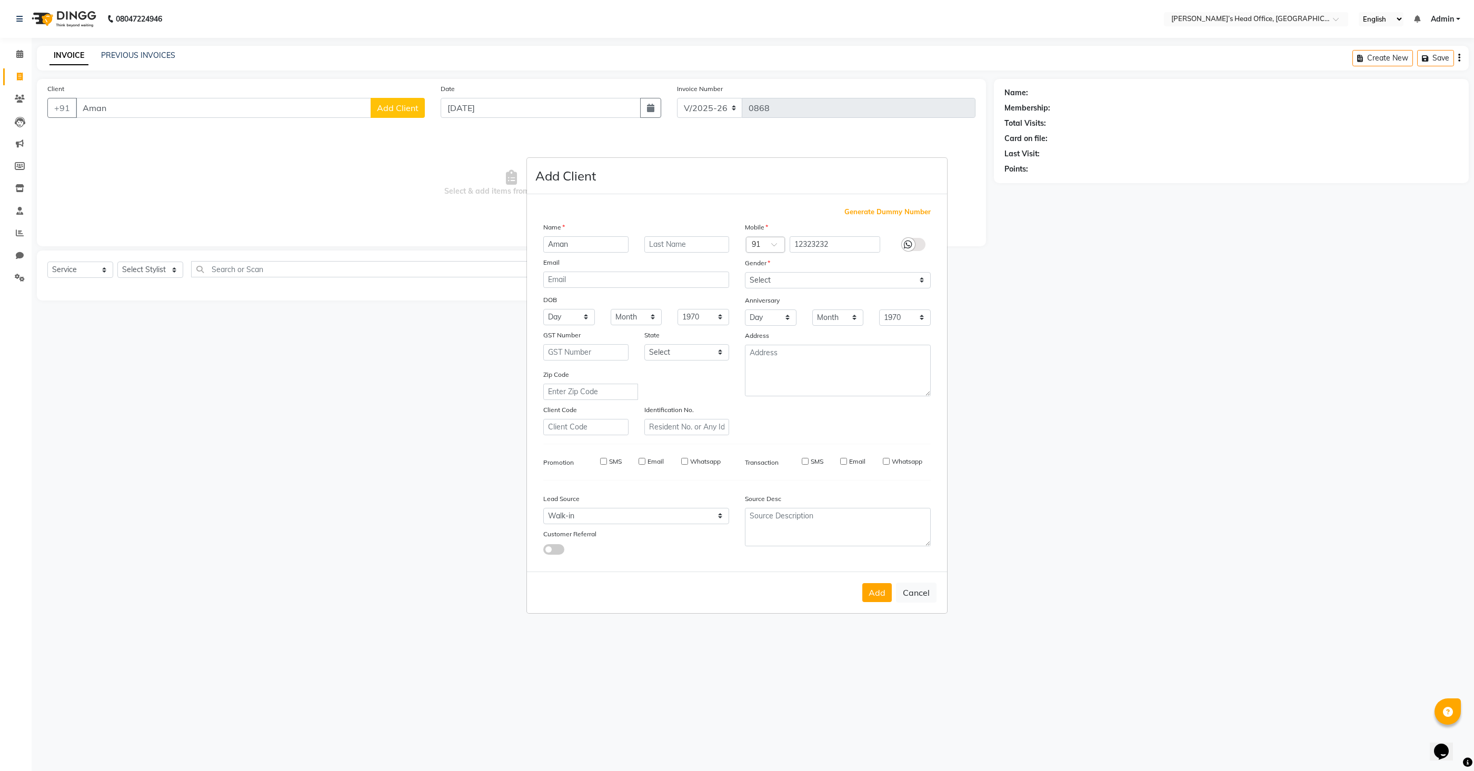
select select
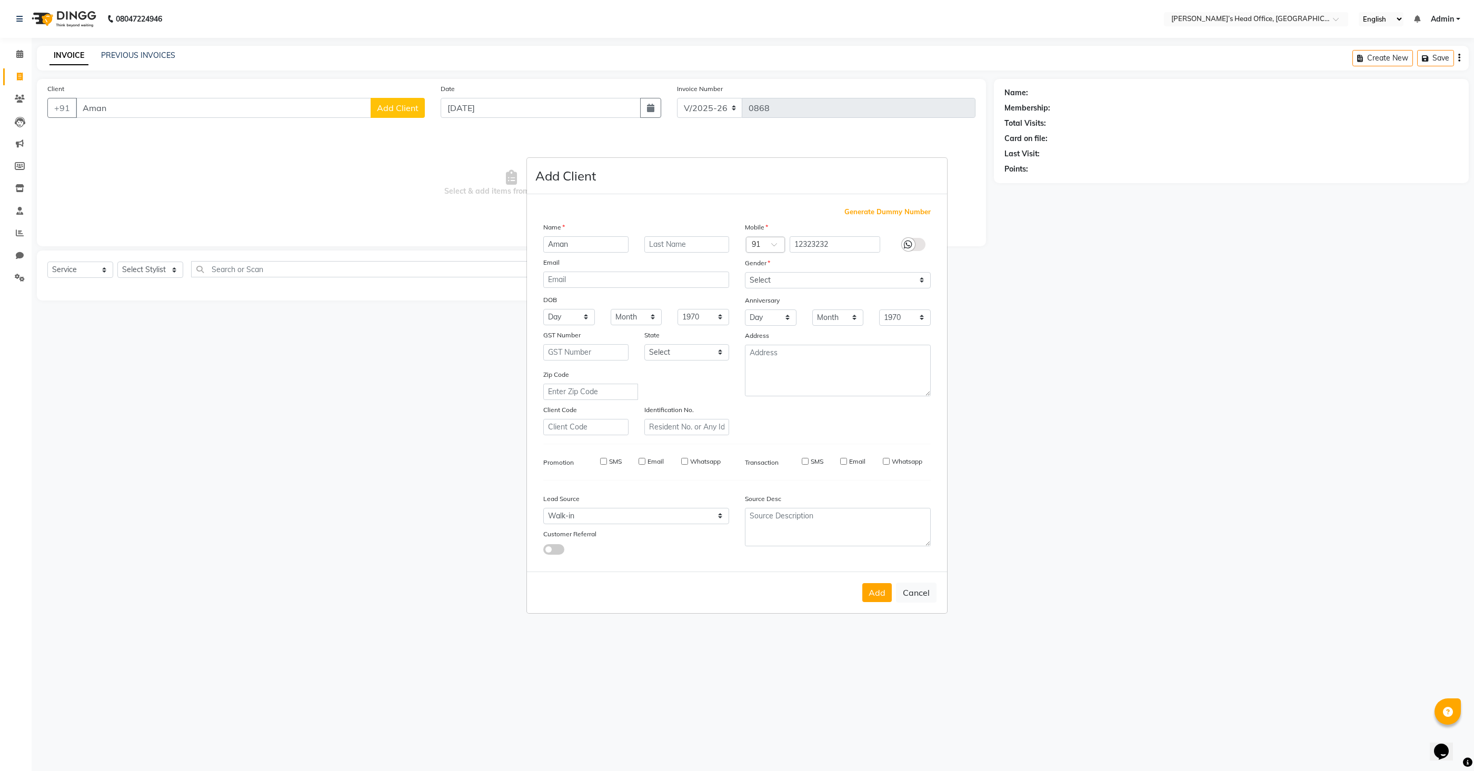
select select
checkbox input "false"
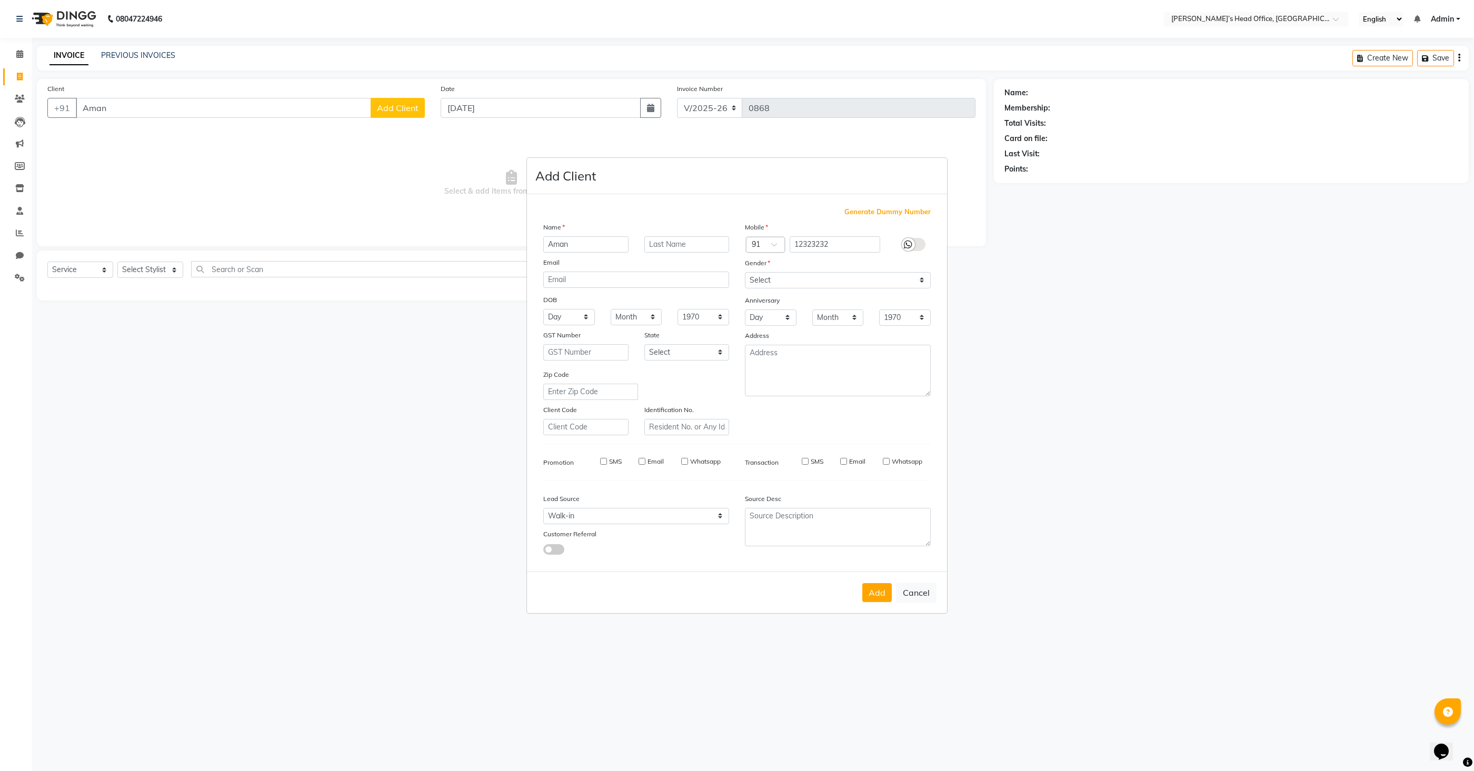
checkbox input "false"
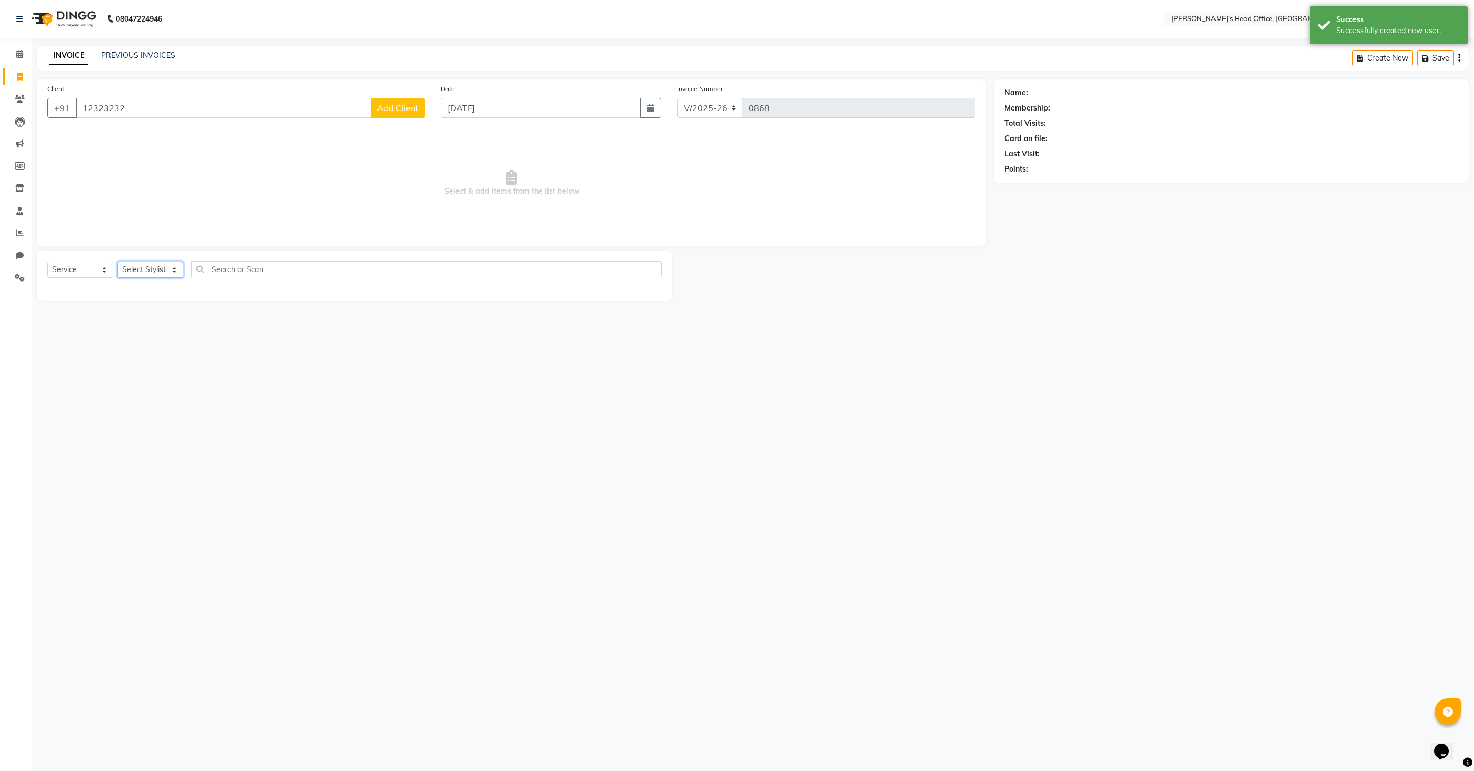
click at [156, 272] on select "Select Stylist [PERSON_NAME] [PERSON_NAME] [PERSON_NAME] [PERSON_NAME] [PERSON_…" at bounding box center [150, 270] width 66 height 16
select select "68762"
click at [117, 262] on select "Select Stylist [PERSON_NAME] [PERSON_NAME] [PERSON_NAME] [PERSON_NAME] [PERSON_…" at bounding box center [150, 270] width 66 height 16
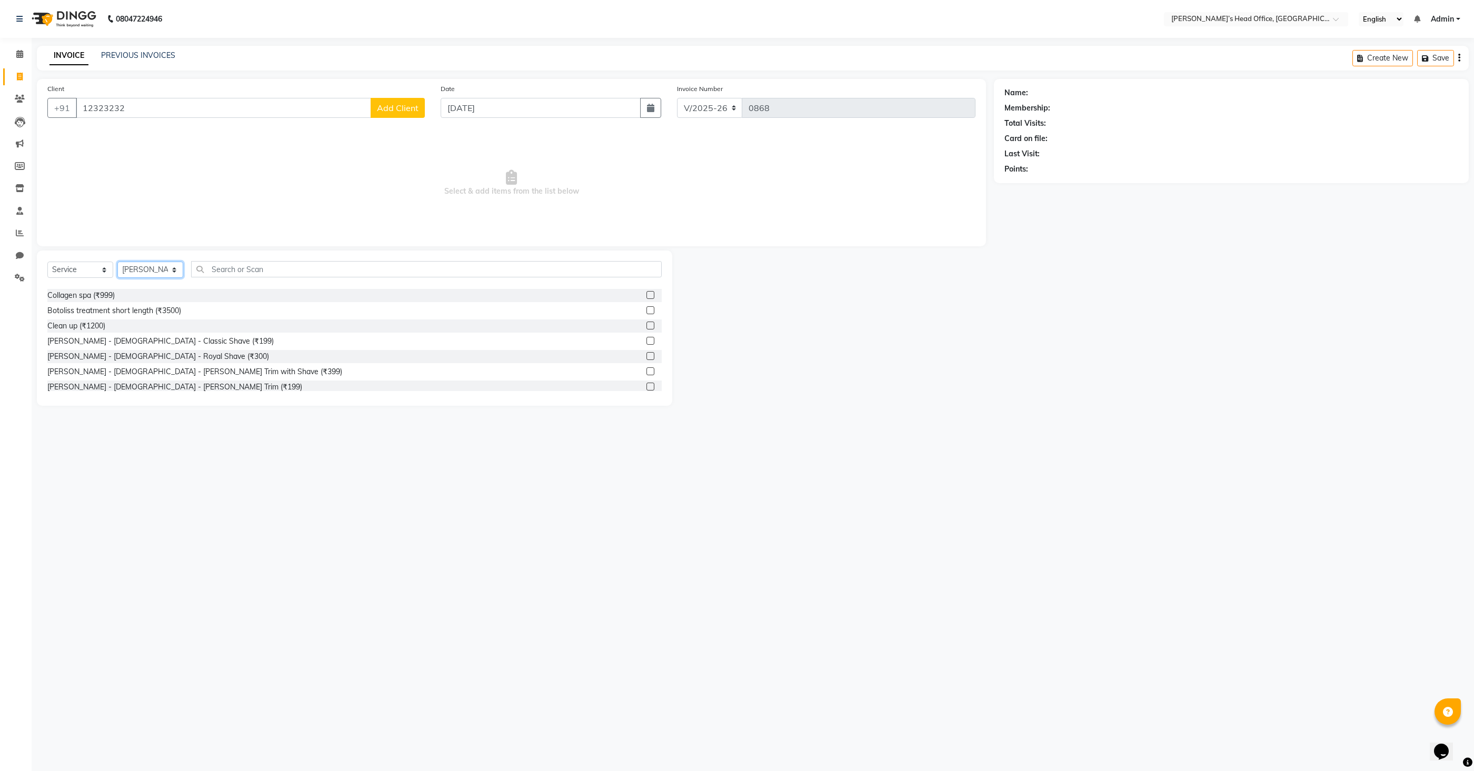
scroll to position [214, 0]
click at [649, 353] on label at bounding box center [650, 353] width 8 height 8
click at [649, 353] on input "checkbox" at bounding box center [649, 353] width 7 height 7
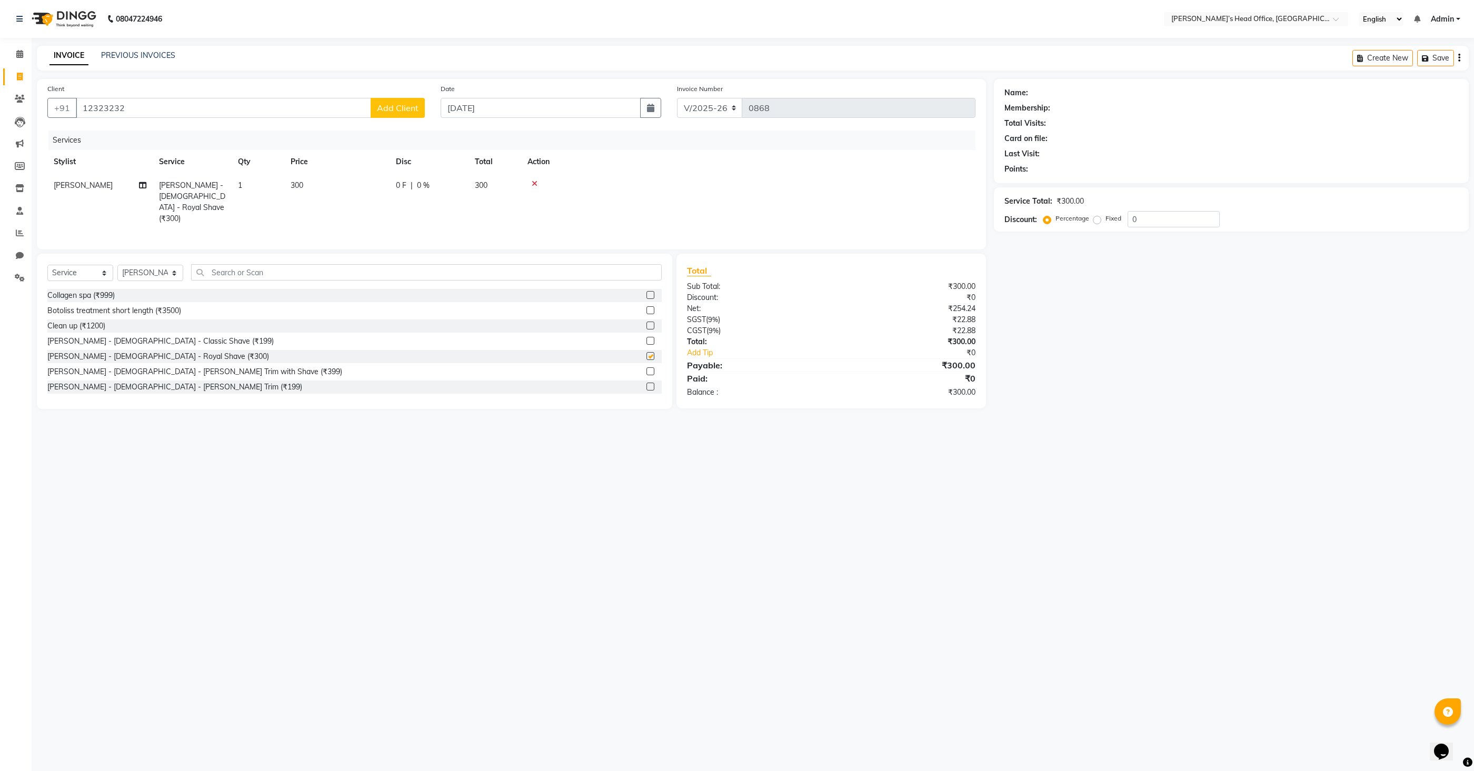
checkbox input "false"
click at [312, 186] on td "300" at bounding box center [336, 202] width 105 height 57
select select "68762"
drag, startPoint x: 373, startPoint y: 192, endPoint x: 357, endPoint y: 198, distance: 17.5
click at [354, 193] on input "300" at bounding box center [386, 188] width 93 height 16
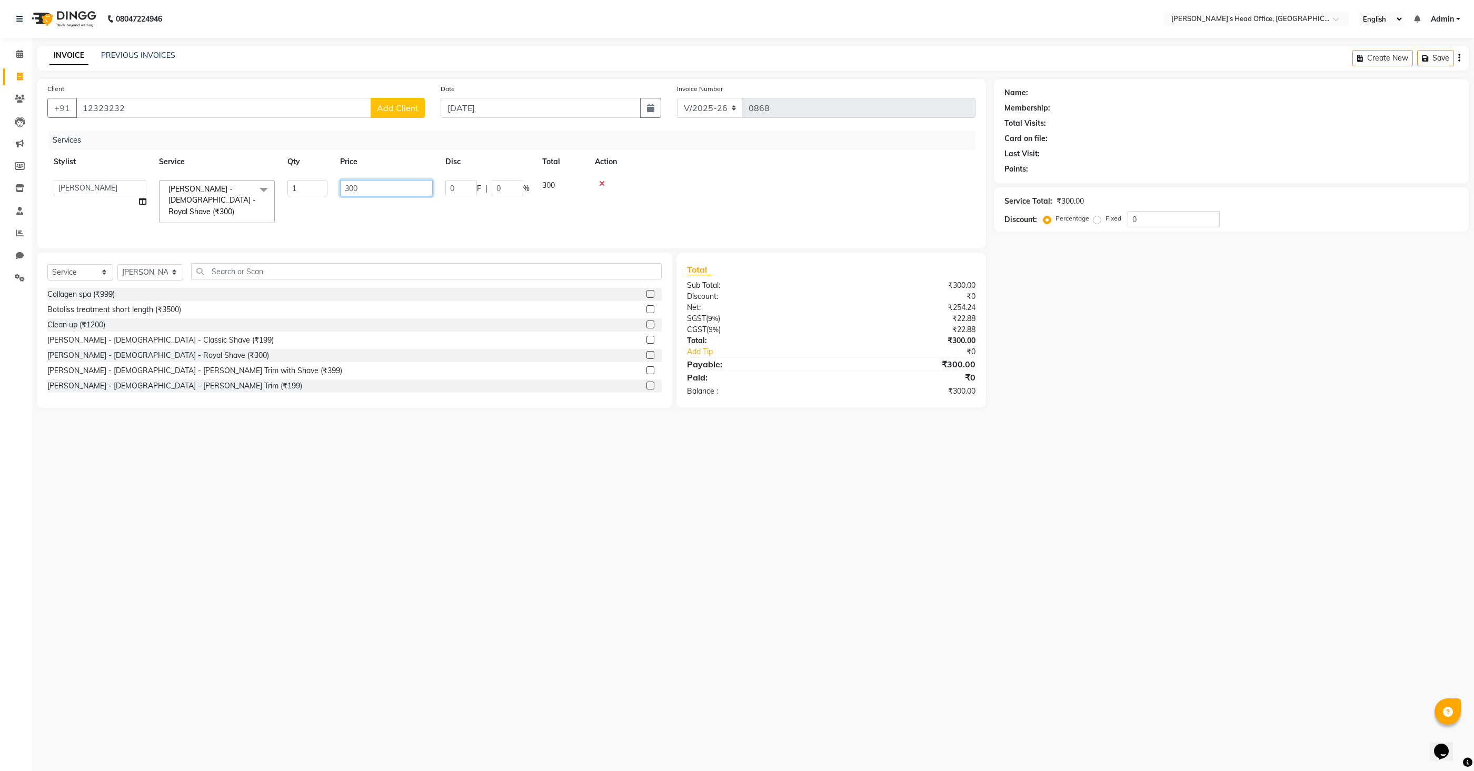
drag, startPoint x: 359, startPoint y: 184, endPoint x: 319, endPoint y: 185, distance: 40.0
click at [319, 185] on tr "[PERSON_NAME] [PERSON_NAME] [PERSON_NAME] [PERSON_NAME] [PERSON_NAME] [PERSON_N…" at bounding box center [511, 202] width 928 height 56
type input "150"
click at [371, 216] on div "Services Stylist Service Qty Price Disc Total Action [PERSON_NAME] [PERSON_NAME…" at bounding box center [511, 184] width 928 height 107
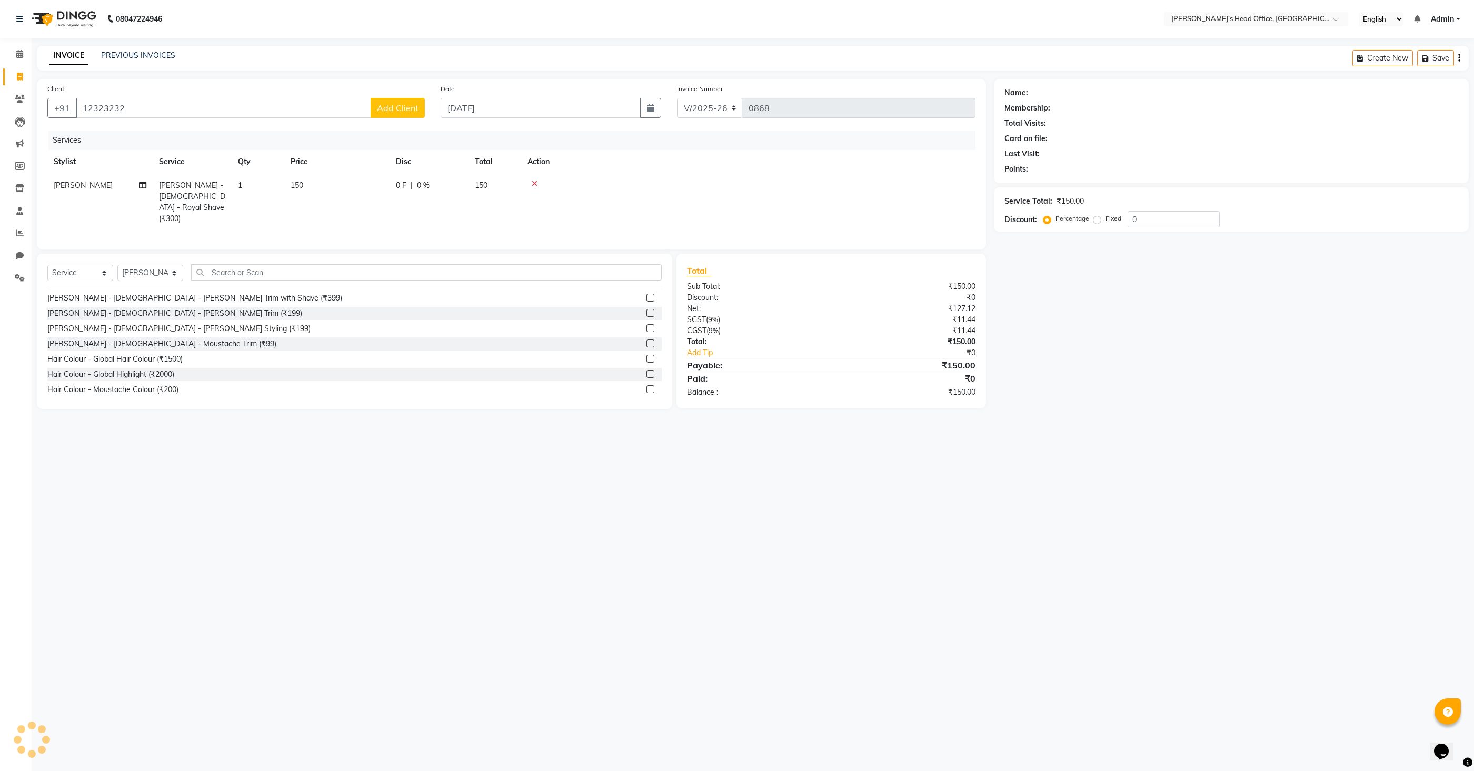
scroll to position [0, 0]
click at [404, 111] on span "Add Client" at bounding box center [398, 108] width 42 height 11
select select "51859"
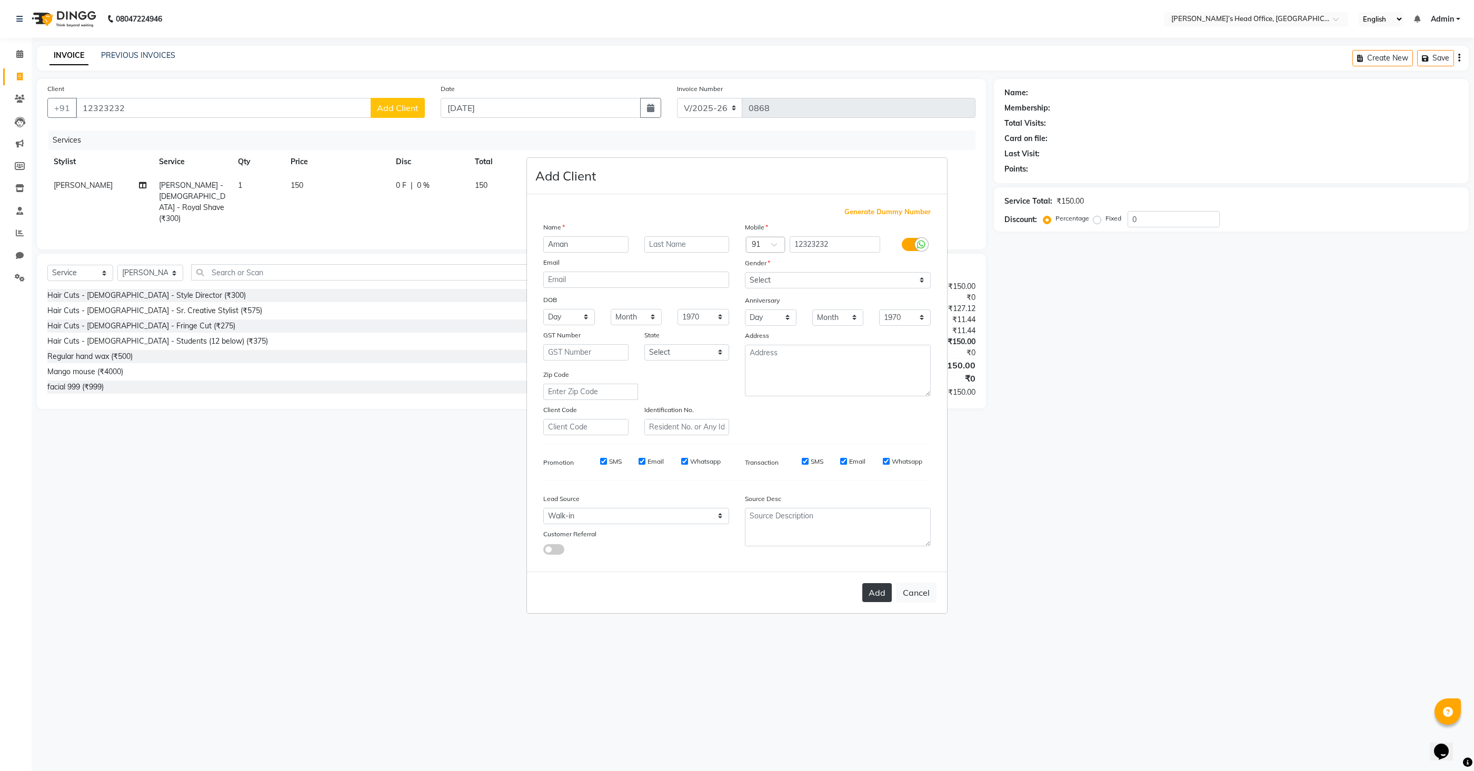
type input "Aman"
click at [872, 592] on button "Add" at bounding box center [876, 592] width 29 height 19
click at [777, 282] on select "Select [DEMOGRAPHIC_DATA] [DEMOGRAPHIC_DATA] Other Prefer Not To Say" at bounding box center [838, 280] width 186 height 16
select select "[DEMOGRAPHIC_DATA]"
click at [745, 272] on select "Select [DEMOGRAPHIC_DATA] [DEMOGRAPHIC_DATA] Other Prefer Not To Say" at bounding box center [838, 280] width 186 height 16
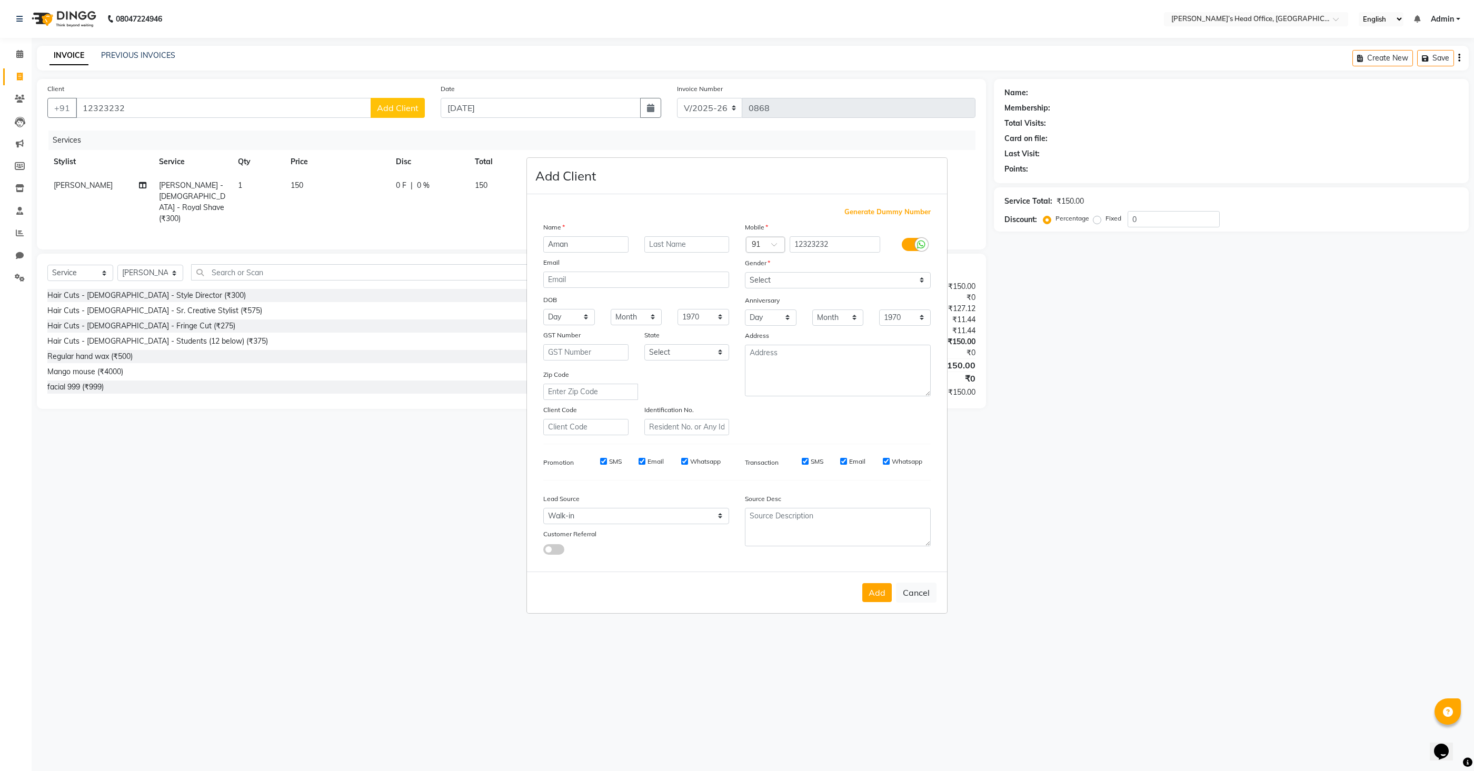
click at [875, 598] on button "Add" at bounding box center [876, 592] width 29 height 19
select select
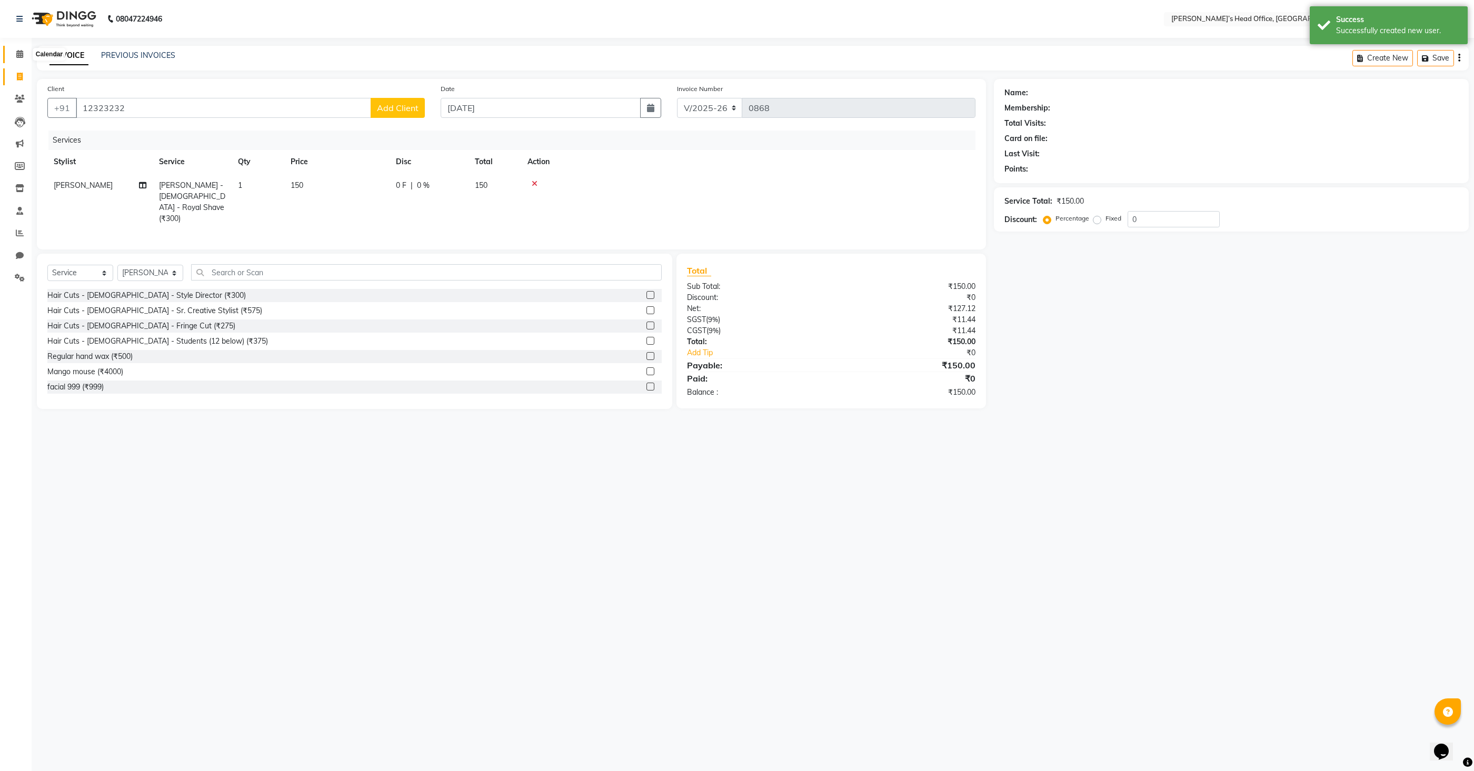
click at [23, 57] on span at bounding box center [20, 54] width 18 height 12
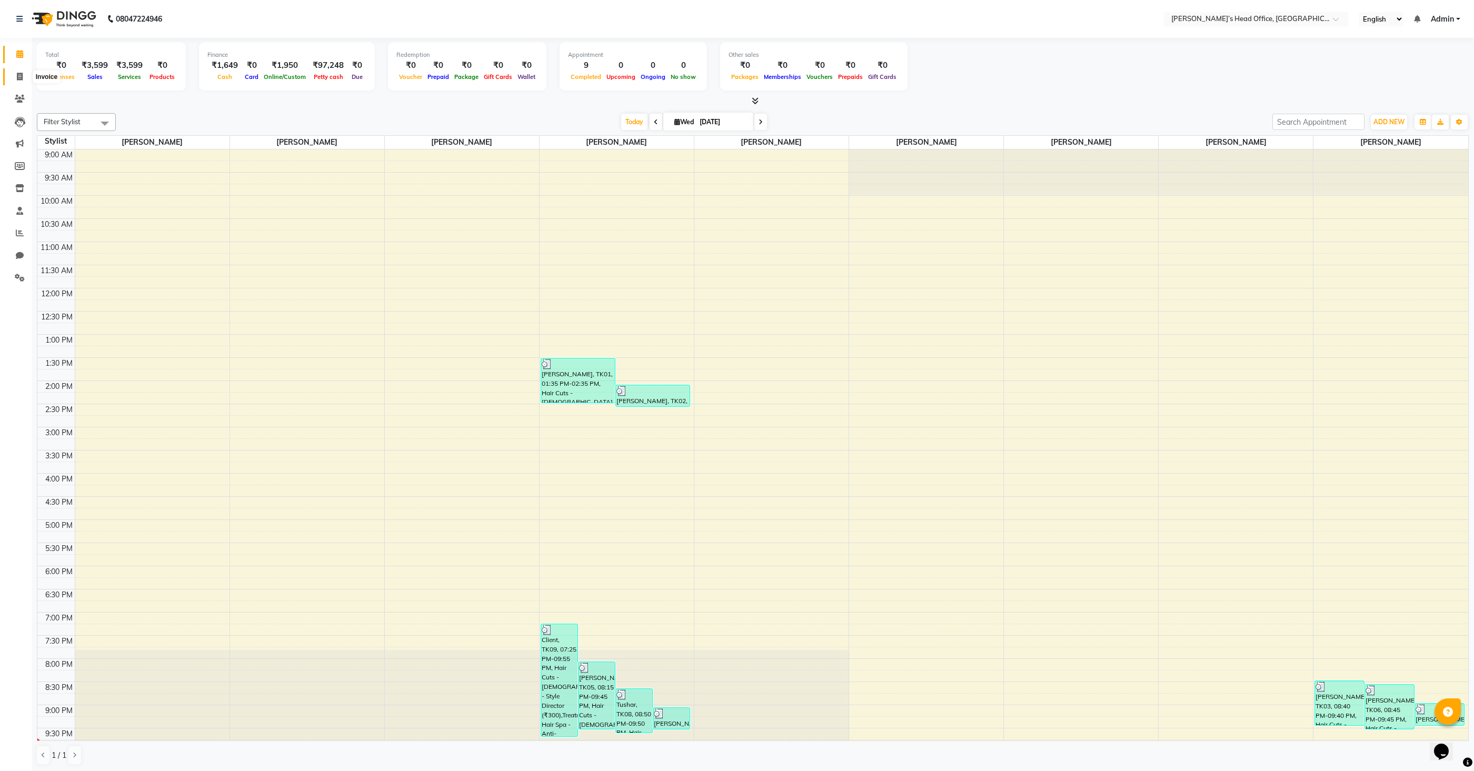
click at [22, 77] on icon at bounding box center [20, 77] width 6 height 8
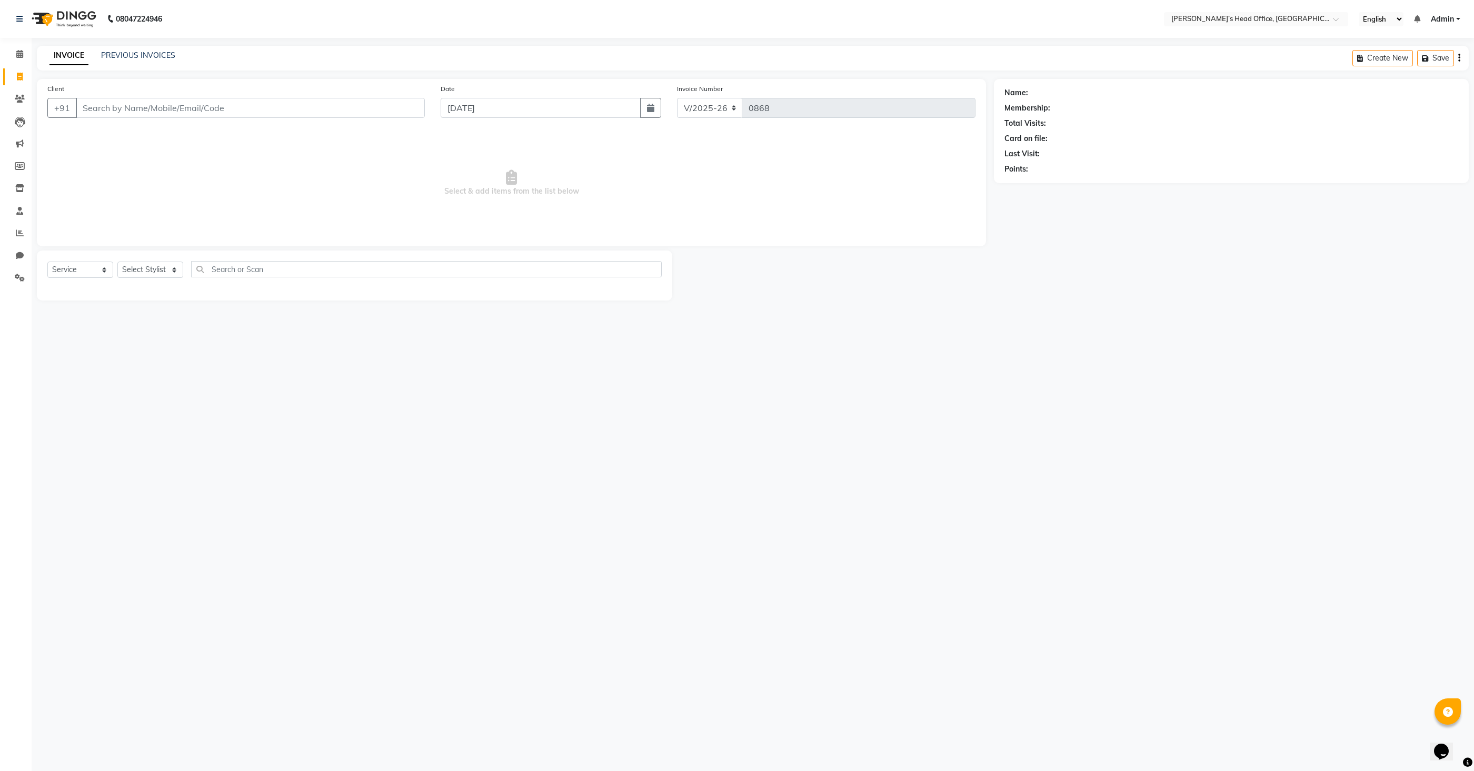
click at [174, 57] on div "INVOICE PREVIOUS INVOICES" at bounding box center [112, 56] width 151 height 12
click at [135, 58] on link "PREVIOUS INVOICES" at bounding box center [138, 55] width 74 height 9
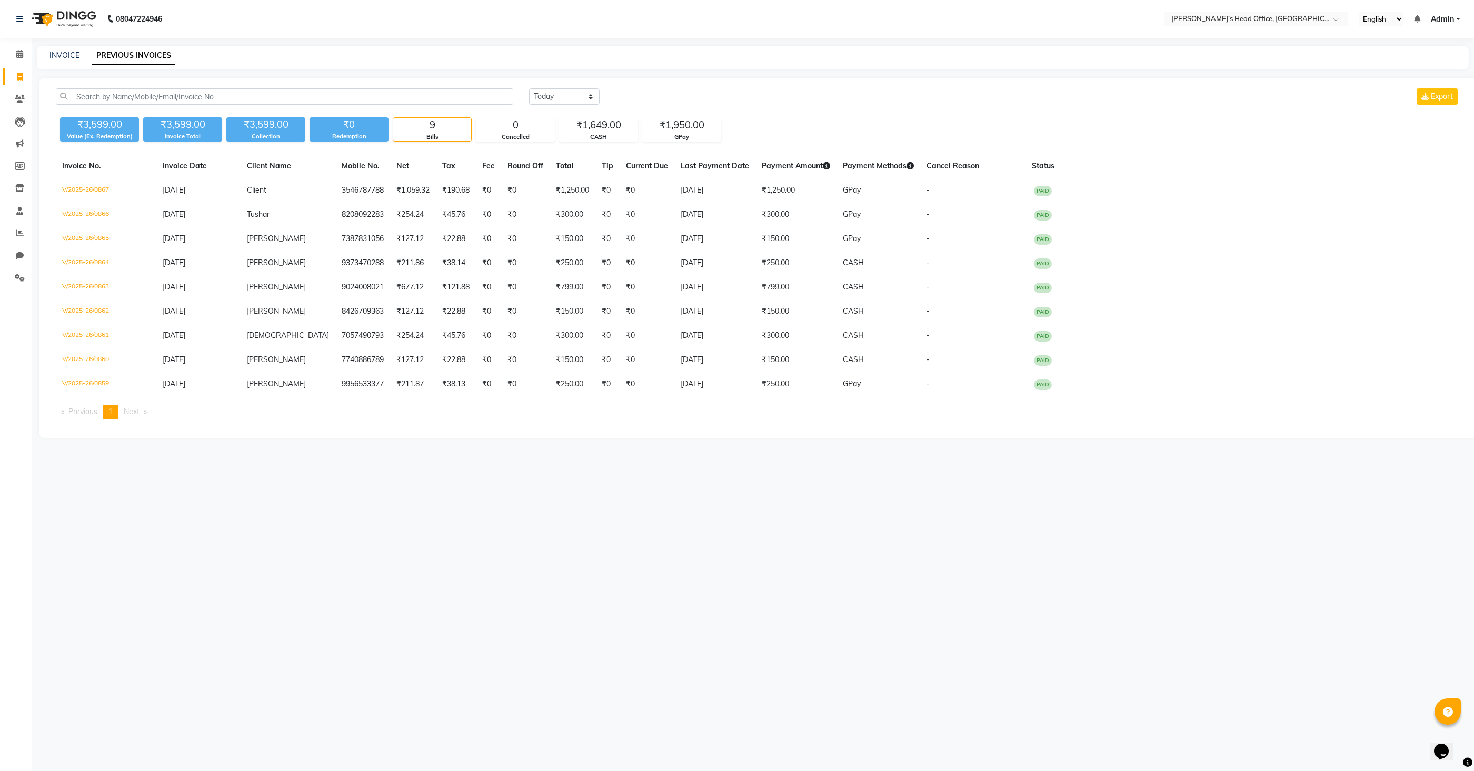
click at [124, 408] on li "Next page" at bounding box center [135, 412] width 34 height 14
click at [65, 57] on link "INVOICE" at bounding box center [64, 55] width 30 height 9
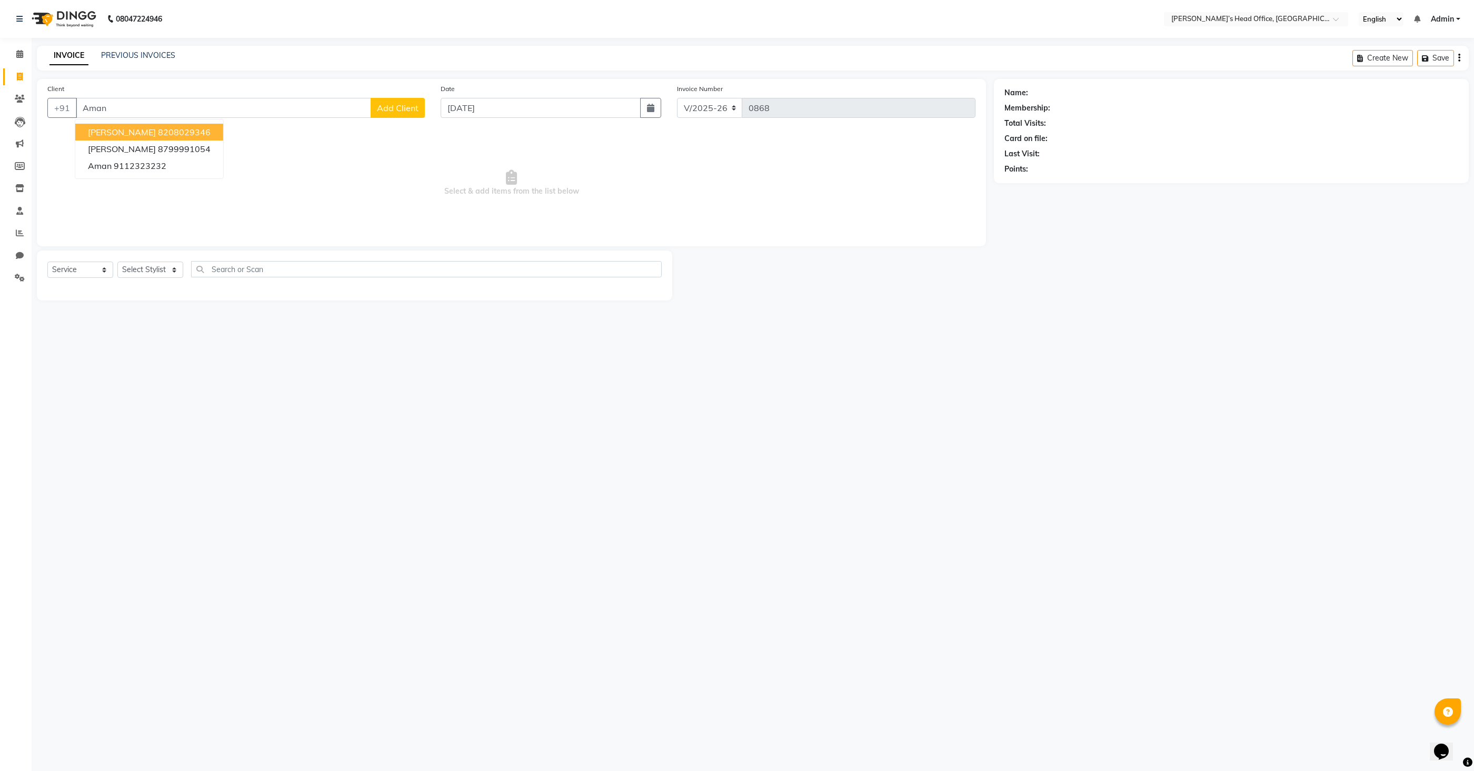
click at [394, 109] on span "Add Client" at bounding box center [398, 108] width 42 height 11
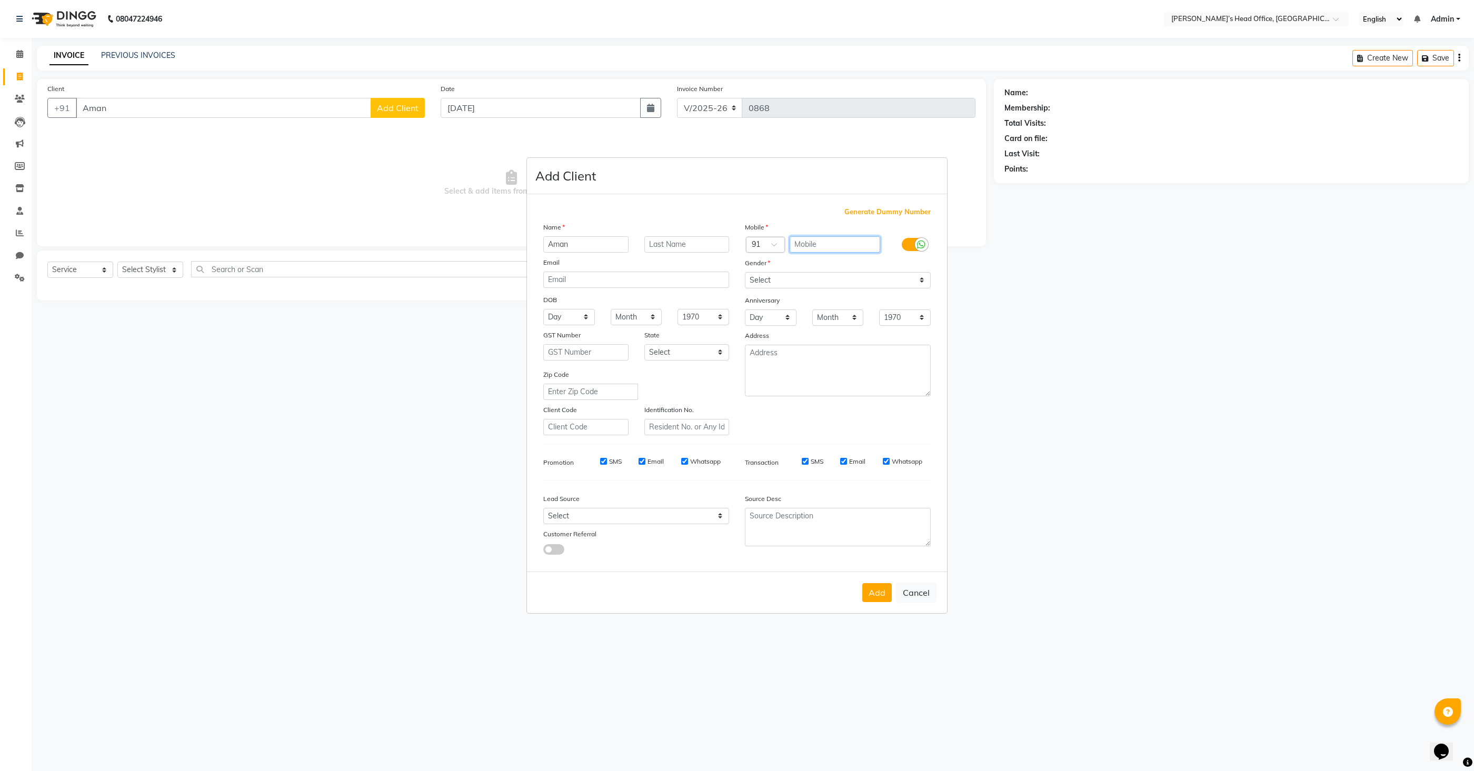
click at [813, 241] on input "text" at bounding box center [834, 244] width 91 height 16
click at [796, 283] on select "Select [DEMOGRAPHIC_DATA] [DEMOGRAPHIC_DATA] Other Prefer Not To Say" at bounding box center [838, 280] width 186 height 16
click at [745, 272] on select "Select [DEMOGRAPHIC_DATA] [DEMOGRAPHIC_DATA] Other Prefer Not To Say" at bounding box center [838, 280] width 186 height 16
click at [619, 516] on select "Select Walk-in Referral Internet Friend Word of Mouth Advertisement Facebook Ju…" at bounding box center [636, 516] width 186 height 16
click at [543, 508] on select "Select Walk-in Referral Internet Friend Word of Mouth Advertisement Facebook Ju…" at bounding box center [636, 516] width 186 height 16
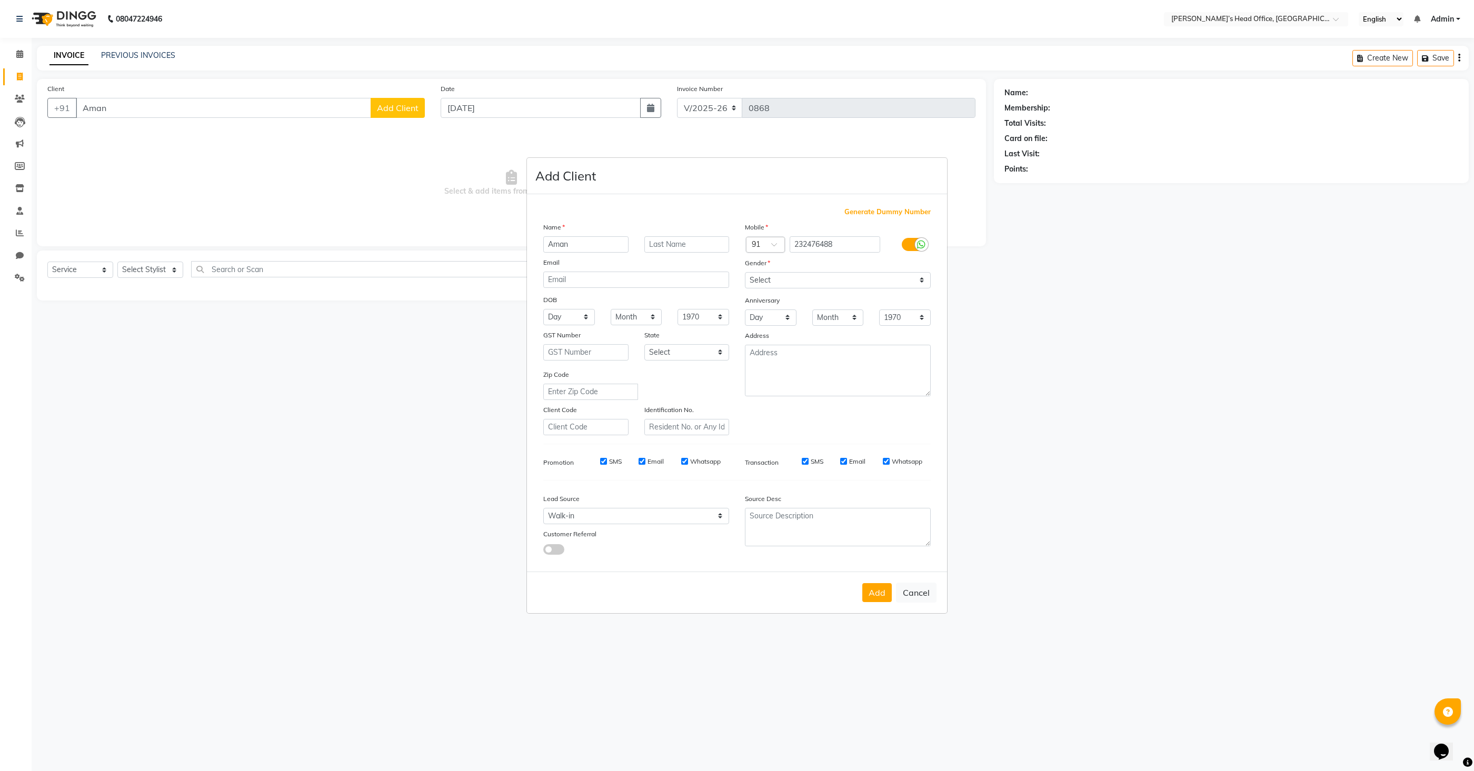
click at [877, 596] on button "Add" at bounding box center [876, 592] width 29 height 19
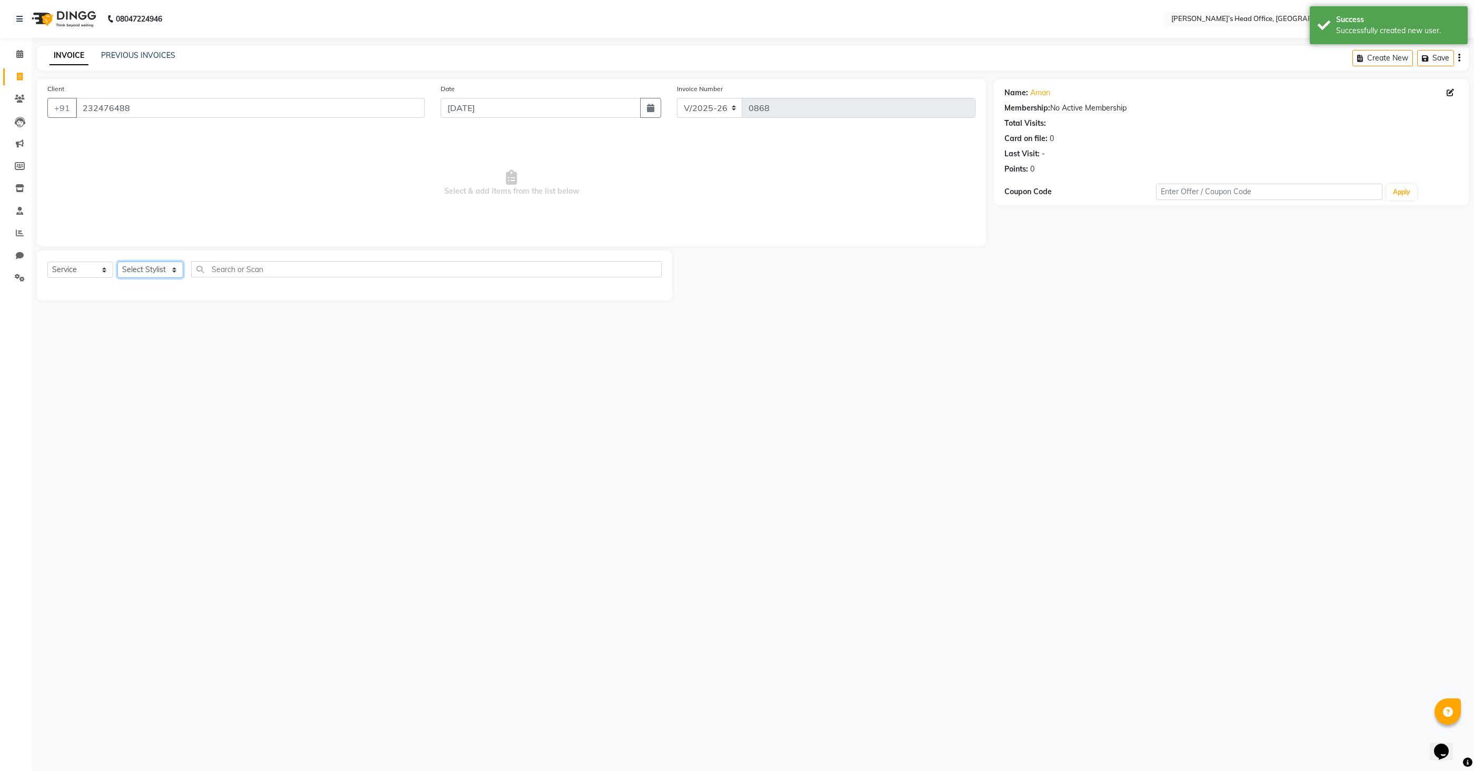
click at [156, 274] on select "Select Stylist [PERSON_NAME] [PERSON_NAME] [PERSON_NAME] [PERSON_NAME] [PERSON_…" at bounding box center [150, 270] width 66 height 16
click at [117, 262] on select "Select Stylist [PERSON_NAME] [PERSON_NAME] [PERSON_NAME] [PERSON_NAME] [PERSON_…" at bounding box center [150, 270] width 66 height 16
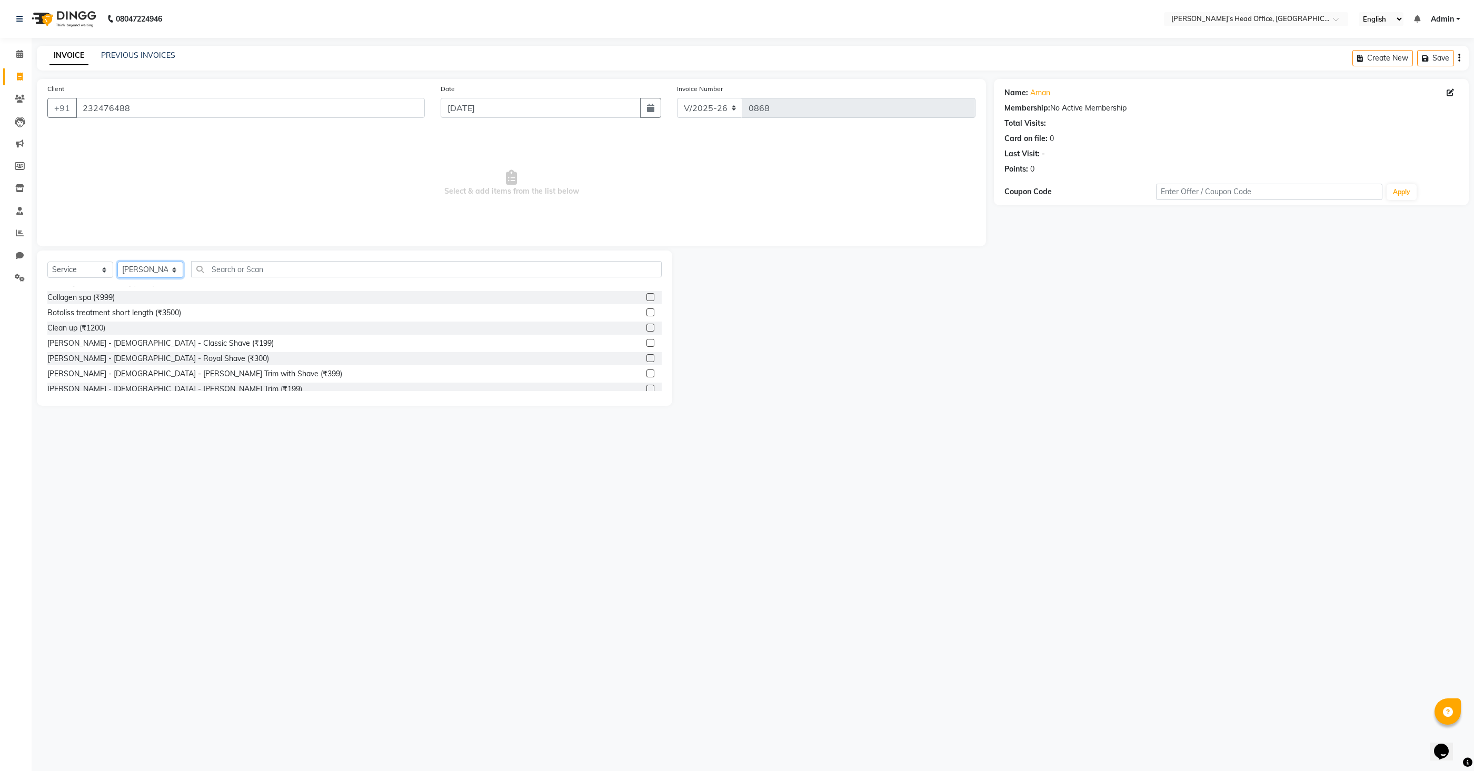
scroll to position [212, 0]
click at [649, 353] on label at bounding box center [650, 355] width 8 height 8
click at [649, 353] on input "checkbox" at bounding box center [649, 355] width 7 height 7
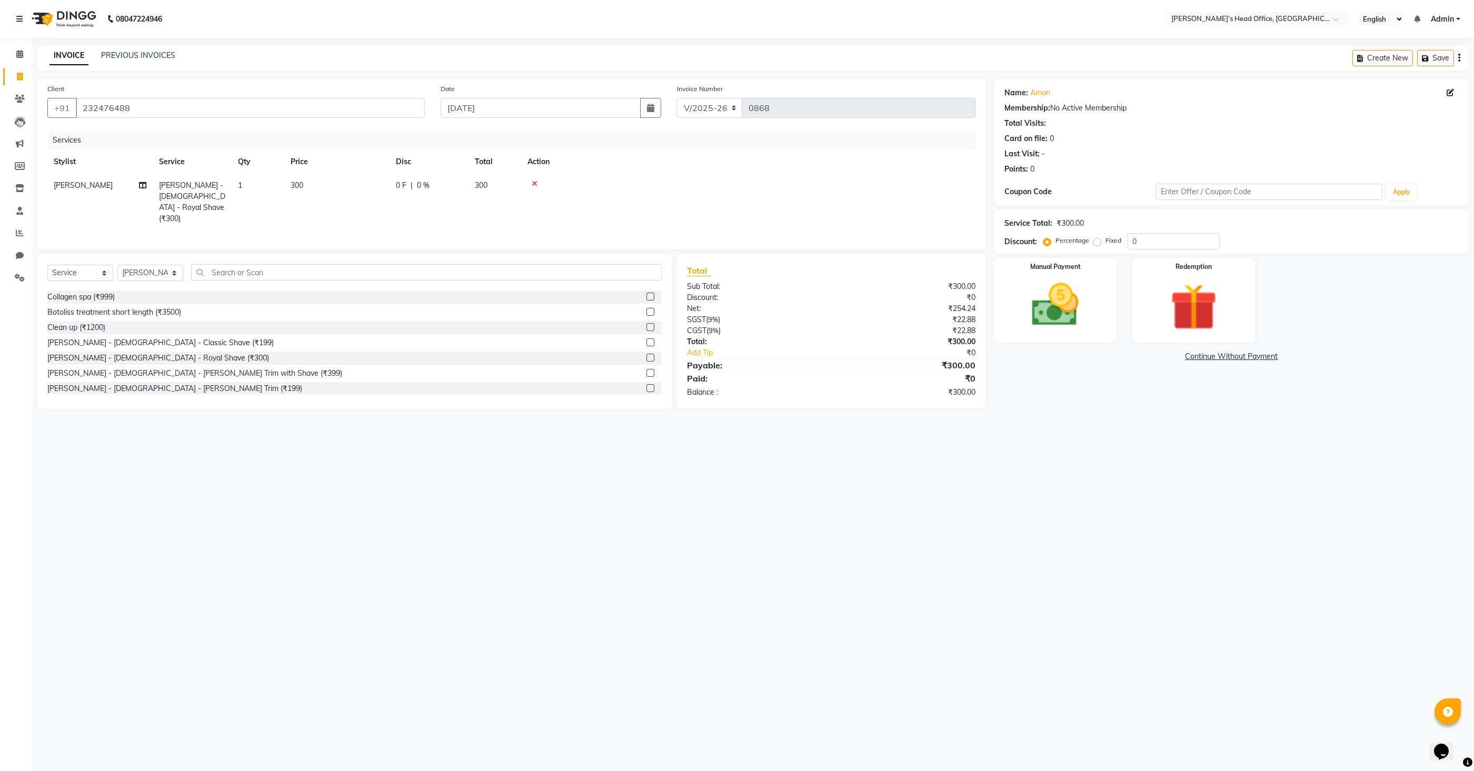
click at [346, 193] on td "300" at bounding box center [336, 202] width 105 height 57
drag, startPoint x: 378, startPoint y: 185, endPoint x: 329, endPoint y: 185, distance: 48.9
click at [329, 185] on tr "[PERSON_NAME] [PERSON_NAME] [PERSON_NAME] [PERSON_NAME] [PERSON_NAME] [PERSON_N…" at bounding box center [511, 202] width 928 height 56
click at [476, 219] on div "Services Stylist Service Qty Price Disc Total Action [PERSON_NAME] [PERSON_NAME…" at bounding box center [511, 184] width 928 height 107
click at [1059, 314] on img at bounding box center [1055, 305] width 79 height 56
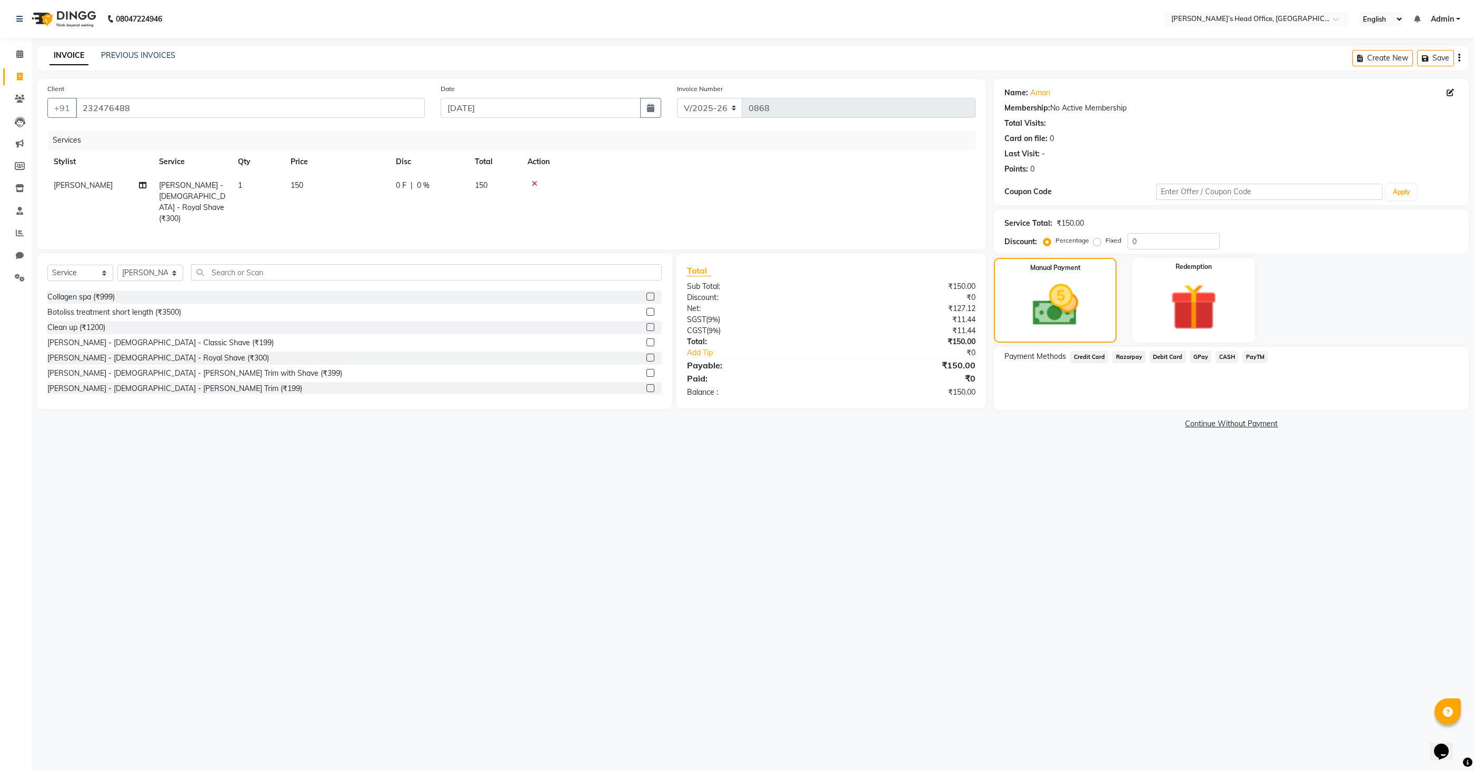
click at [1194, 358] on span "GPay" at bounding box center [1201, 357] width 22 height 12
click at [1205, 414] on button "Add Payment" at bounding box center [1309, 413] width 297 height 16
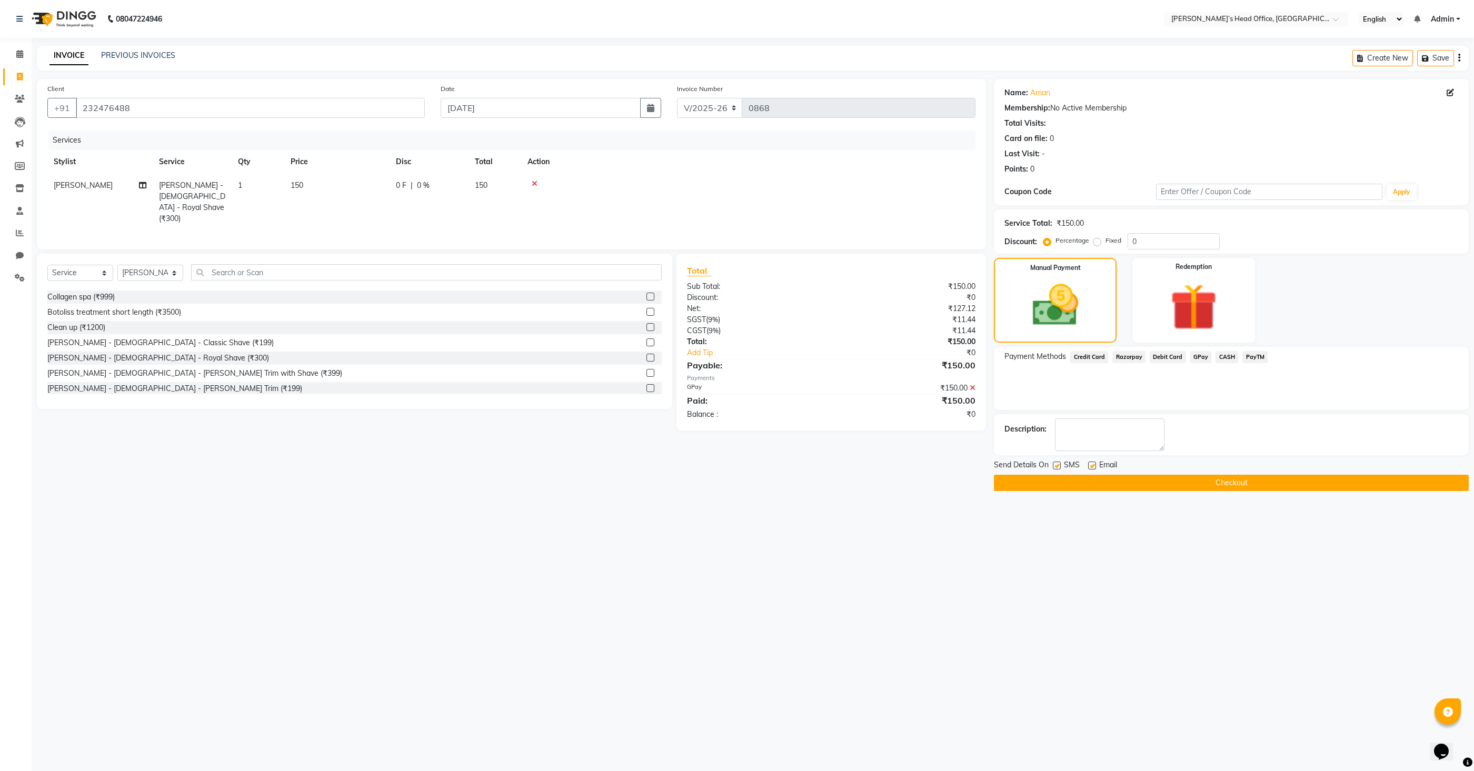
click at [1208, 482] on button "Checkout" at bounding box center [1231, 483] width 475 height 16
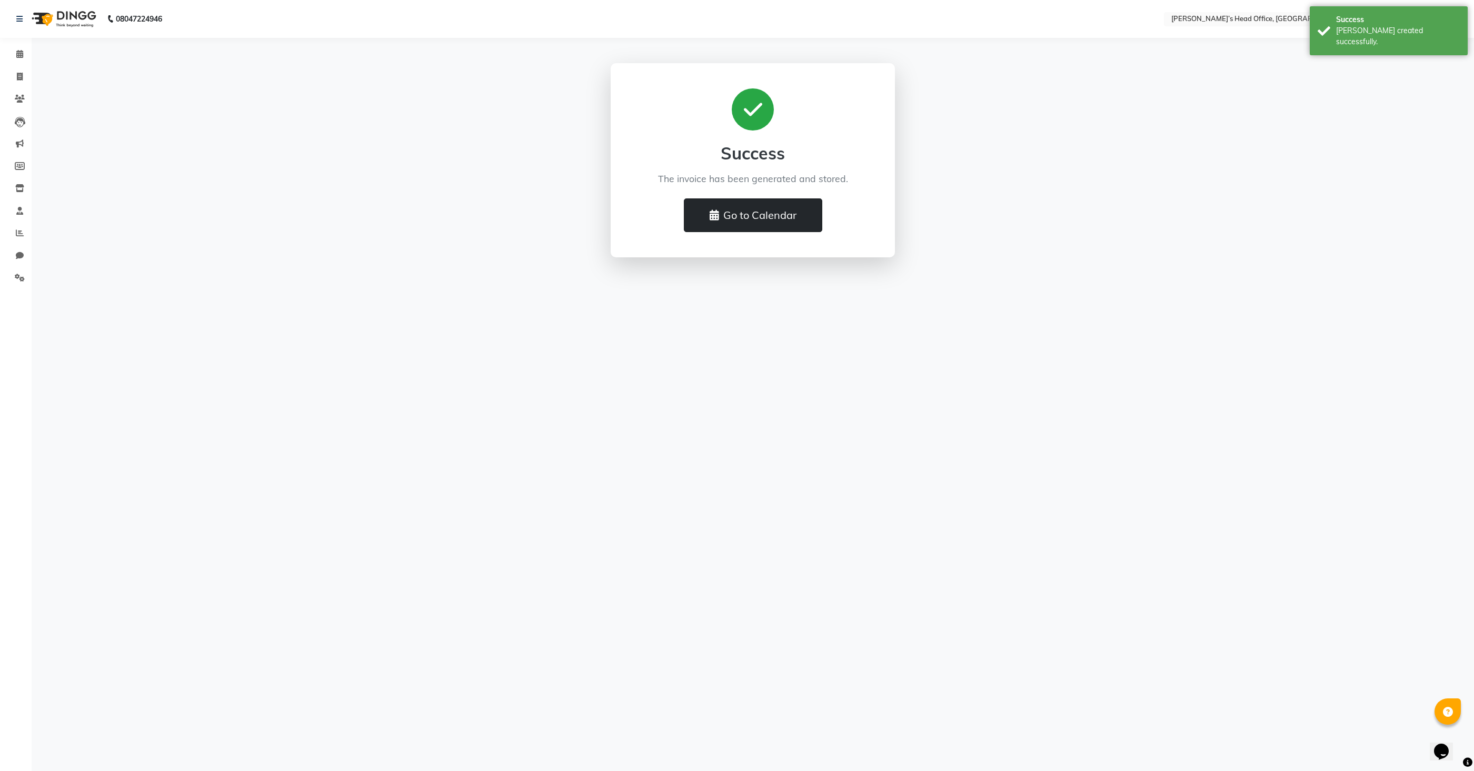
click at [768, 217] on button "Go to Calendar" at bounding box center [753, 215] width 138 height 34
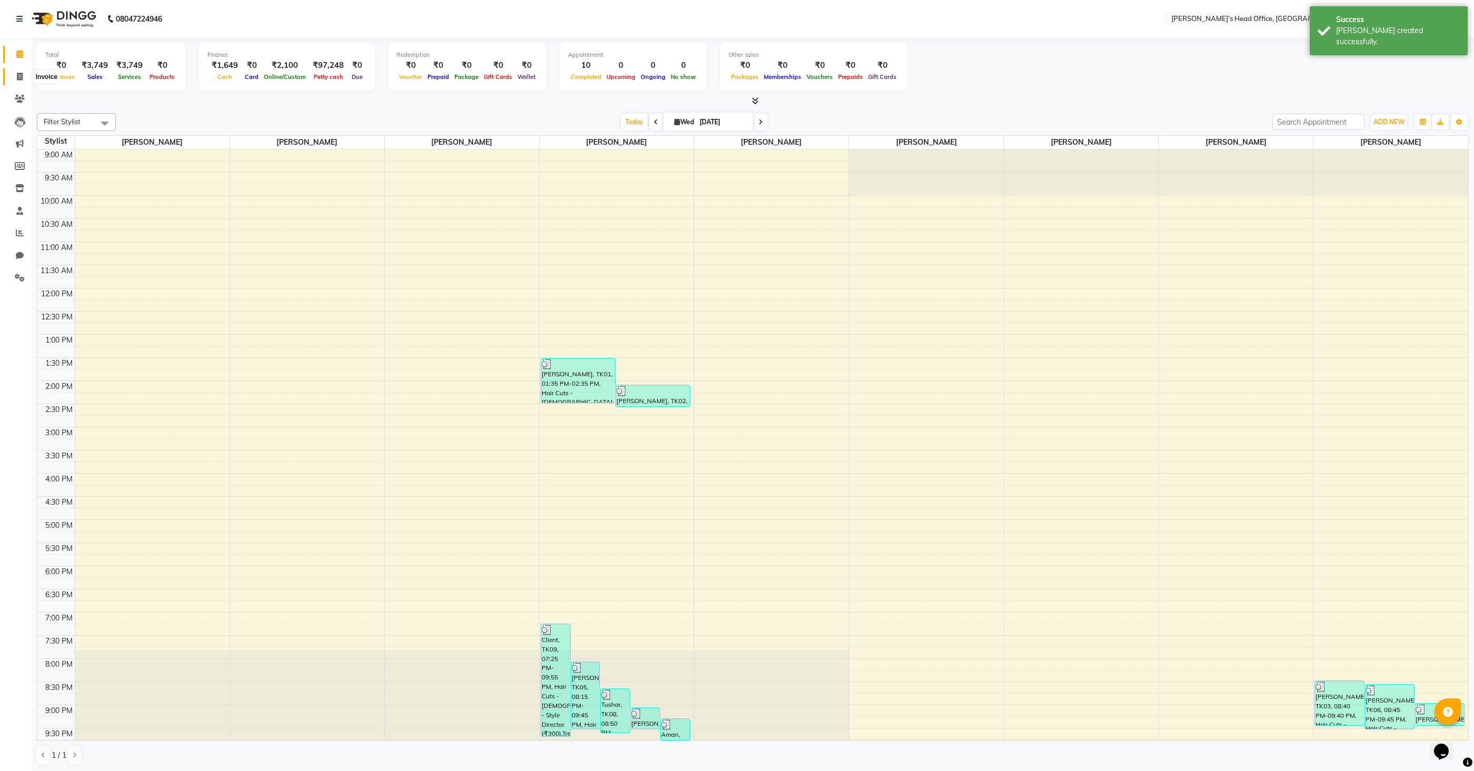
click at [17, 79] on icon at bounding box center [20, 77] width 6 height 8
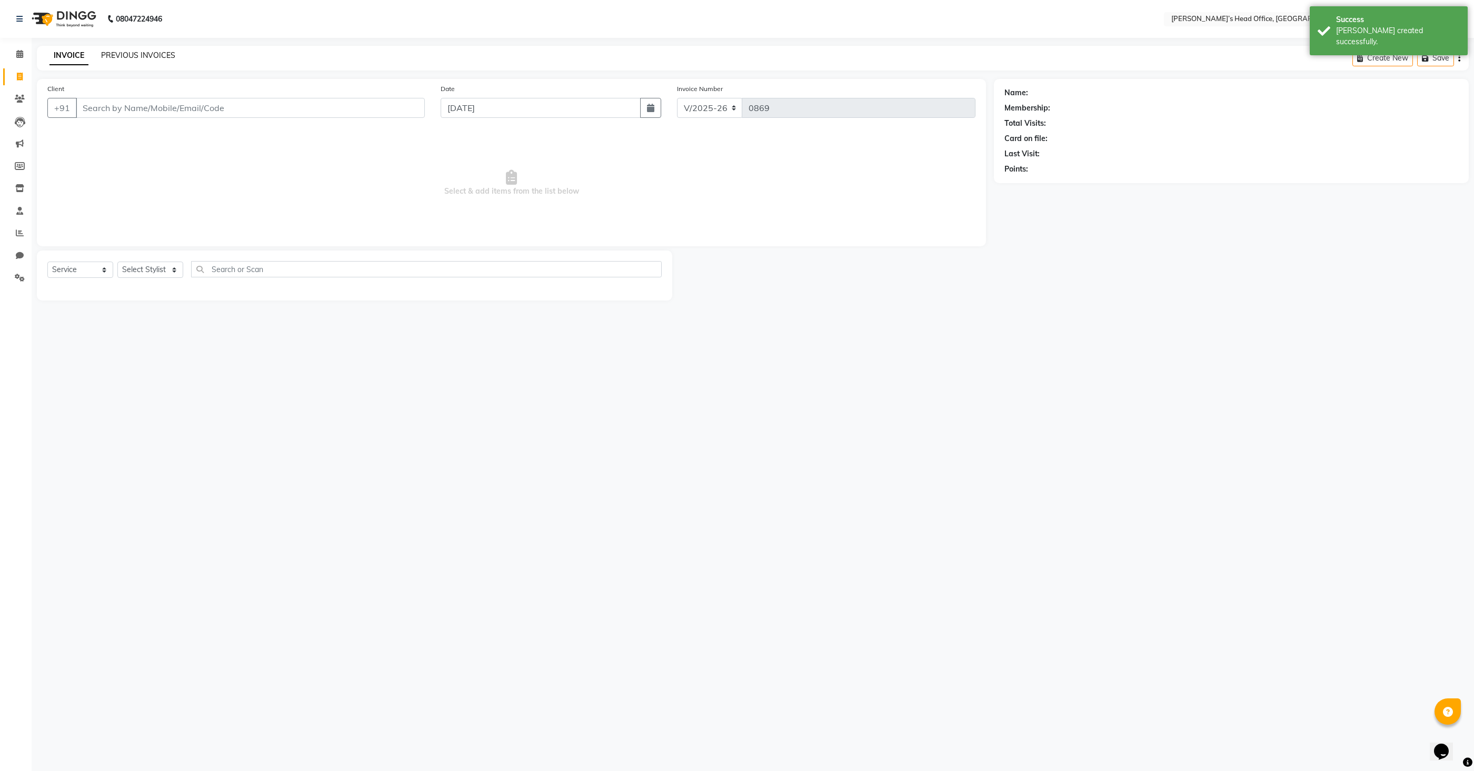
click at [128, 53] on link "PREVIOUS INVOICES" at bounding box center [138, 55] width 74 height 9
